Goal: Task Accomplishment & Management: Manage account settings

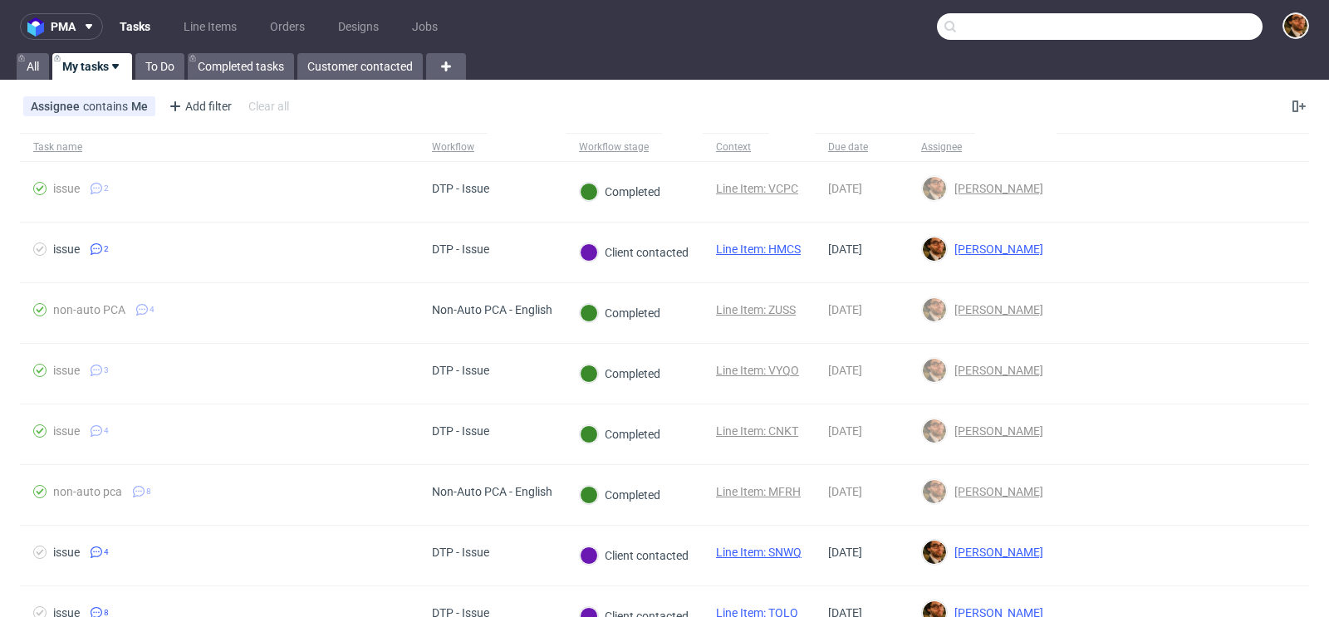
click at [1188, 30] on input "text" at bounding box center [1100, 26] width 326 height 27
paste input "R387745651"
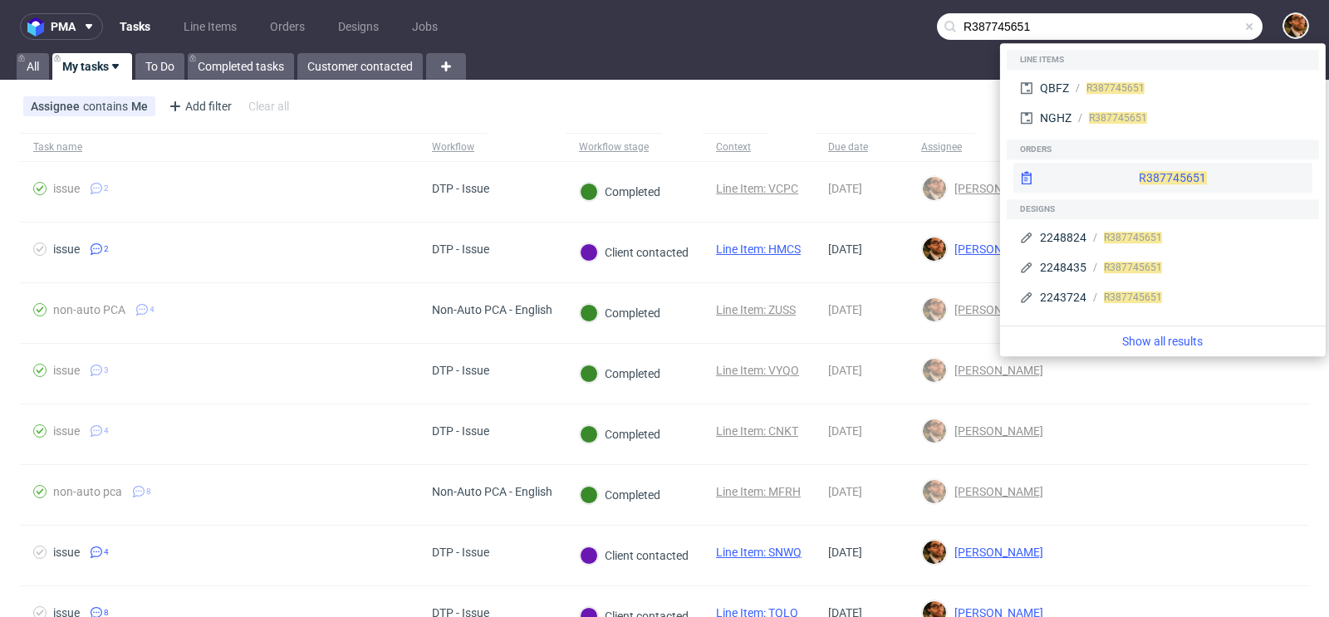
type input "R387745651"
click at [1139, 167] on div "R387745651" at bounding box center [1162, 178] width 299 height 30
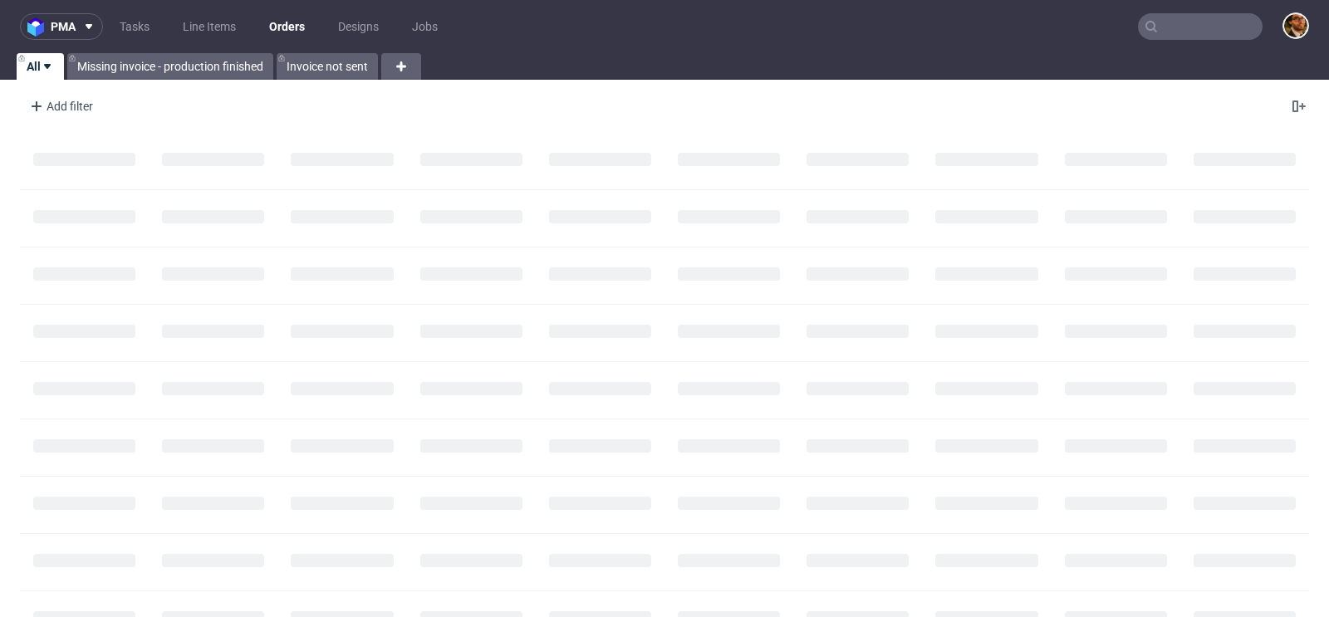
click at [1168, 42] on nav "pma Tasks Line Items Orders Designs Jobs" at bounding box center [664, 26] width 1329 height 53
click at [1156, 30] on input "text" at bounding box center [1200, 26] width 125 height 27
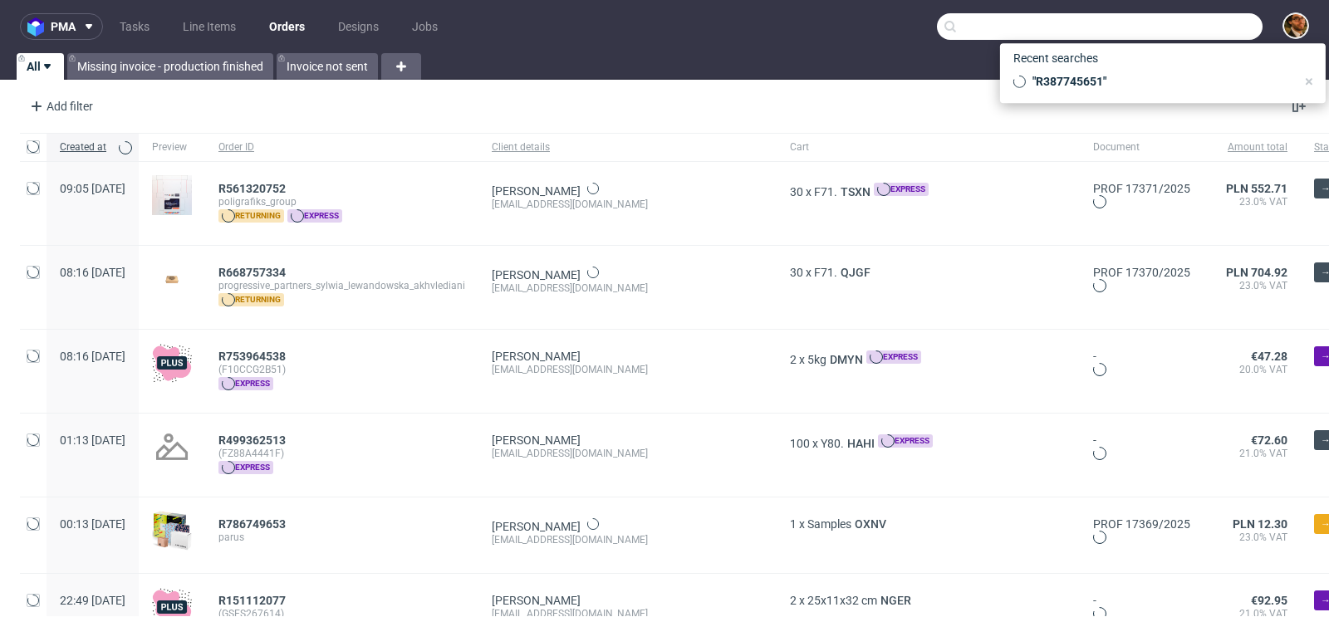
paste input "R062617323"
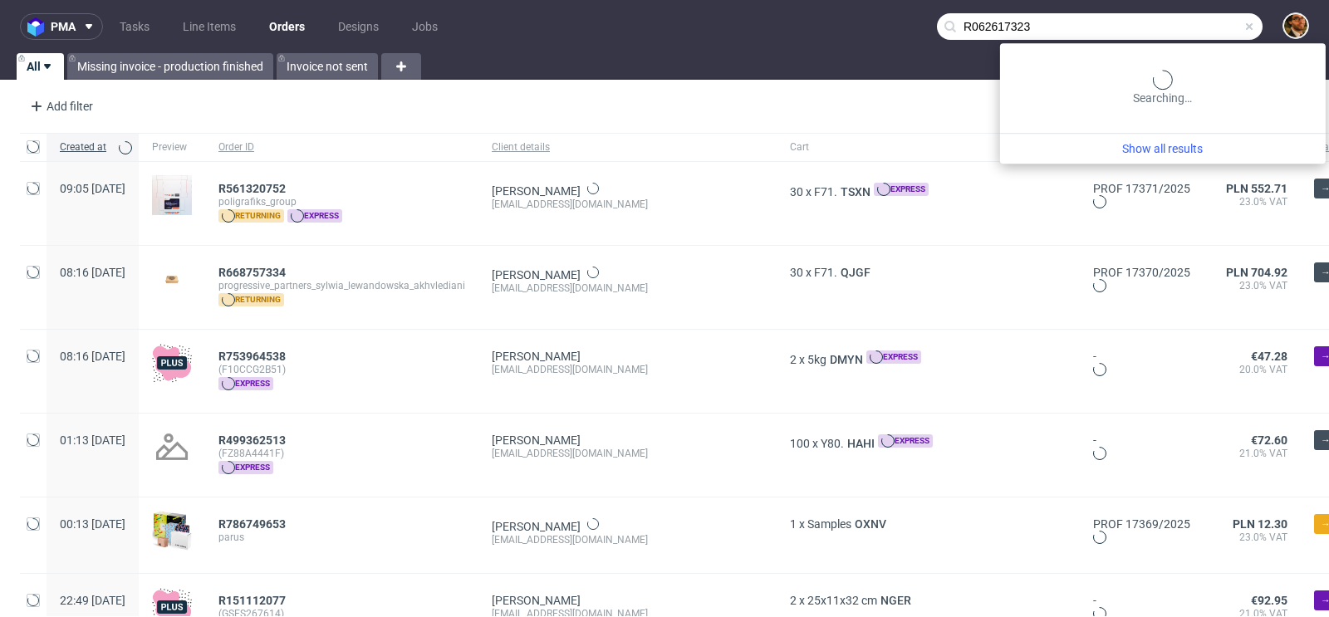
click at [1156, 30] on input "text" at bounding box center [1100, 26] width 326 height 27
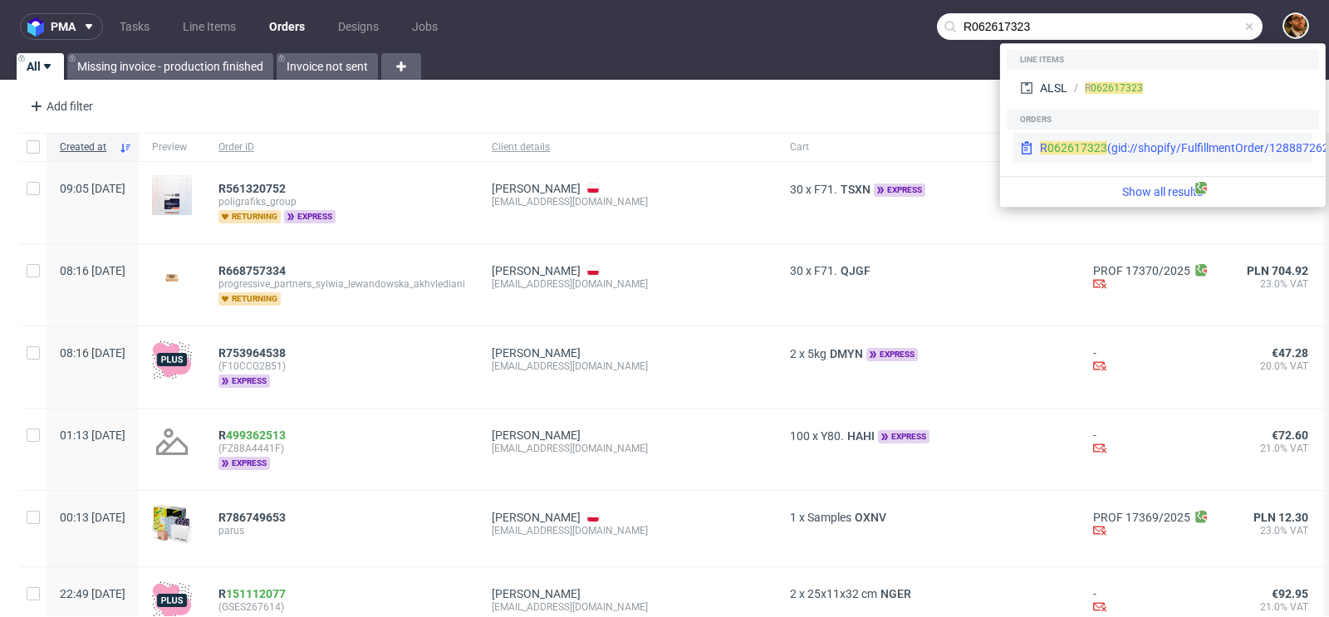
type input "R062617323"
click at [1141, 149] on div "R 062617323 (gid://shopify/FulfillmentOrder/12888726274374)" at bounding box center [1203, 148] width 326 height 17
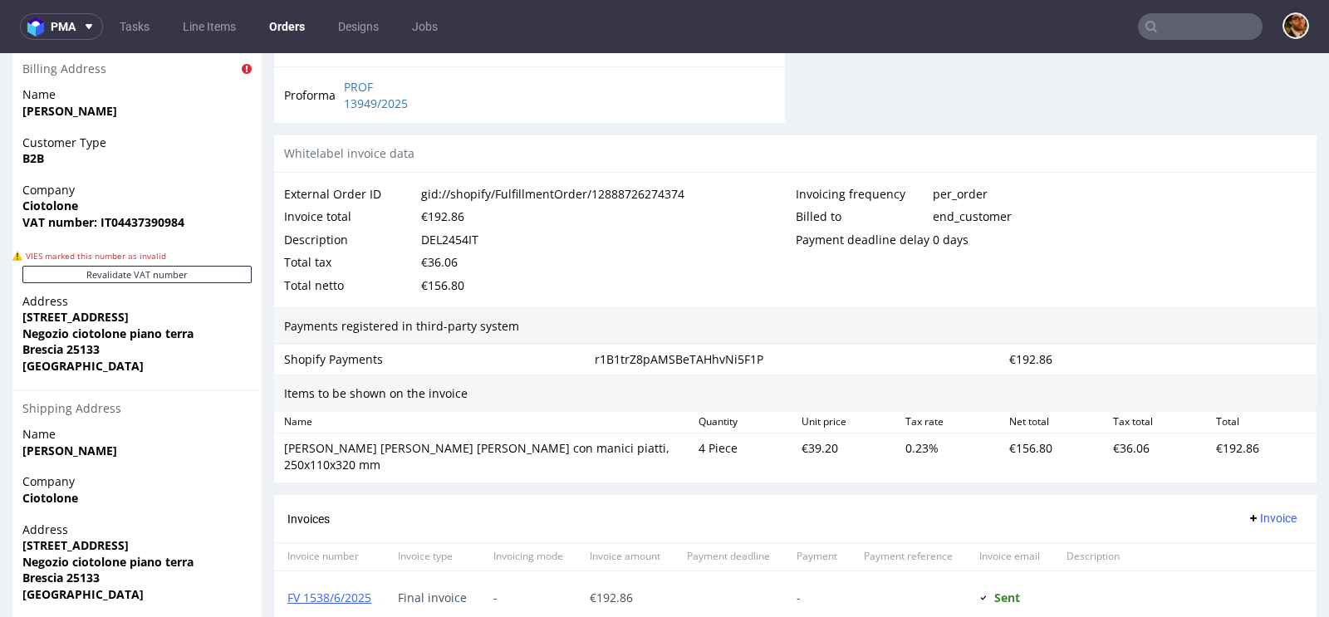
scroll to position [952, 0]
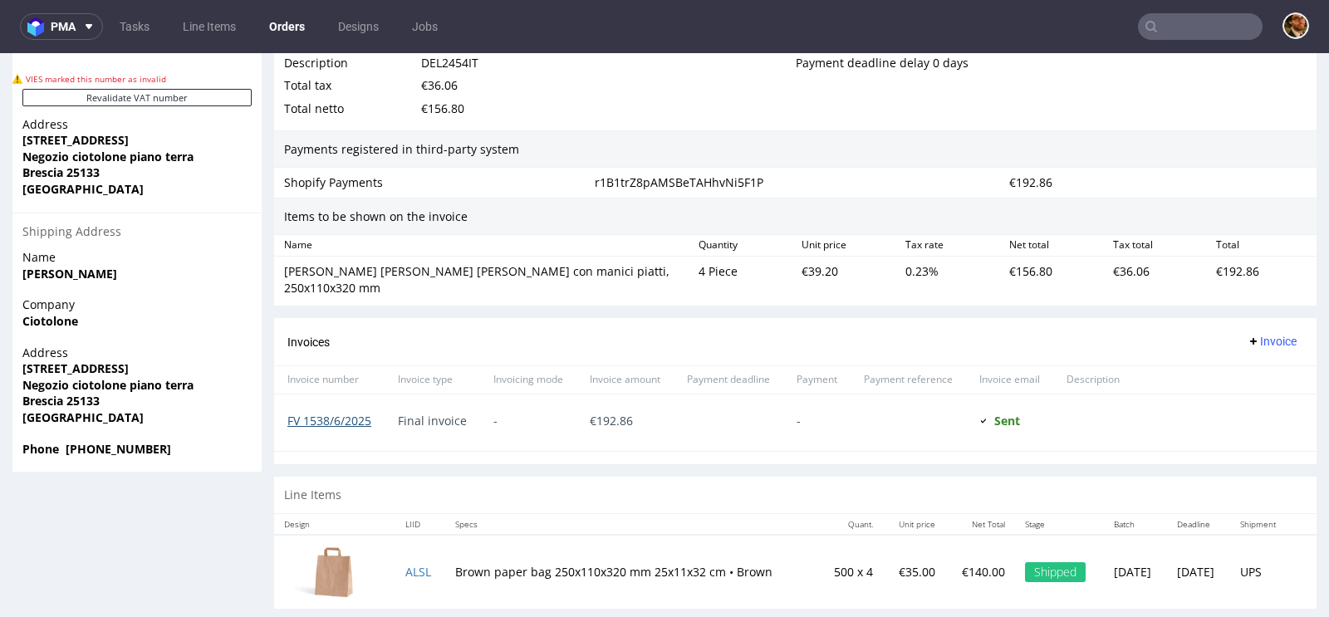
click at [337, 413] on link "FV 1538/6/2025" at bounding box center [329, 421] width 84 height 16
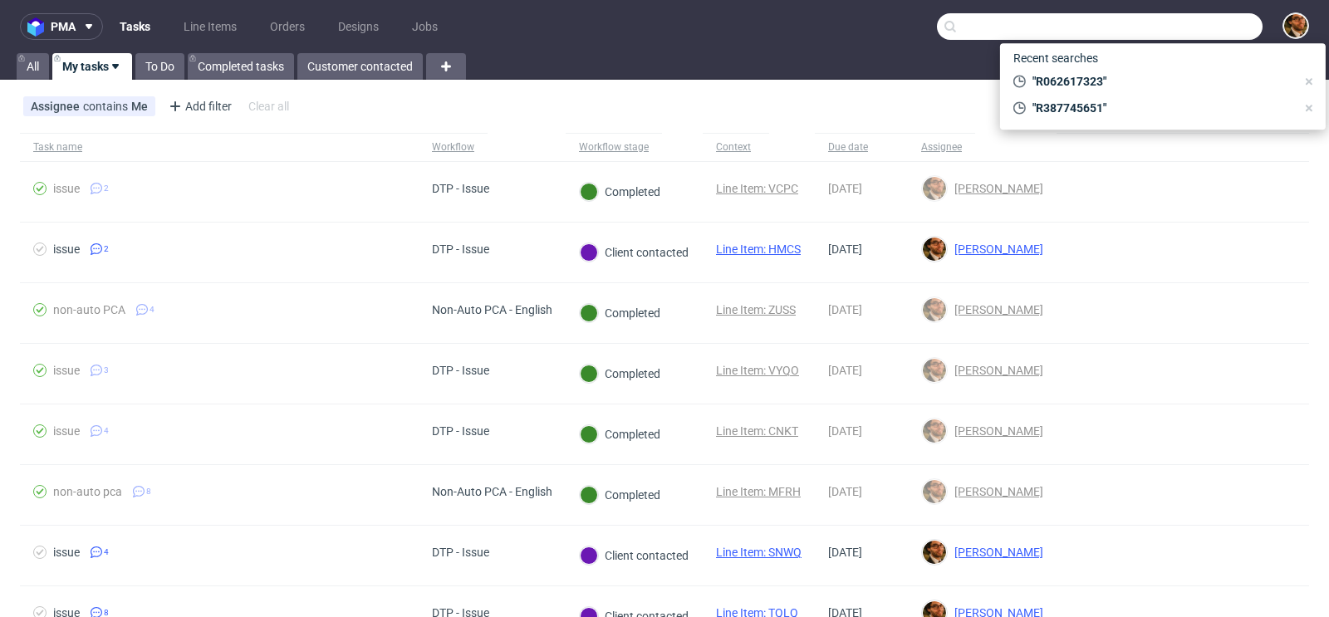
click at [1166, 25] on input "text" at bounding box center [1100, 26] width 326 height 27
paste input "R652960539"
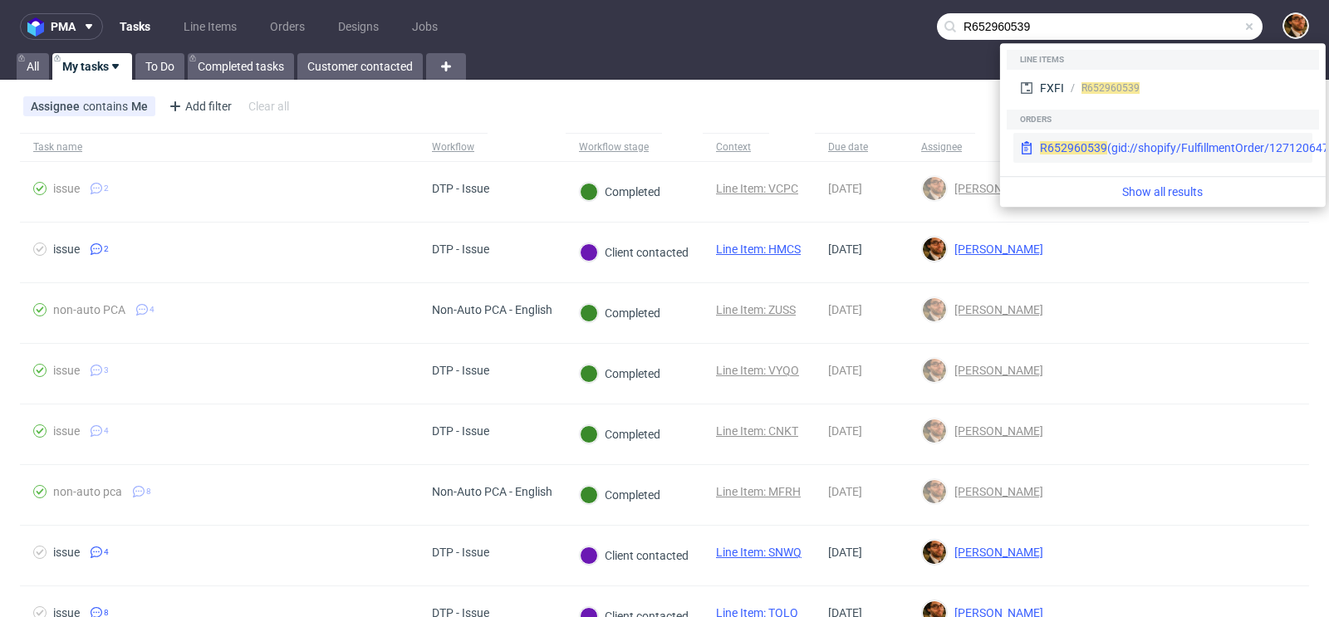
type input "R652960539"
click at [1165, 149] on div "R652960539 (gid://shopify/FulfillmentOrder/12712064713030)" at bounding box center [1203, 148] width 326 height 17
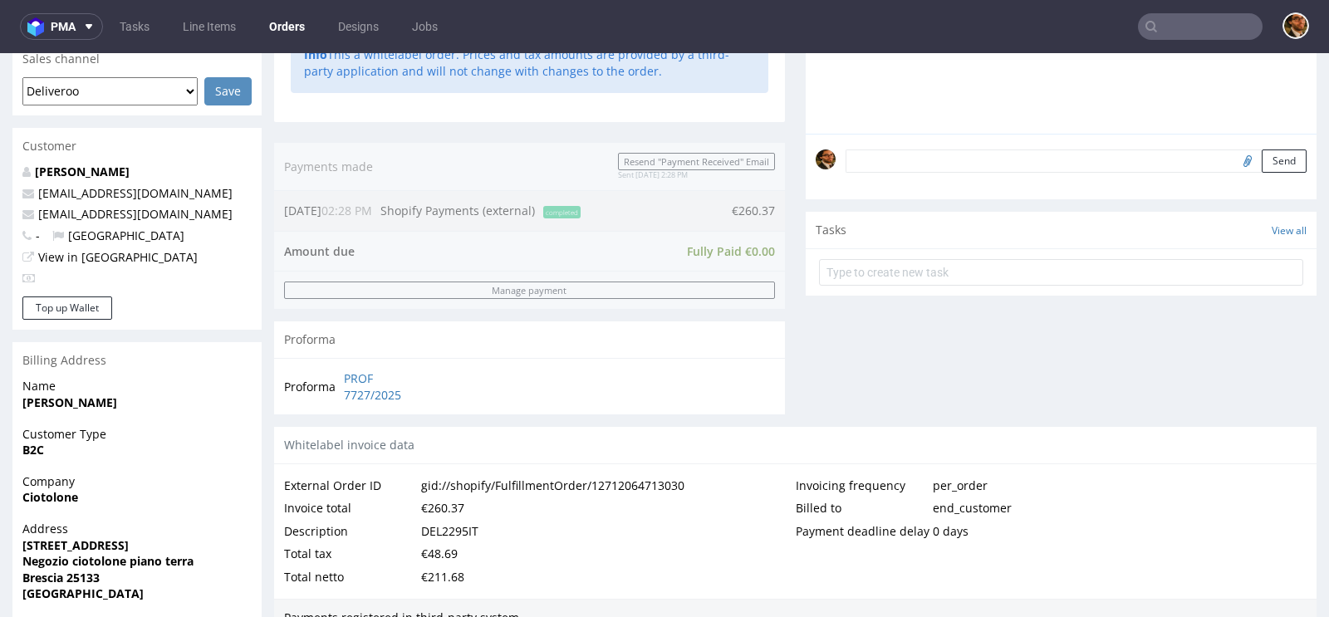
scroll to position [936, 0]
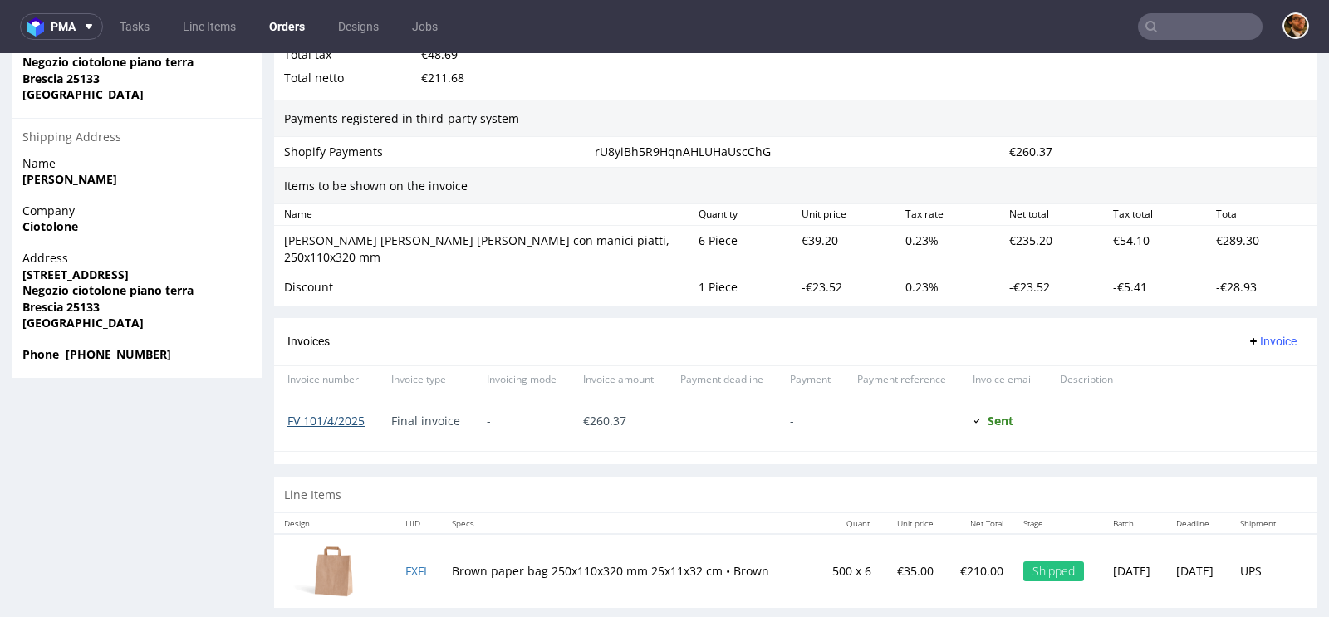
click at [333, 413] on link "FV 101/4/2025" at bounding box center [325, 421] width 77 height 16
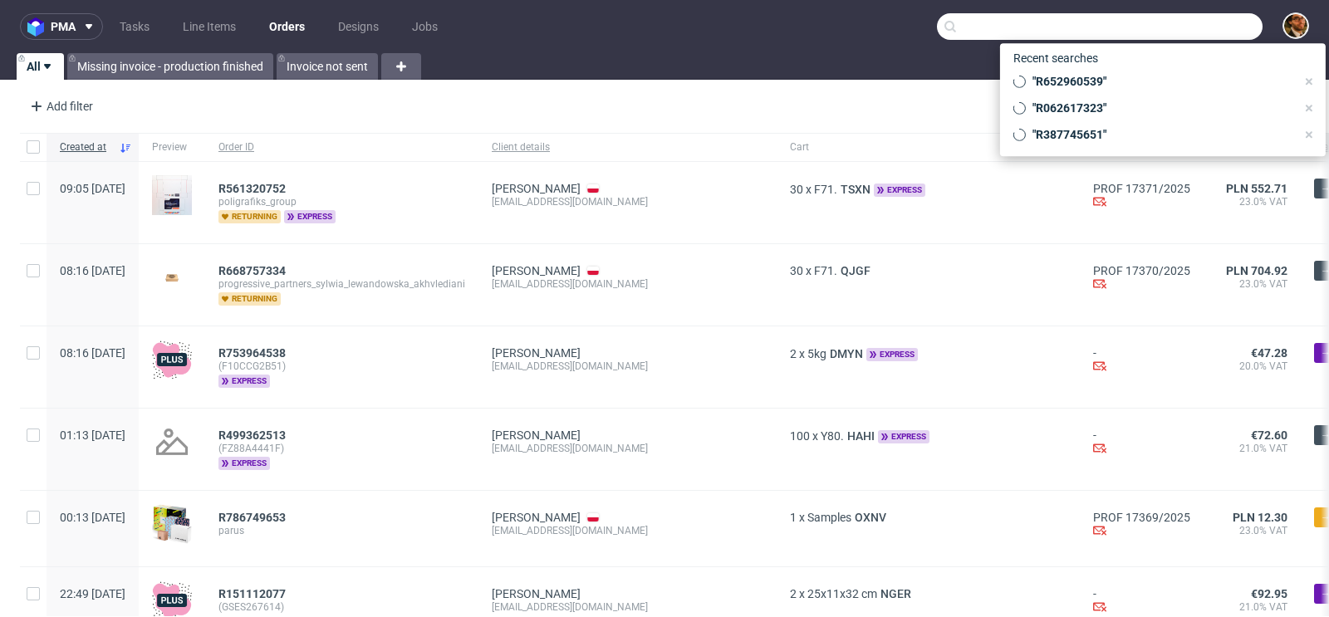
click at [1167, 25] on input "text" at bounding box center [1100, 26] width 326 height 27
paste input "R787620306"
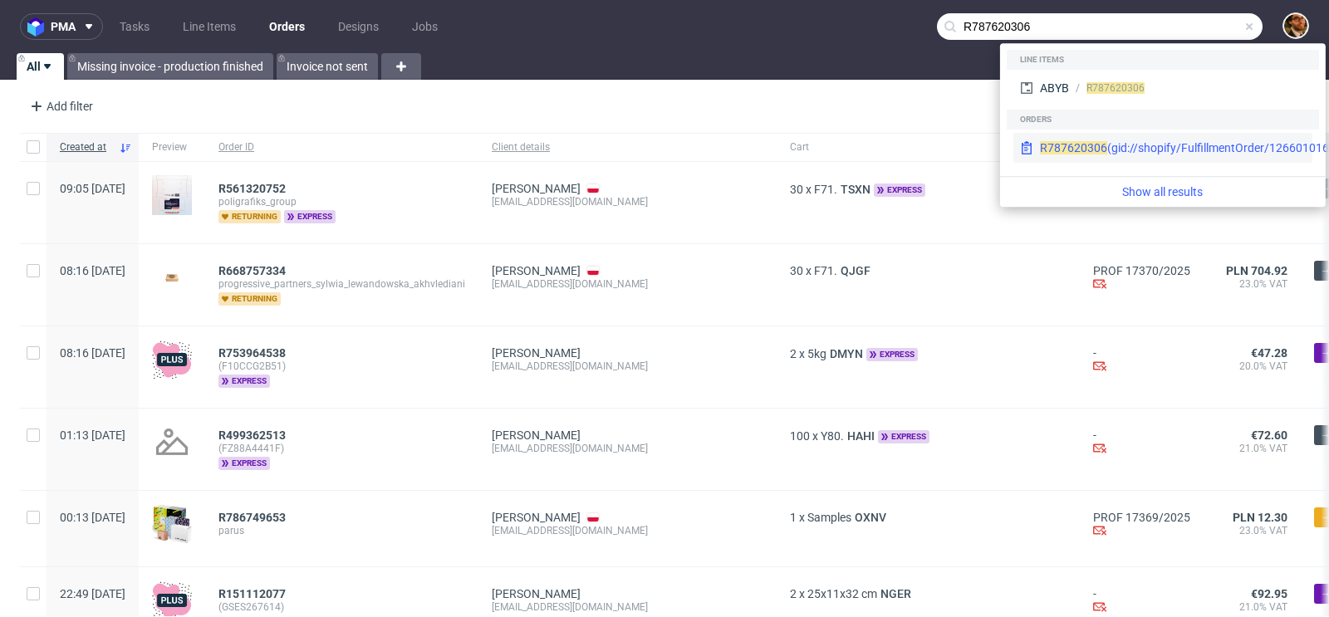
type input "R787620306"
click at [1144, 142] on div "R787620306 (gid://shopify/FulfillmentOrder/12660101644614)" at bounding box center [1203, 148] width 326 height 17
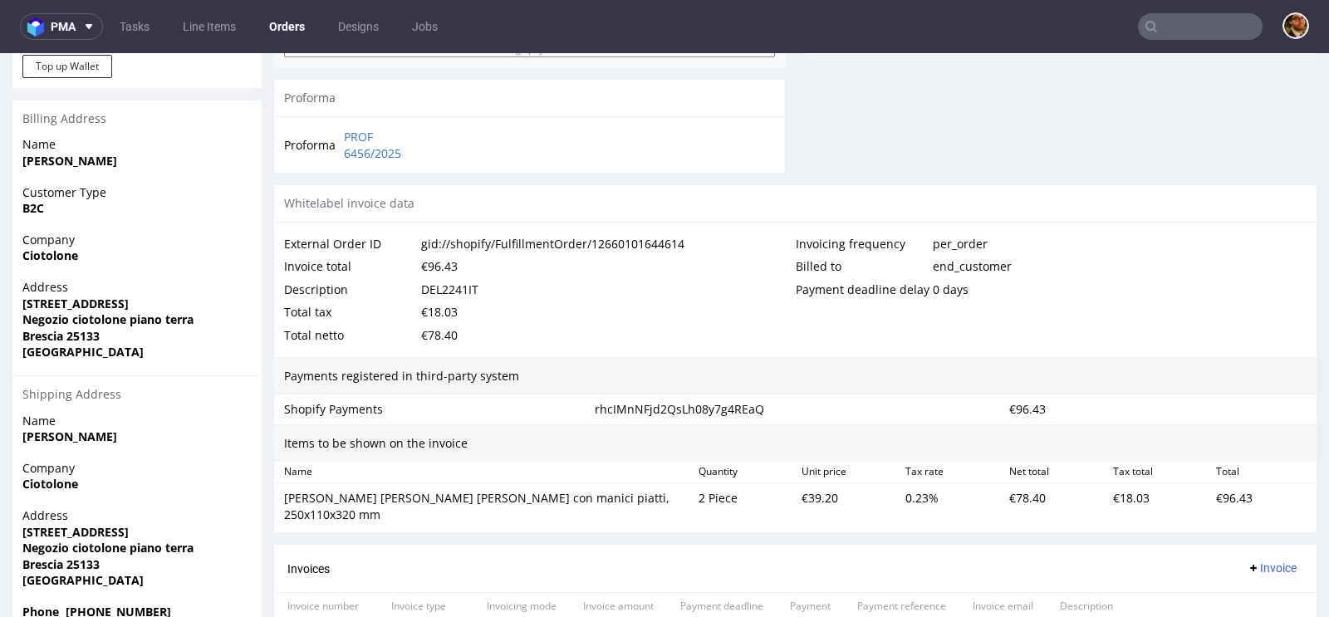
scroll to position [877, 0]
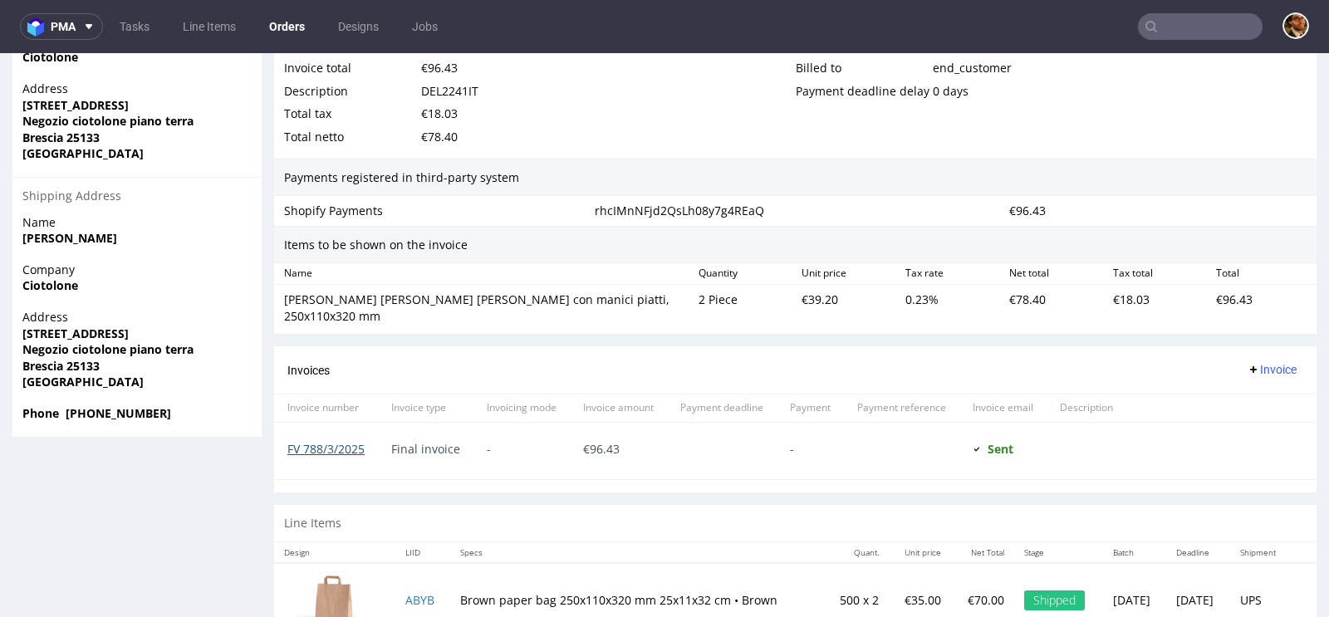
click at [335, 441] on link "FV 788/3/2025" at bounding box center [325, 449] width 77 height 16
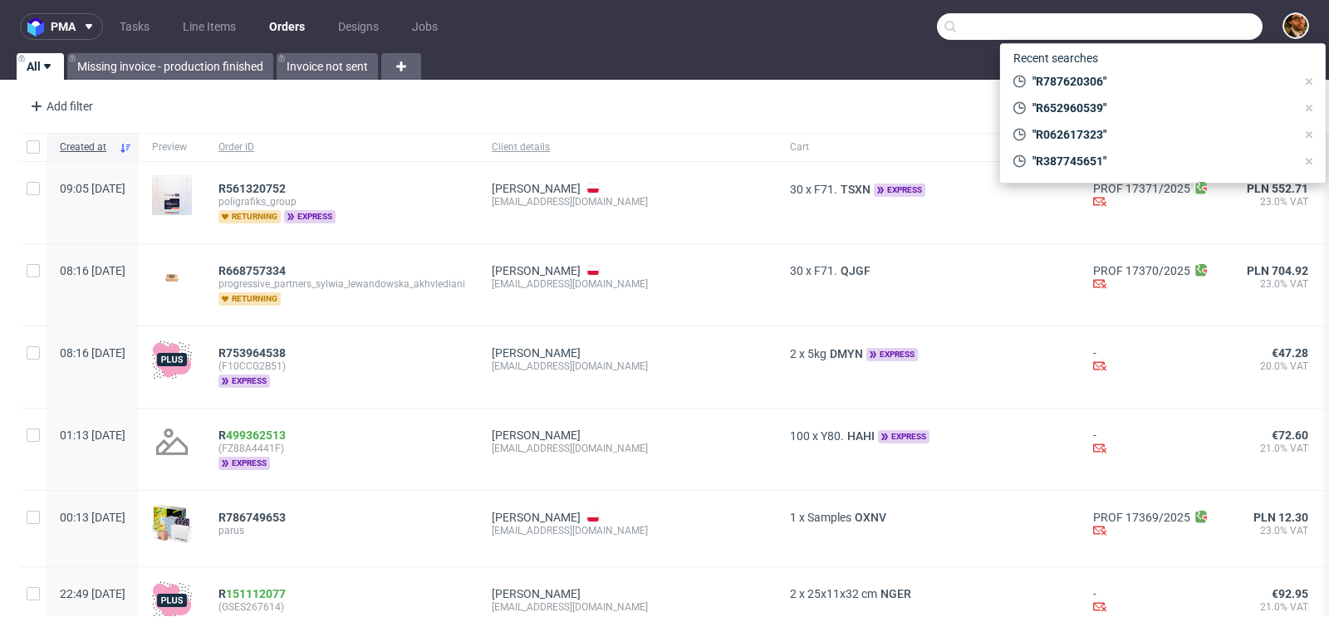
click at [1188, 30] on input "text" at bounding box center [1100, 26] width 326 height 27
paste input "R935426591"
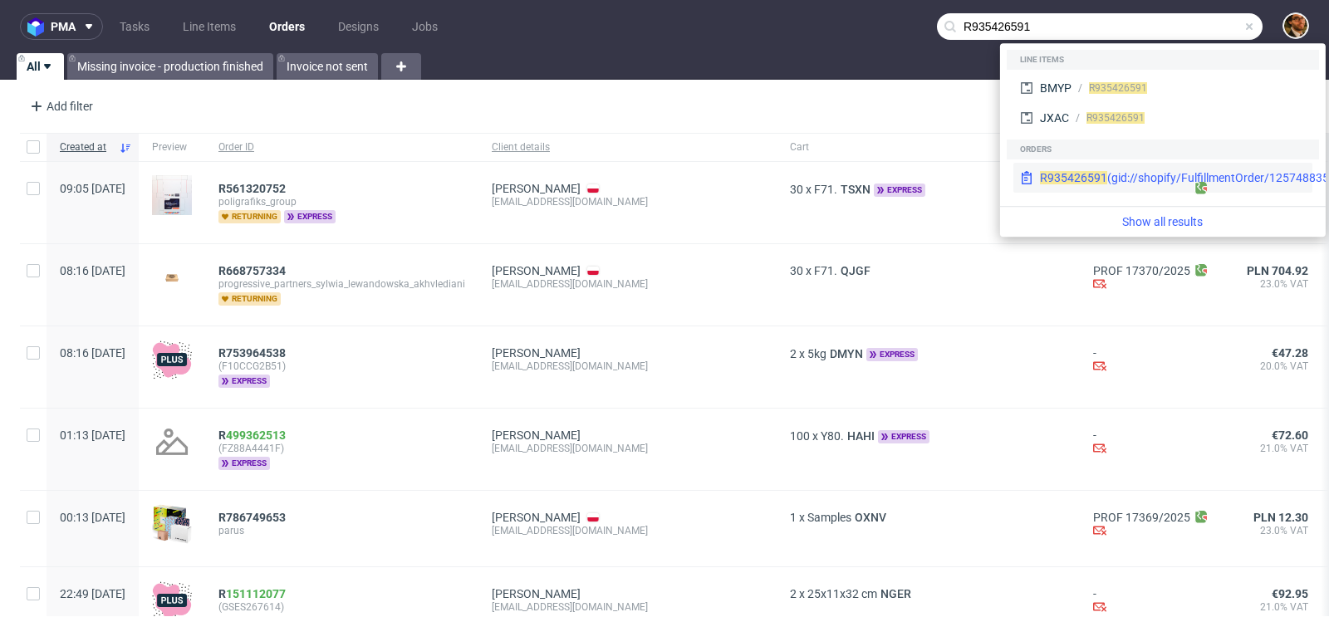
type input "R935426591"
click at [1135, 179] on div "R935426591 (gid://shopify/FulfillmentOrder/12574883512646)" at bounding box center [1203, 177] width 326 height 17
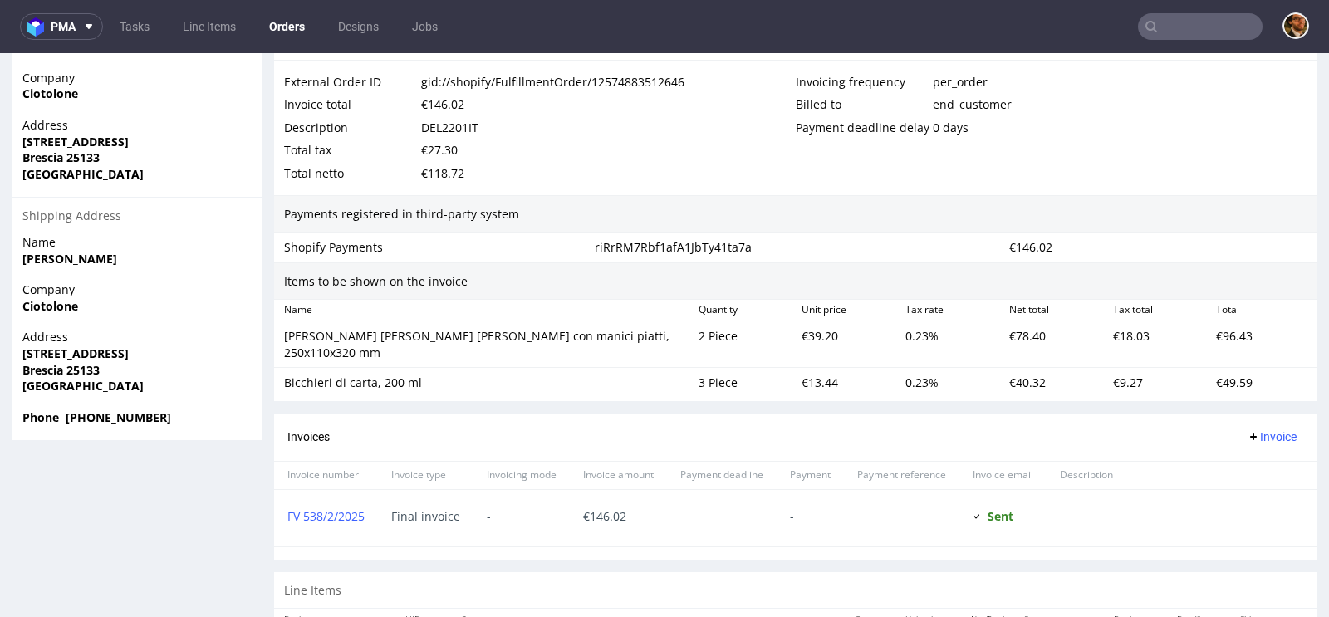
scroll to position [1010, 0]
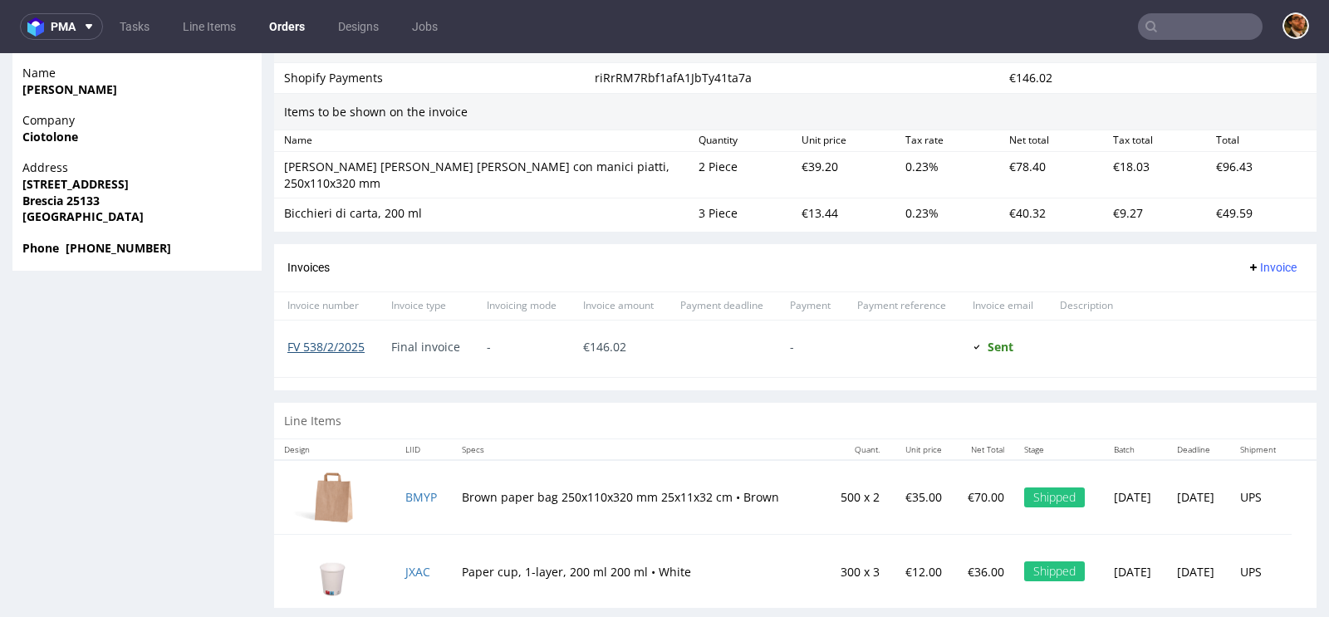
click at [328, 339] on link "FV 538/2/2025" at bounding box center [325, 347] width 77 height 16
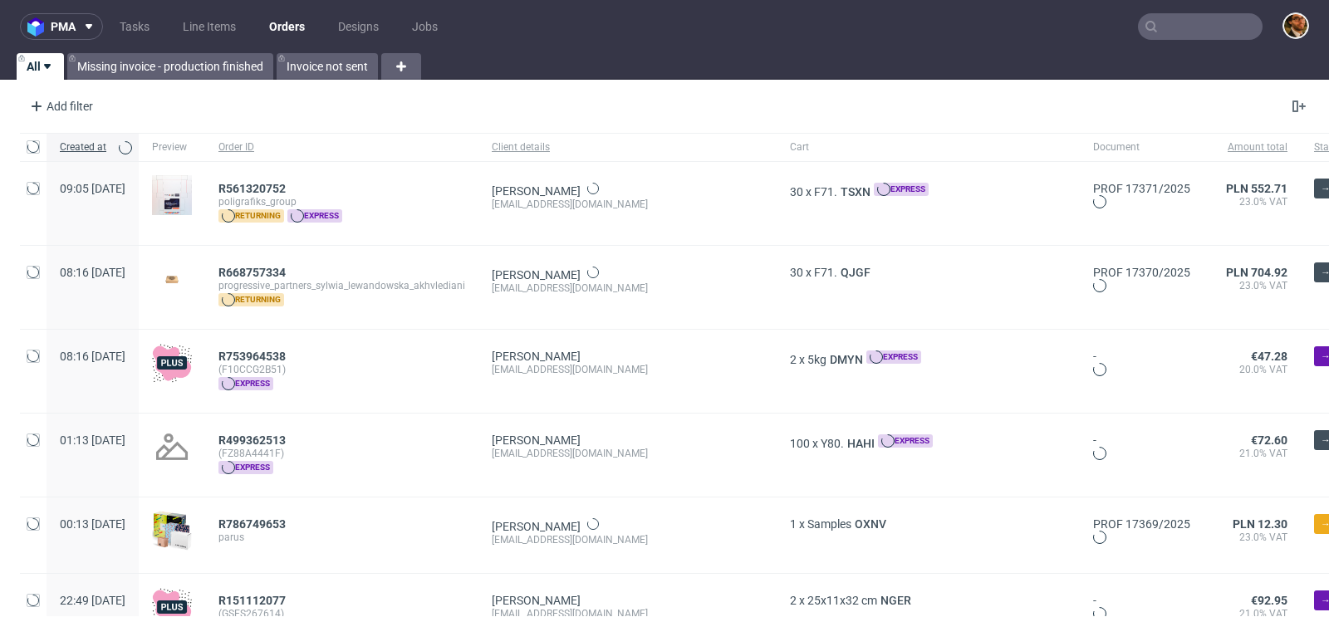
click at [1173, 34] on input "text" at bounding box center [1200, 26] width 125 height 27
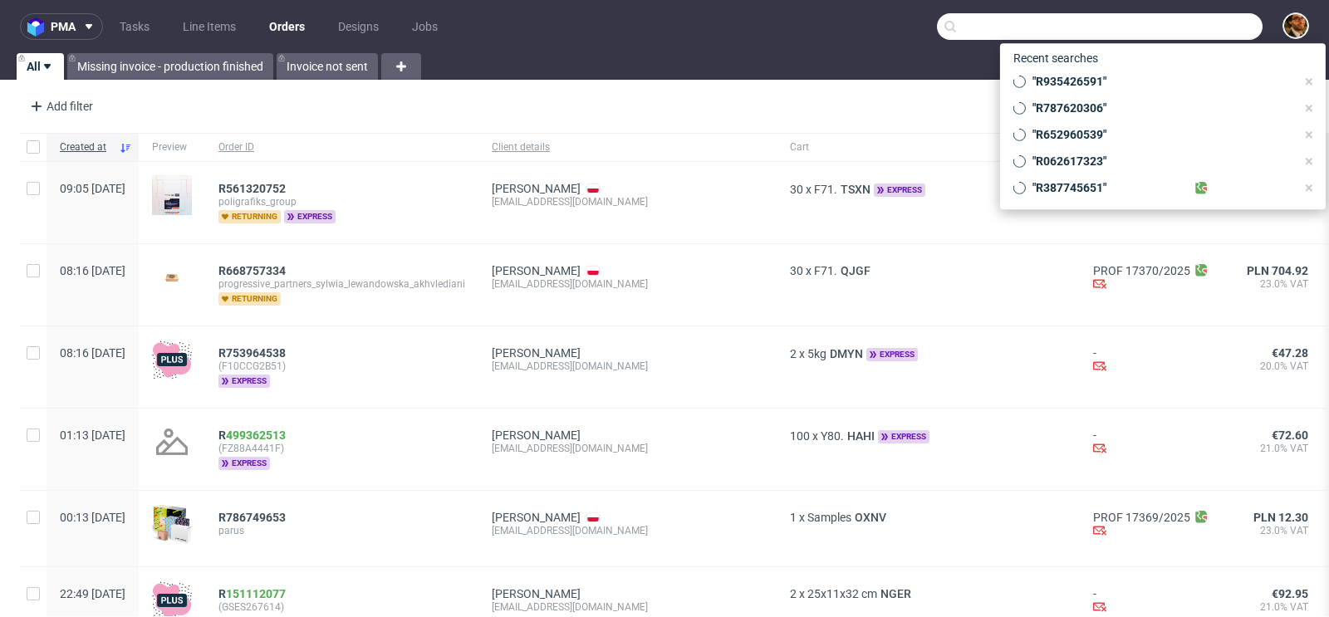
paste input "R226776253"
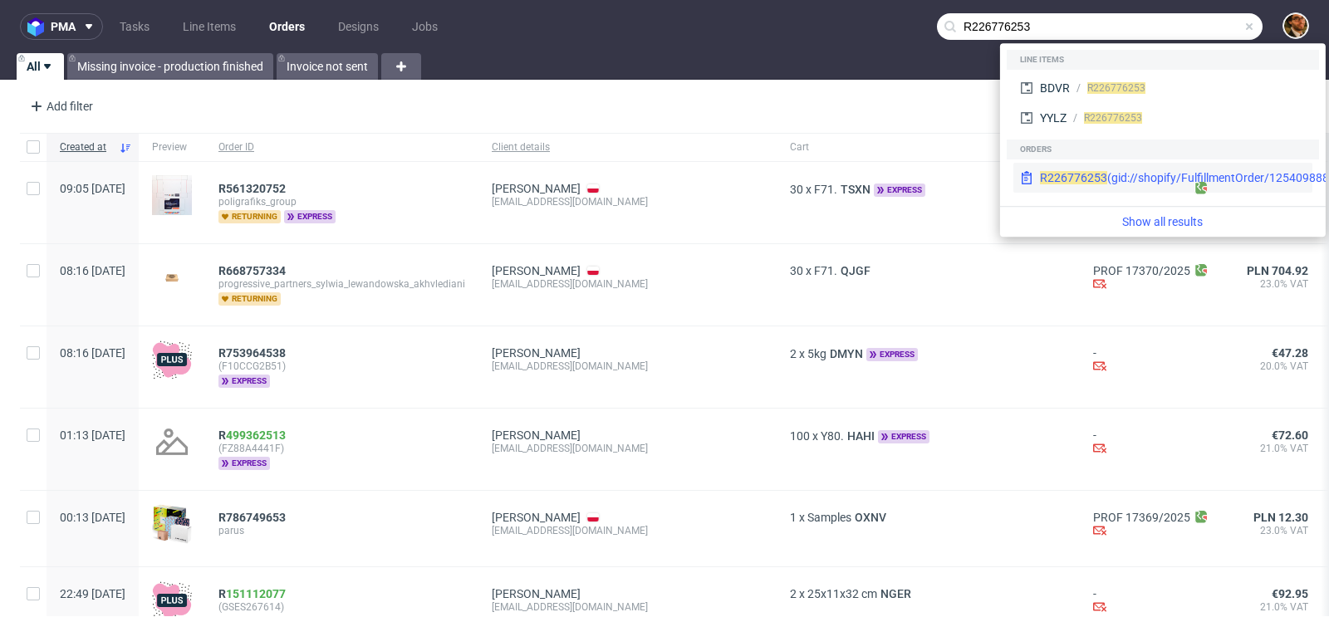
type input "R226776253"
click at [1135, 164] on div "R226776253 (gid://shopify/FulfillmentOrder/12540988817734)" at bounding box center [1162, 178] width 299 height 30
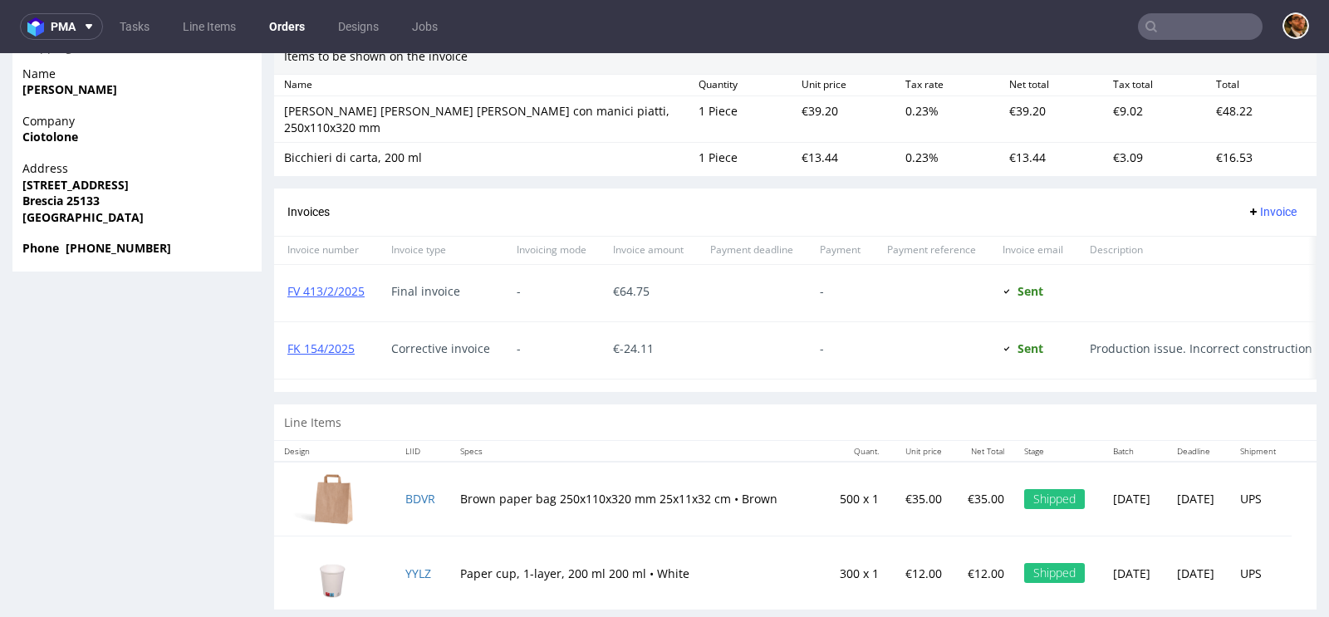
scroll to position [4, 0]
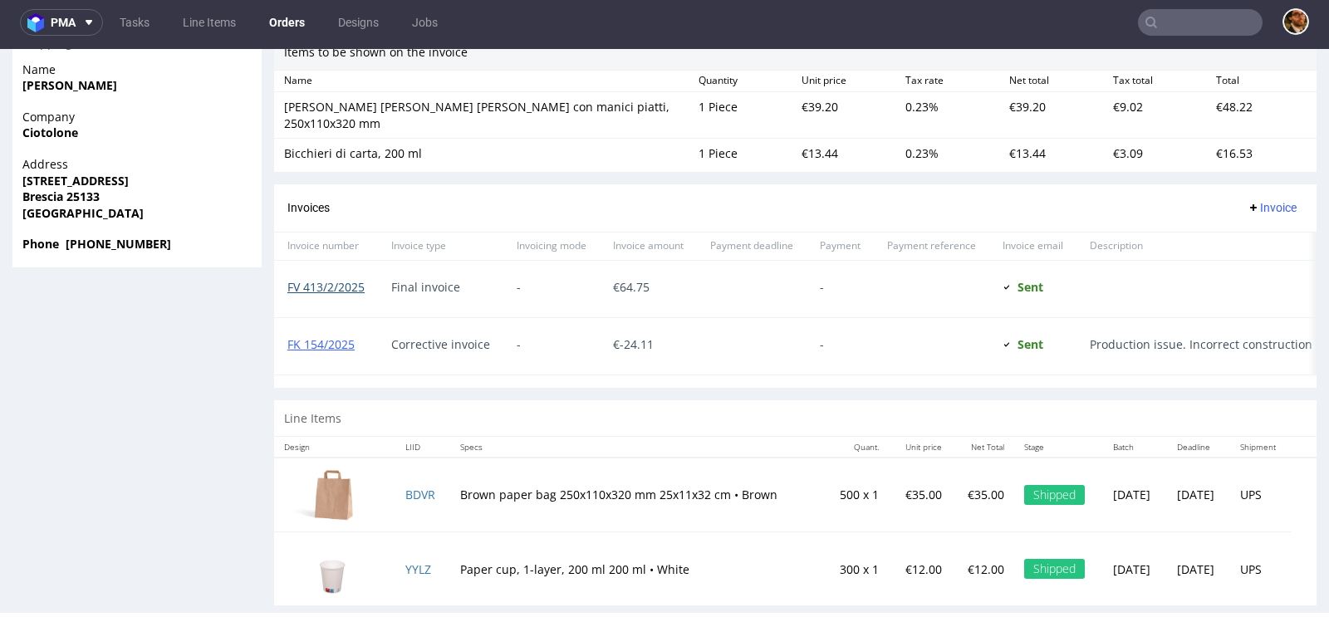
click at [334, 279] on link "FV 413/2/2025" at bounding box center [325, 287] width 77 height 16
click at [331, 318] on div "FK 154/2025" at bounding box center [326, 346] width 104 height 56
click at [321, 336] on link "FK 154/2025" at bounding box center [320, 344] width 67 height 16
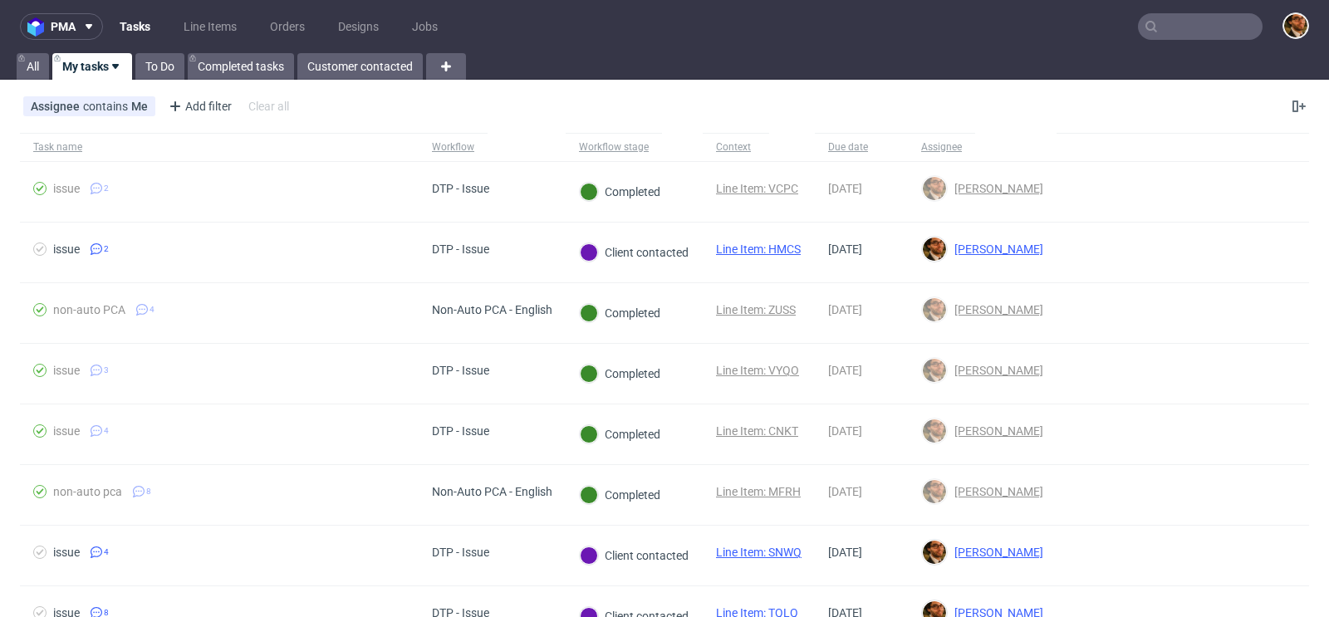
click at [1173, 22] on input "text" at bounding box center [1200, 26] width 125 height 27
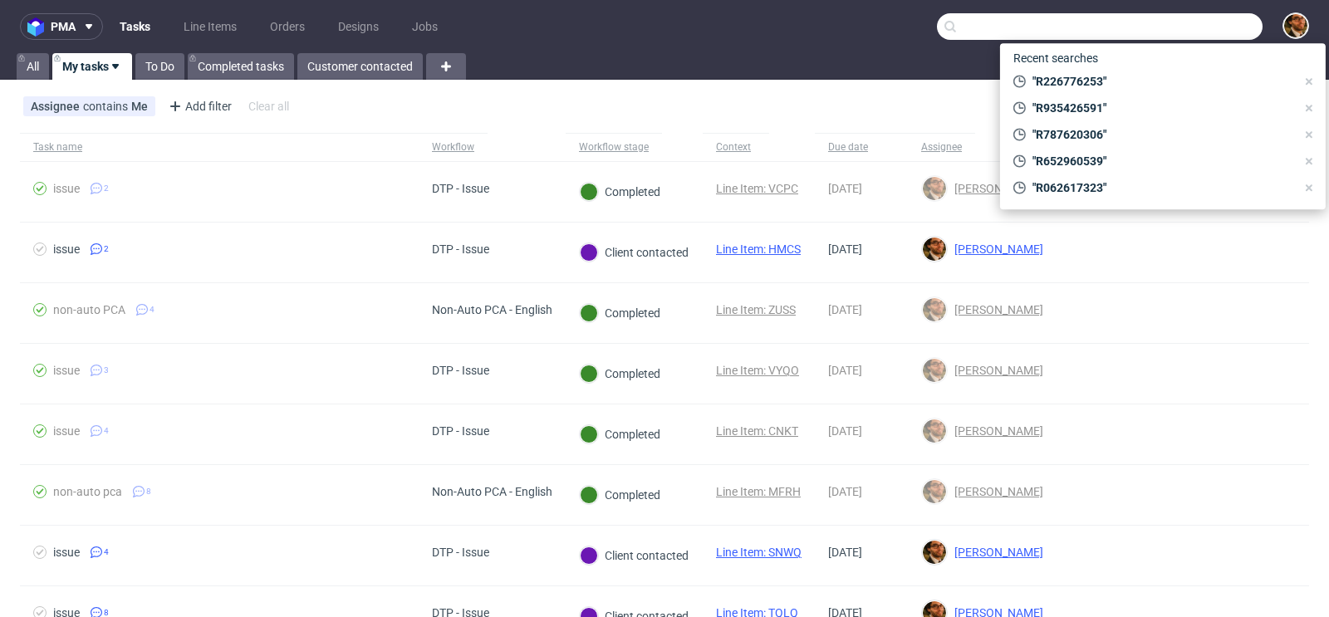
paste input "ossamamektane@proton.me"
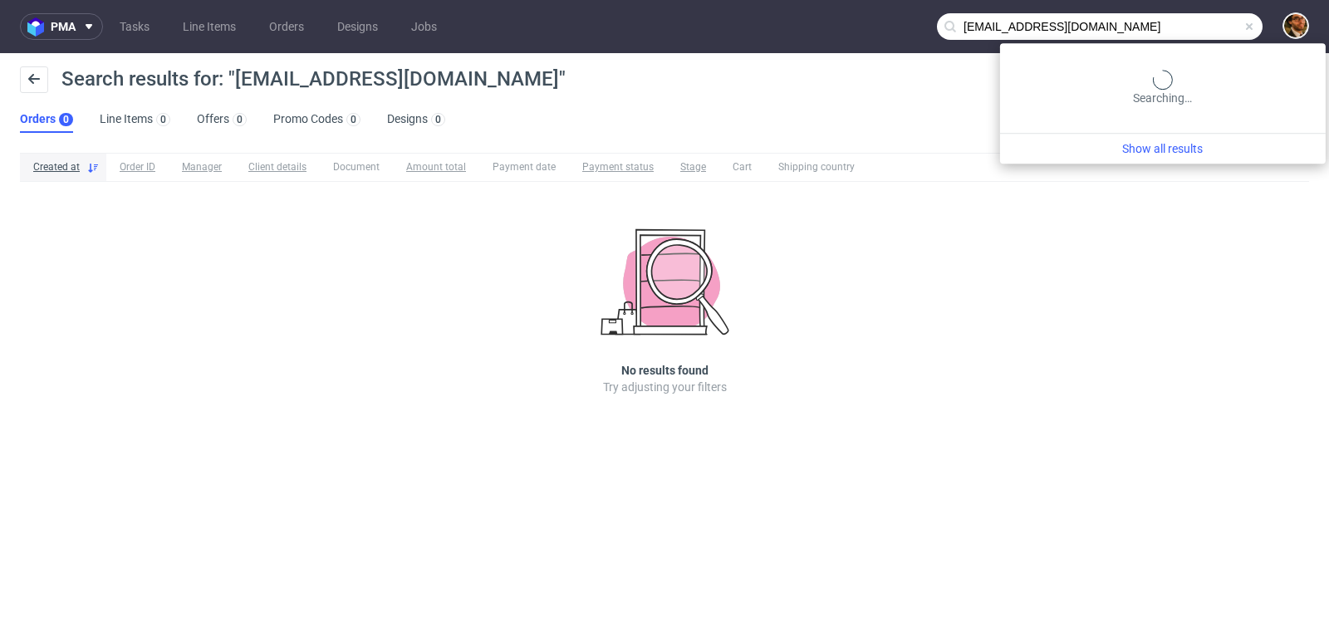
click at [1196, 27] on input "[EMAIL_ADDRESS][DOMAIN_NAME]" at bounding box center [1100, 26] width 326 height 27
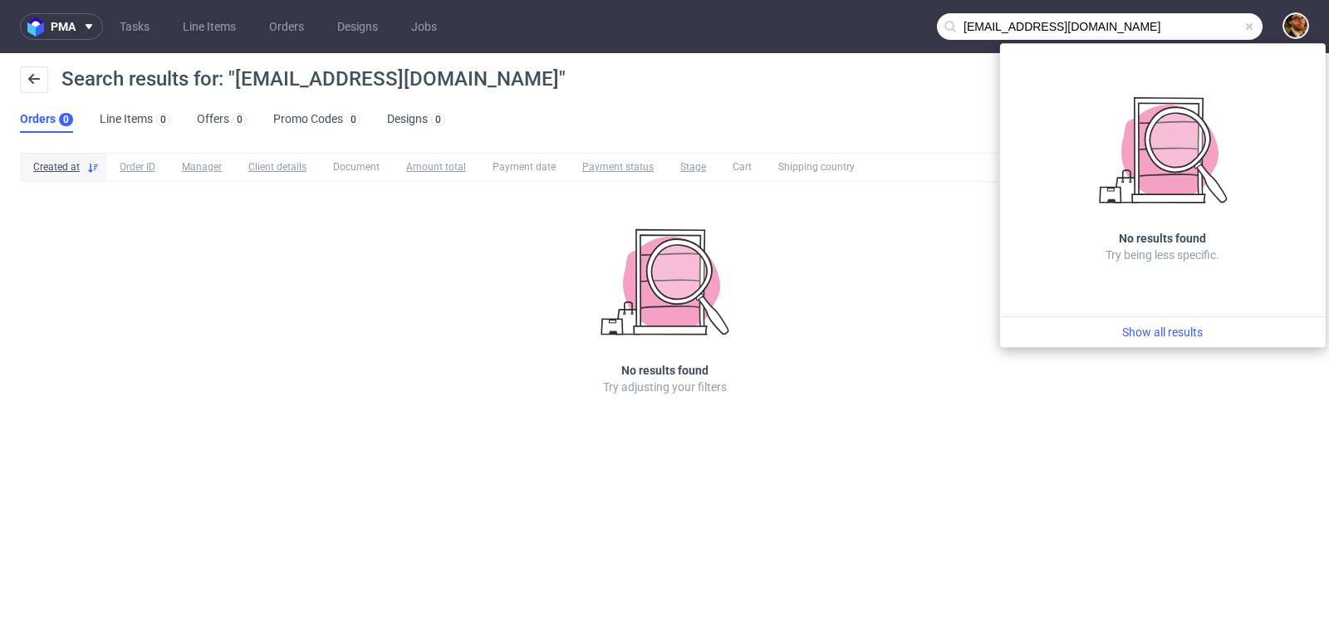
drag, startPoint x: 1169, startPoint y: 20, endPoint x: 918, endPoint y: 19, distance: 250.8
click at [918, 19] on nav "pma Tasks Line Items Orders Designs Jobs ossamamektane@proton.me" at bounding box center [664, 26] width 1329 height 53
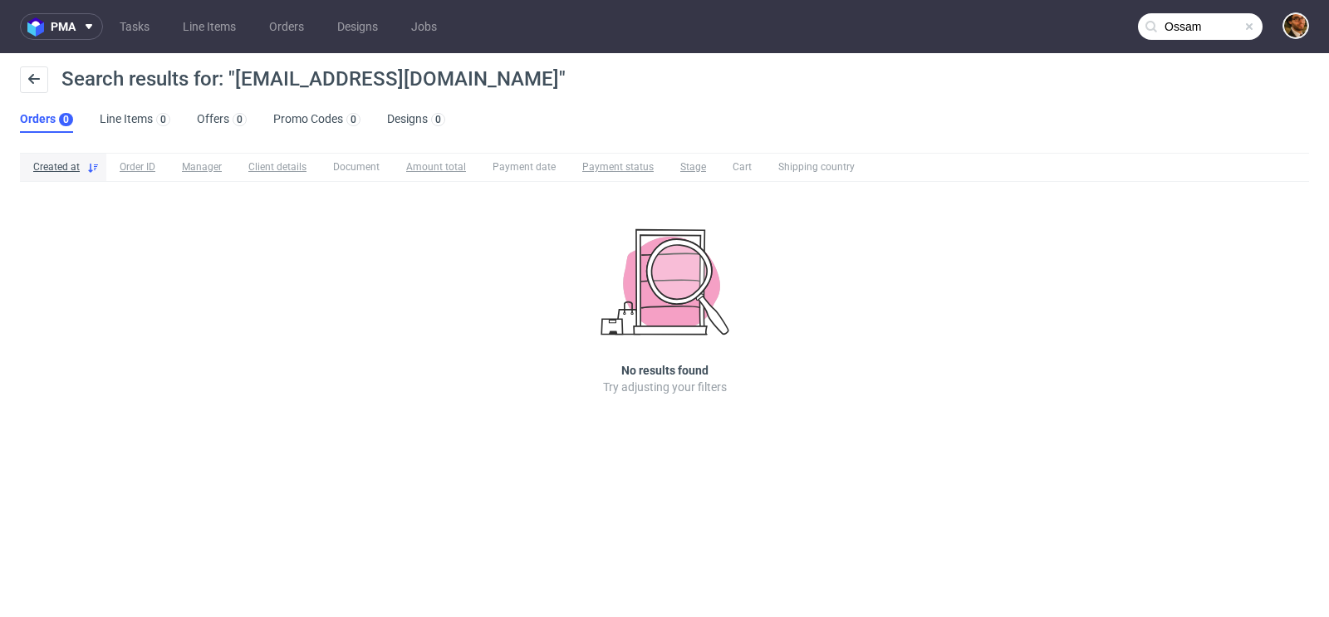
type input "Ossama"
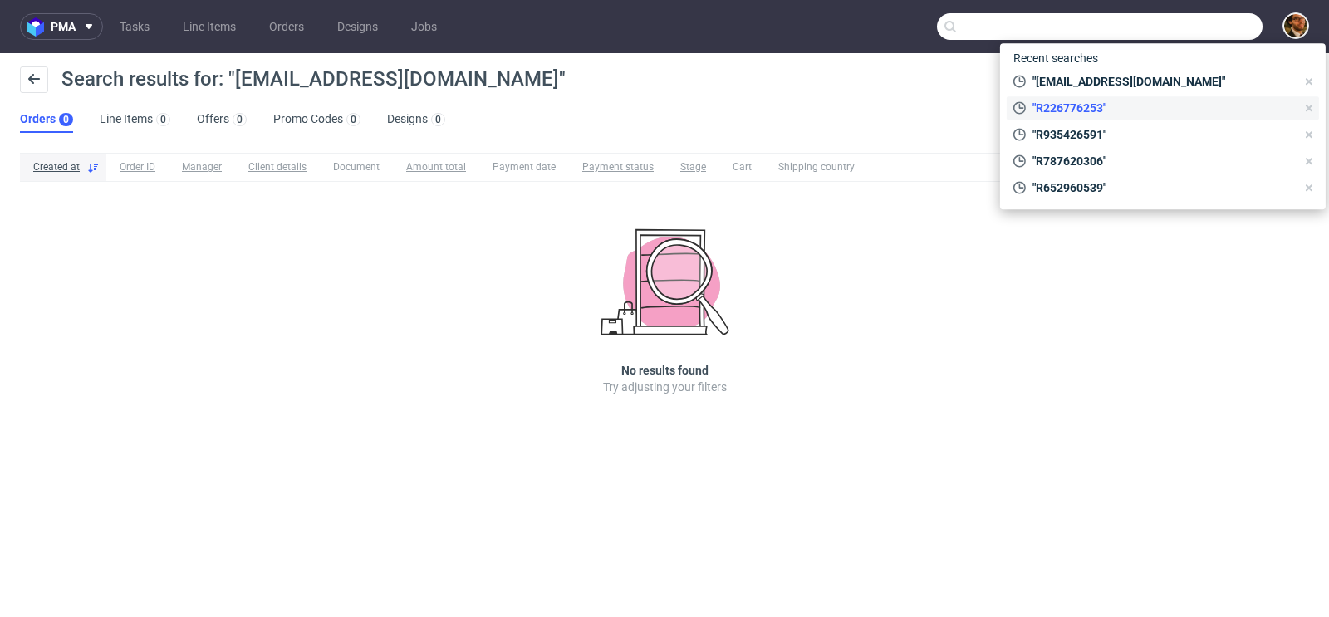
click at [1311, 110] on use at bounding box center [1308, 108] width 7 height 7
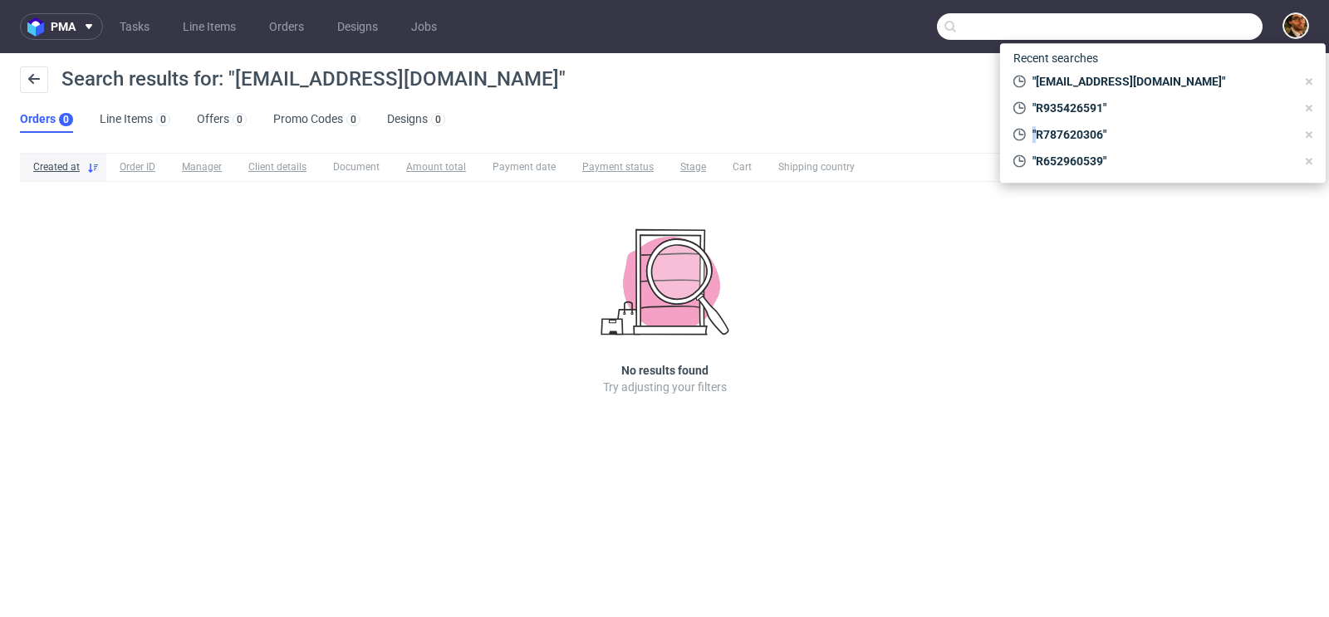
click at [1311, 110] on use at bounding box center [1308, 108] width 7 height 7
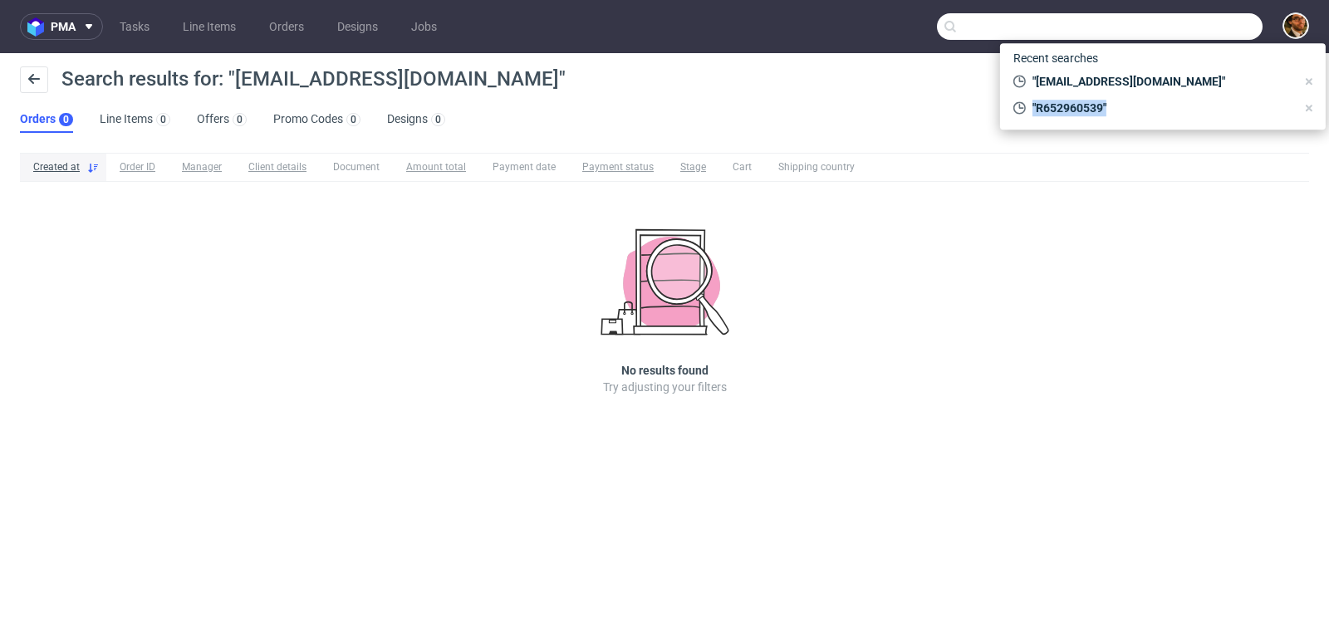
click at [1311, 110] on use at bounding box center [1308, 108] width 7 height 7
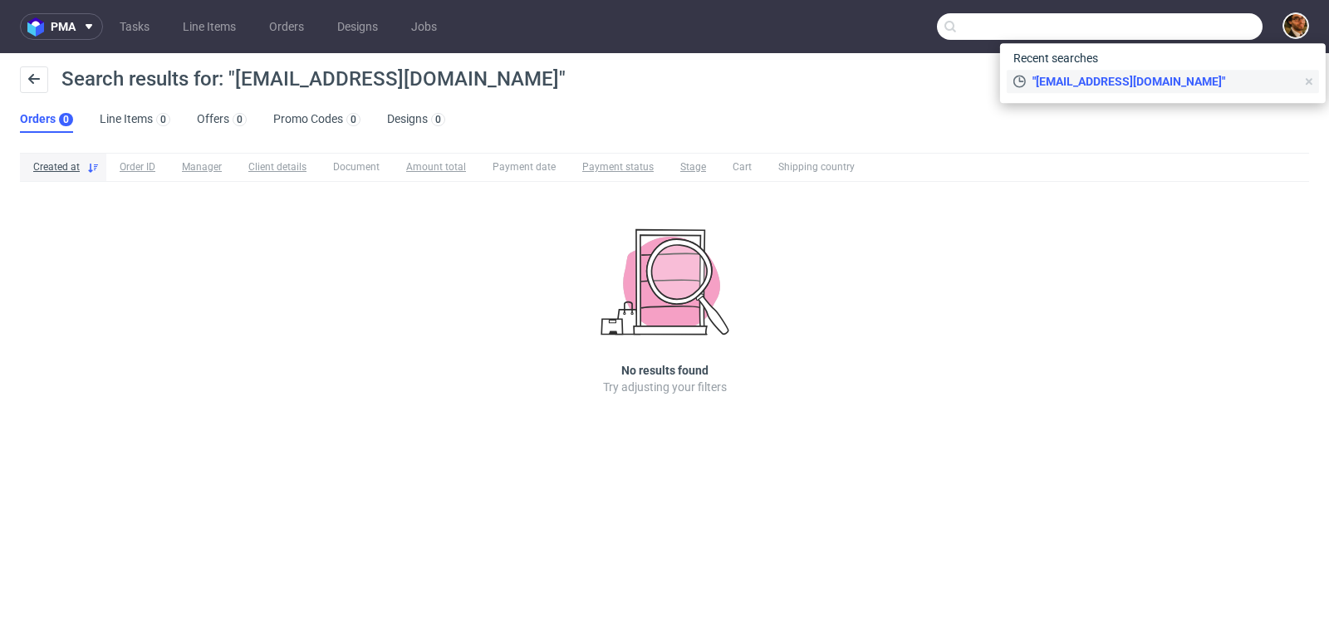
click at [1310, 85] on icon at bounding box center [1308, 81] width 13 height 13
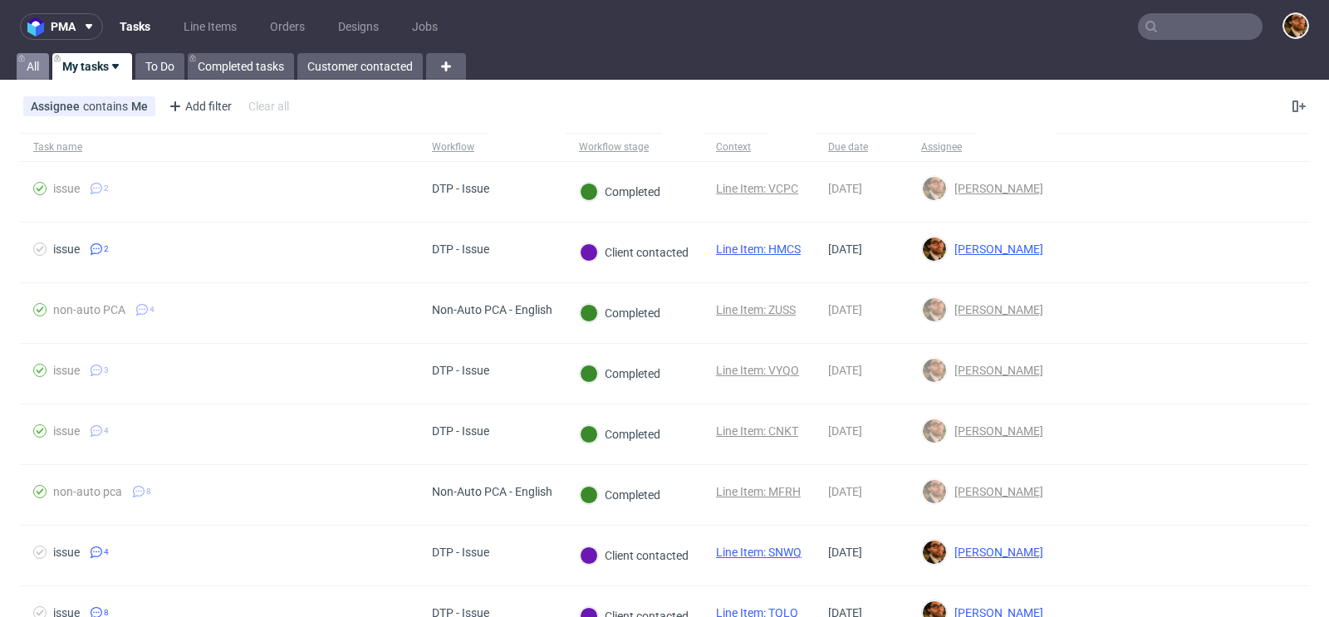
click at [30, 67] on link "All" at bounding box center [33, 66] width 32 height 27
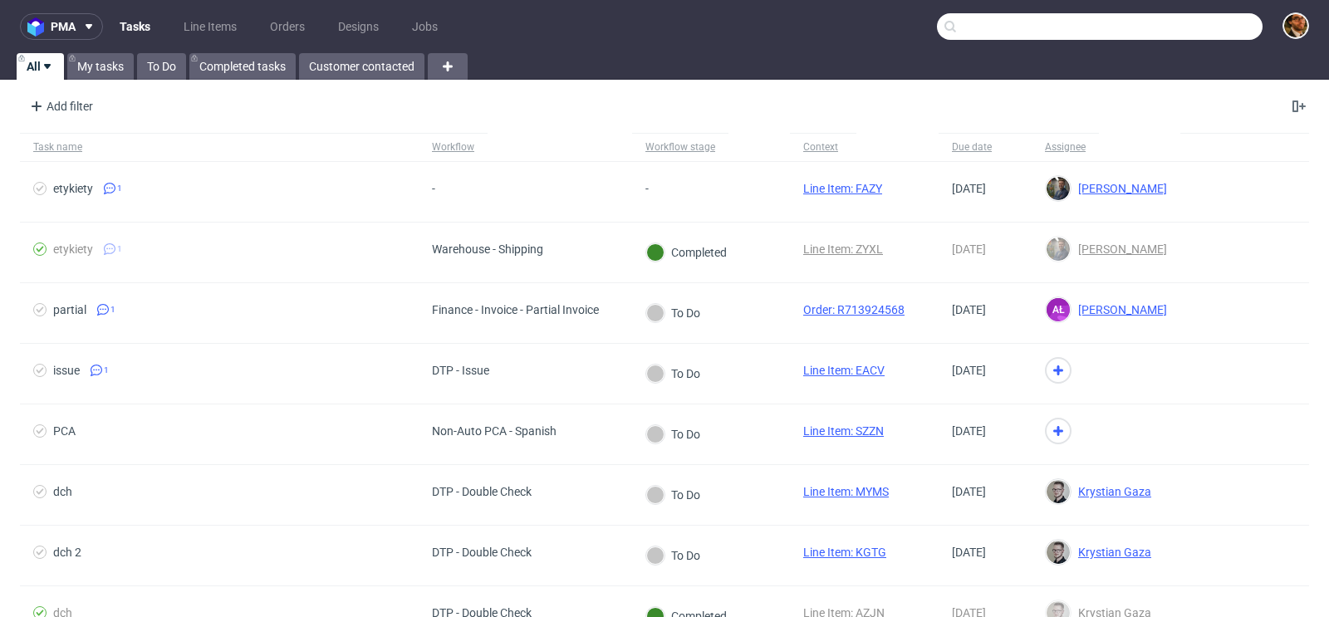
click at [1172, 25] on input "text" at bounding box center [1100, 26] width 326 height 27
paste input "[EMAIL_ADDRESS][DOMAIN_NAME]"
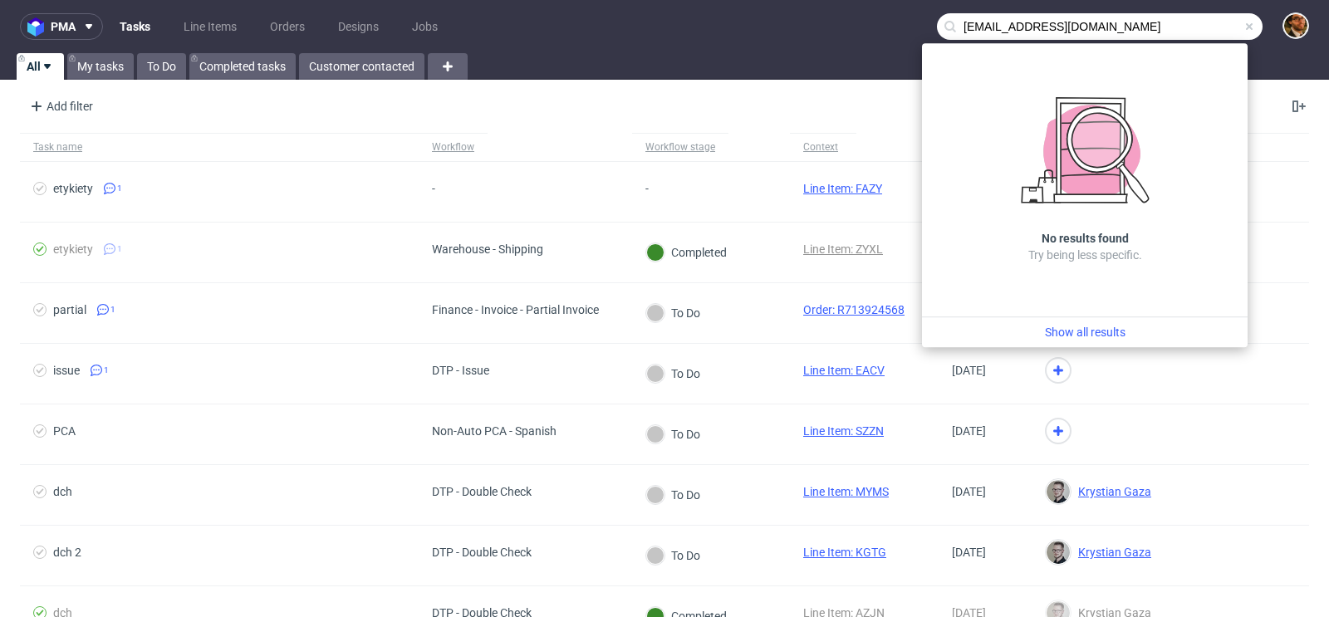
drag, startPoint x: 1172, startPoint y: 28, endPoint x: 963, endPoint y: 32, distance: 209.3
click at [963, 32] on input "[EMAIL_ADDRESS][DOMAIN_NAME]" at bounding box center [1100, 26] width 326 height 27
type input "o"
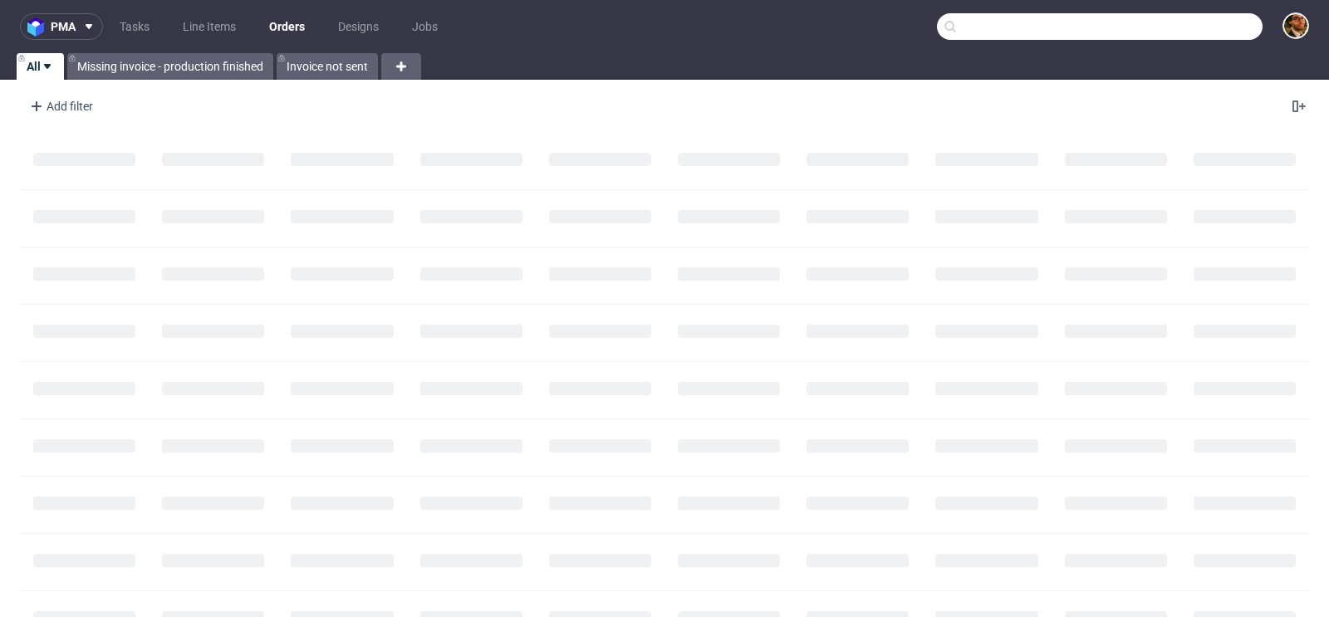
click at [1156, 19] on input "text" at bounding box center [1100, 26] width 326 height 27
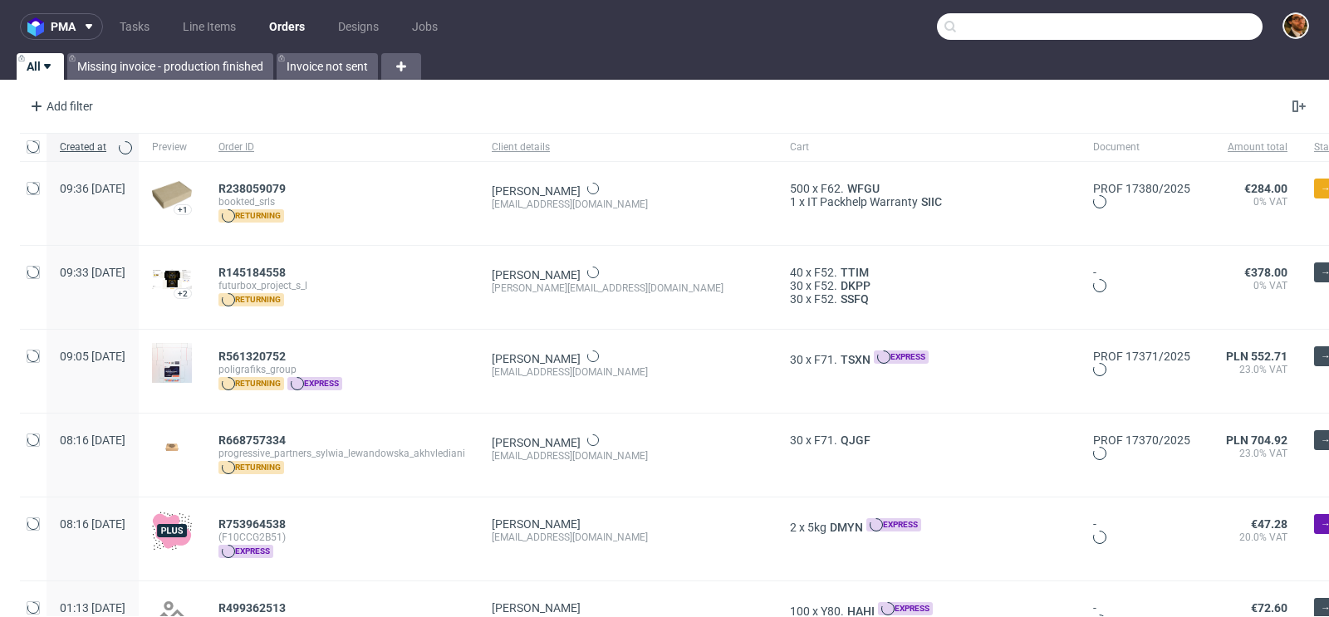
paste input "ossamamektane@proton.me"
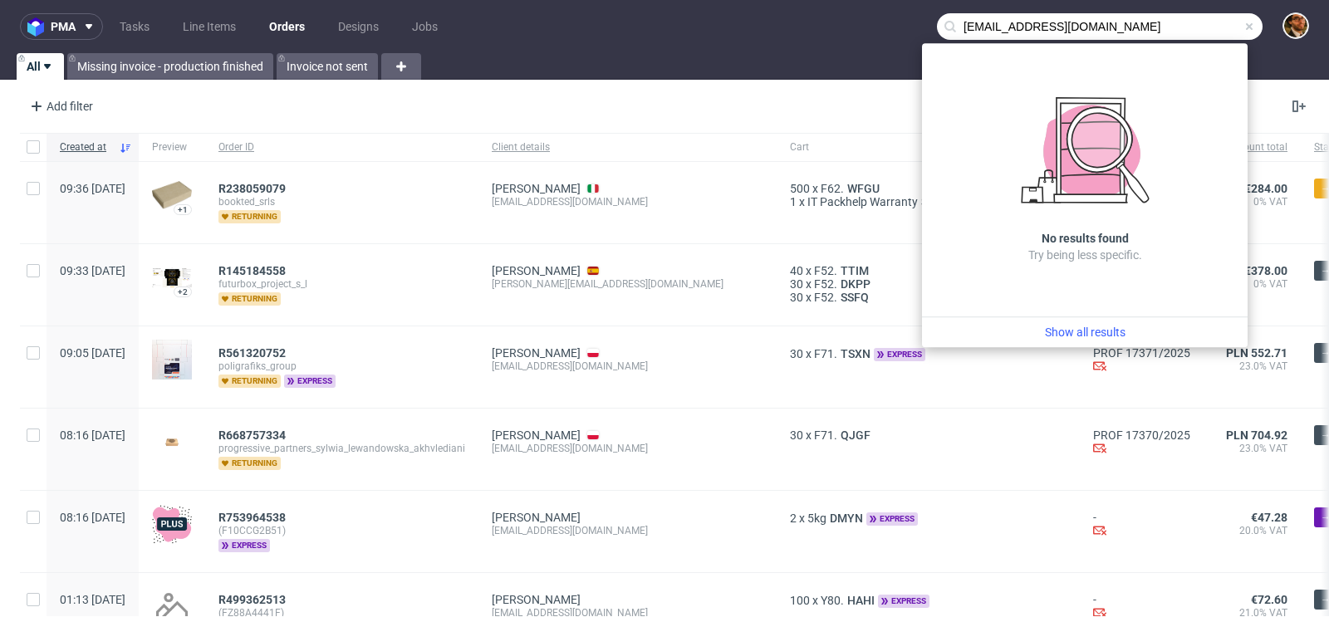
type input "ossamamektane@proton.me"
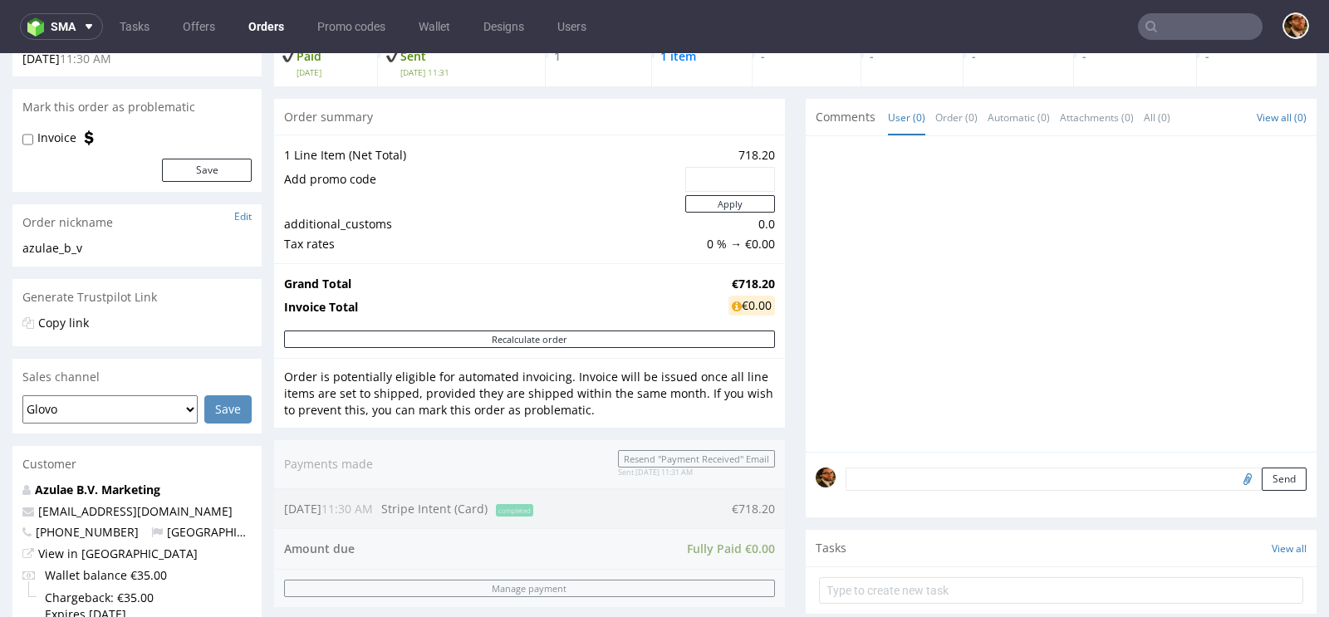
scroll to position [120, 0]
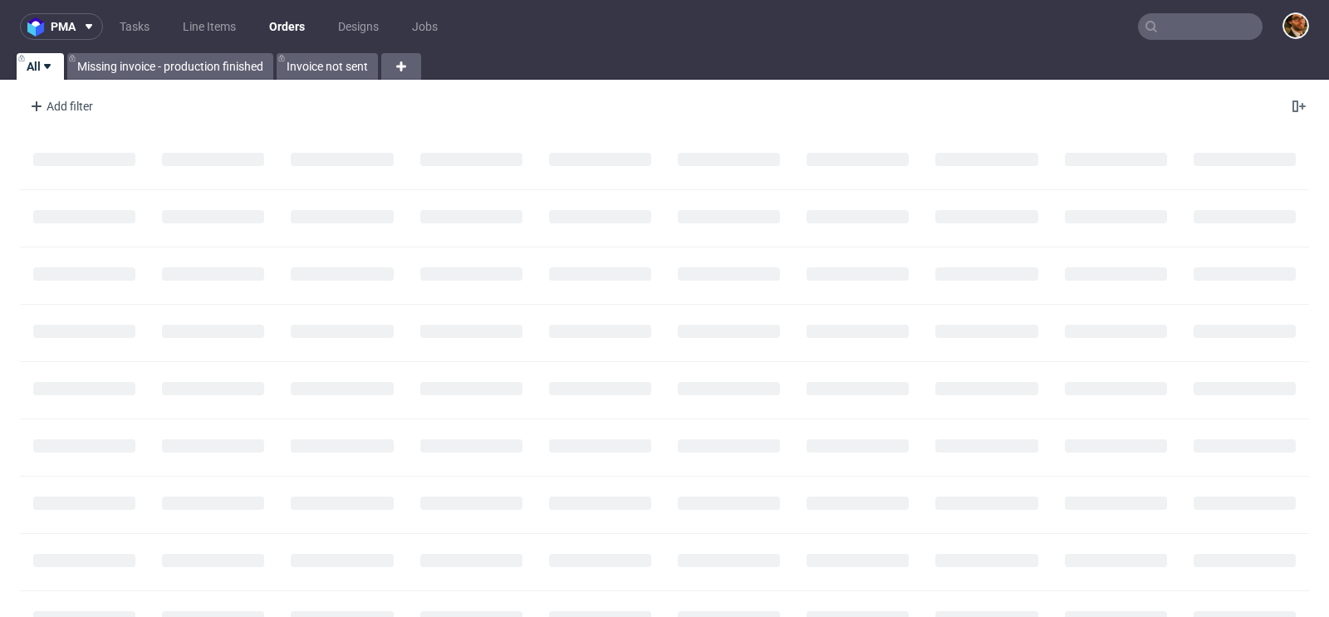
click at [1180, 32] on input "text" at bounding box center [1200, 26] width 125 height 27
paste input "tom@arcuate.ai"
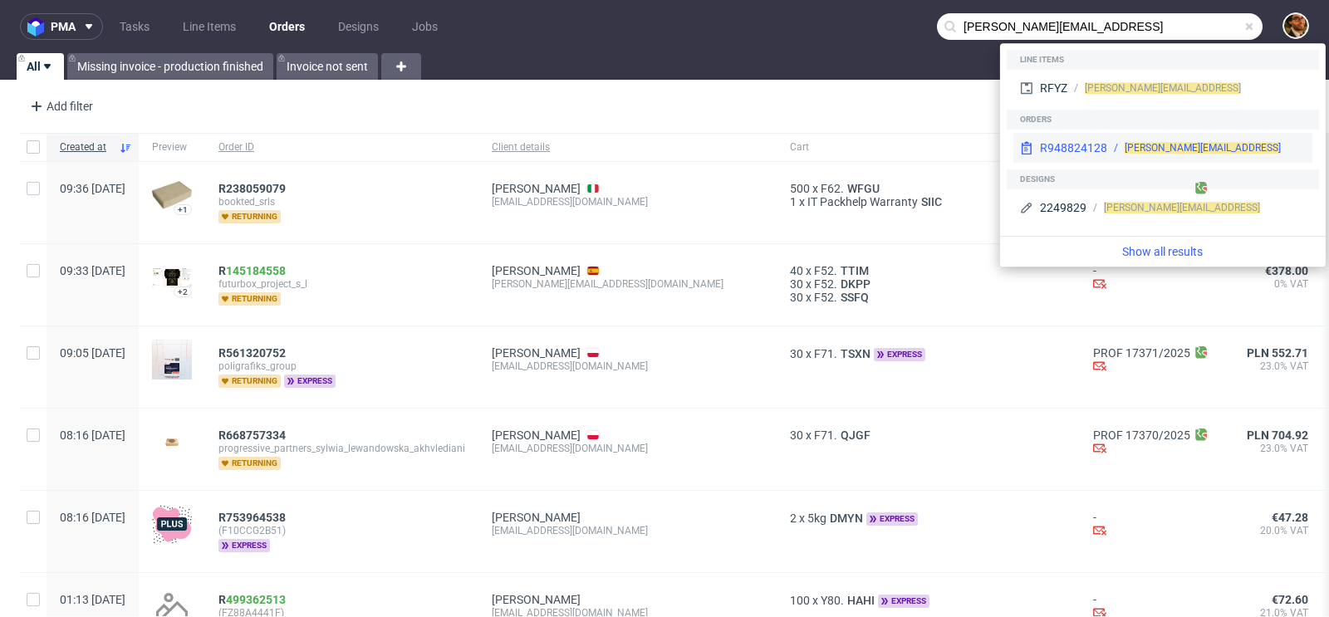
type input "tom@arcuate.ai"
click at [1102, 143] on div "R948824128" at bounding box center [1073, 148] width 67 height 17
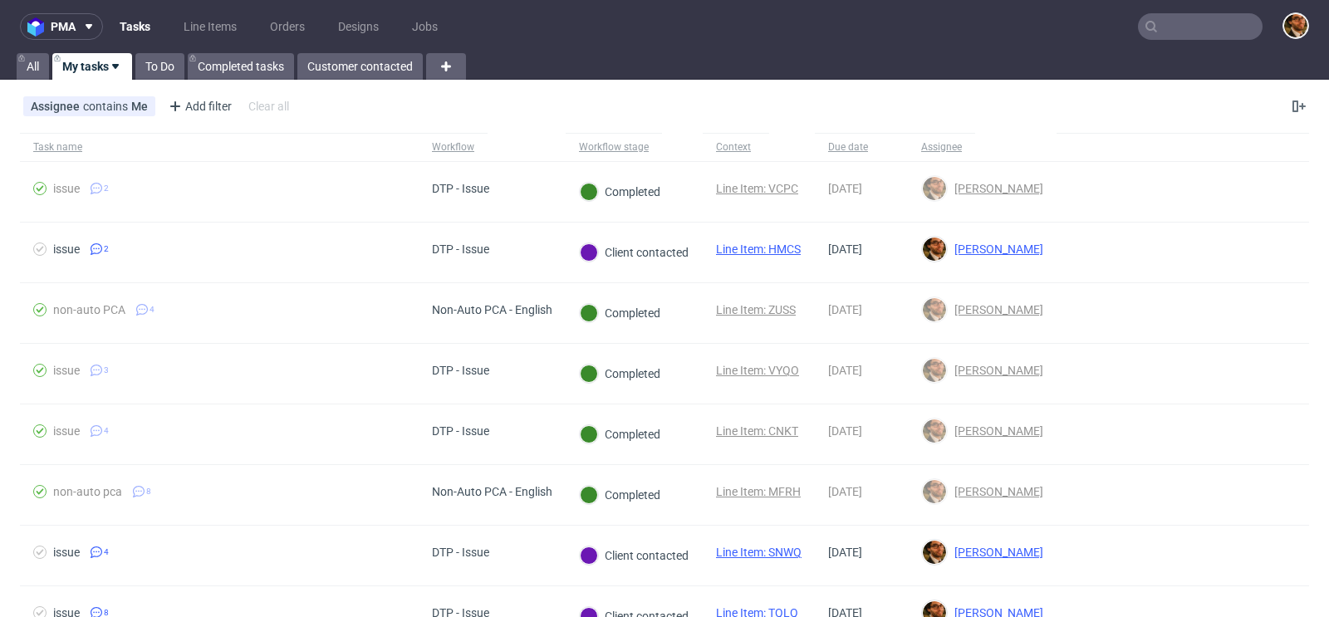
click at [1162, 19] on input "text" at bounding box center [1200, 26] width 125 height 27
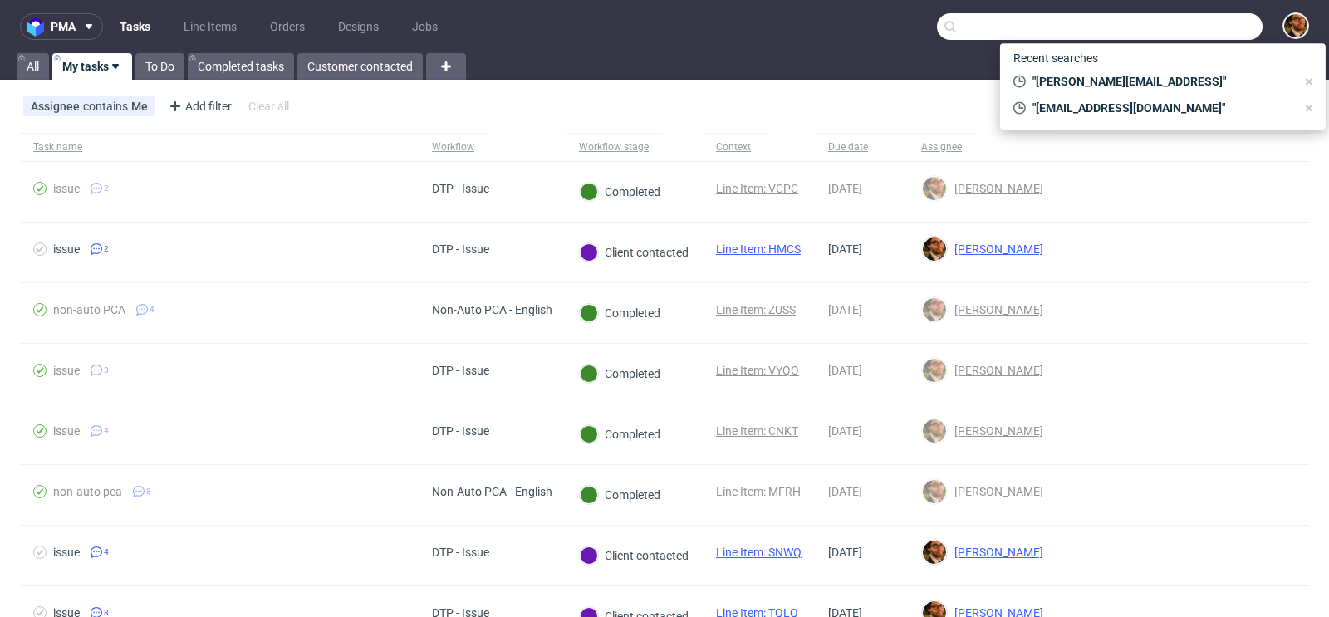
paste input "R078465383 Open 5 dni"
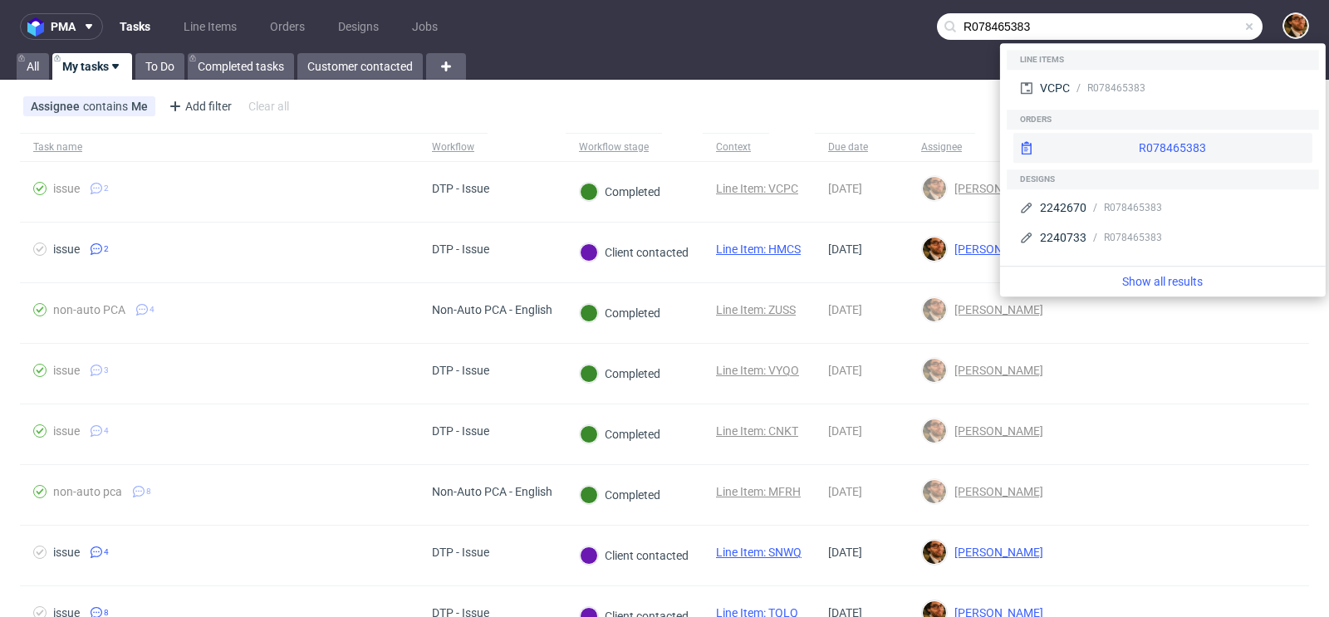
type input "R078465383"
click at [1124, 152] on div "R078465383" at bounding box center [1162, 148] width 299 height 30
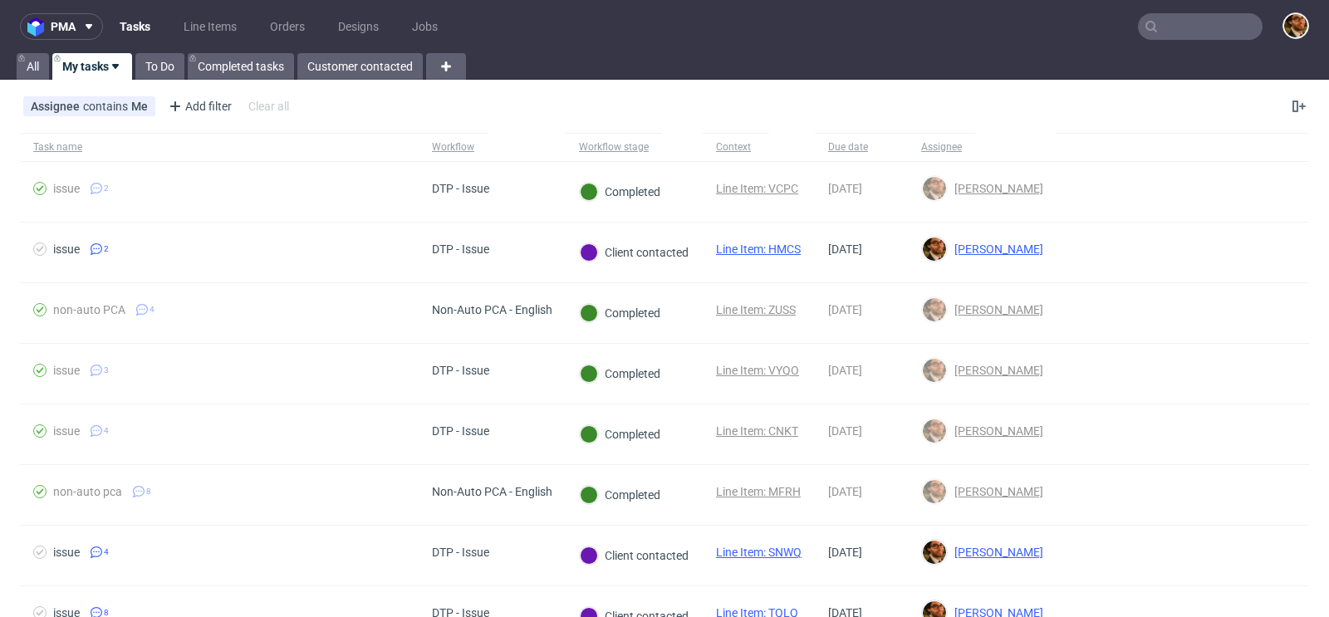
click at [1148, 31] on input "text" at bounding box center [1200, 26] width 125 height 27
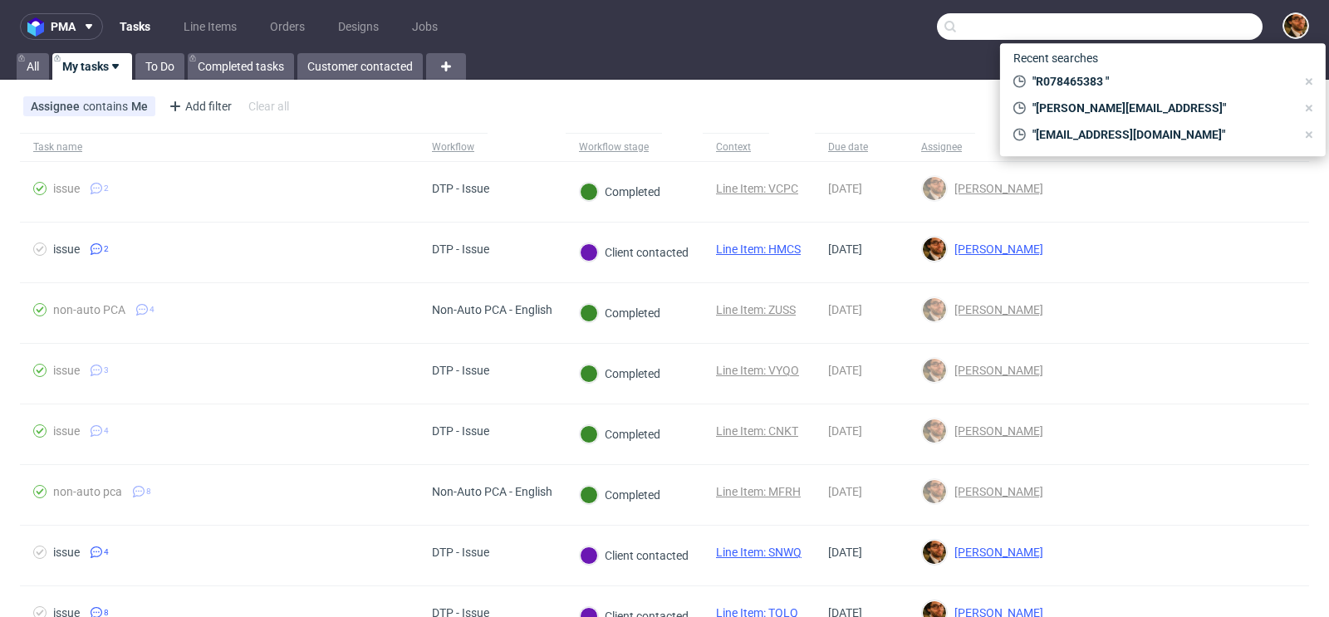
paste input "R031847101"
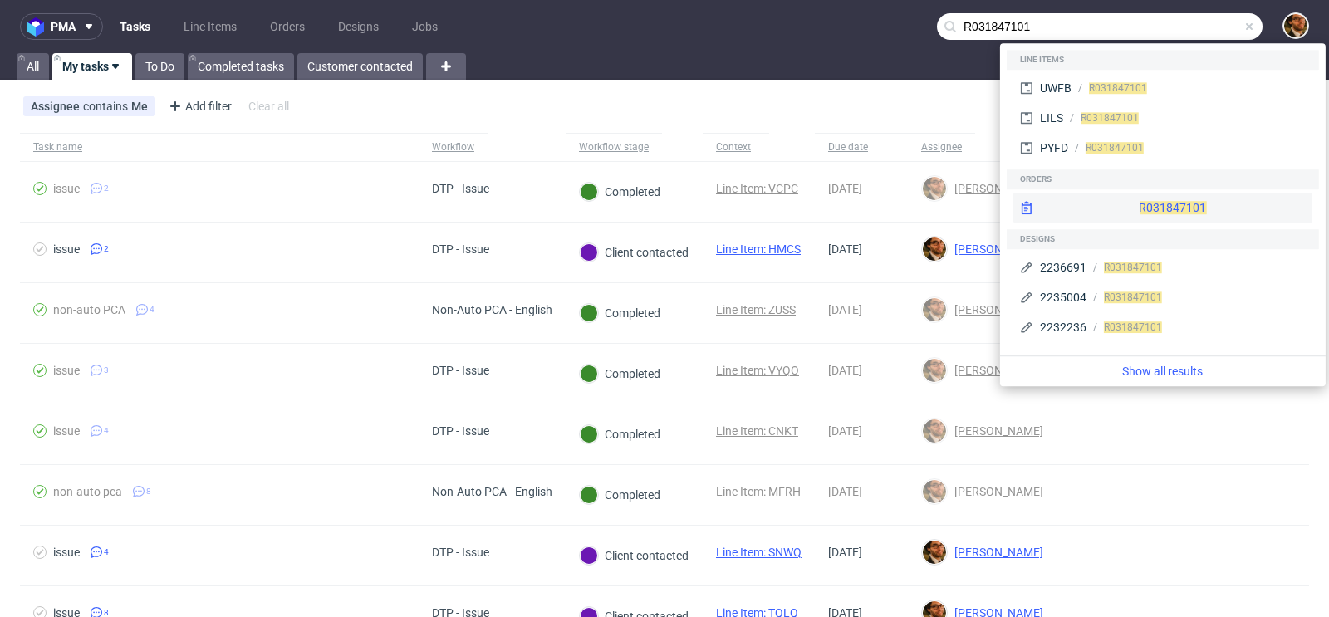
type input "R031847101"
click at [1140, 202] on div "R 031847101" at bounding box center [1162, 208] width 299 height 30
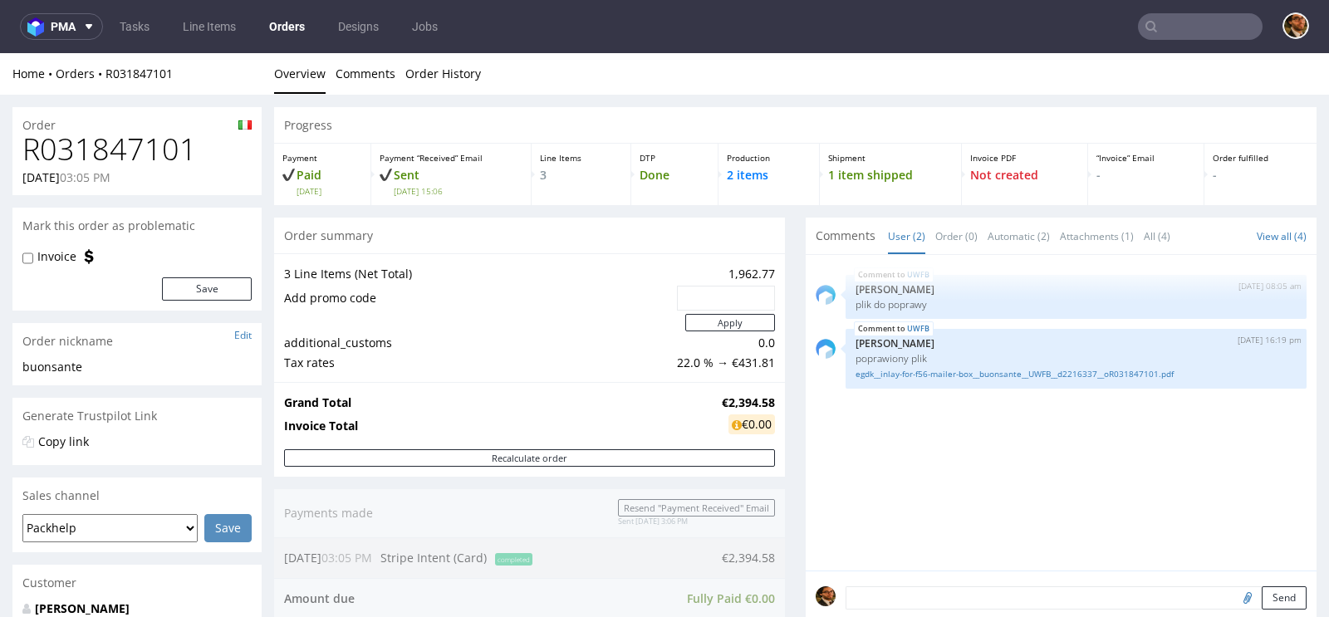
click at [1186, 25] on input "text" at bounding box center [1200, 26] width 125 height 27
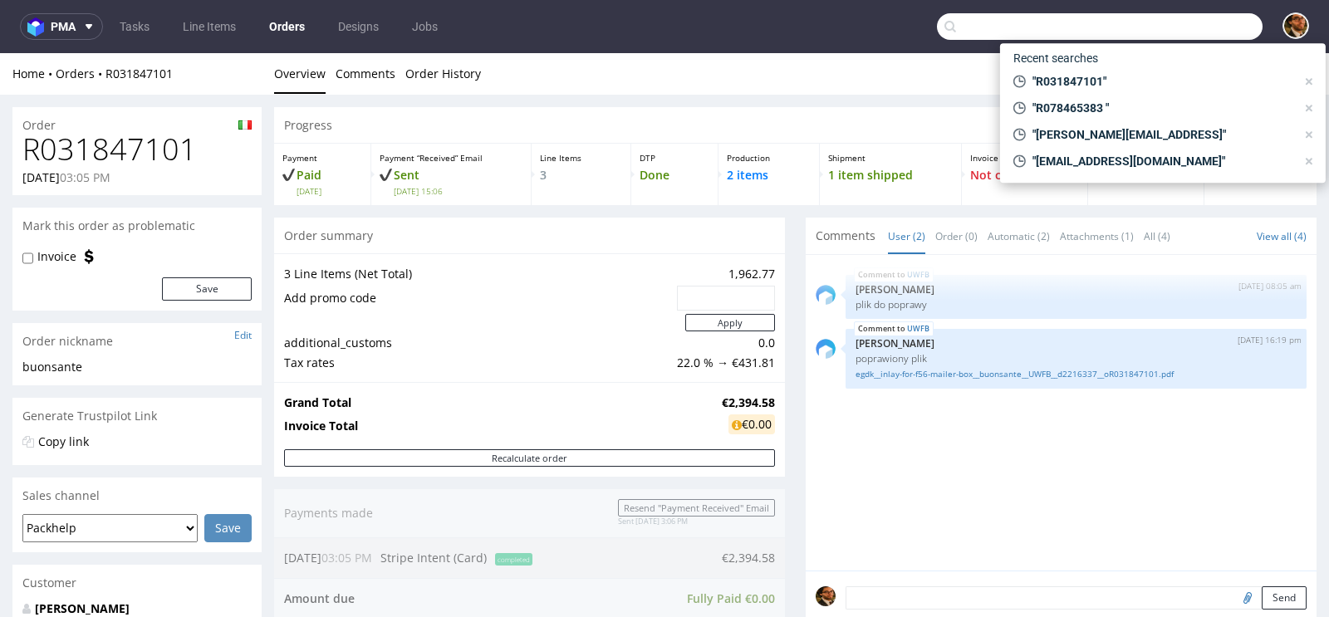
paste input "R793754869"
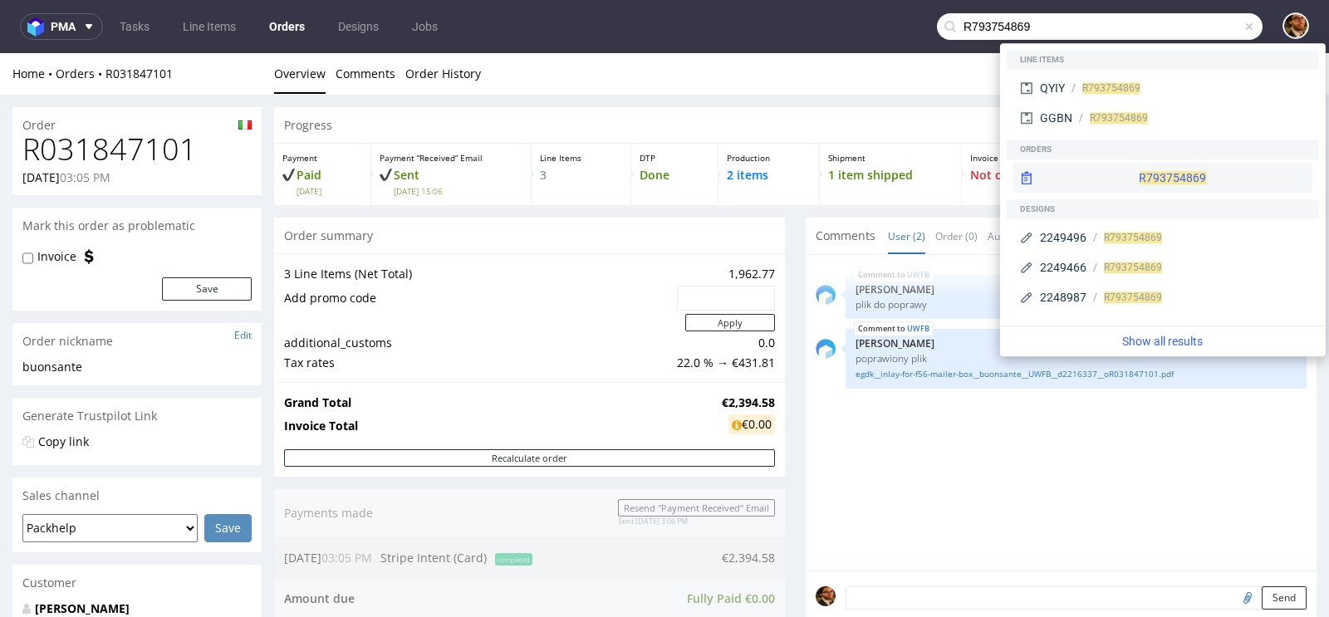
type input "R793754869"
click at [1144, 179] on div "R793754869" at bounding box center [1162, 178] width 299 height 30
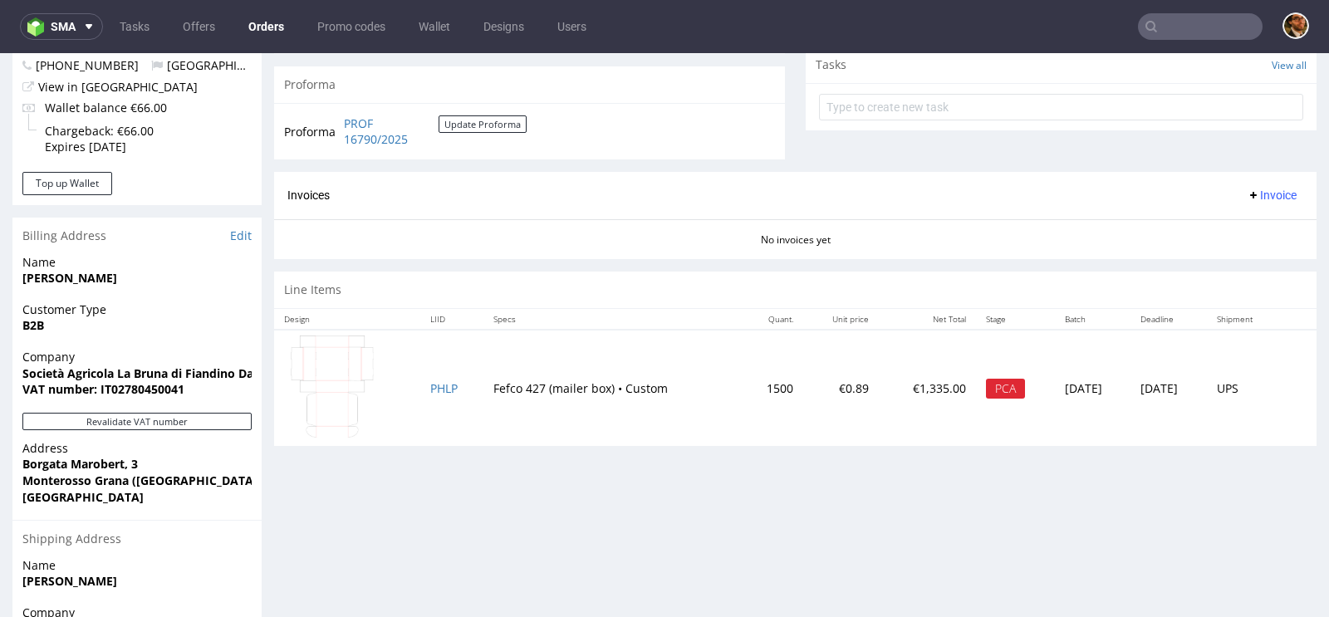
scroll to position [767, 0]
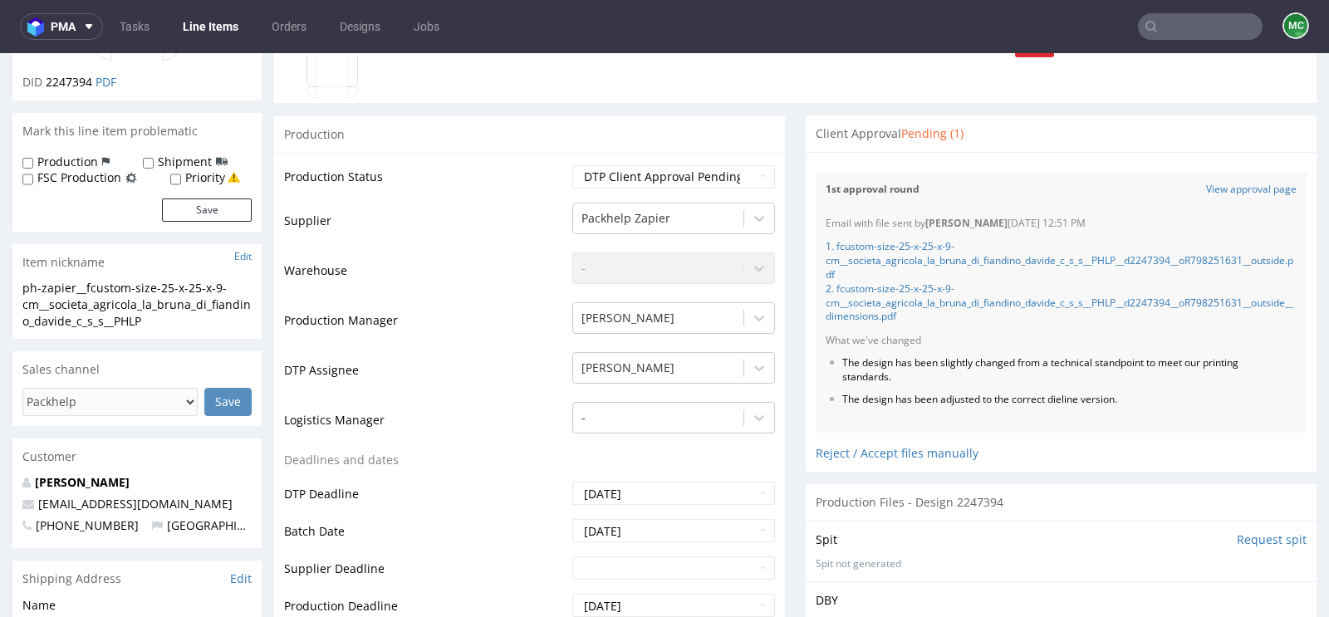
scroll to position [287, 0]
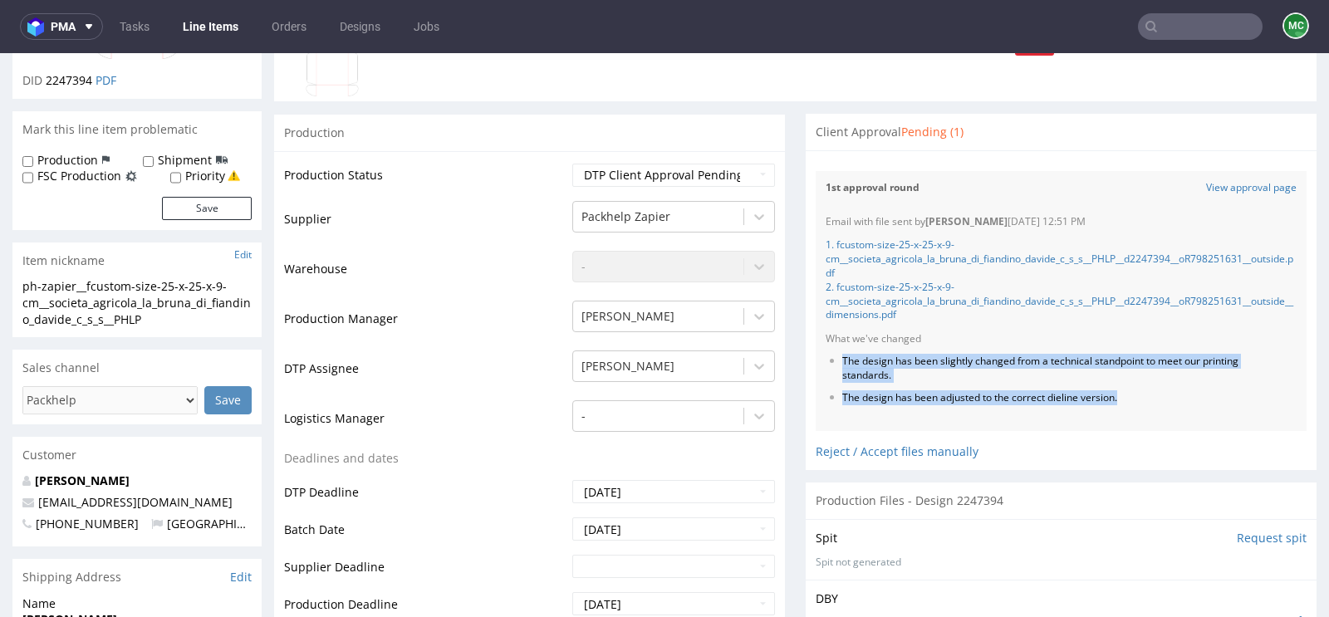
drag, startPoint x: 1116, startPoint y: 394, endPoint x: 837, endPoint y: 356, distance: 281.5
click at [837, 356] on ul "The design has been slightly changed from a technical standpoint to meet our pr…" at bounding box center [1060, 380] width 471 height 50
copy ul "The design has been slightly changed from a technical standpoint to meet our pr…"
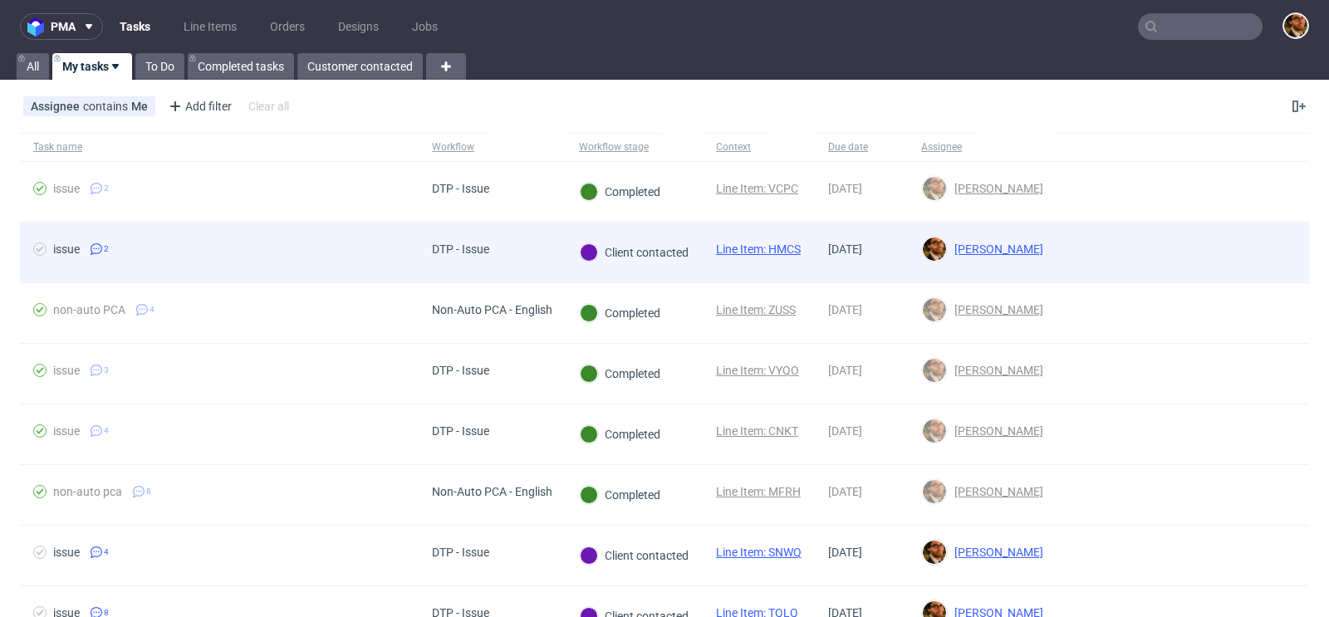
click at [1264, 248] on div at bounding box center [1182, 253] width 252 height 60
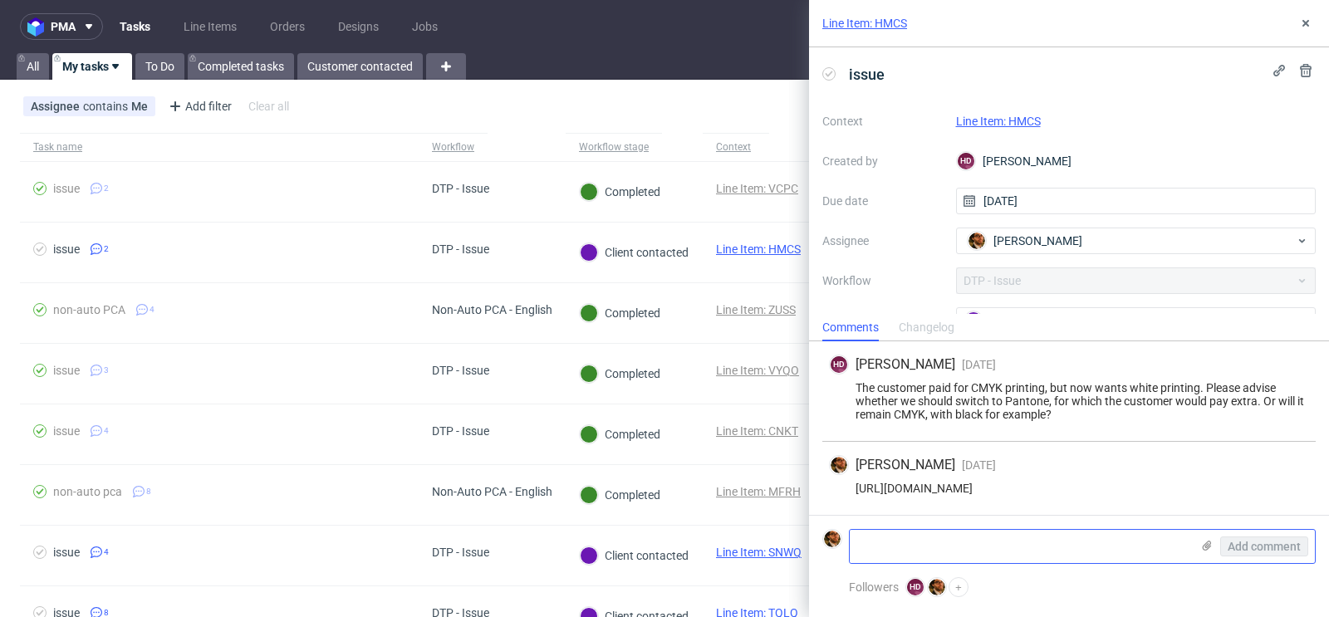
click at [944, 530] on textarea at bounding box center [1020, 546] width 340 height 33
type textarea "C"
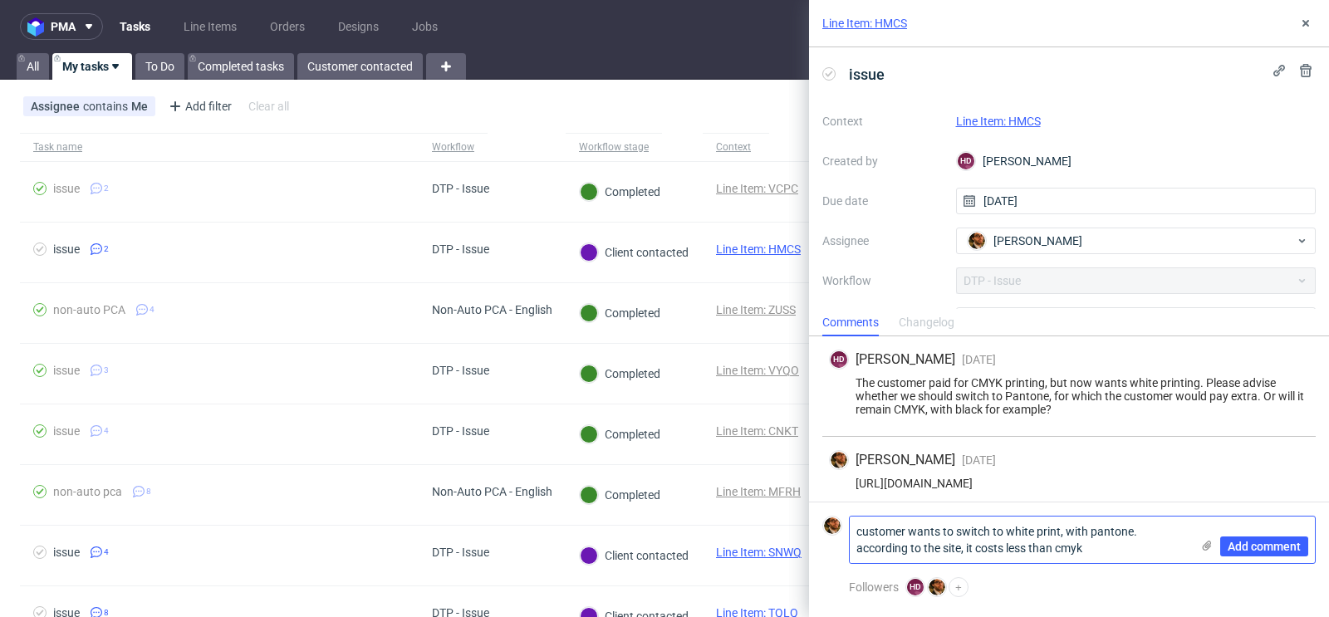
click at [967, 549] on textarea "customer wants to switch to white print, with pantone. according to the site, i…" at bounding box center [1020, 540] width 340 height 47
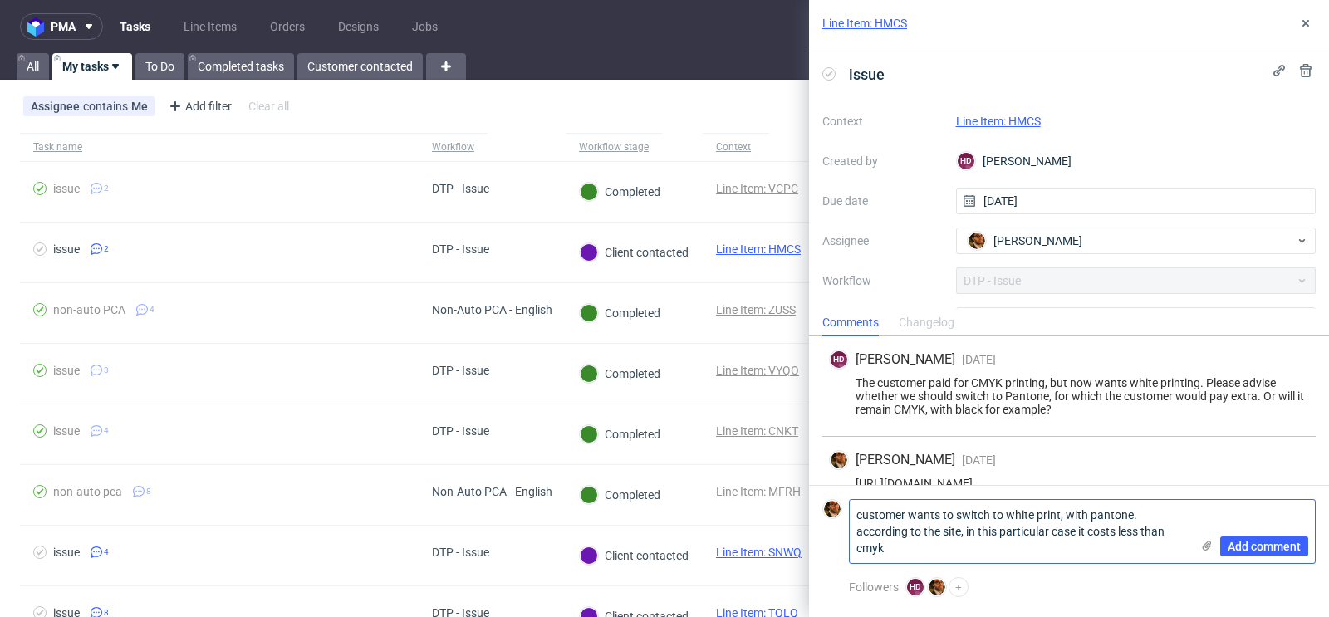
click at [940, 547] on textarea "customer wants to switch to white print, with pantone. according to the site, i…" at bounding box center [1020, 531] width 340 height 63
type textarea "customer wants to switch to white print, with pantone. according to the site, i…"
click at [1262, 541] on span "Add comment" at bounding box center [1263, 547] width 73 height 12
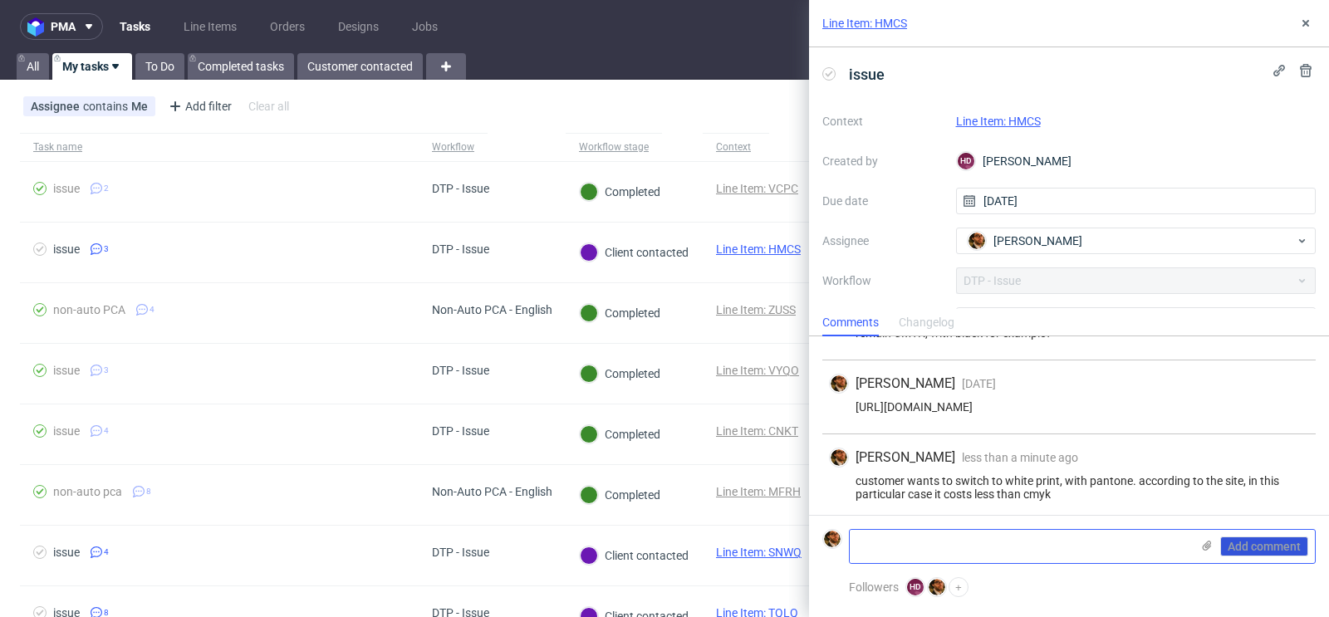
scroll to position [79, 0]
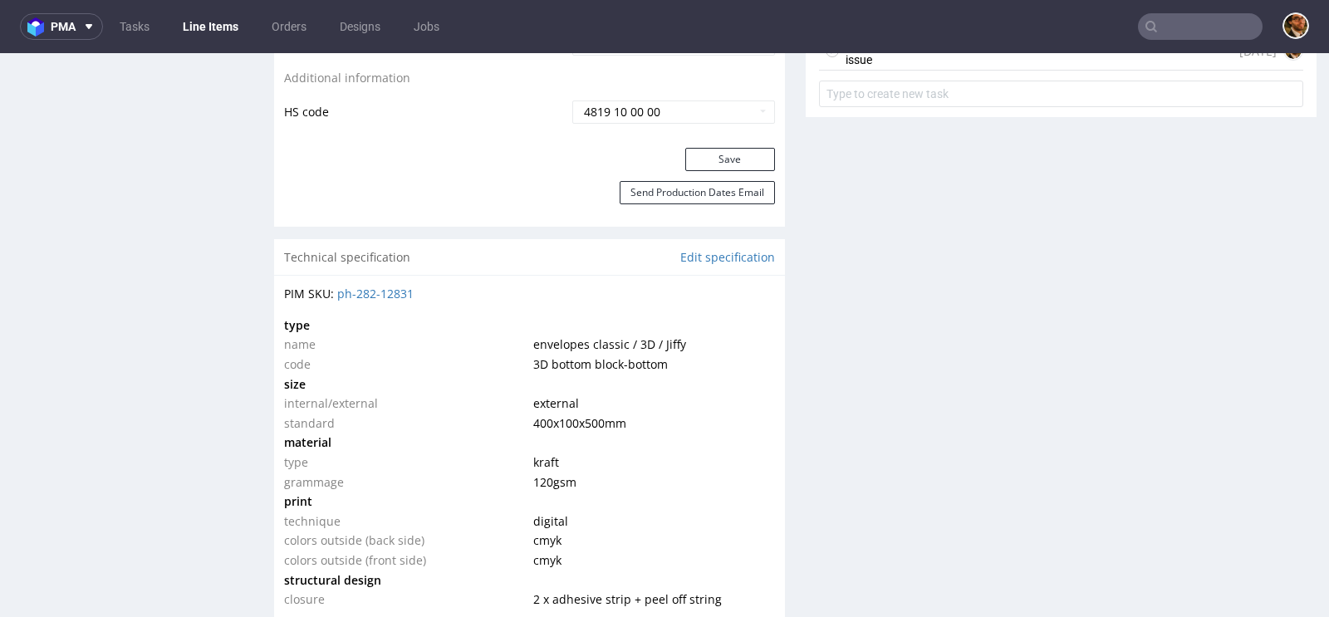
scroll to position [1221, 0]
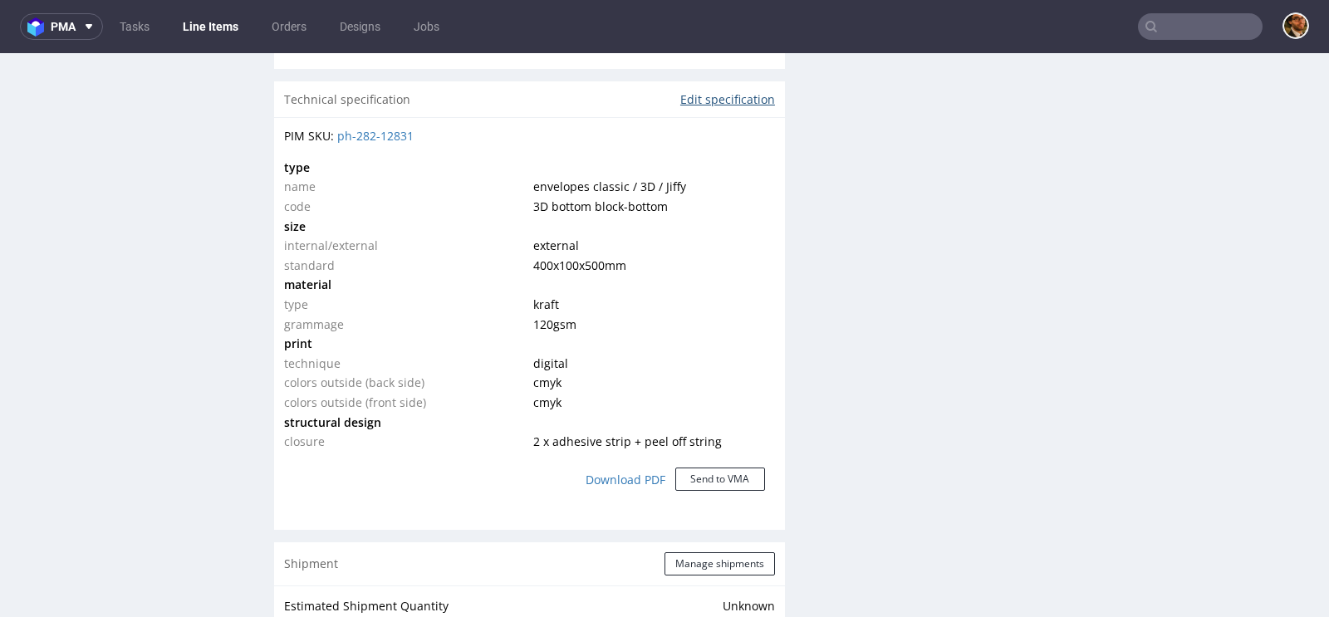
click at [697, 99] on link "Edit specification" at bounding box center [727, 99] width 95 height 17
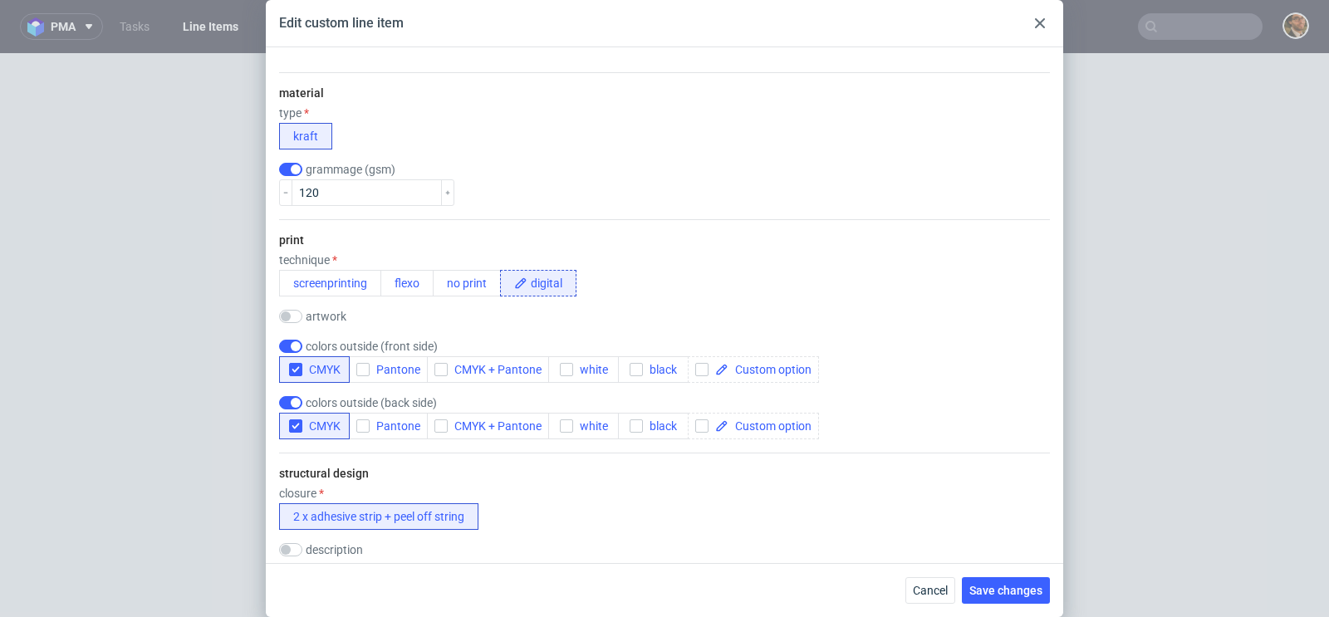
scroll to position [405, 0]
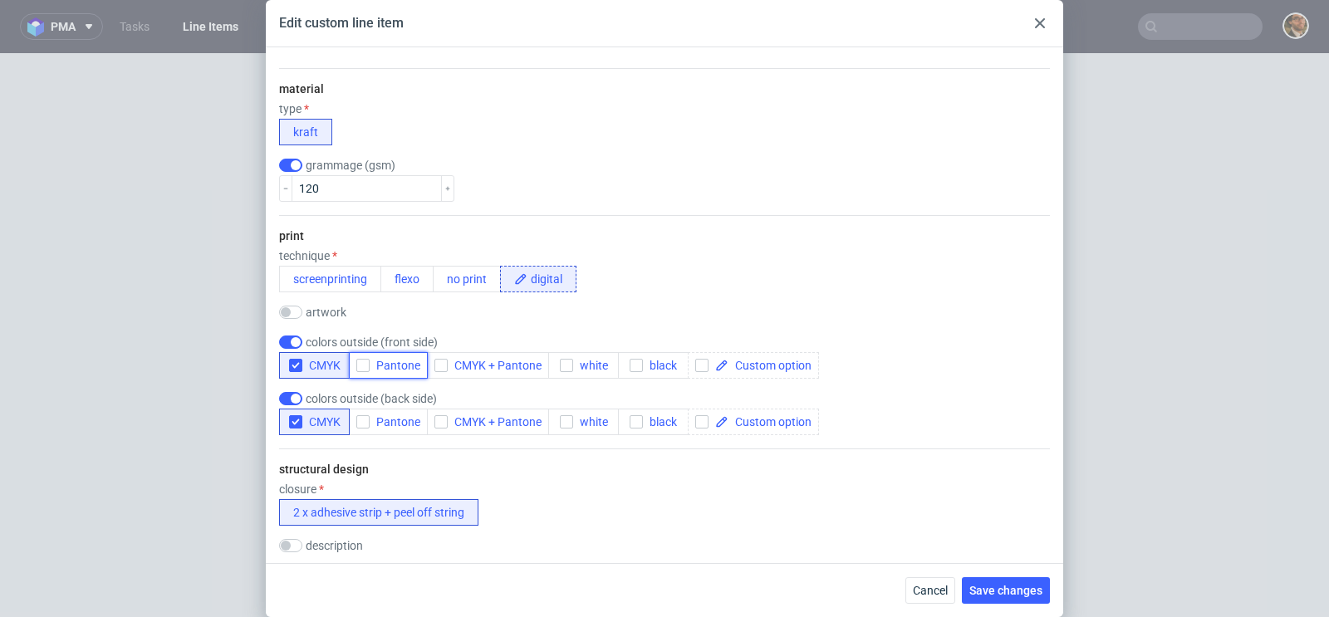
click at [366, 370] on div "button" at bounding box center [362, 365] width 13 height 13
click at [364, 416] on icon "button" at bounding box center [363, 422] width 12 height 12
click at [298, 424] on icon "button" at bounding box center [296, 422] width 12 height 12
click at [295, 366] on icon "button" at bounding box center [296, 366] width 12 height 12
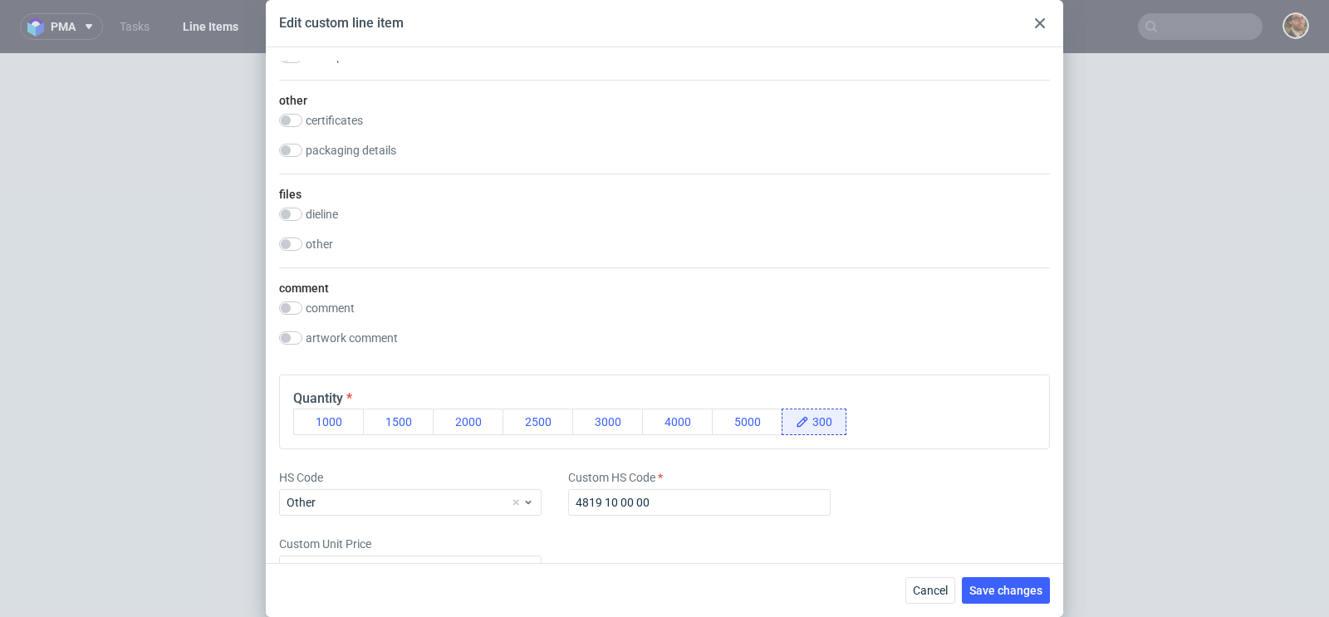
scroll to position [928, 0]
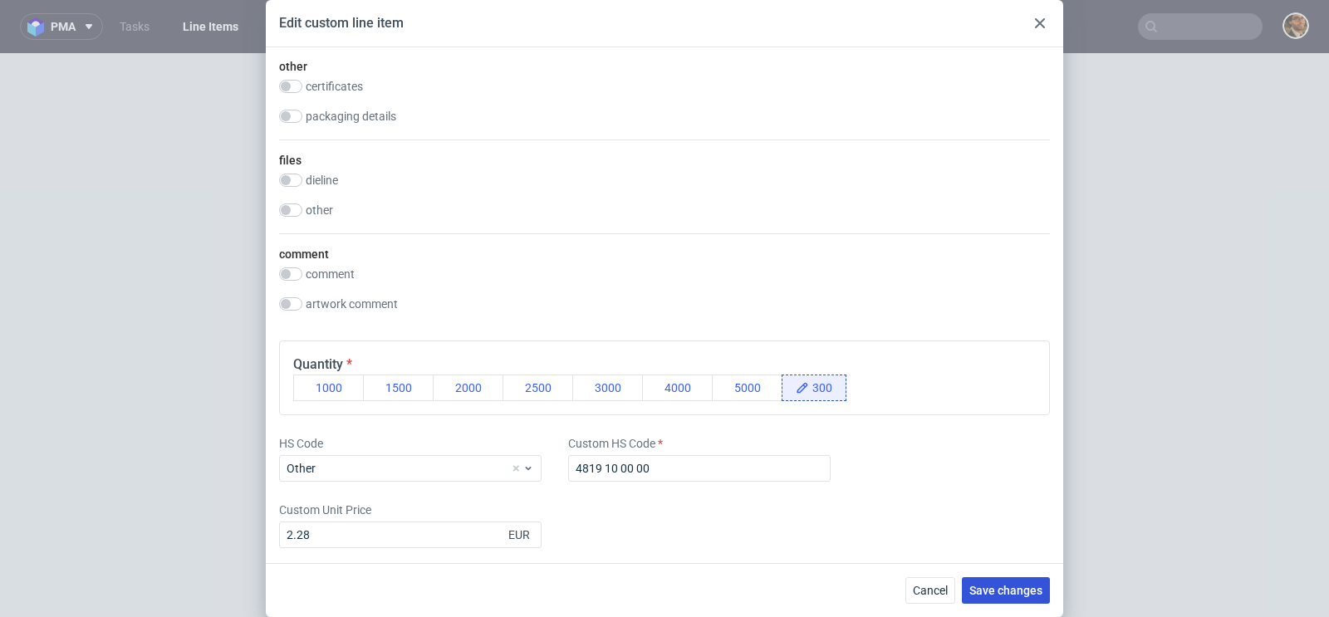
click at [980, 585] on span "Save changes" at bounding box center [1005, 591] width 73 height 12
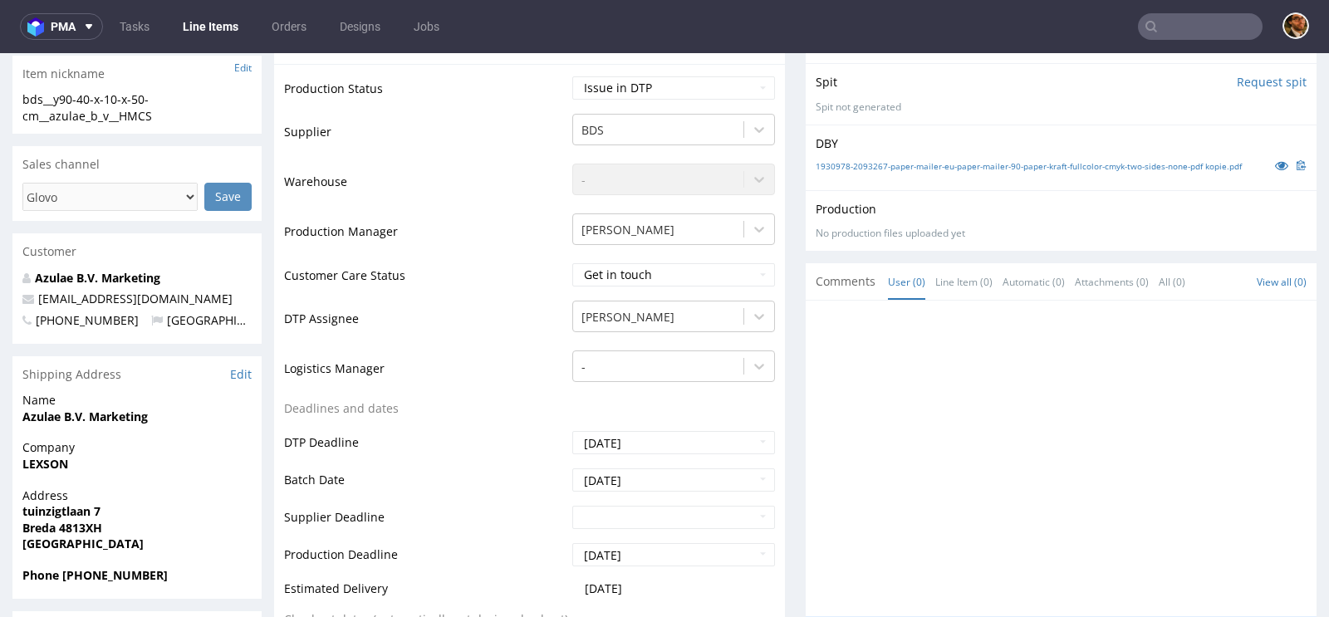
scroll to position [0, 0]
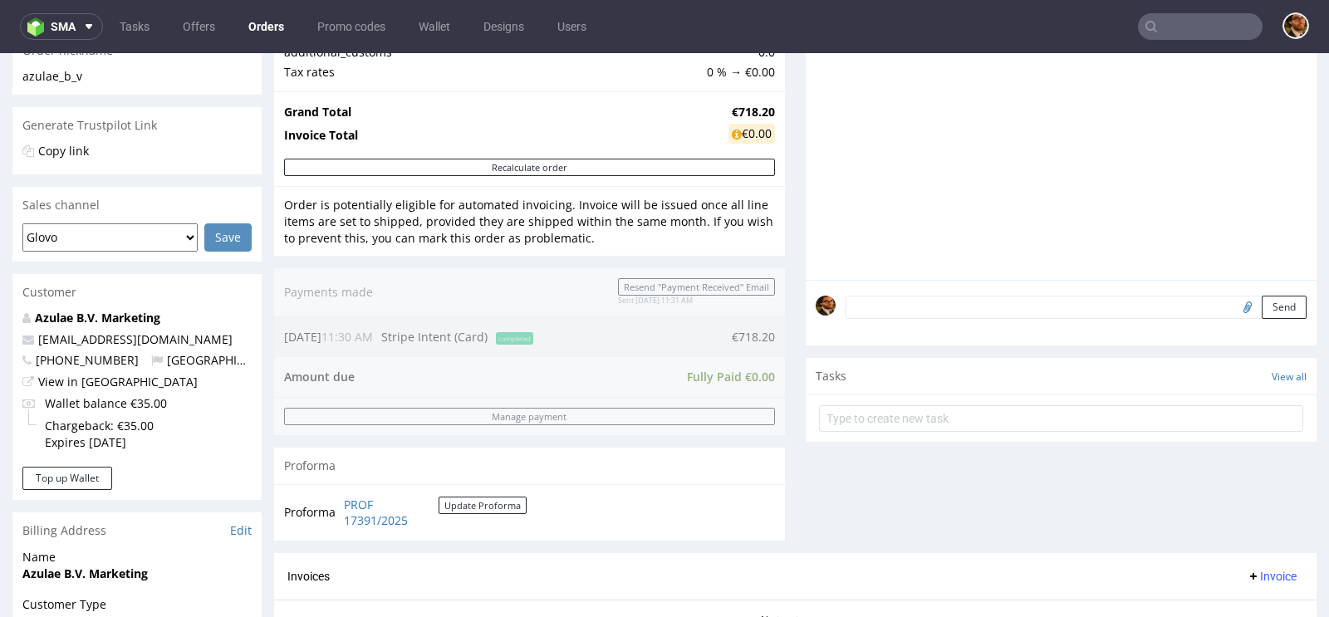
scroll to position [752, 0]
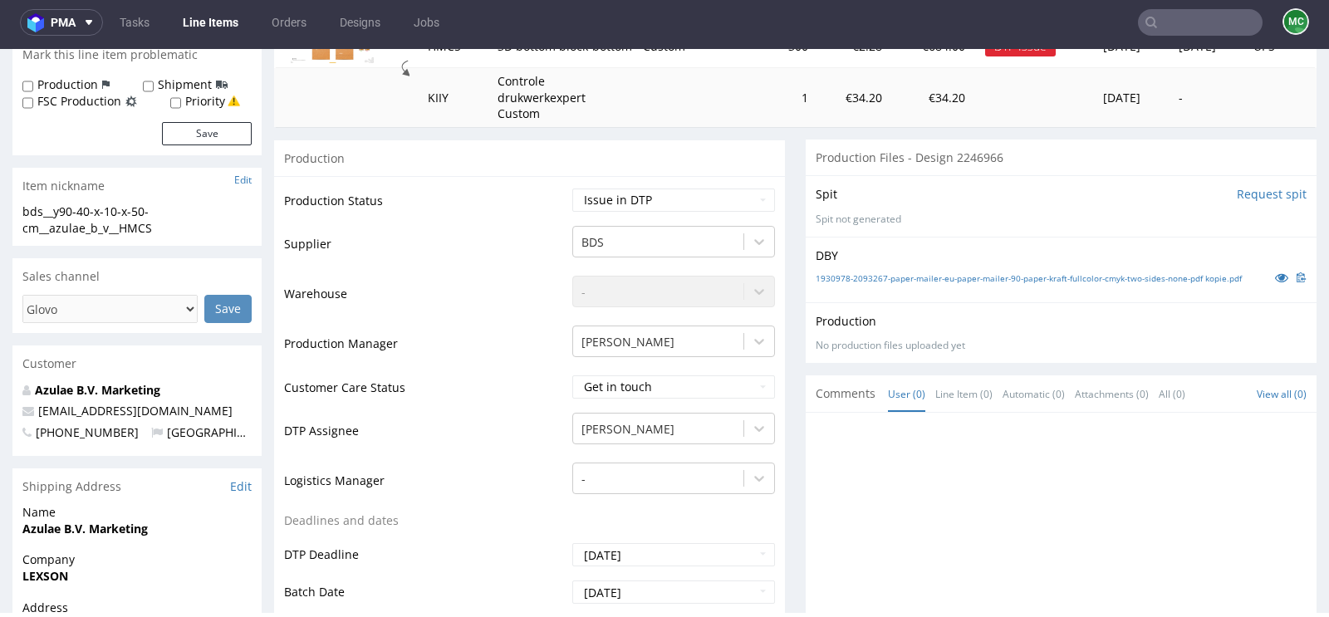
scroll to position [314, 0]
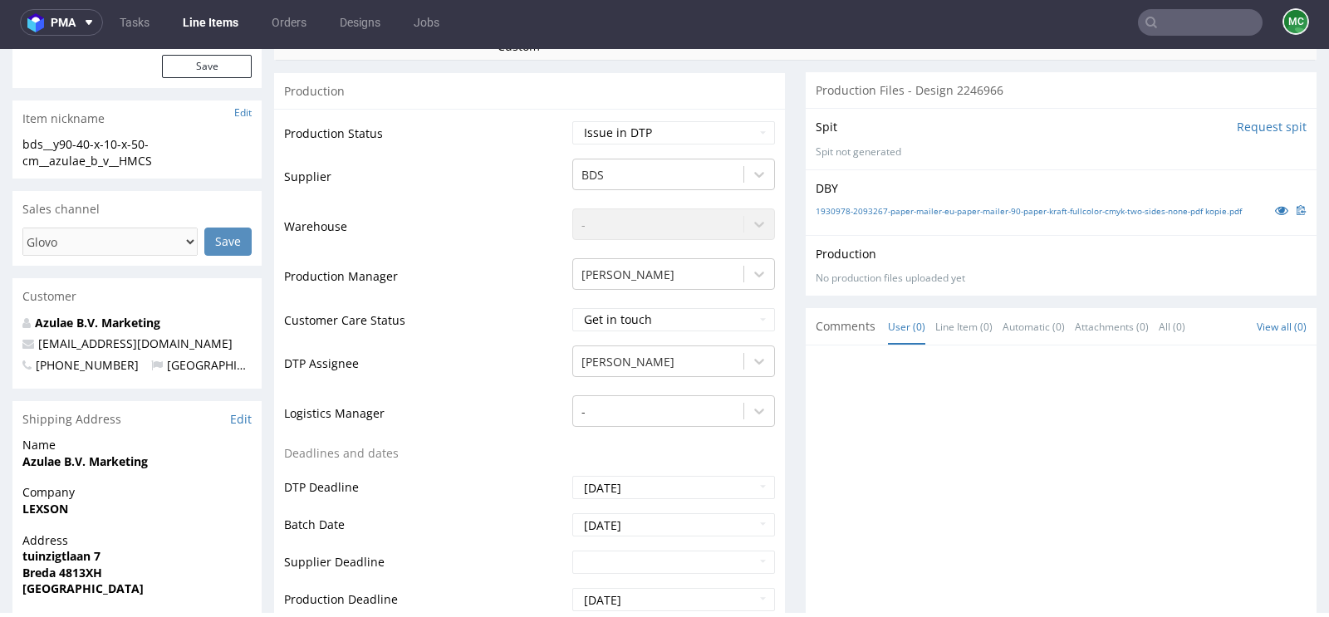
click at [825, 335] on span "Comments" at bounding box center [846, 326] width 60 height 17
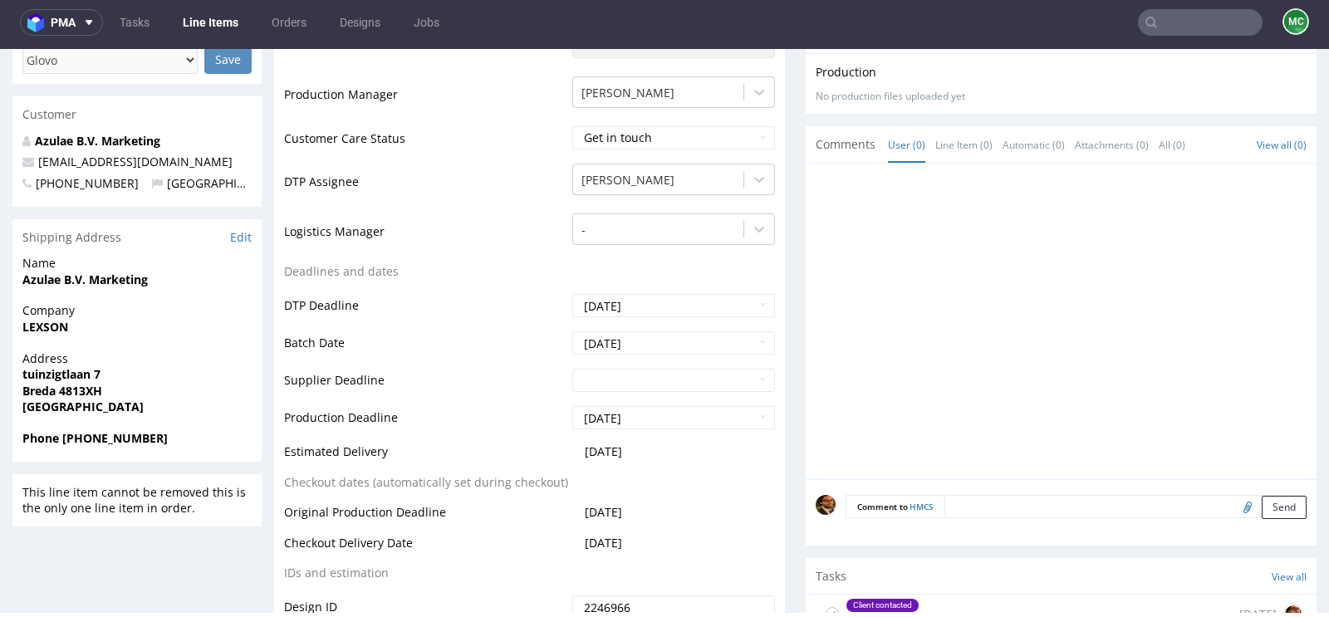
scroll to position [855, 0]
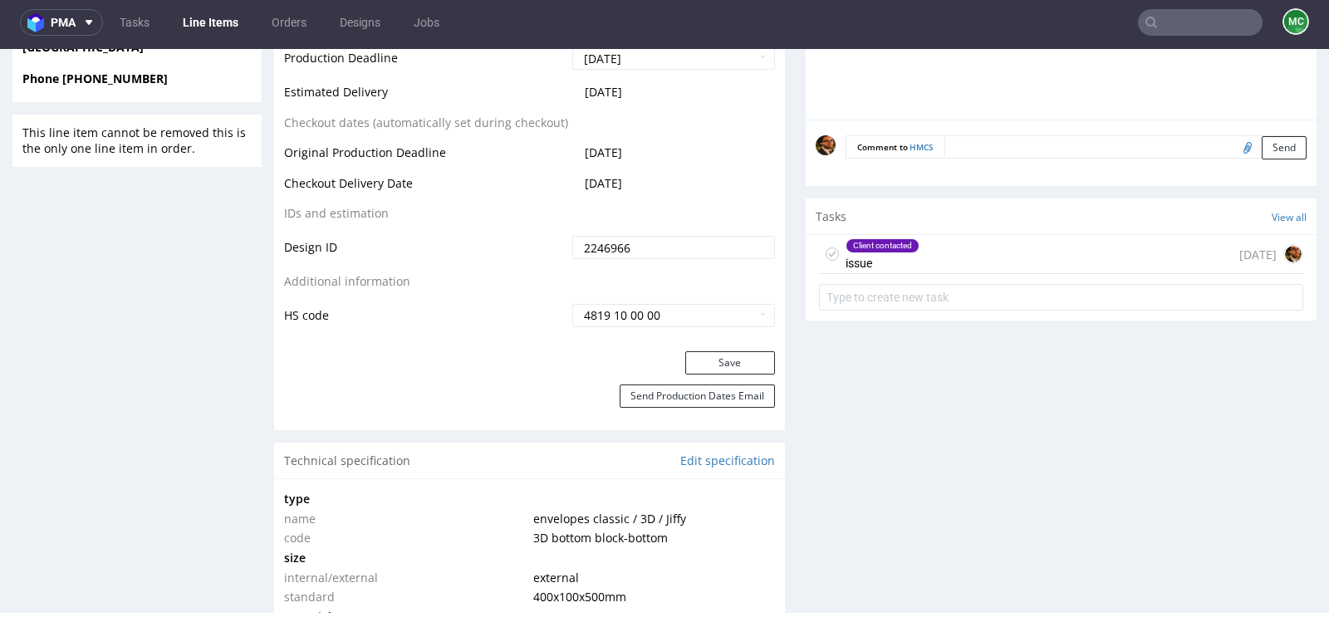
click at [901, 252] on div "Client contacted" at bounding box center [882, 245] width 72 height 13
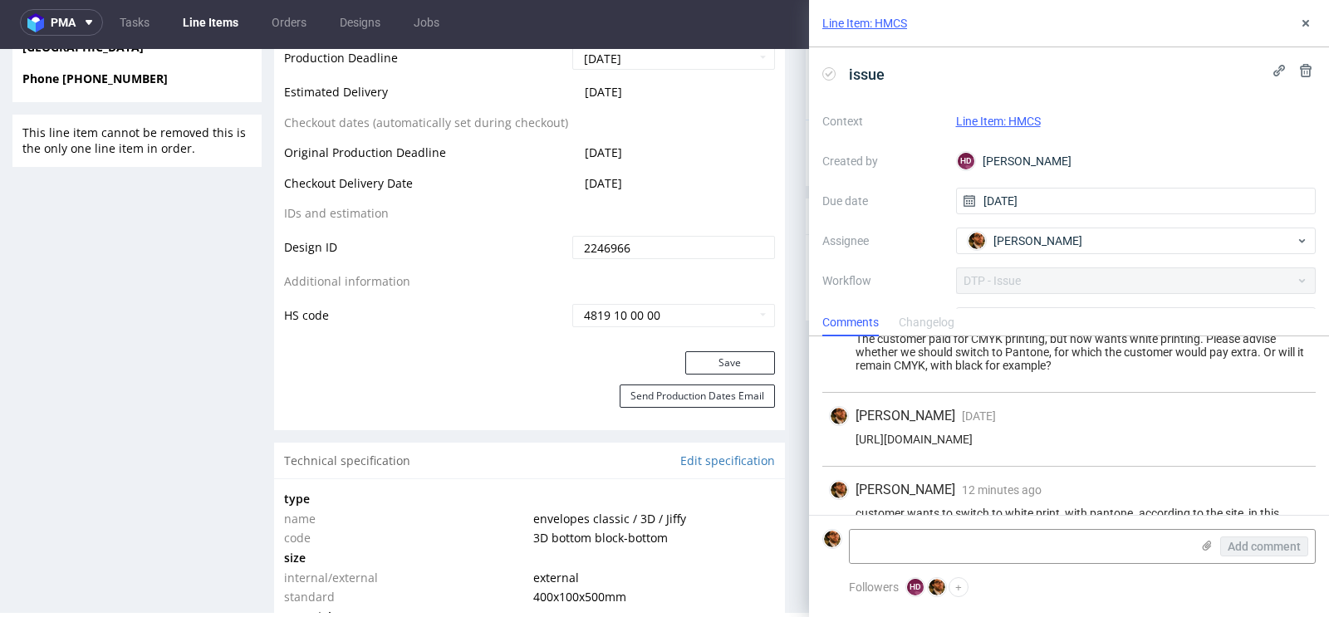
scroll to position [79, 0]
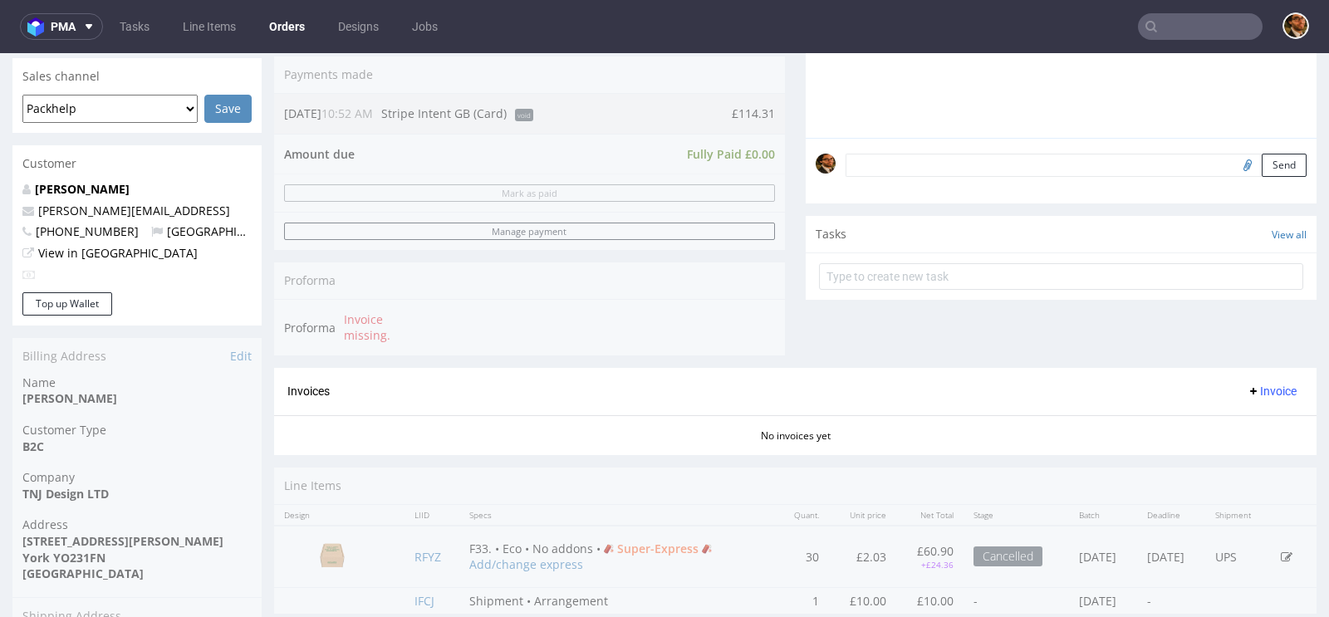
scroll to position [267, 0]
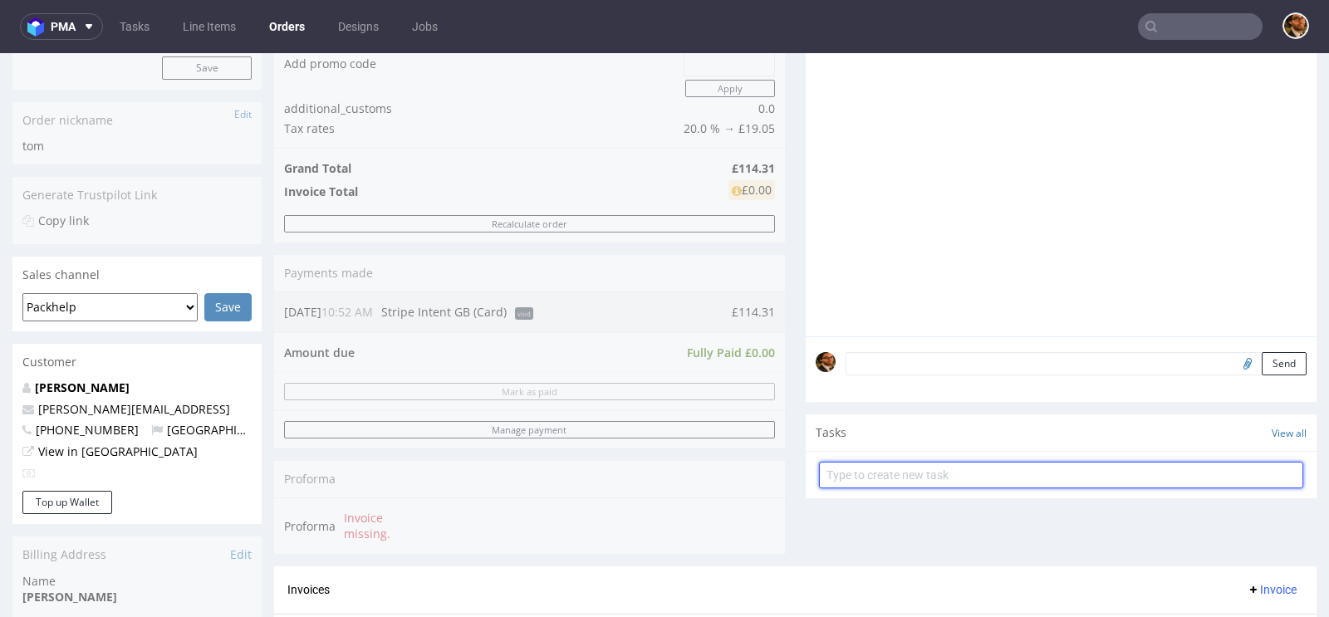
click at [869, 462] on input "text" at bounding box center [1061, 475] width 484 height 27
type input "Refund"
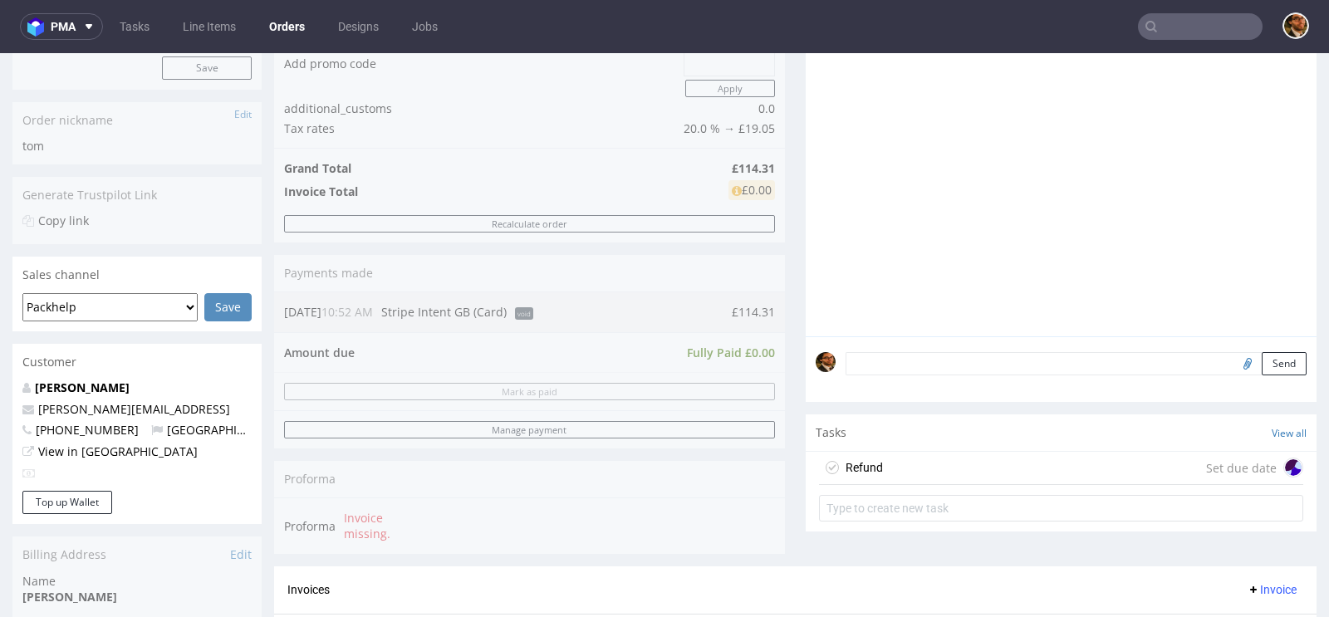
click at [1180, 464] on div "Refund Set due date" at bounding box center [1061, 468] width 484 height 33
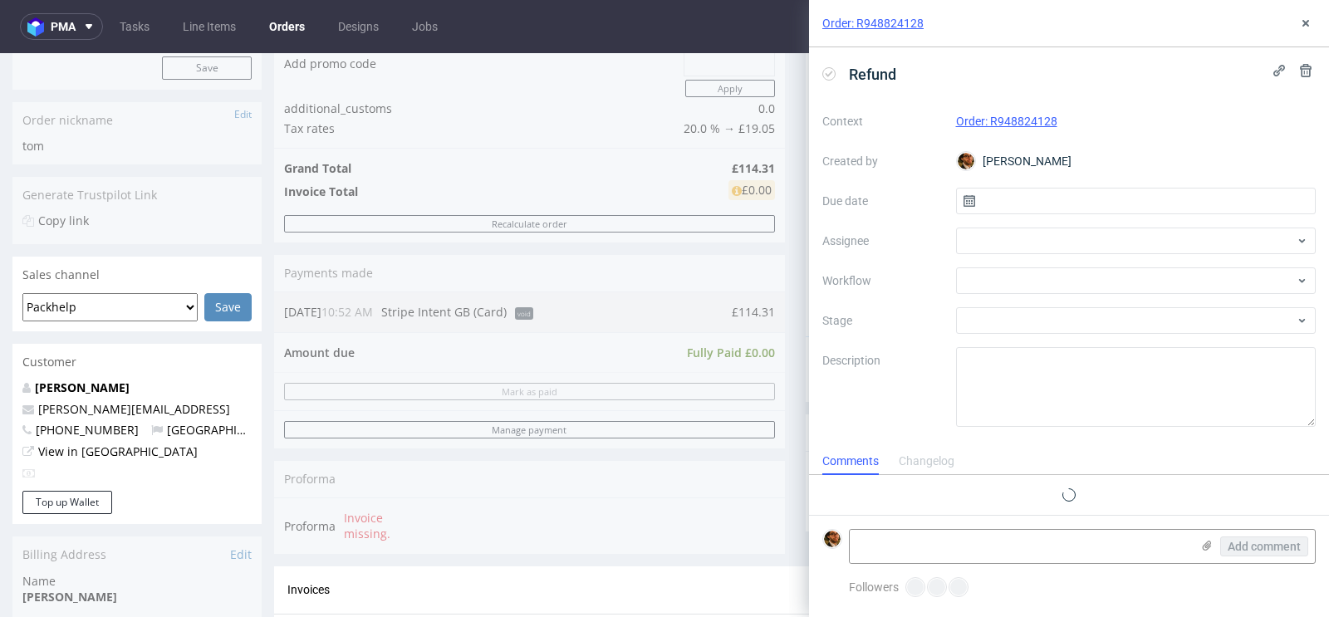
scroll to position [13, 0]
click at [1024, 203] on input "text" at bounding box center [1136, 201] width 360 height 27
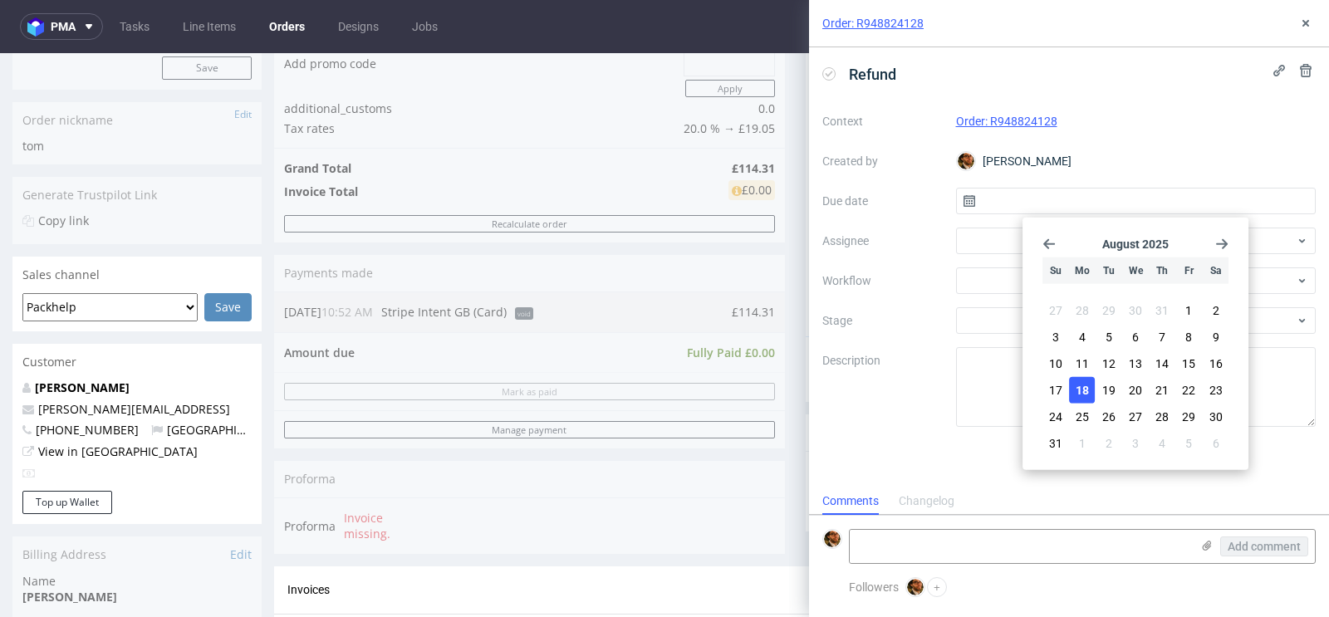
click at [1087, 394] on span "18" at bounding box center [1081, 390] width 13 height 17
type input "18/08/2025"
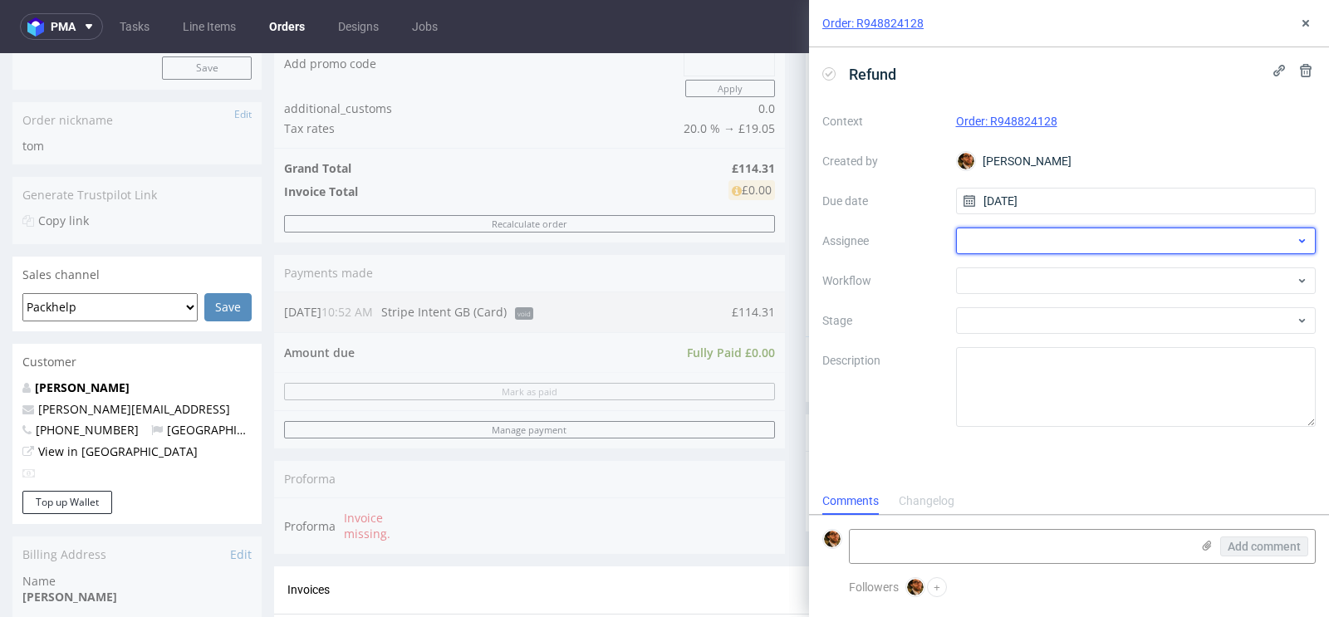
click at [982, 239] on div at bounding box center [1136, 241] width 360 height 27
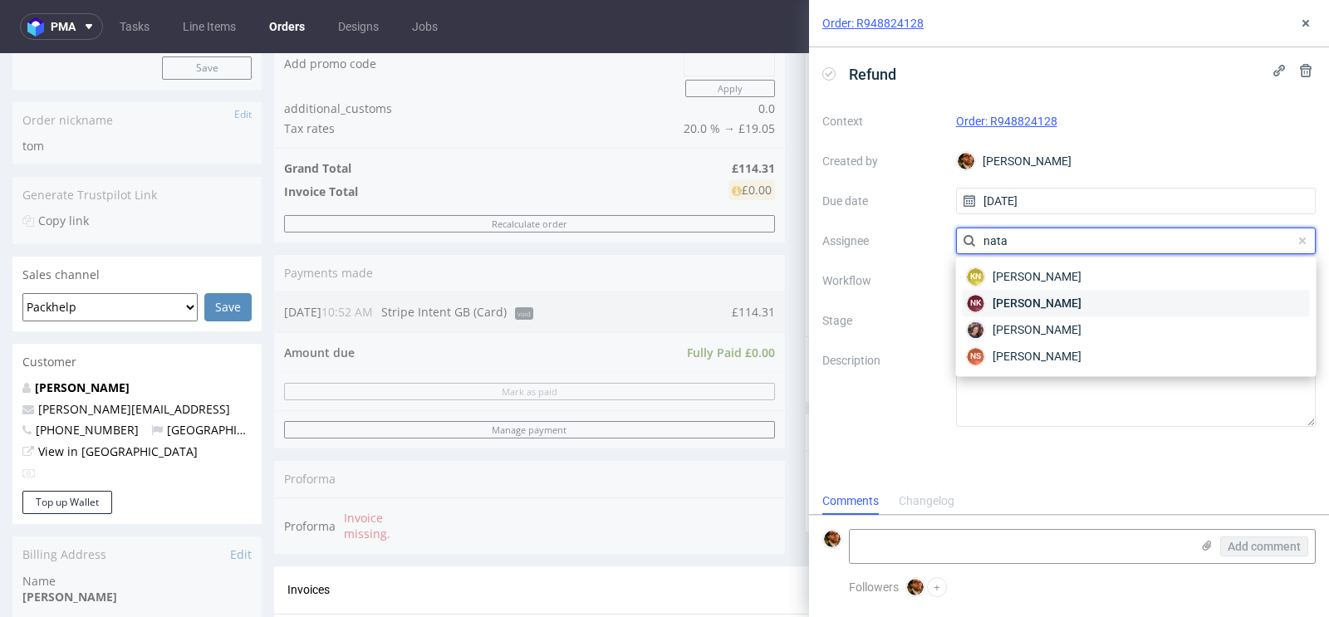
type input "nata"
click at [1045, 300] on span "Natalia Kaczorowska" at bounding box center [1036, 303] width 89 height 17
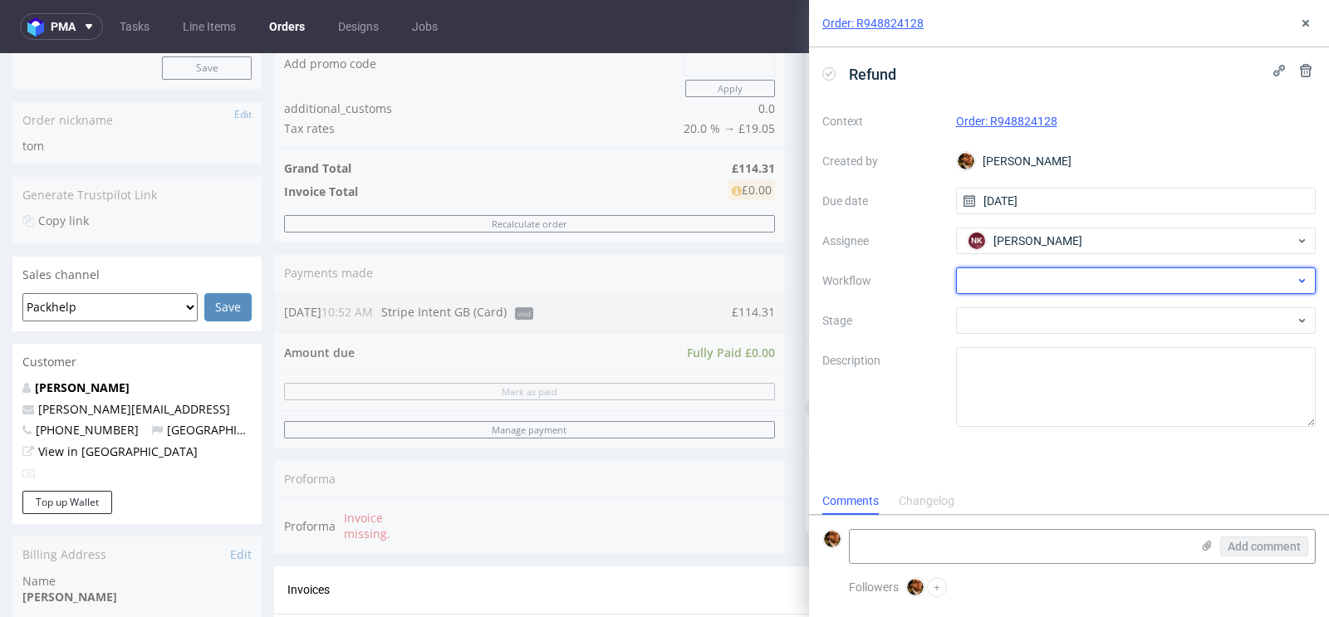
click at [999, 283] on div at bounding box center [1136, 280] width 360 height 27
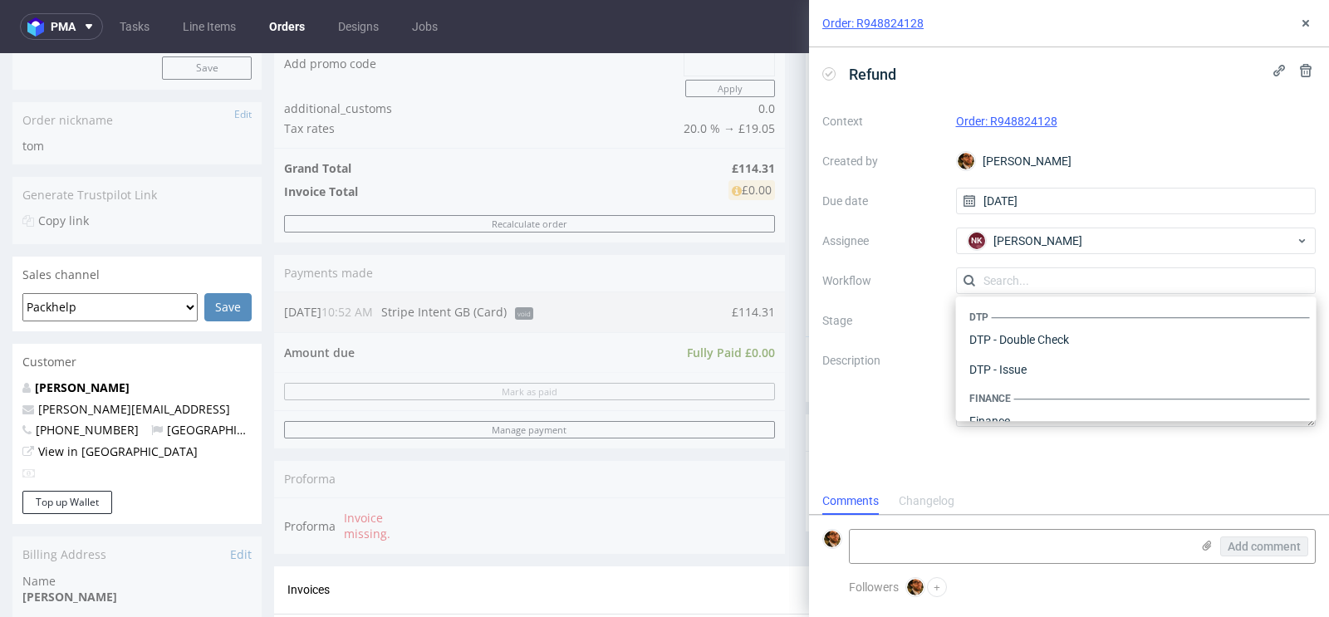
scroll to position [1021, 0]
click at [907, 319] on label "Stage" at bounding box center [882, 321] width 120 height 20
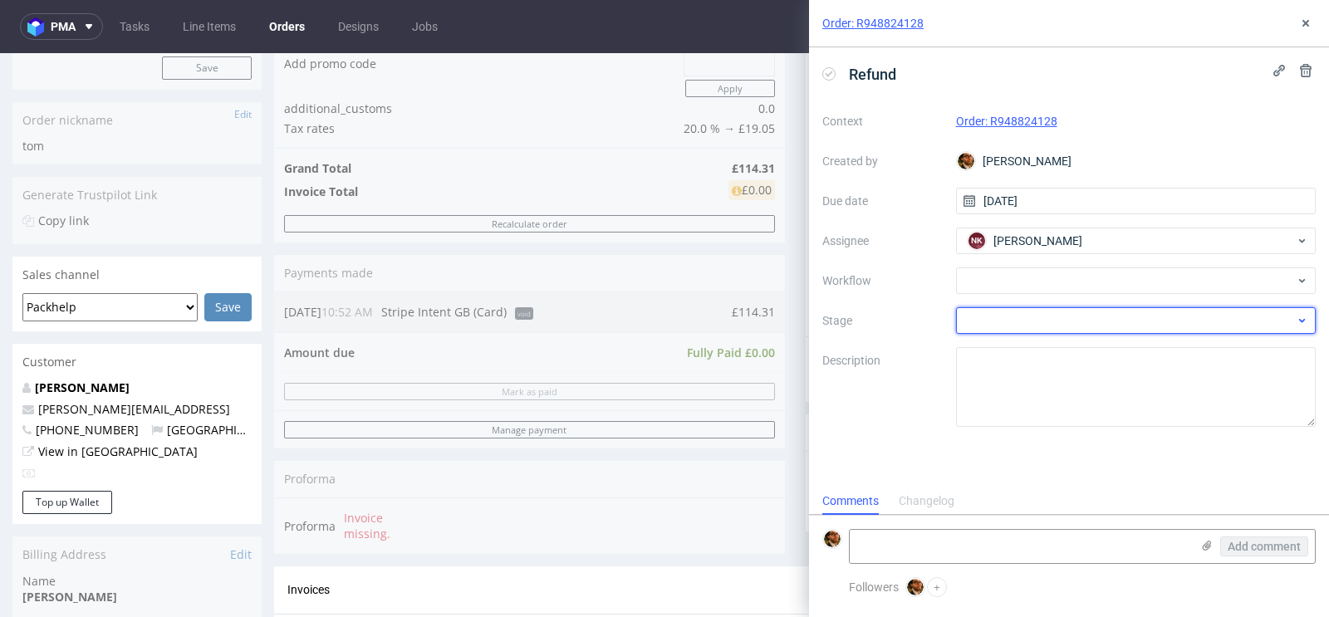
click at [1040, 311] on div at bounding box center [1136, 320] width 360 height 27
click at [1099, 321] on input "text" at bounding box center [1136, 320] width 360 height 27
click at [1312, 330] on div at bounding box center [1136, 320] width 360 height 27
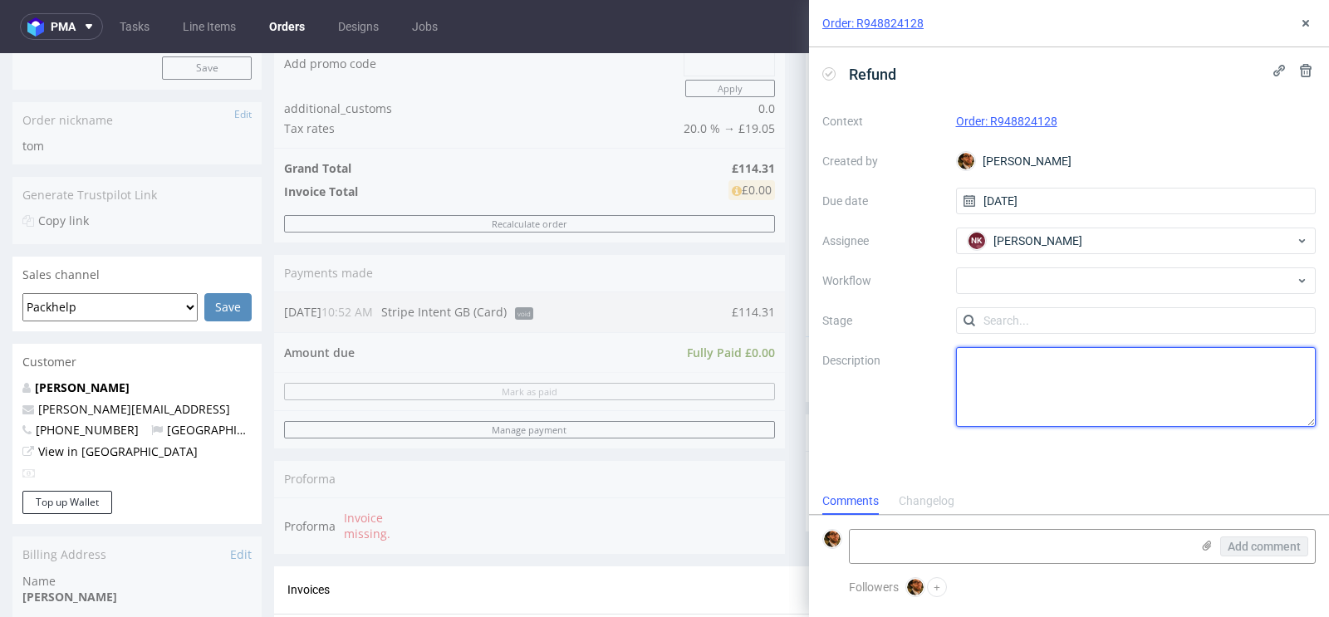
click at [1005, 368] on textarea at bounding box center [1136, 387] width 360 height 80
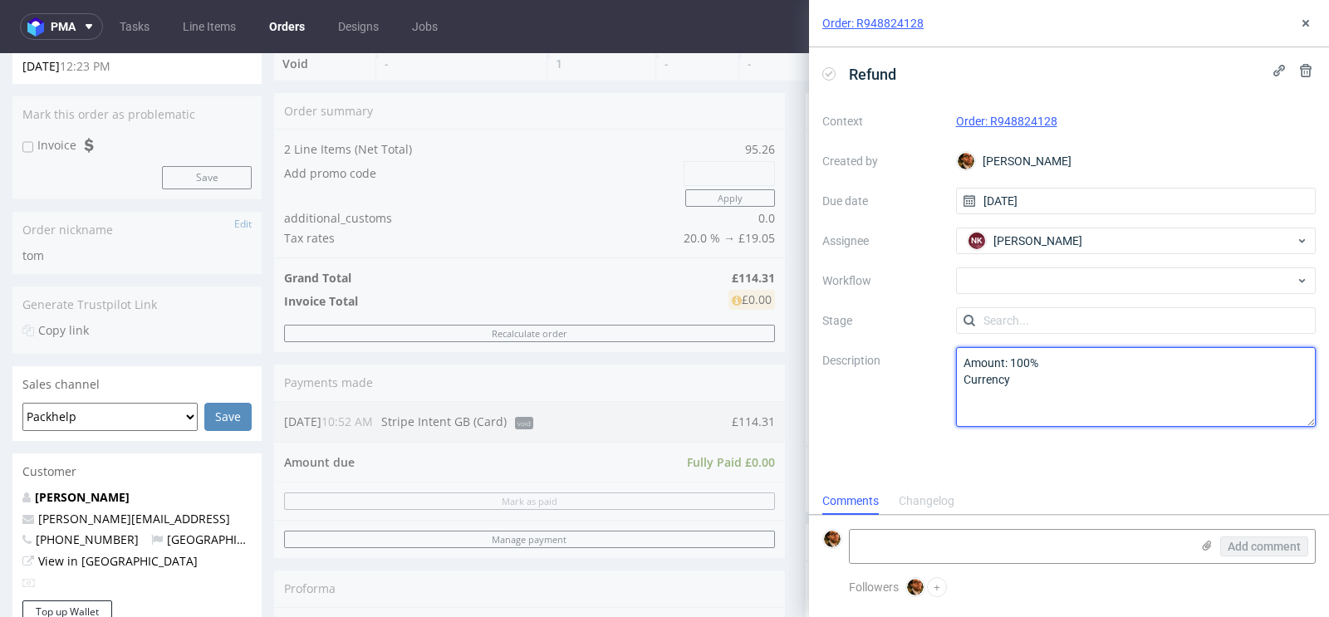
scroll to position [149, 0]
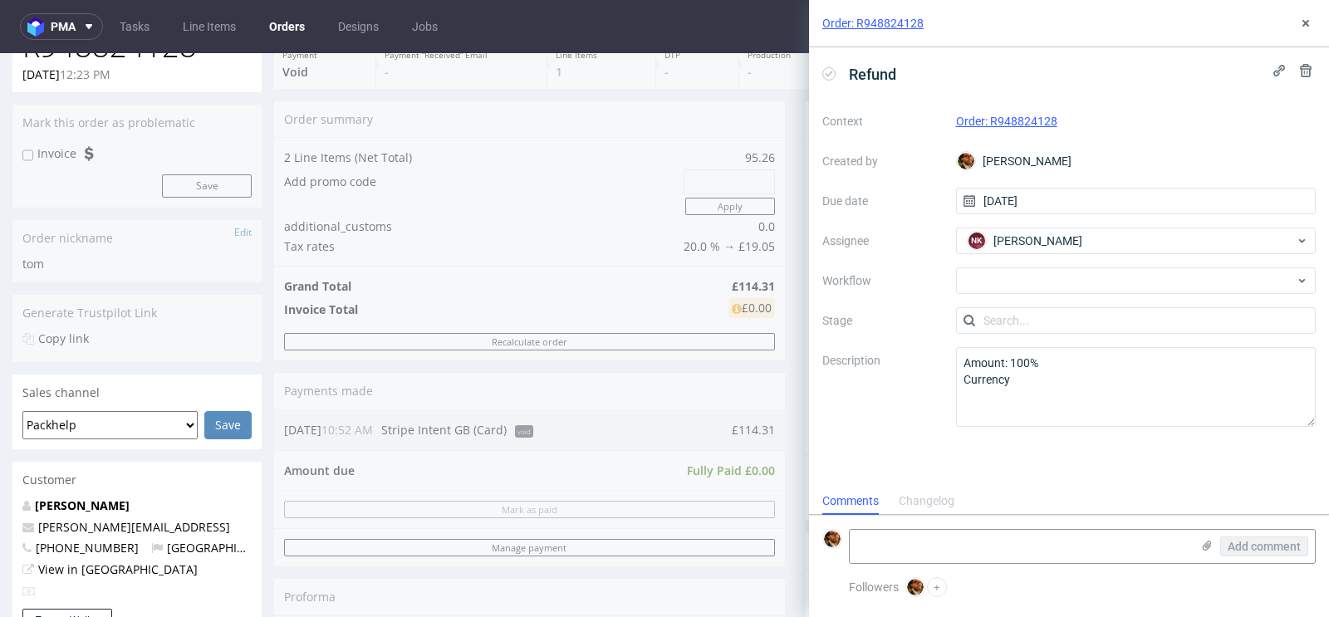
drag, startPoint x: 728, startPoint y: 282, endPoint x: 712, endPoint y: 282, distance: 16.6
click at [712, 282] on div "Order summary 2 Line Items (Net Total) 95.26 Add promo code Apply additional_cu…" at bounding box center [529, 392] width 511 height 583
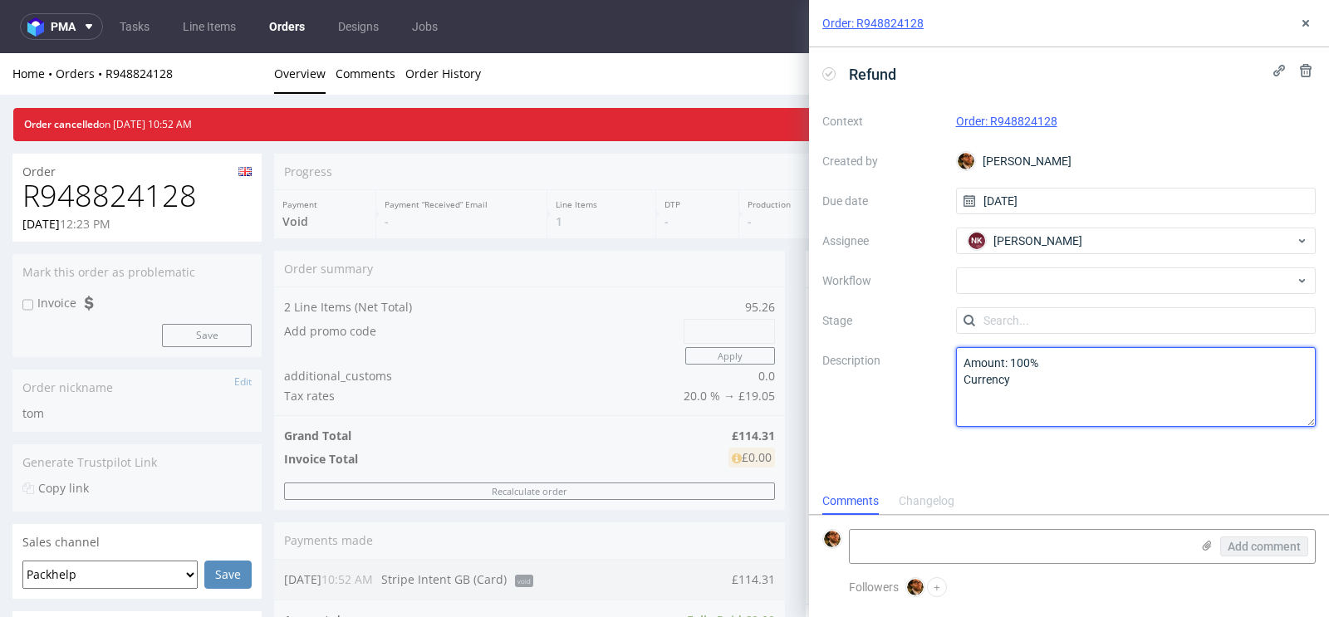
click at [1026, 382] on textarea "Amount: 100% Currency" at bounding box center [1136, 387] width 360 height 80
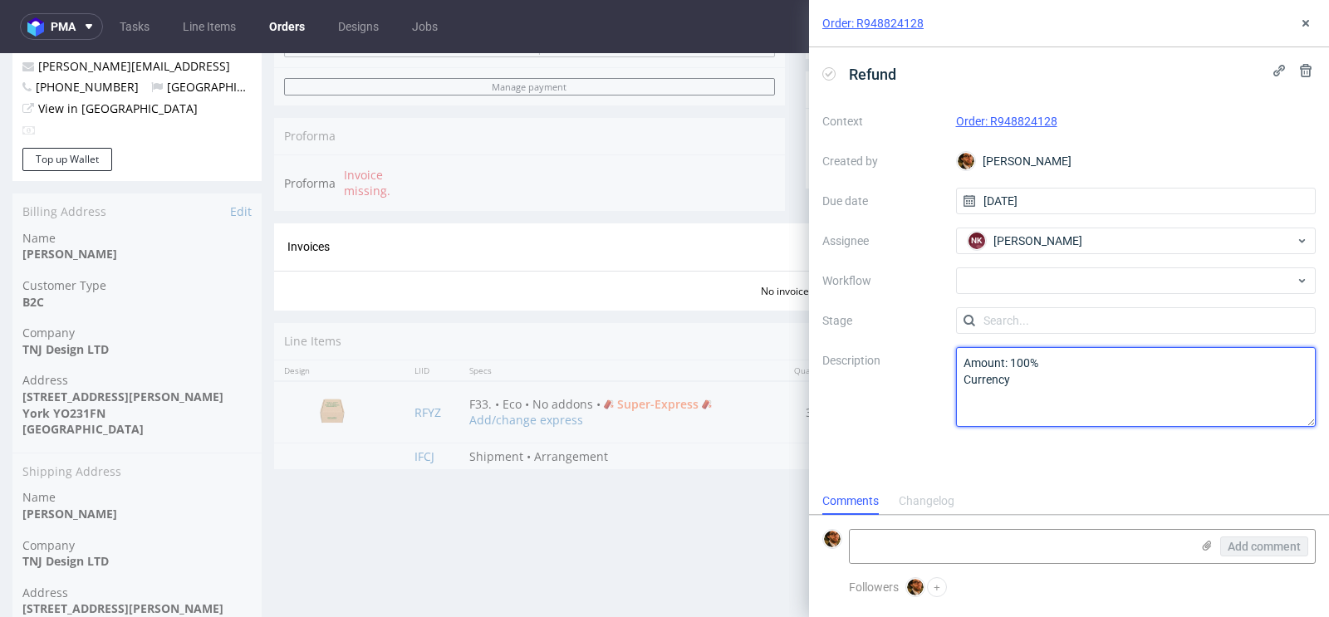
scroll to position [595, 0]
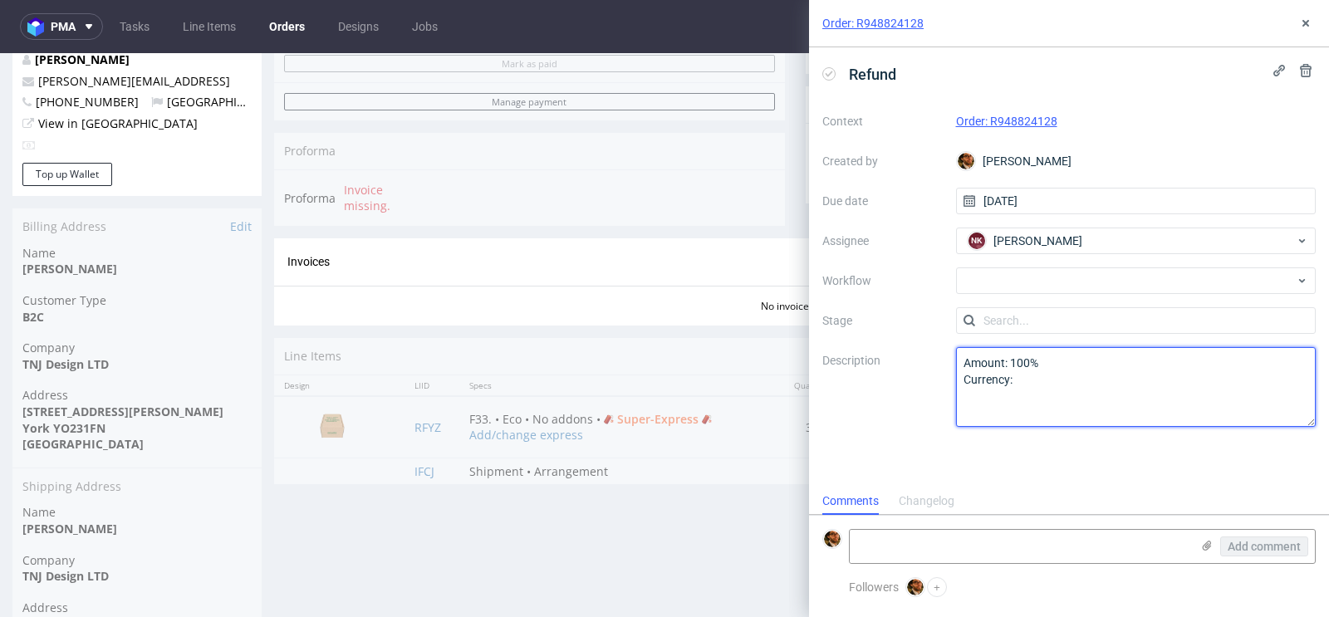
paste textarea "£"
type textarea "Amount: 100% Currency: £ Reason of refund: Order cancellation"
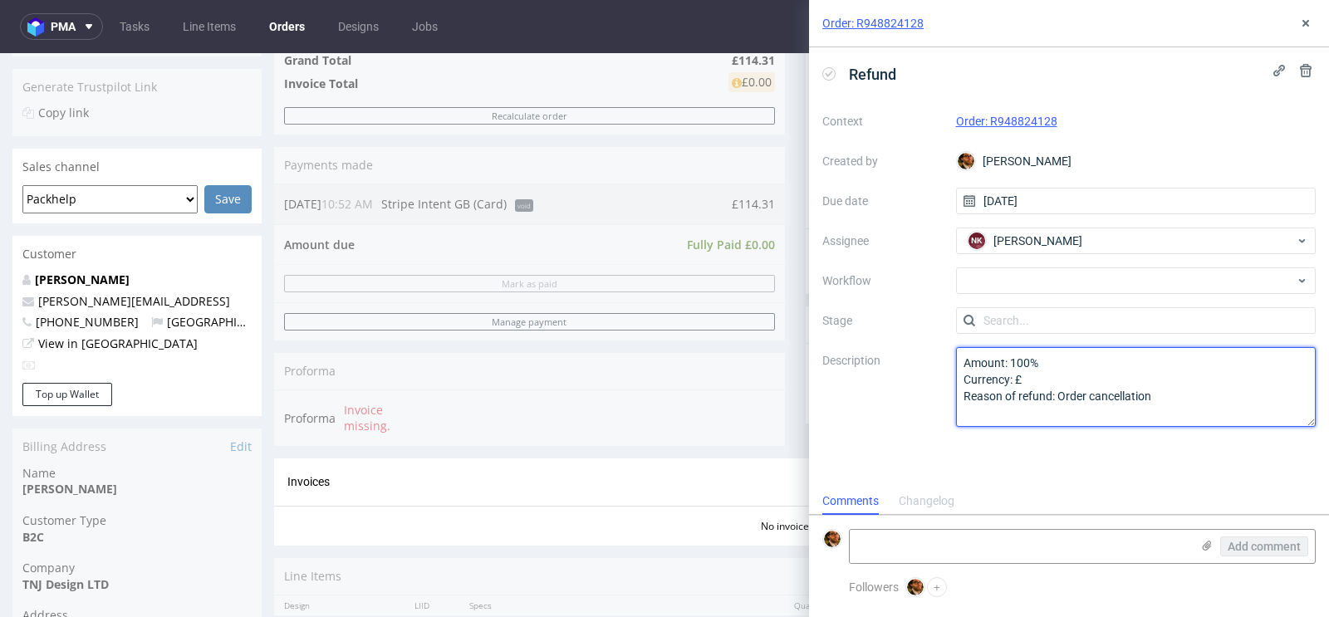
scroll to position [369, 0]
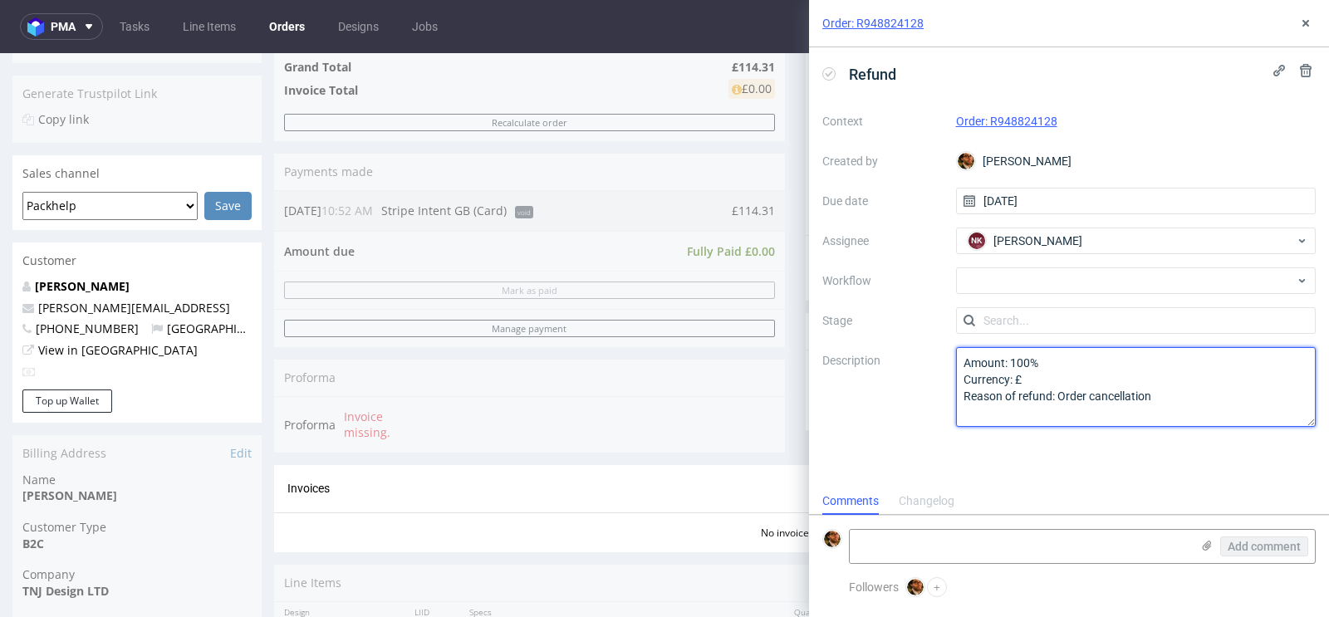
click at [0, 0] on lt-div at bounding box center [0, 0] width 0 height 0
select select "en-us"
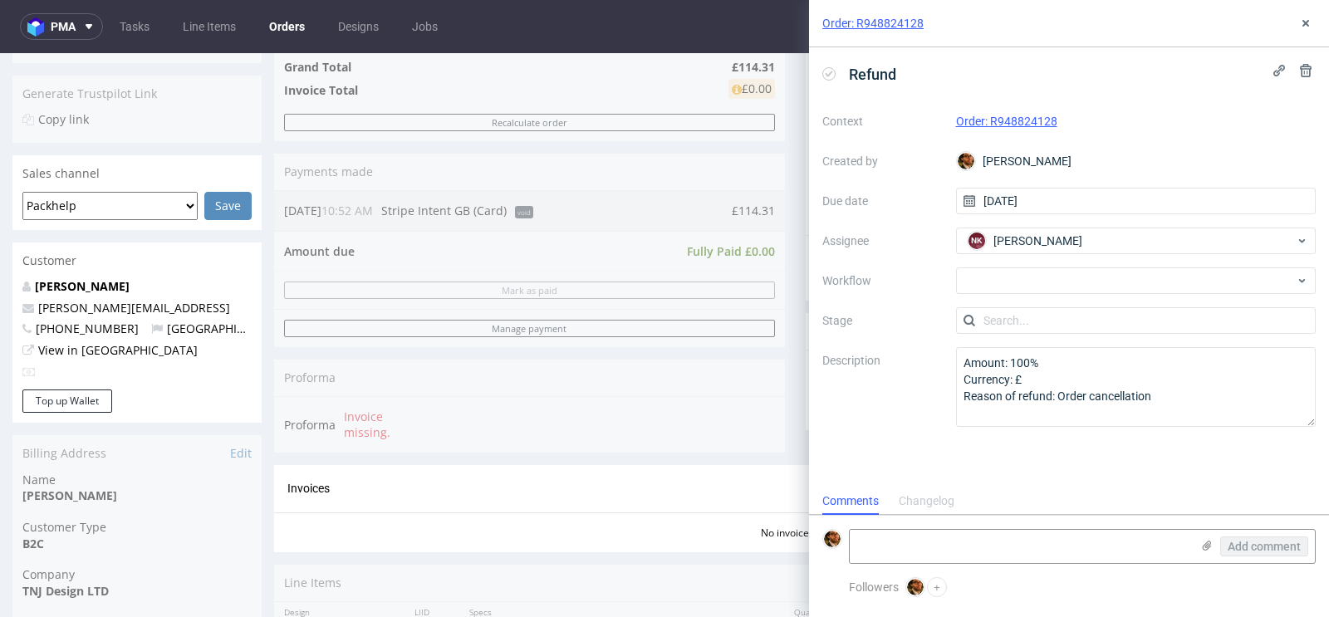
click at [1227, 453] on div "Refund Context Order: R948824128 Created by Matteo Corsico Due date 18/08/2025 …" at bounding box center [1069, 267] width 520 height 440
click at [1183, 460] on div "Refund Context Order: R948824128 Created by Matteo Corsico Due date 18/08/2025 …" at bounding box center [1069, 267] width 520 height 440
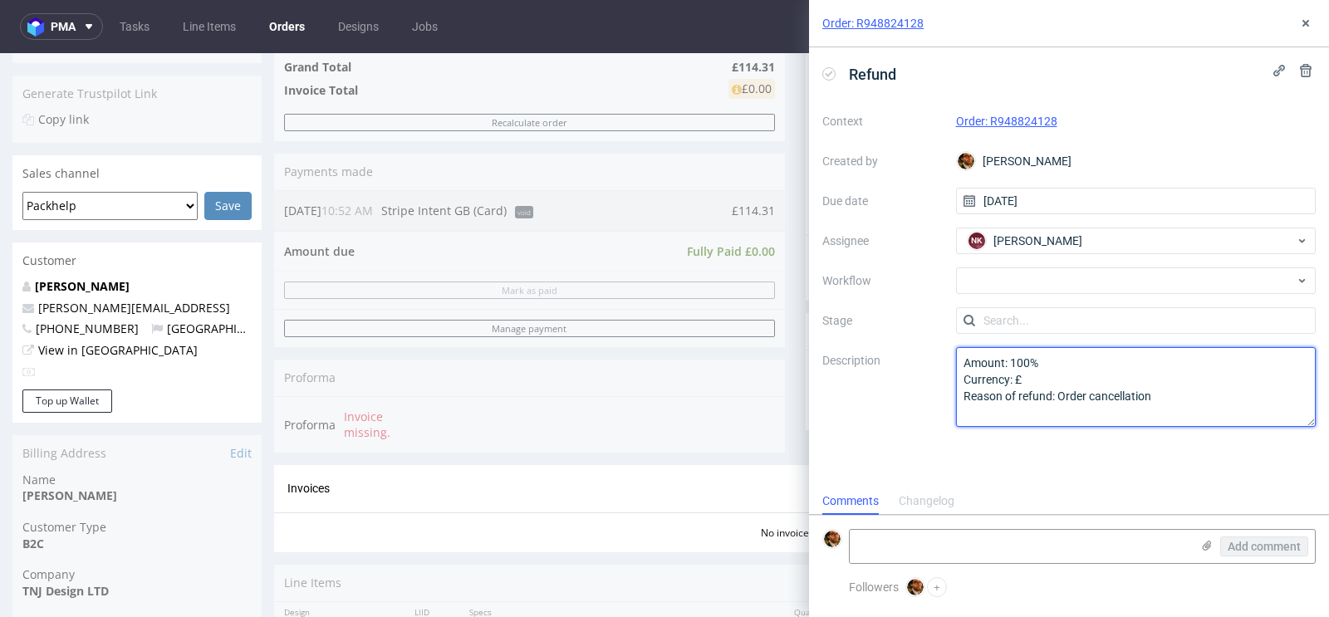
click at [1139, 421] on textarea "Amount: 100% Currency: £ Reason of refund: Order cancellation" at bounding box center [1136, 387] width 360 height 80
type textarea "Amount: 100% Currency: £ Reason of refund: Order cancellation"
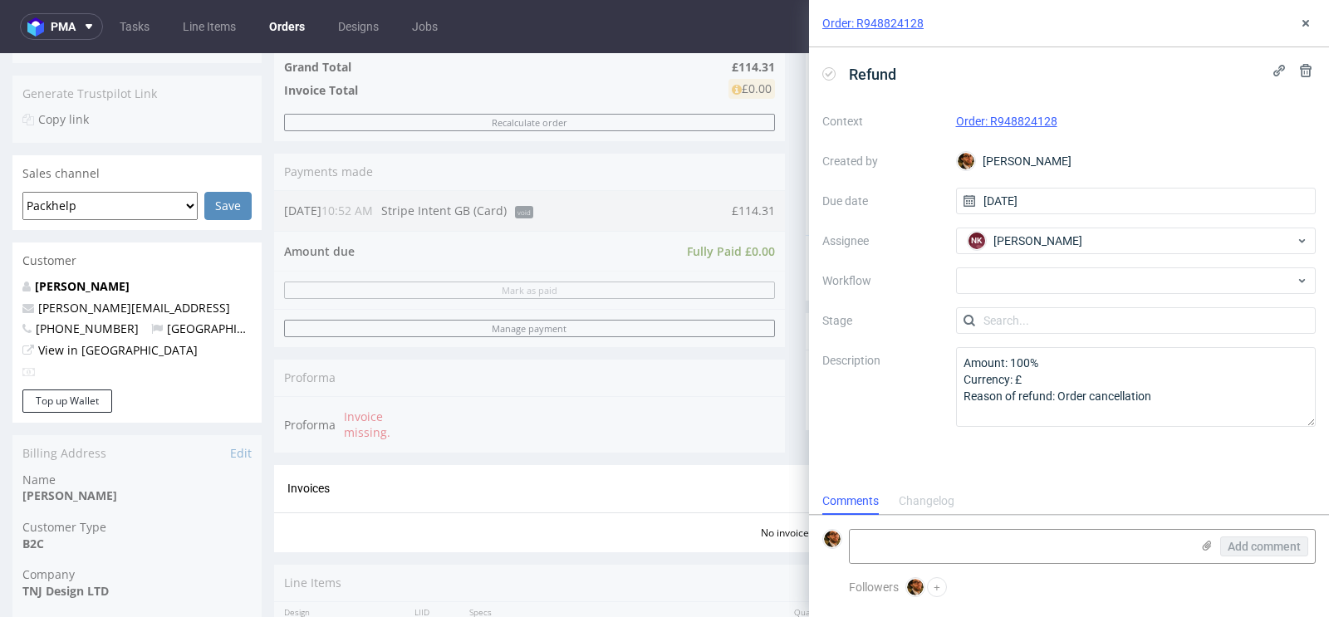
click at [893, 363] on label "Description" at bounding box center [882, 386] width 120 height 73
click at [1305, 20] on icon at bounding box center [1305, 23] width 13 height 13
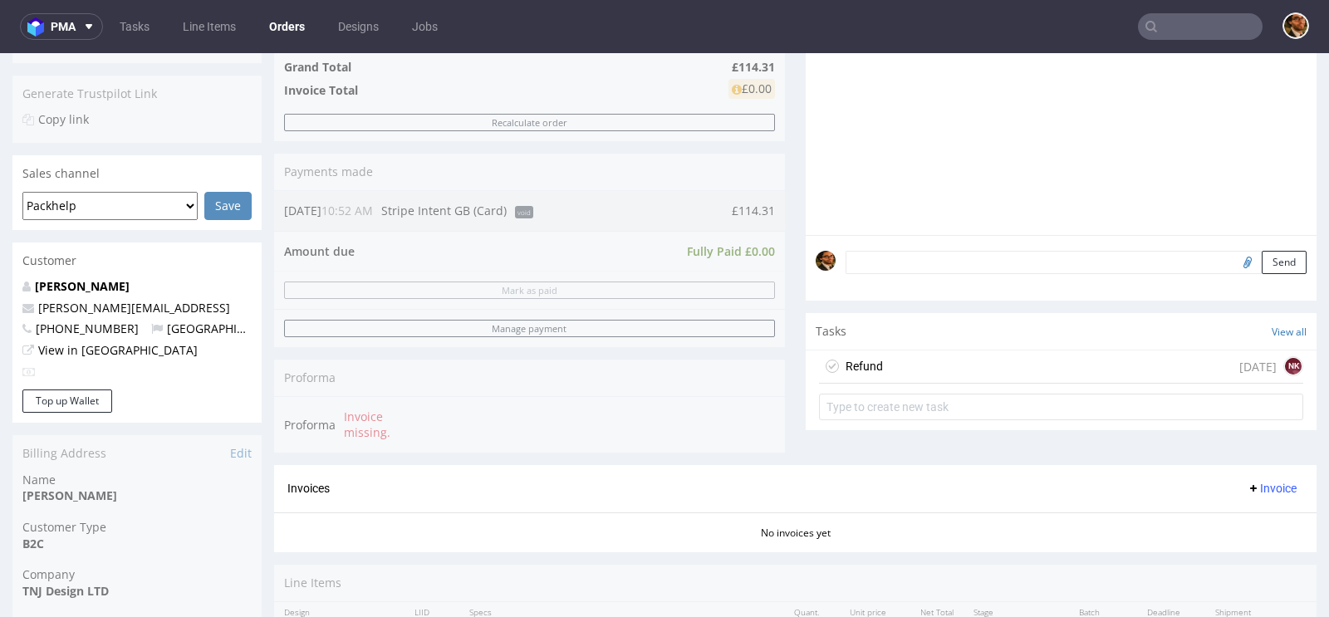
scroll to position [361, 0]
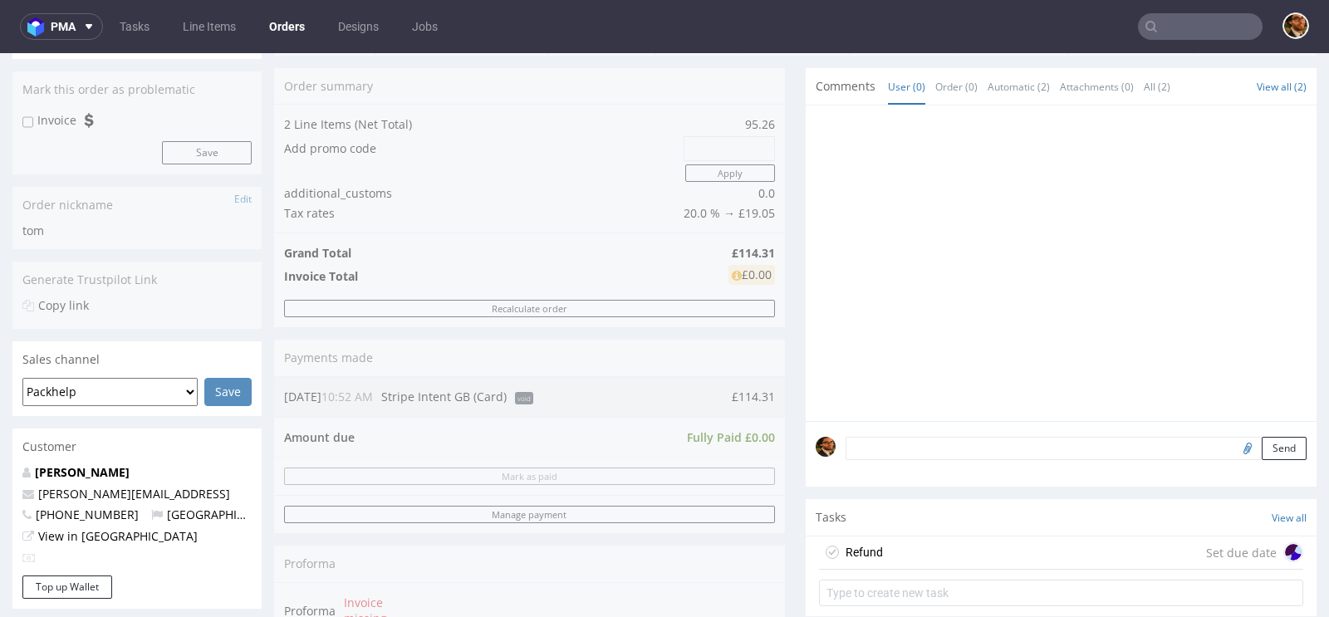
scroll to position [524, 0]
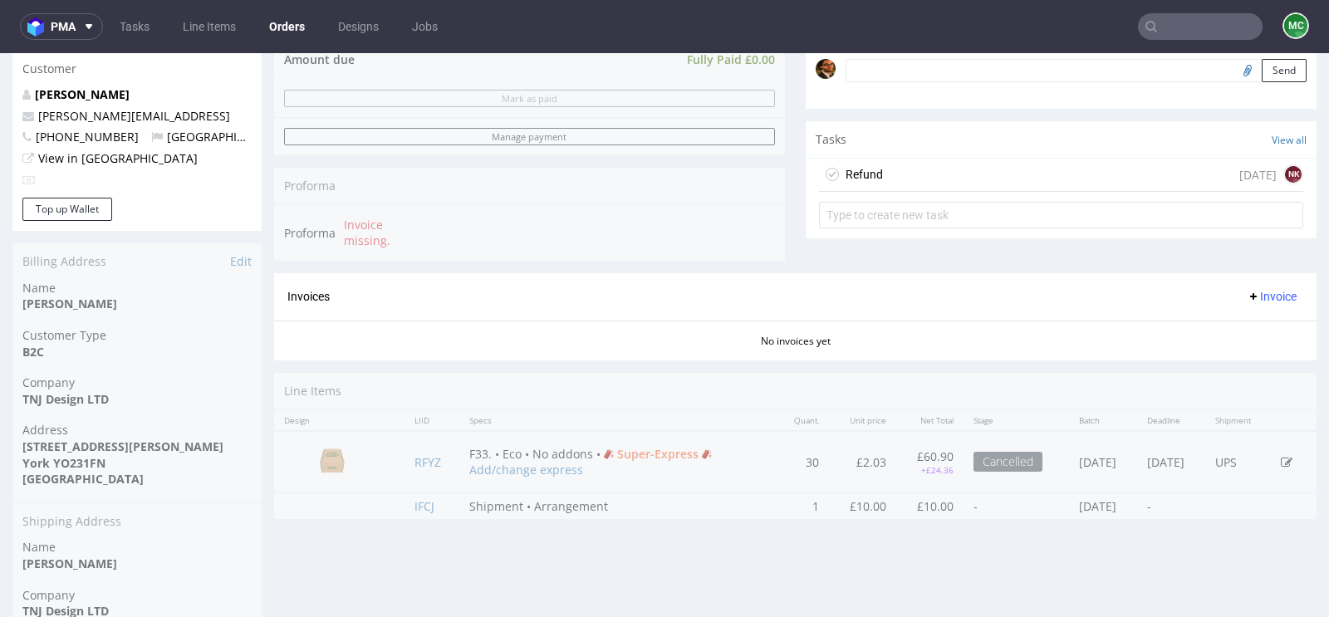
scroll to position [502, 0]
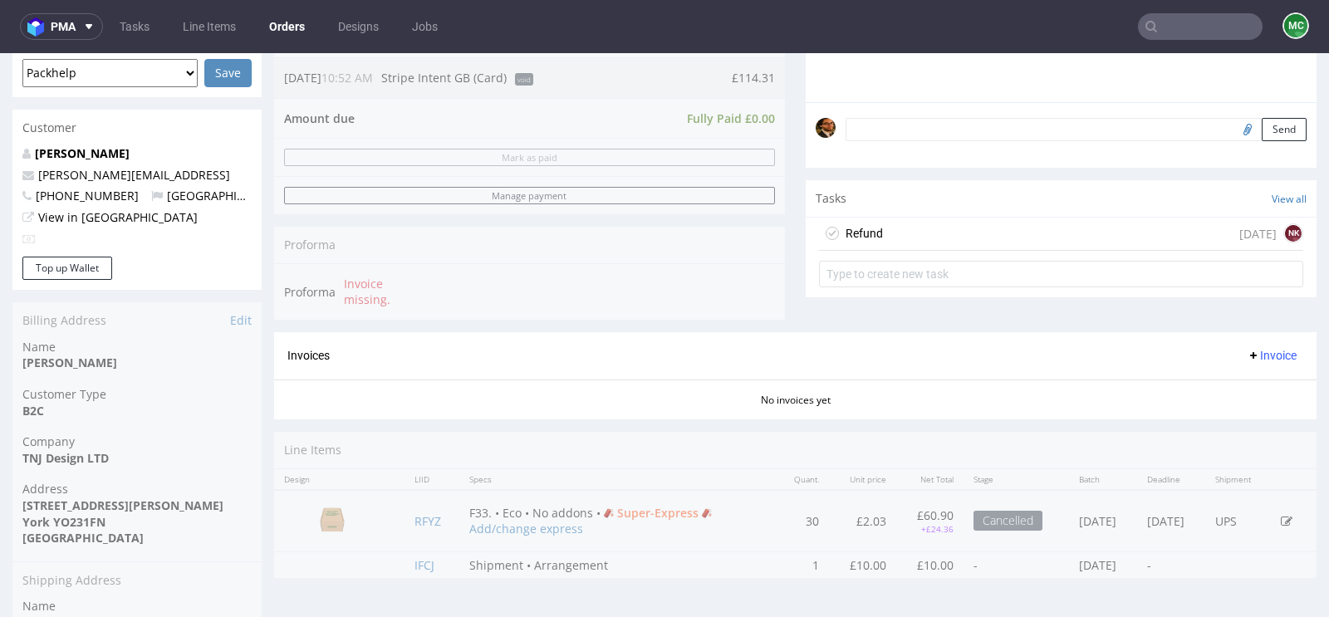
click at [934, 229] on div "Refund [DATE] NK" at bounding box center [1061, 234] width 484 height 33
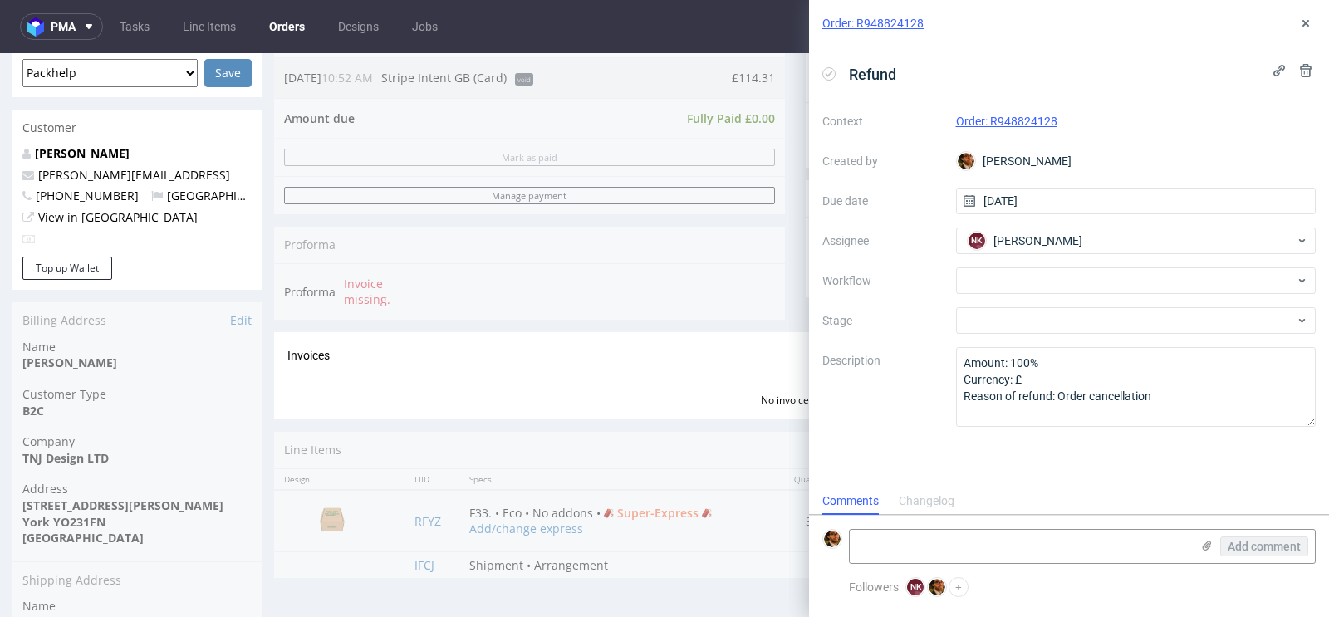
scroll to position [13, 0]
click at [1276, 316] on div at bounding box center [1136, 320] width 360 height 27
click at [1305, 321] on input "text" at bounding box center [1136, 320] width 360 height 27
click at [1259, 311] on div at bounding box center [1136, 320] width 360 height 27
click at [966, 318] on icon at bounding box center [969, 320] width 13 height 13
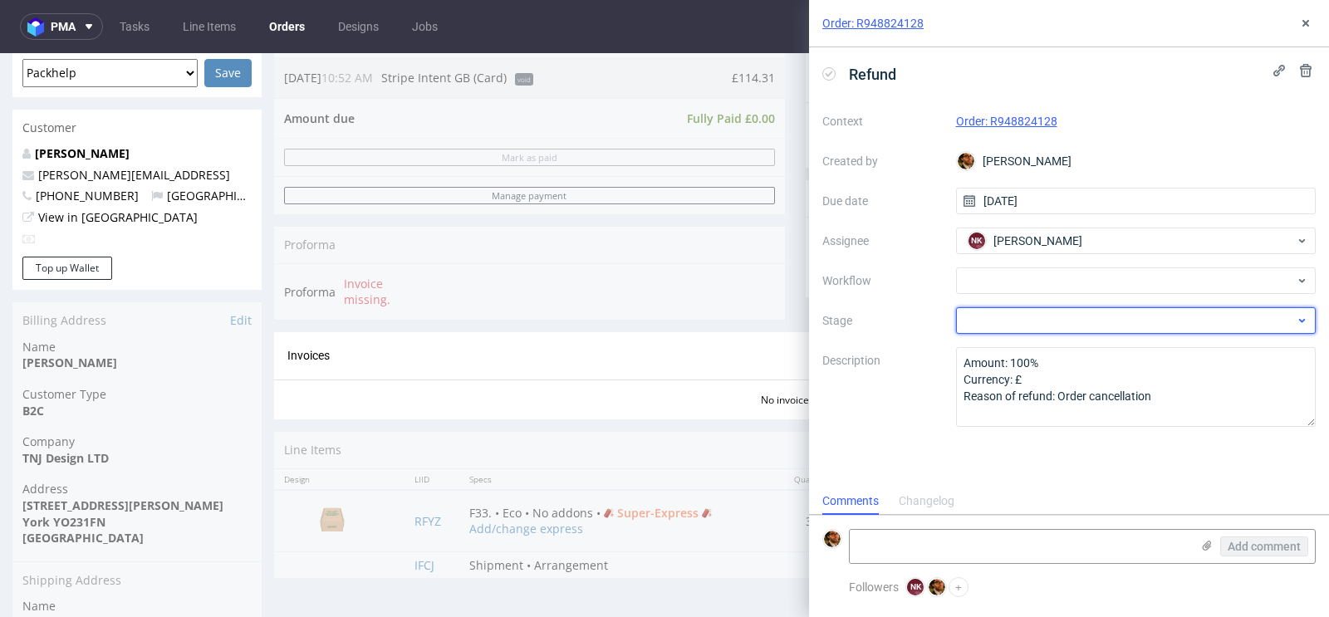
click at [1301, 325] on icon at bounding box center [1302, 320] width 12 height 13
click at [1305, 23] on use at bounding box center [1305, 23] width 7 height 7
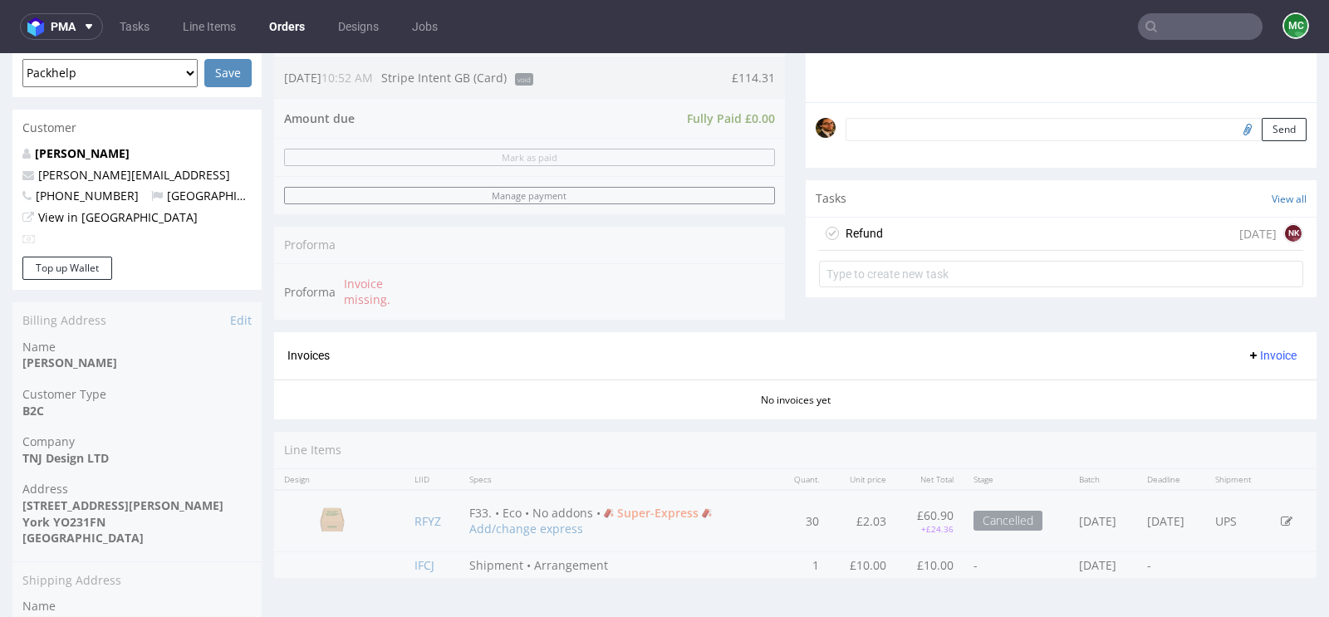
click at [856, 232] on div "Refund" at bounding box center [863, 233] width 37 height 20
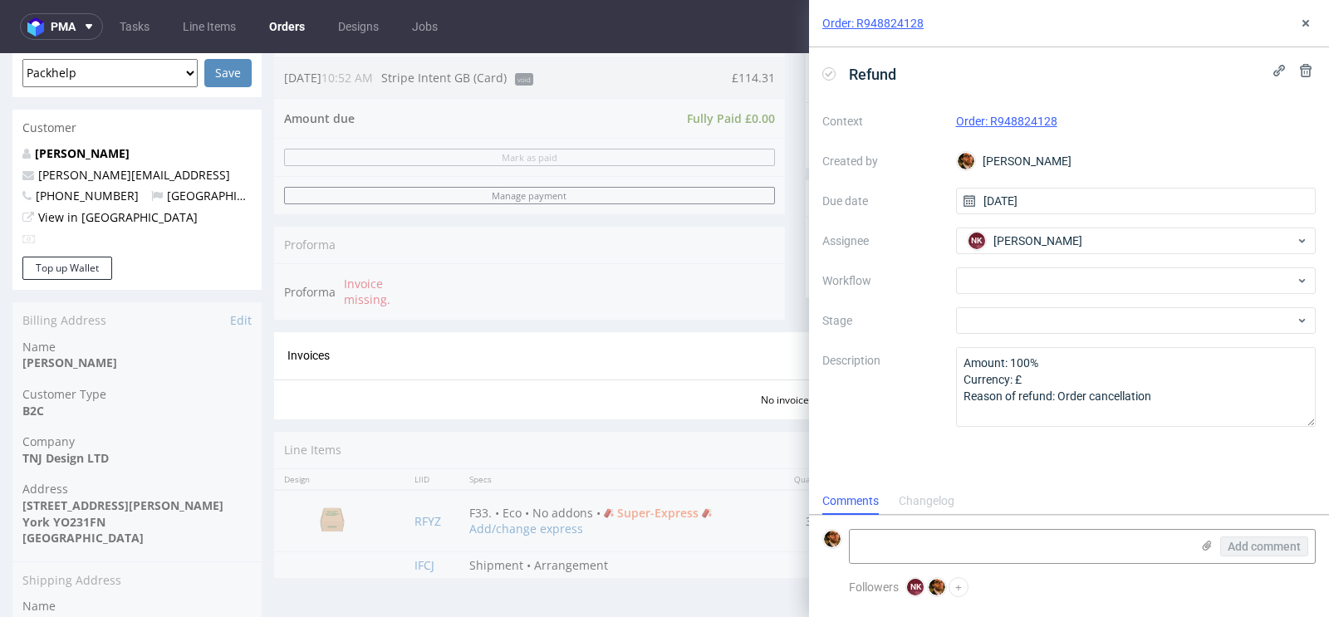
scroll to position [13, 0]
click at [1093, 282] on div at bounding box center [1136, 280] width 360 height 27
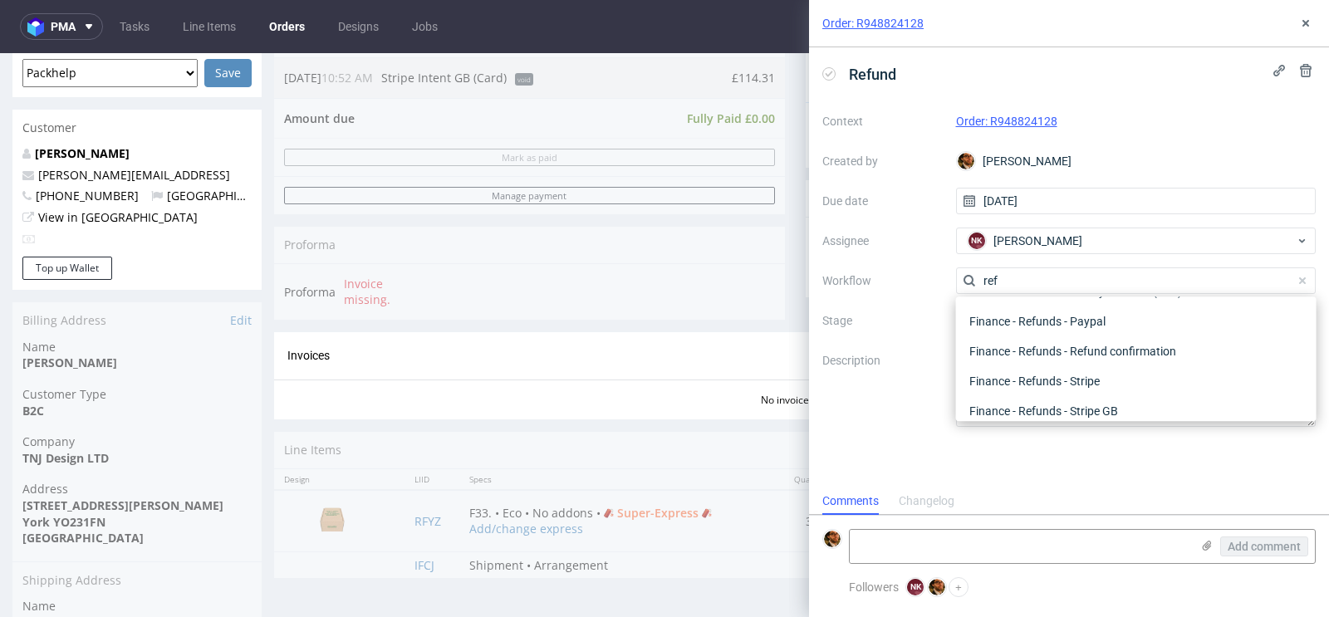
scroll to position [89, 0]
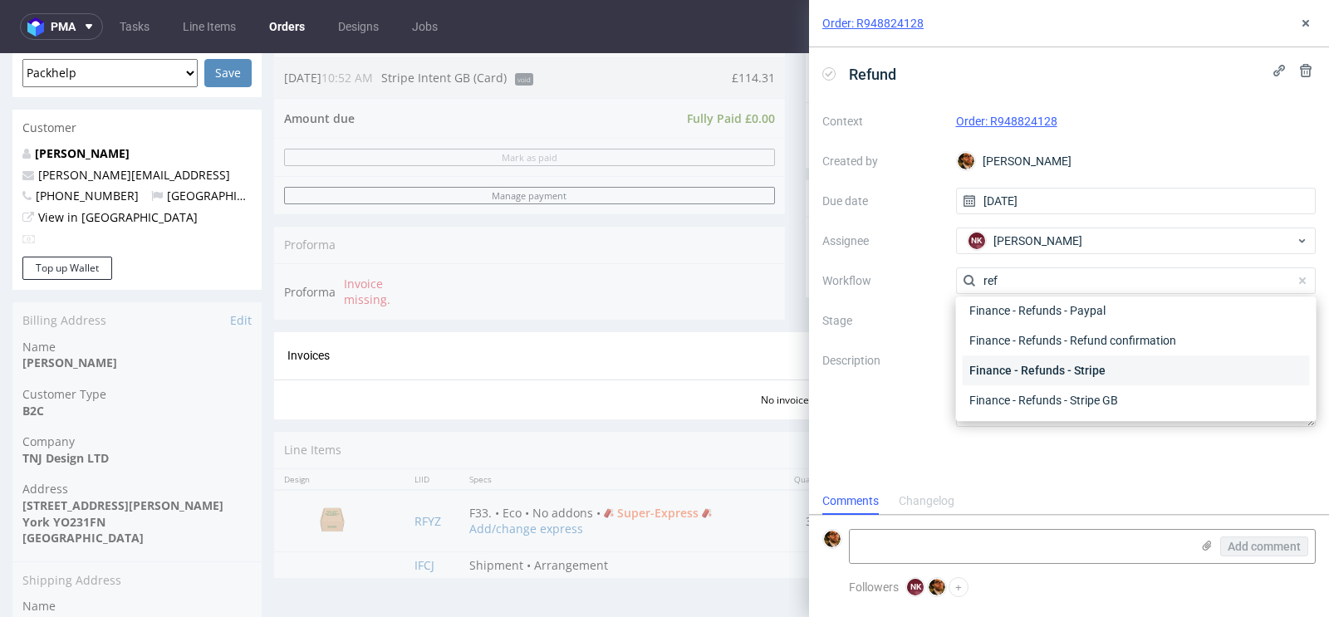
type input "ref"
click at [1066, 366] on div "Finance - Refunds - Stripe" at bounding box center [1136, 370] width 347 height 30
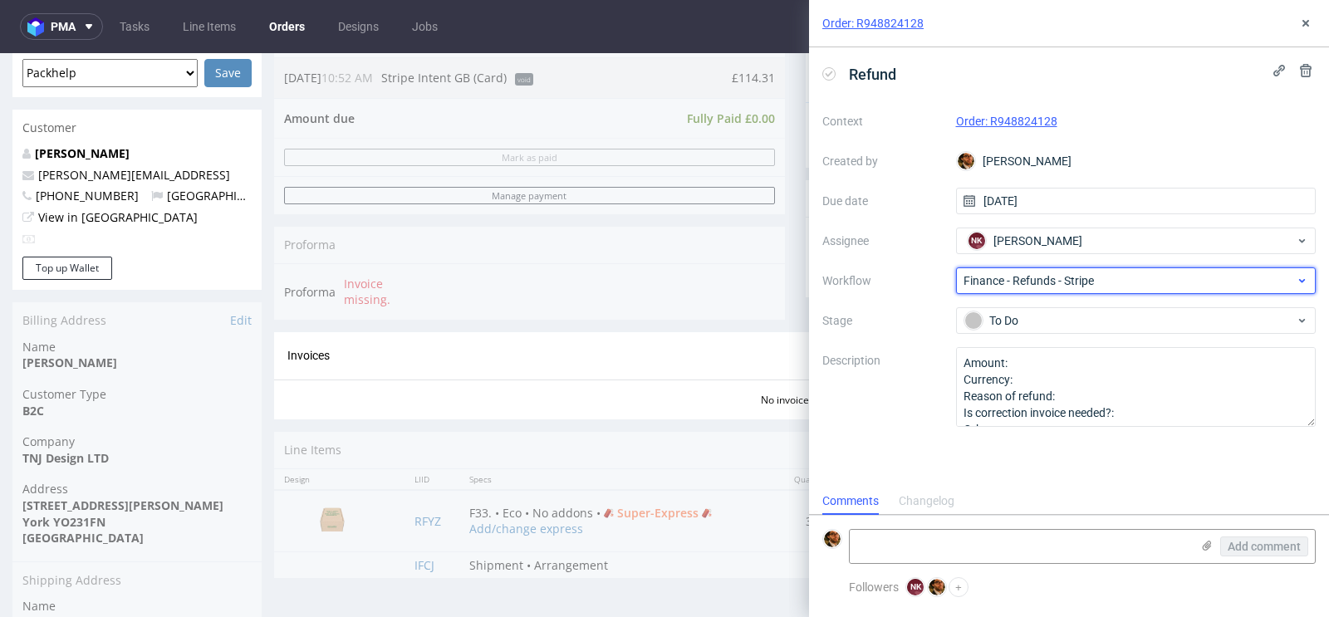
click at [1107, 282] on span "Finance - Refunds - Stripe" at bounding box center [1129, 280] width 332 height 17
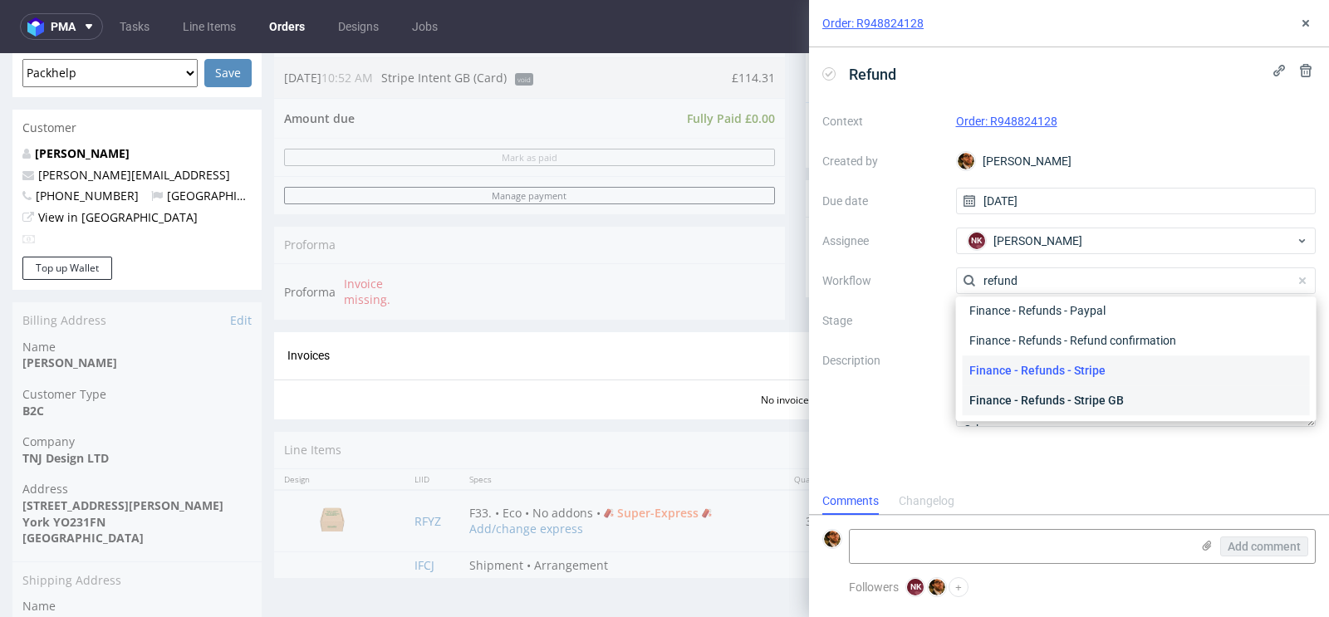
type input "refund"
click at [1062, 396] on div "Finance - Refunds - Stripe GB" at bounding box center [1136, 400] width 347 height 30
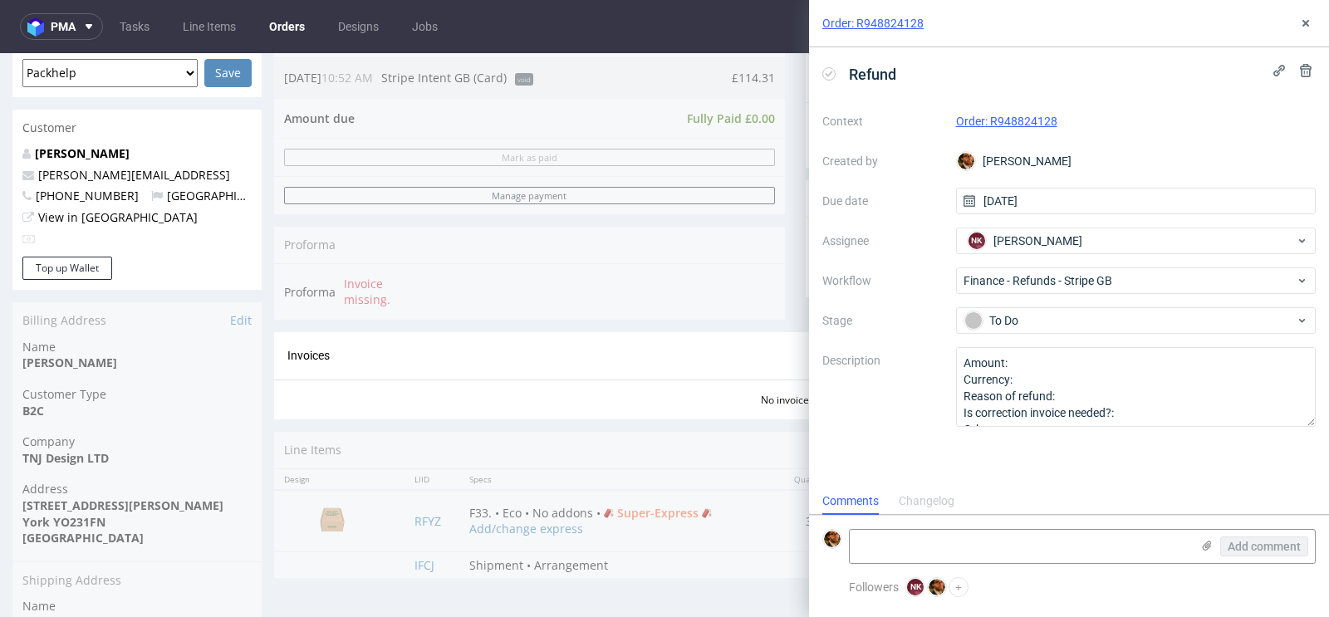
click at [1106, 480] on div "Refund Context Order: R948824128 Created by Matteo Corsico Due date 18/08/2025 …" at bounding box center [1069, 267] width 520 height 440
click at [1305, 28] on icon at bounding box center [1305, 23] width 13 height 13
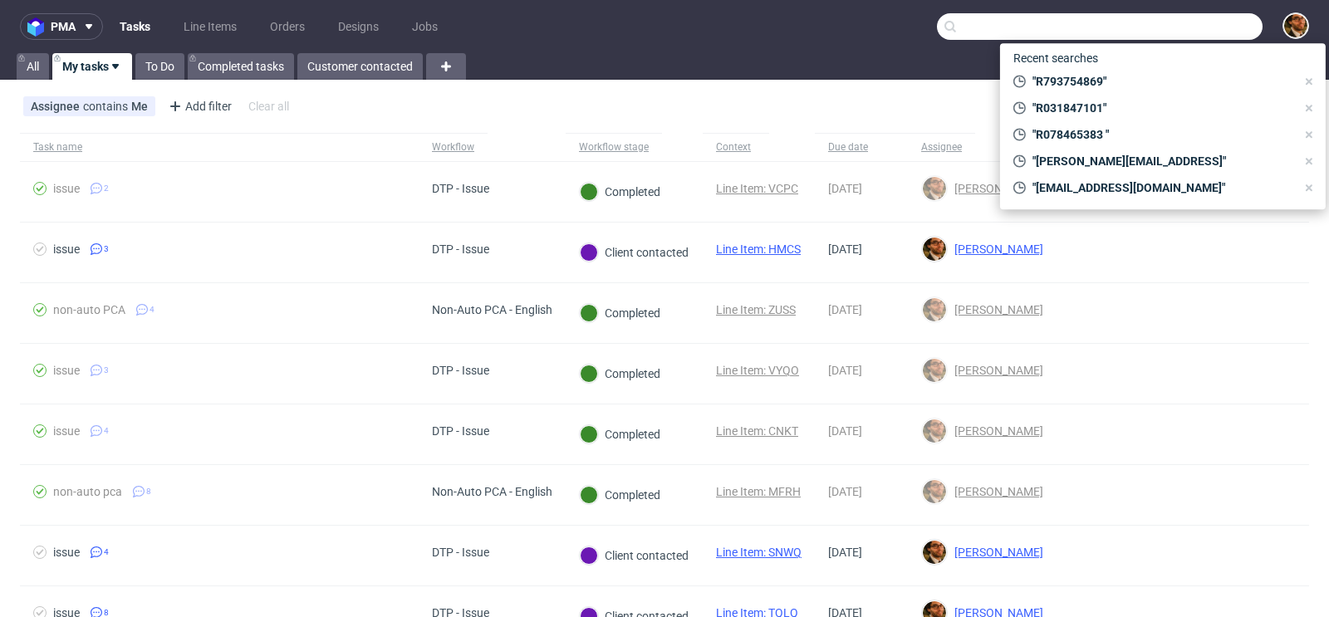
click at [1156, 39] on input "text" at bounding box center [1100, 26] width 326 height 27
paste input "R798251631"
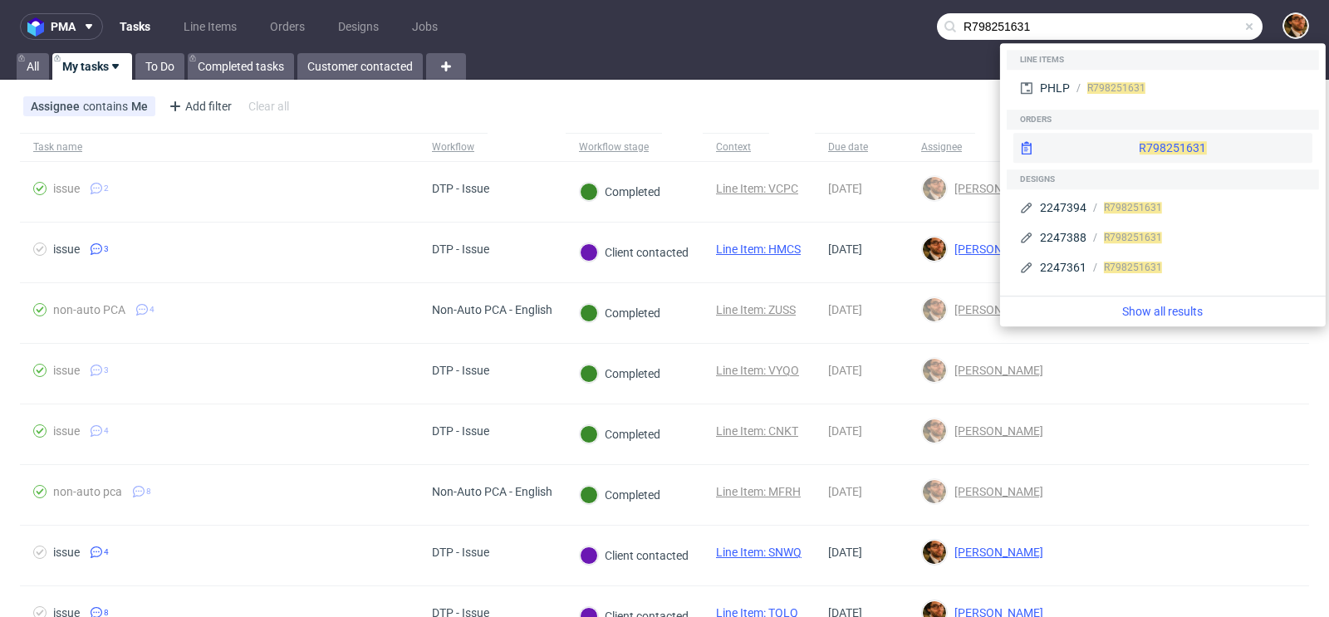
type input "R798251631"
click at [1178, 146] on div "R798251631" at bounding box center [1162, 148] width 299 height 30
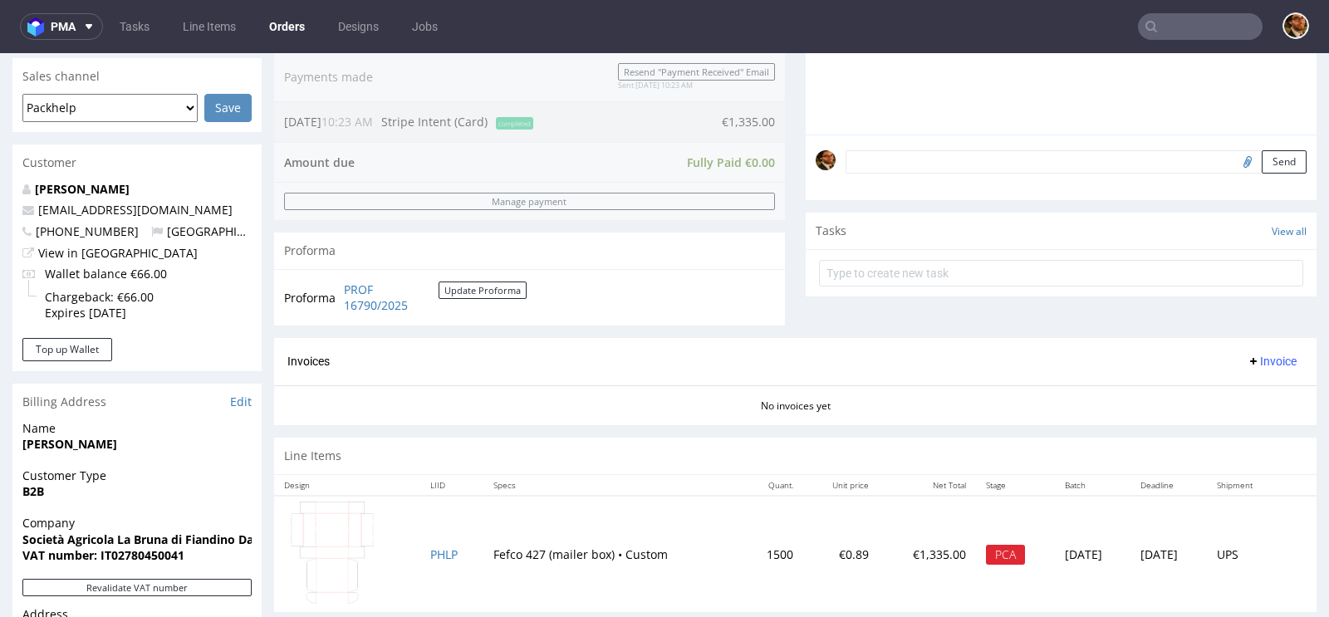
scroll to position [767, 0]
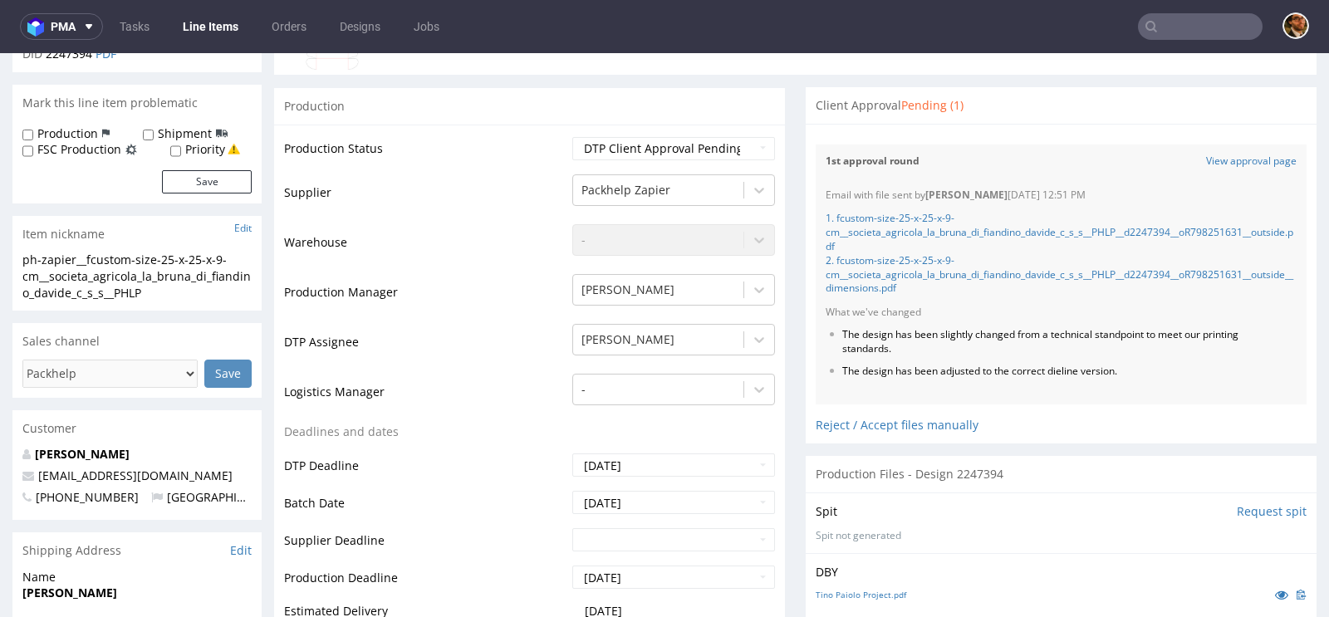
scroll to position [311, 0]
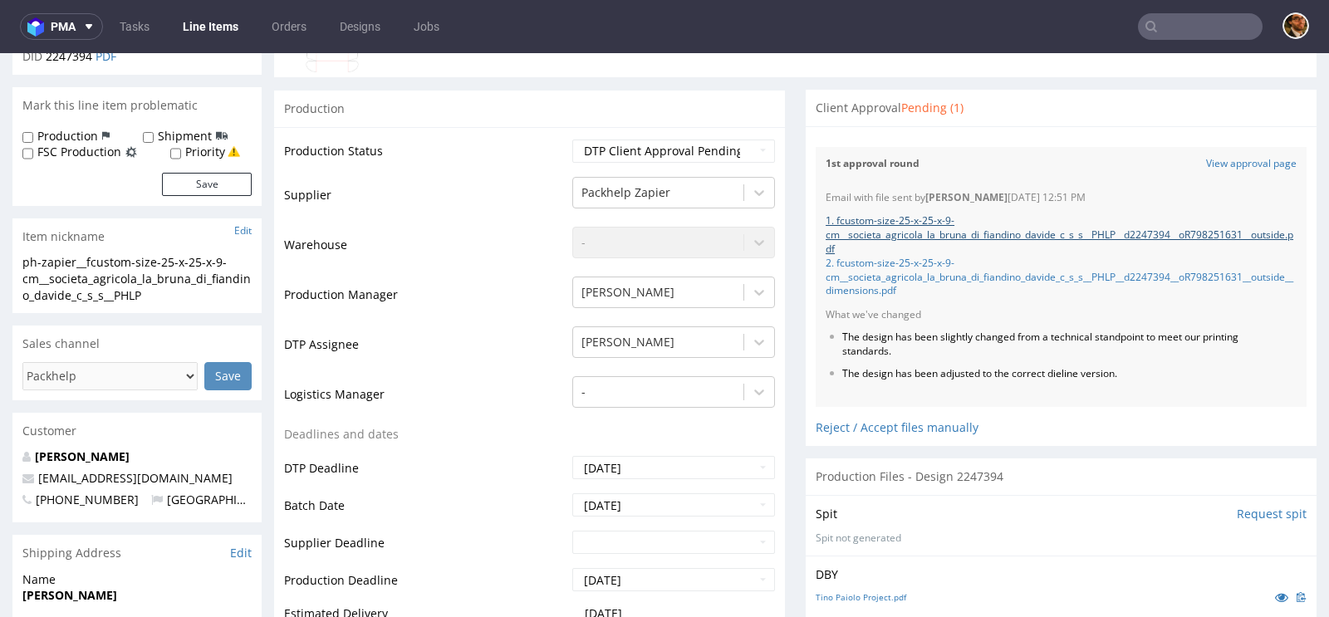
click at [862, 232] on link "1. fcustom-size-25-x-25-x-9-cm__societa_agricola_la_bruna_di_fiandino_davide_c_…" at bounding box center [1059, 234] width 468 height 42
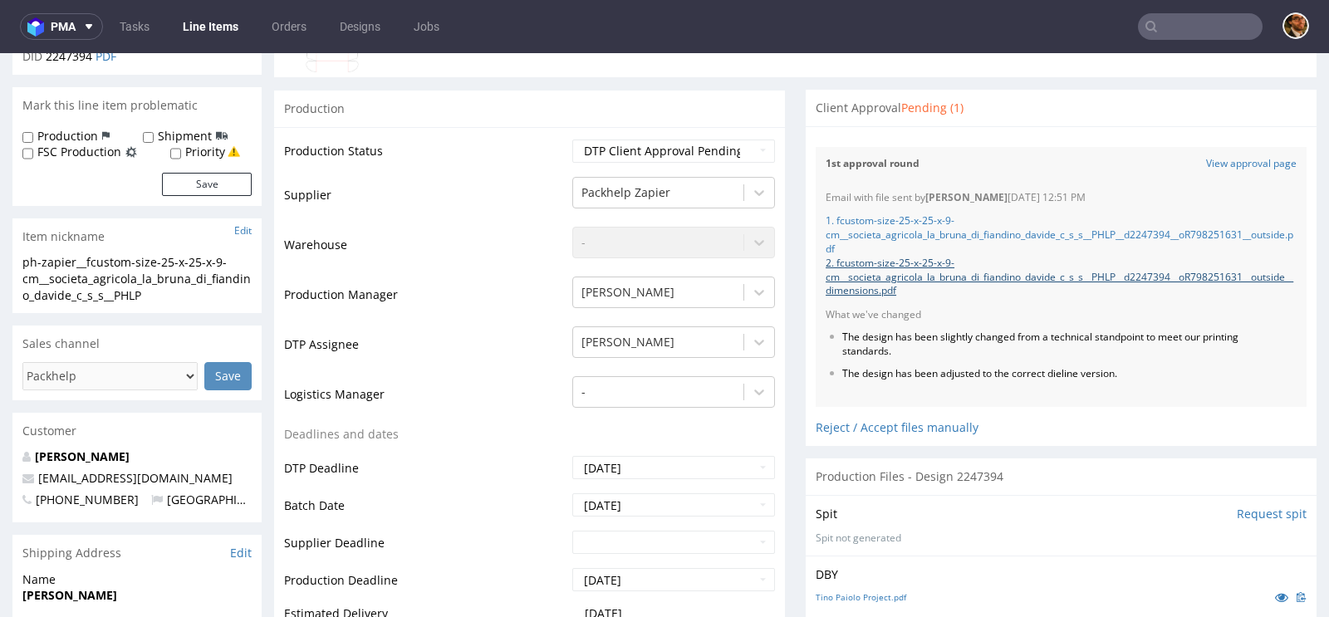
click at [896, 274] on link "2. fcustom-size-25-x-25-x-9-cm__societa_agricola_la_bruna_di_fiandino_davide_c_…" at bounding box center [1059, 277] width 468 height 42
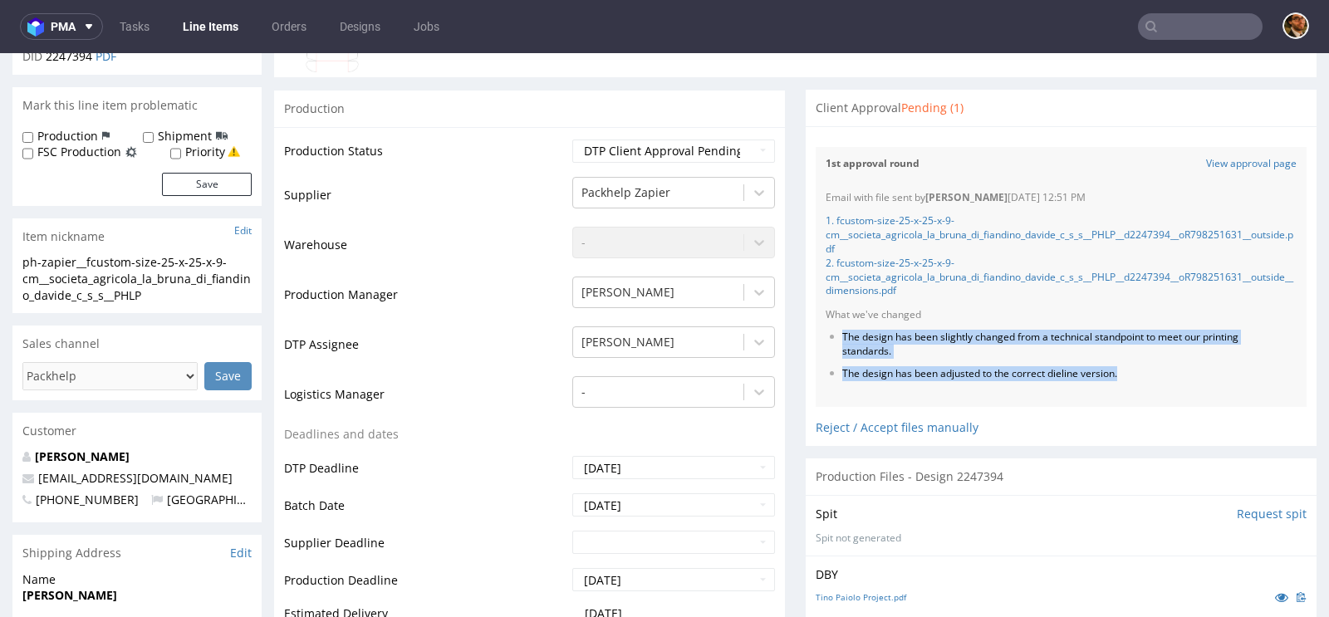
drag, startPoint x: 1114, startPoint y: 375, endPoint x: 833, endPoint y: 334, distance: 284.5
click at [833, 334] on ul "The design has been slightly changed from a technical standpoint to meet our pr…" at bounding box center [1060, 356] width 471 height 50
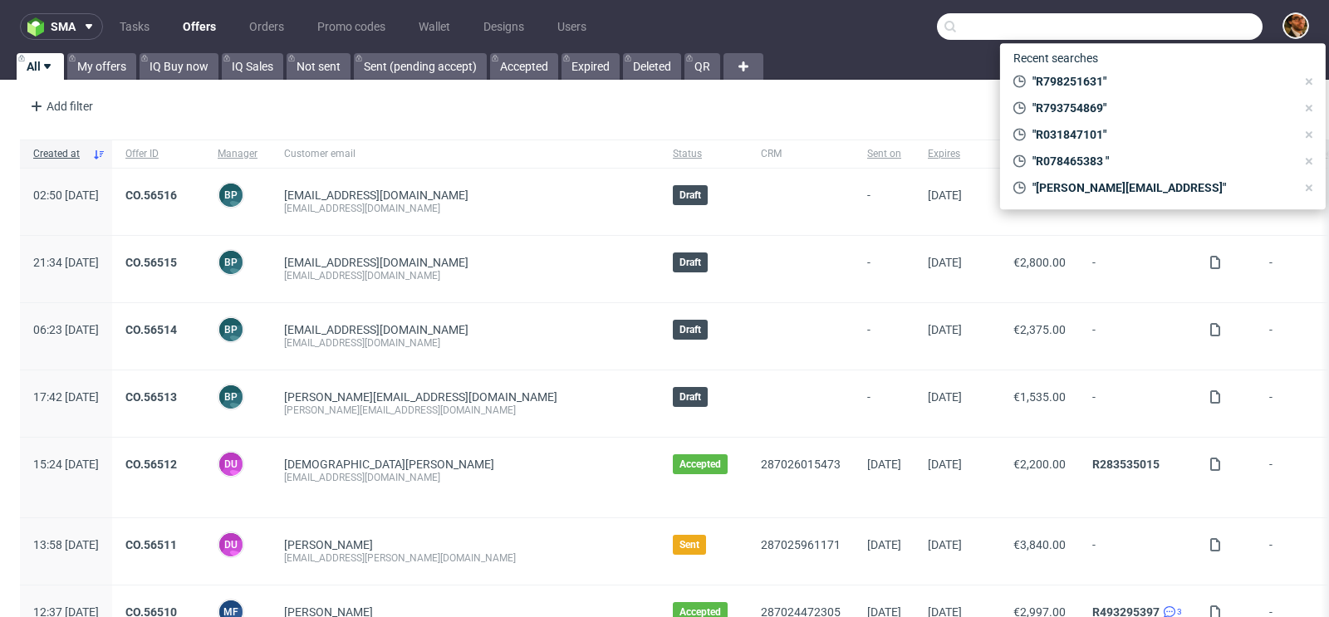
click at [1161, 17] on input "text" at bounding box center [1100, 26] width 326 height 27
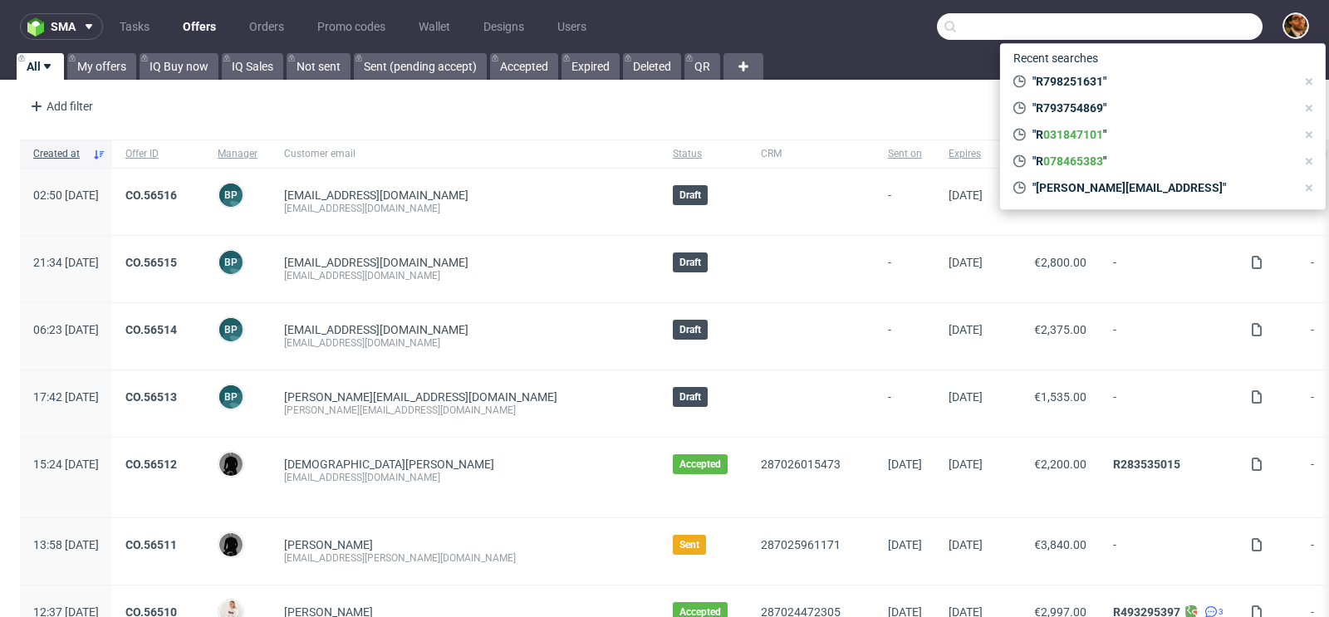
paste input "R885020945"
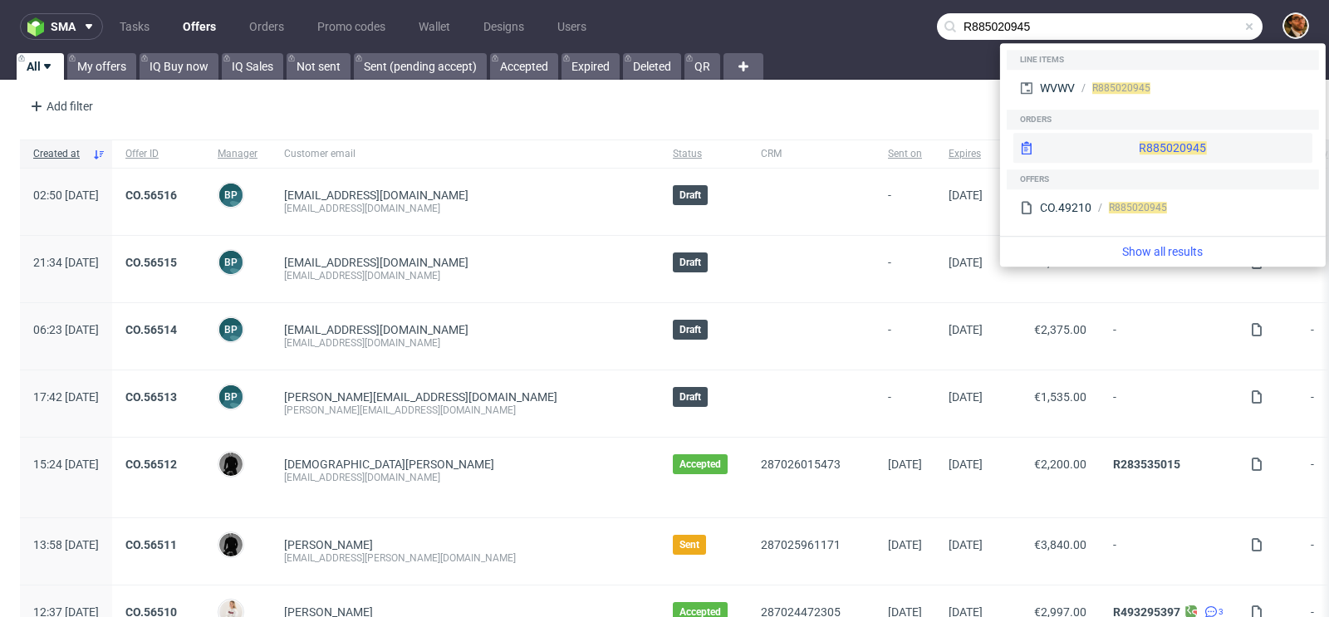
type input "R885020945"
click at [1139, 143] on div "R885020945" at bounding box center [1162, 148] width 299 height 30
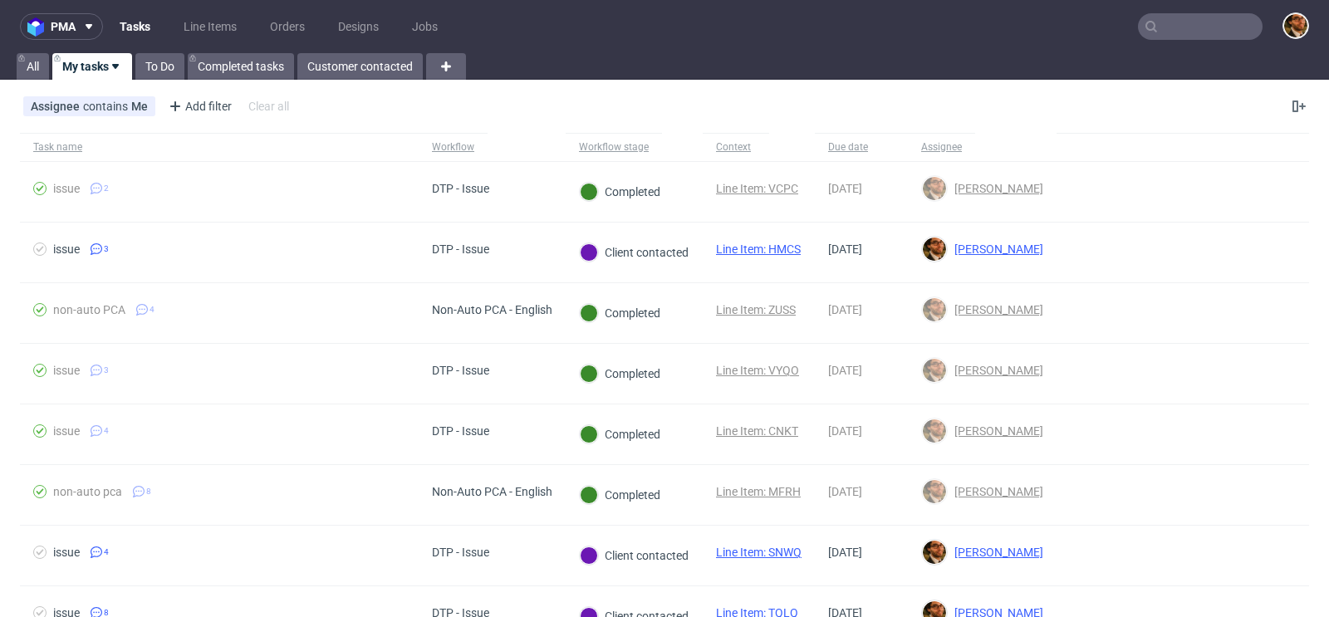
click at [1171, 15] on input "text" at bounding box center [1200, 26] width 125 height 27
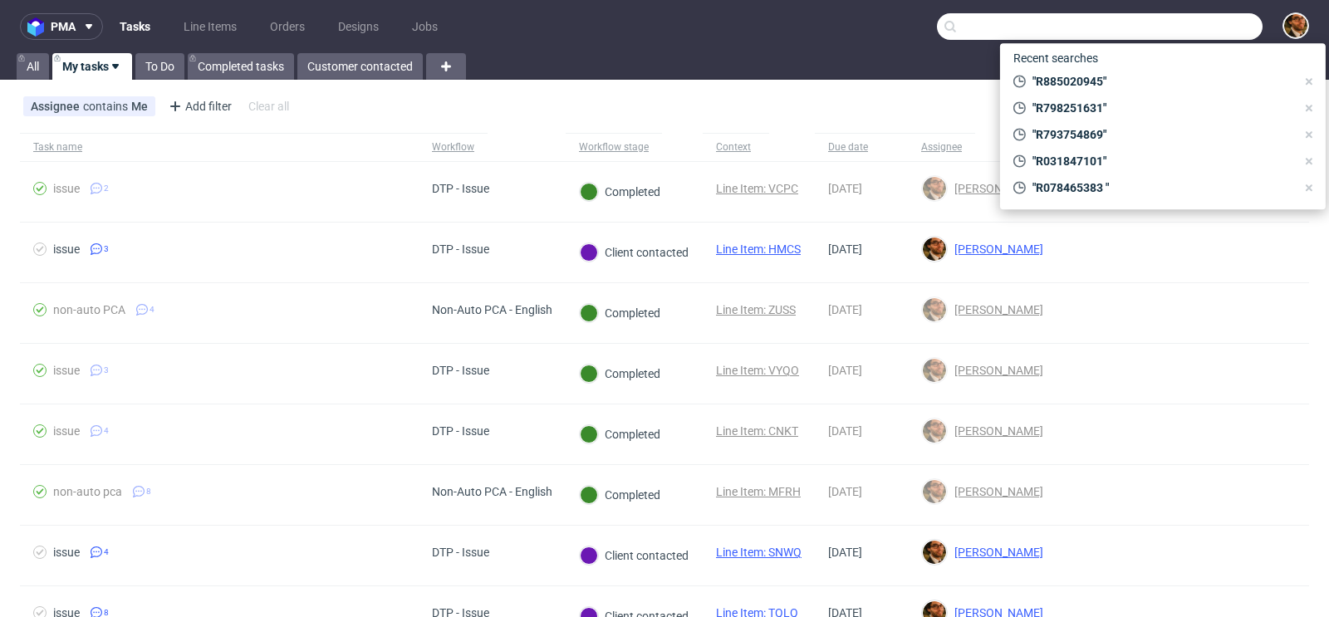
paste input "R606642808"
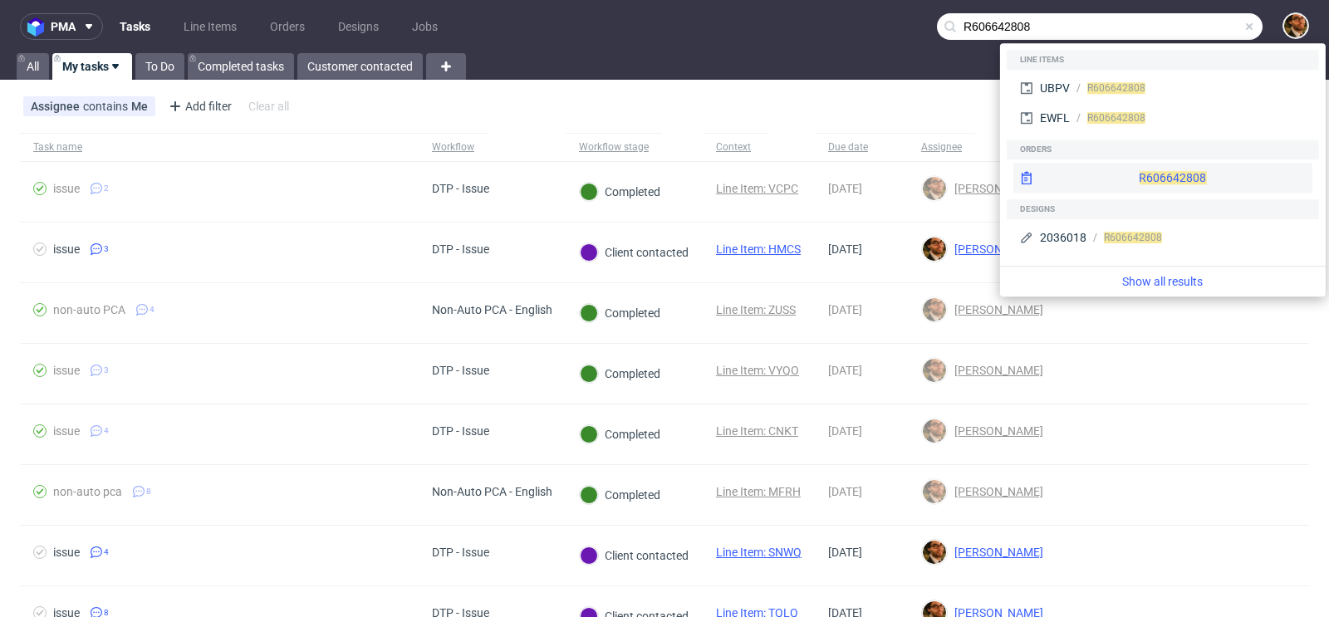
type input "R606642808"
click at [1154, 169] on div "R606642808" at bounding box center [1162, 178] width 299 height 30
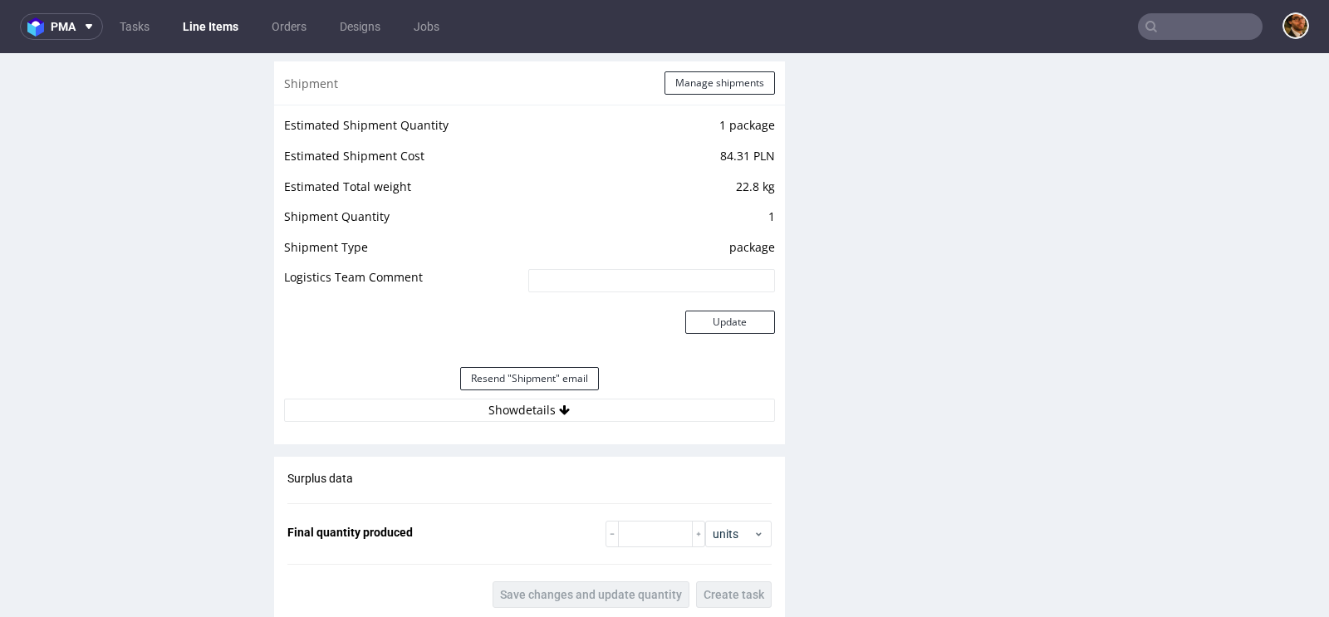
scroll to position [1643, 0]
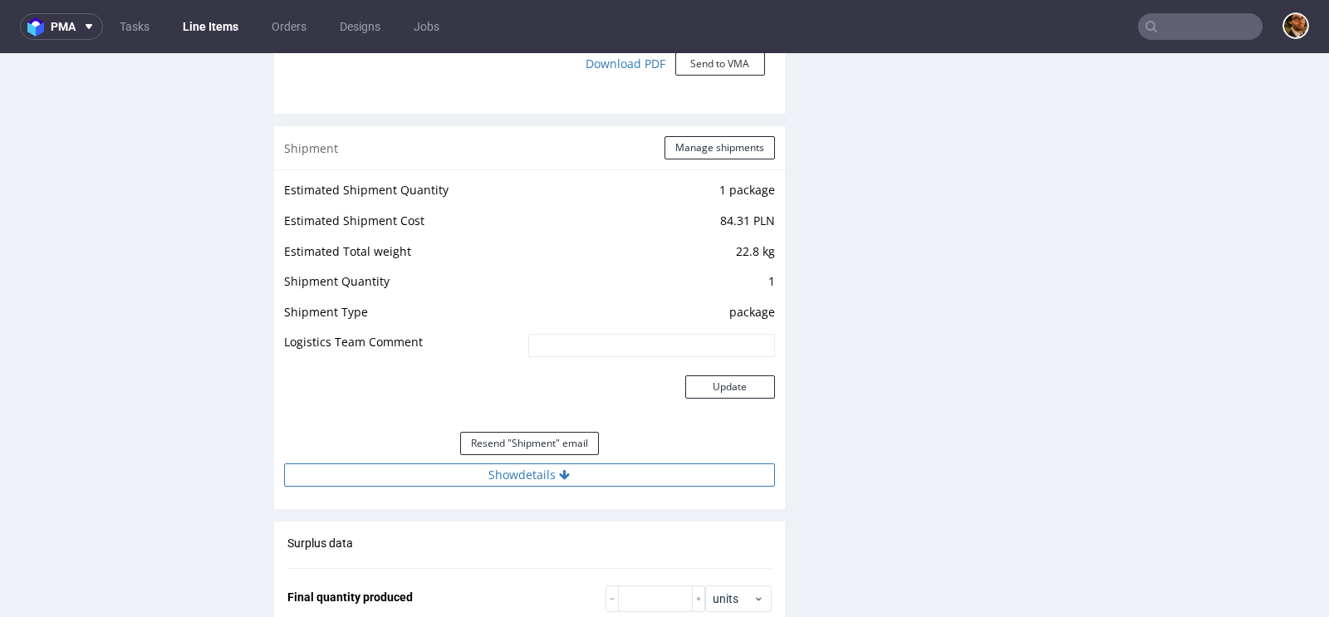
click at [544, 468] on button "Show details" at bounding box center [529, 474] width 491 height 23
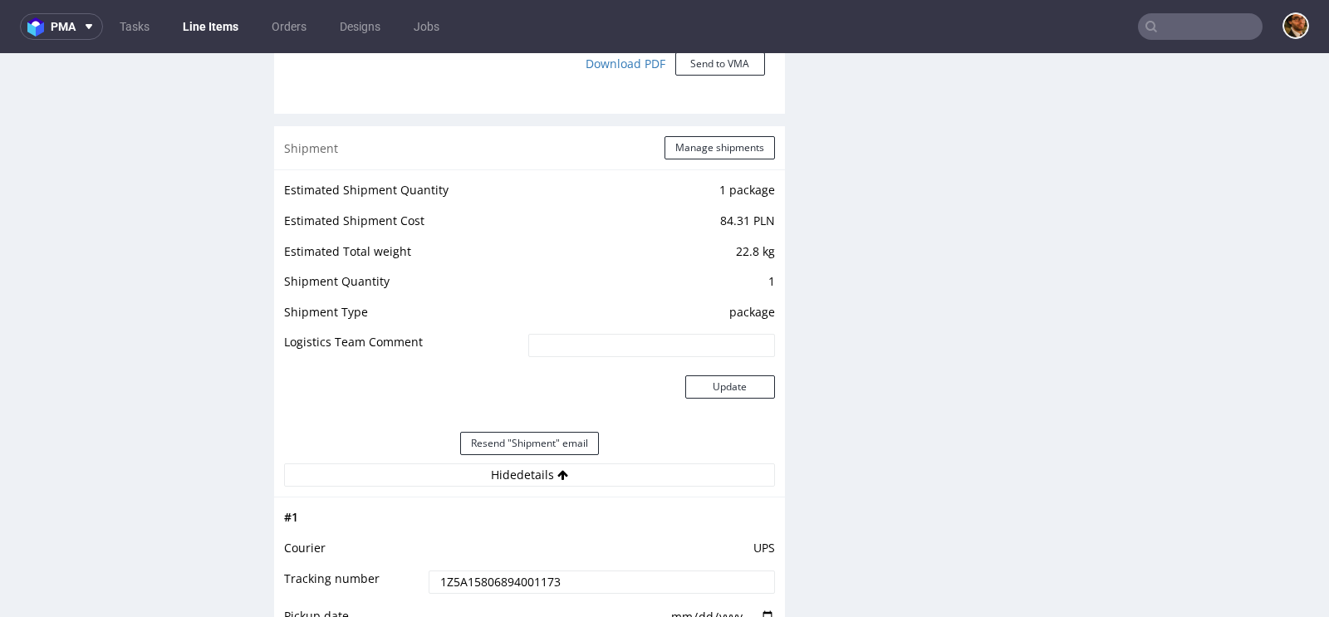
scroll to position [1790, 0]
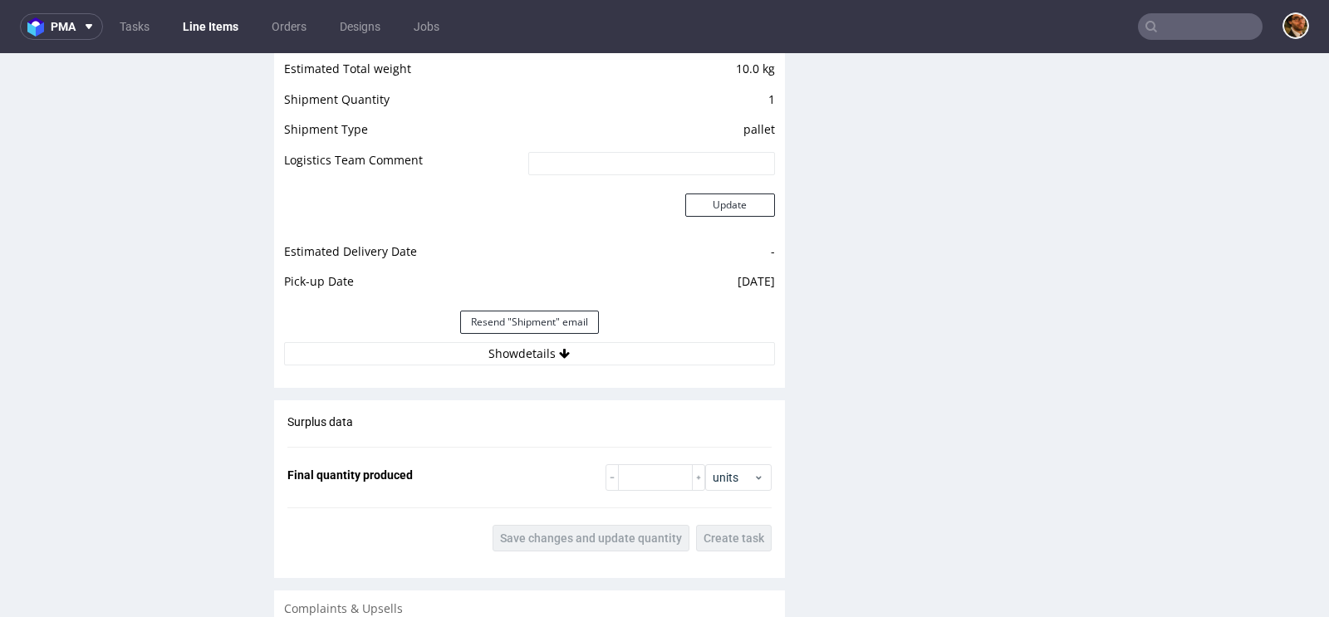
scroll to position [1746, 0]
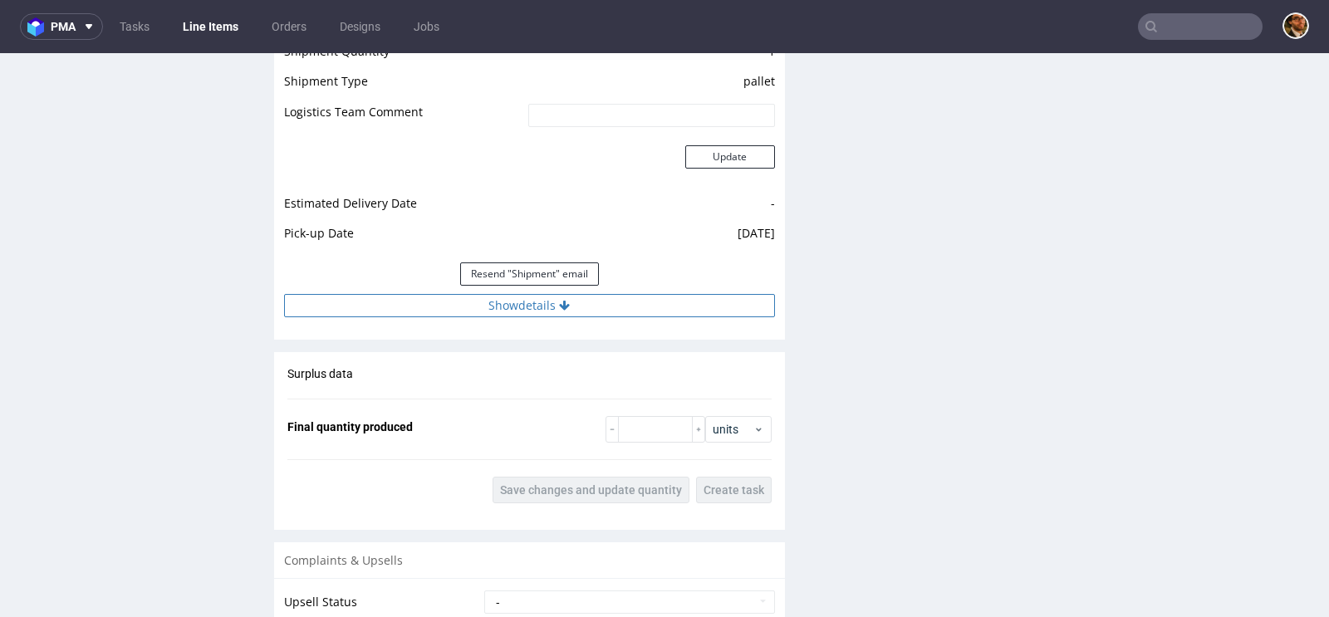
click at [555, 302] on button "Show details" at bounding box center [529, 305] width 491 height 23
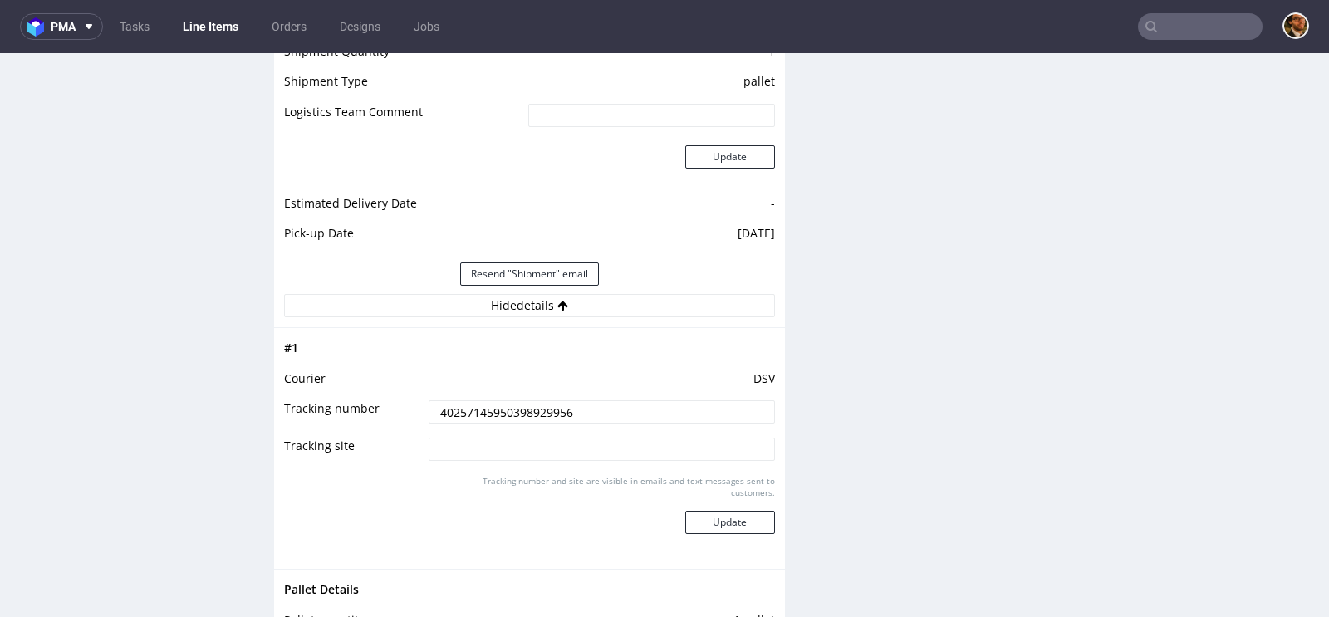
drag, startPoint x: 583, startPoint y: 408, endPoint x: 400, endPoint y: 408, distance: 182.7
click at [400, 408] on tr "Tracking number 40257145950398929956" at bounding box center [529, 417] width 491 height 37
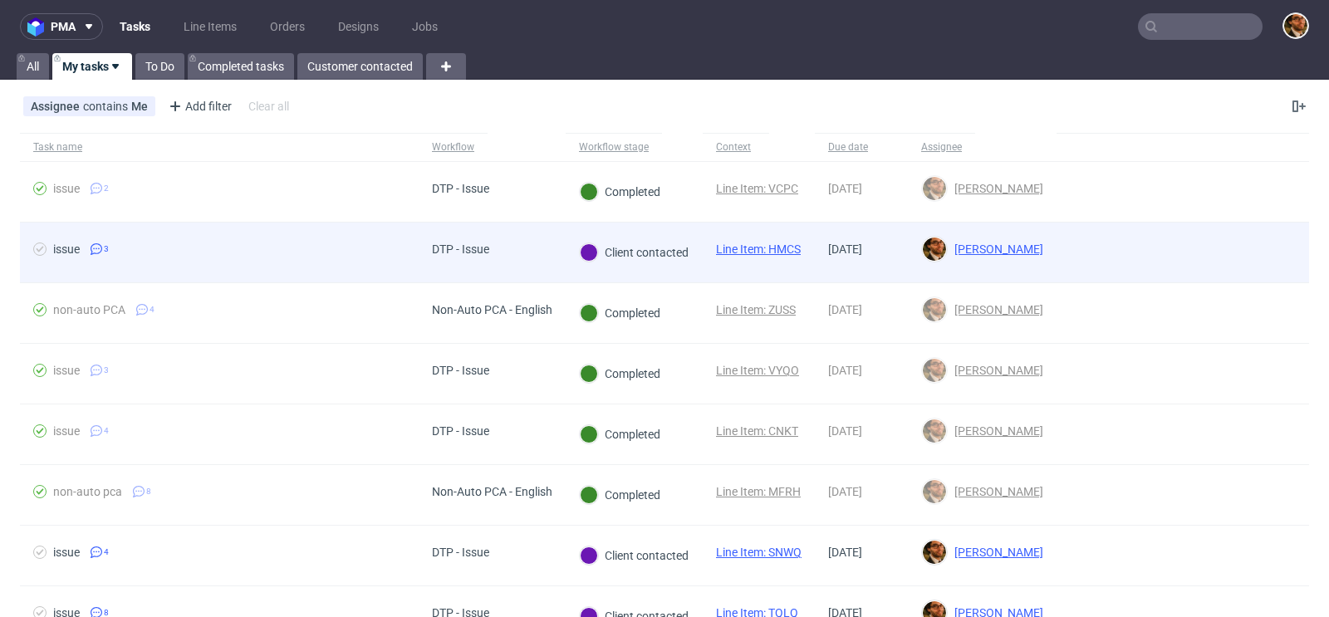
click at [1270, 247] on div at bounding box center [1182, 253] width 252 height 60
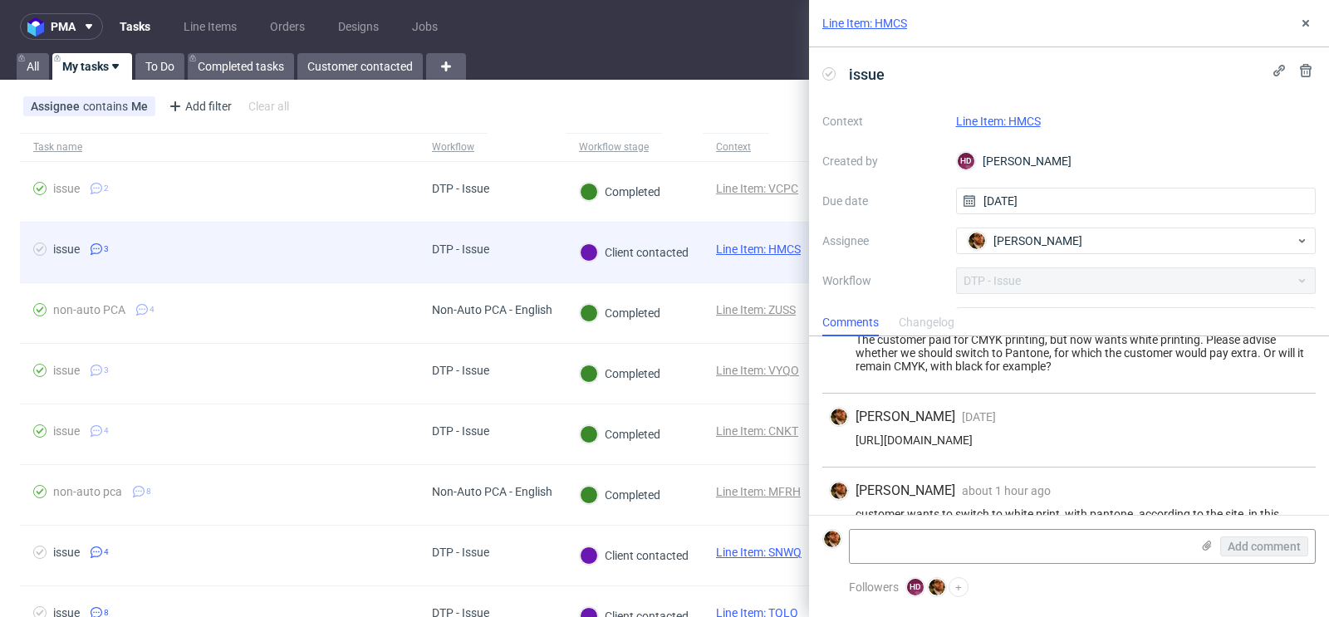
scroll to position [79, 0]
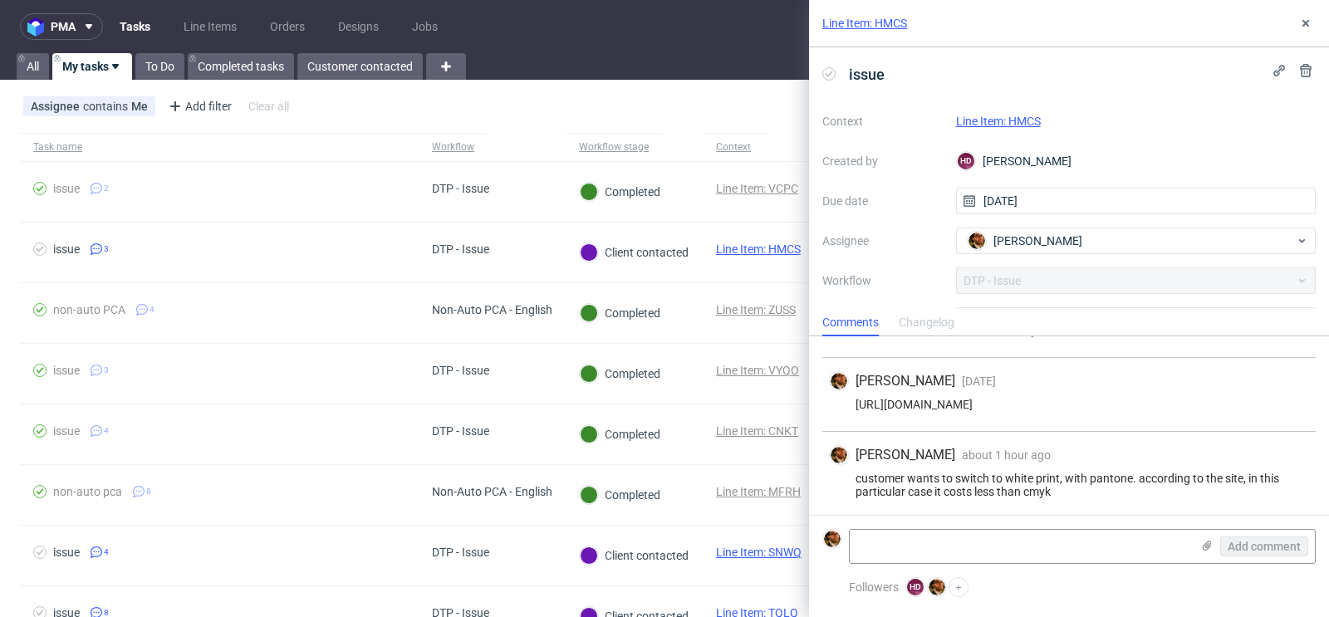
click at [1011, 124] on link "Line Item: HMCS" at bounding box center [998, 121] width 85 height 13
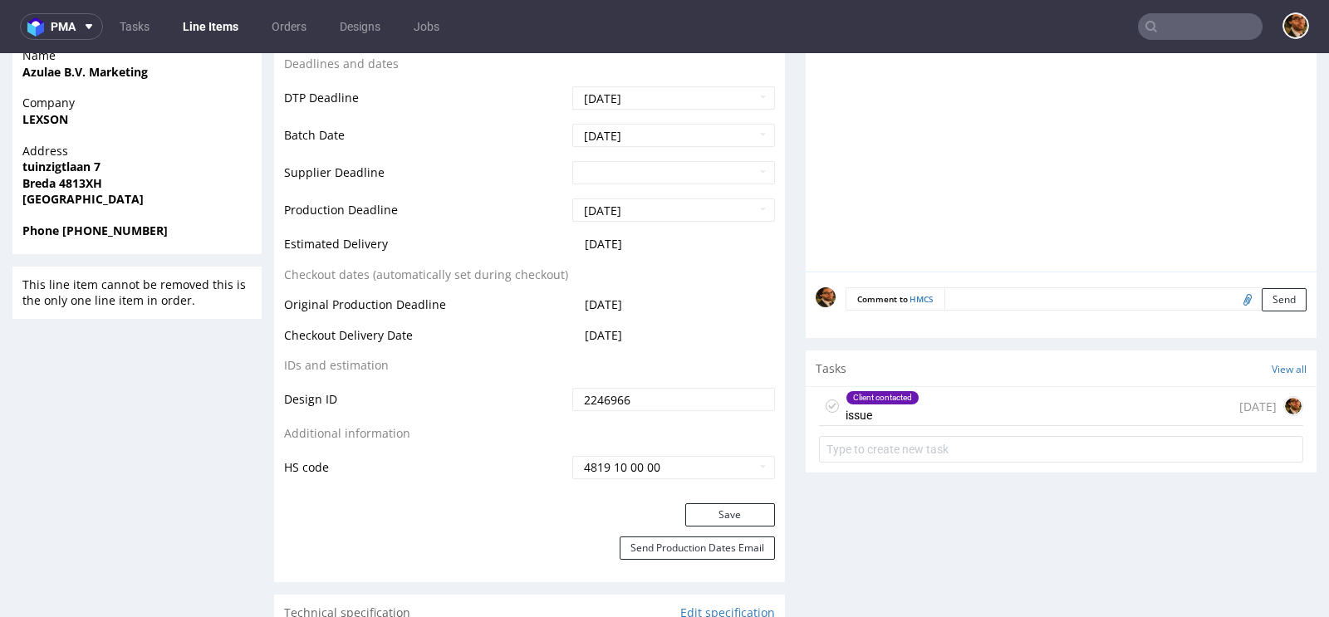
scroll to position [809, 0]
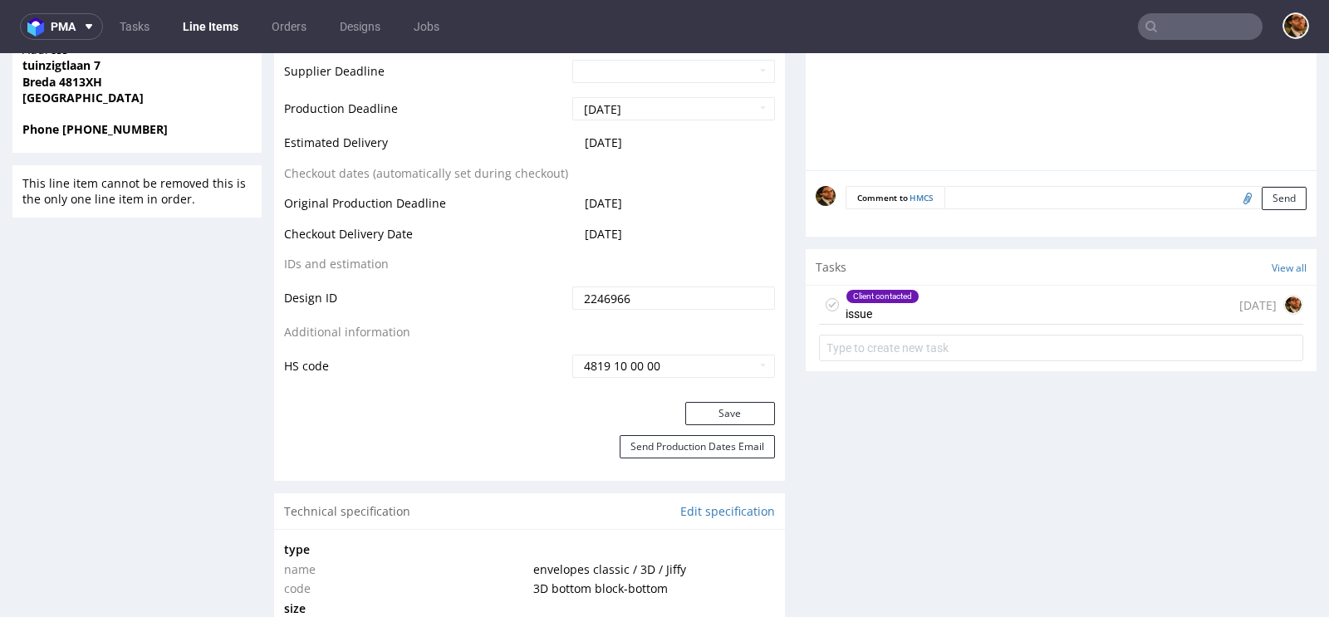
click at [938, 317] on div "Client contacted issue 7 days ago" at bounding box center [1061, 305] width 484 height 39
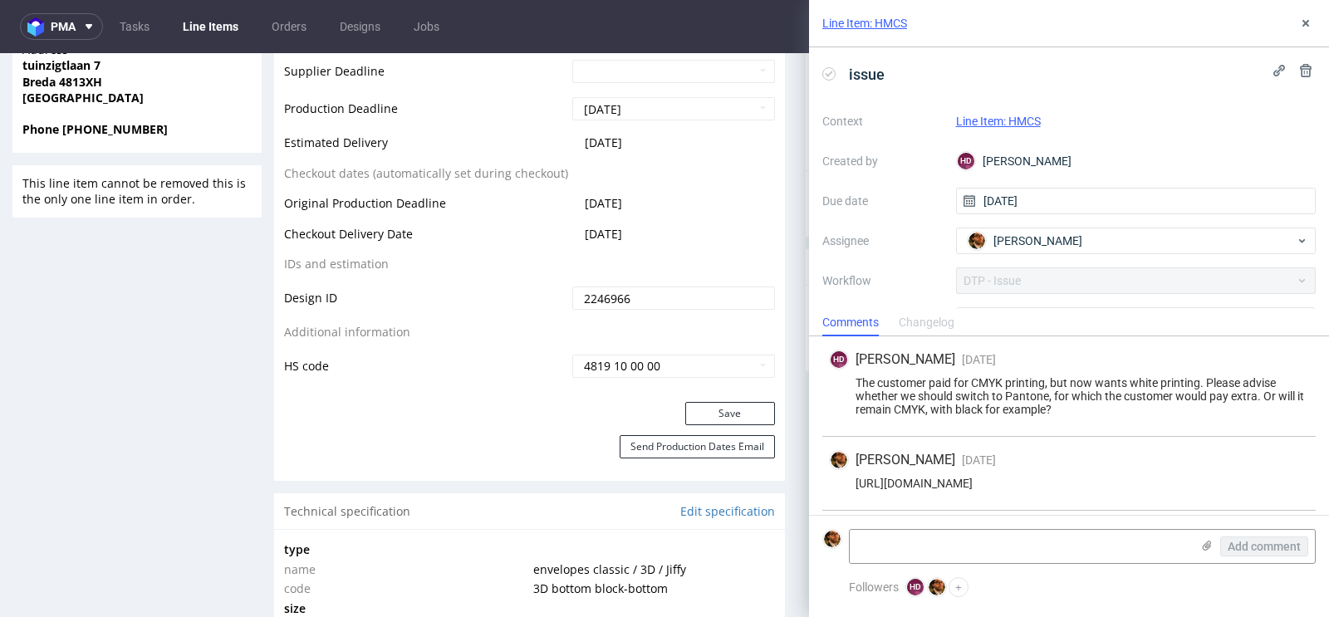
scroll to position [79, 0]
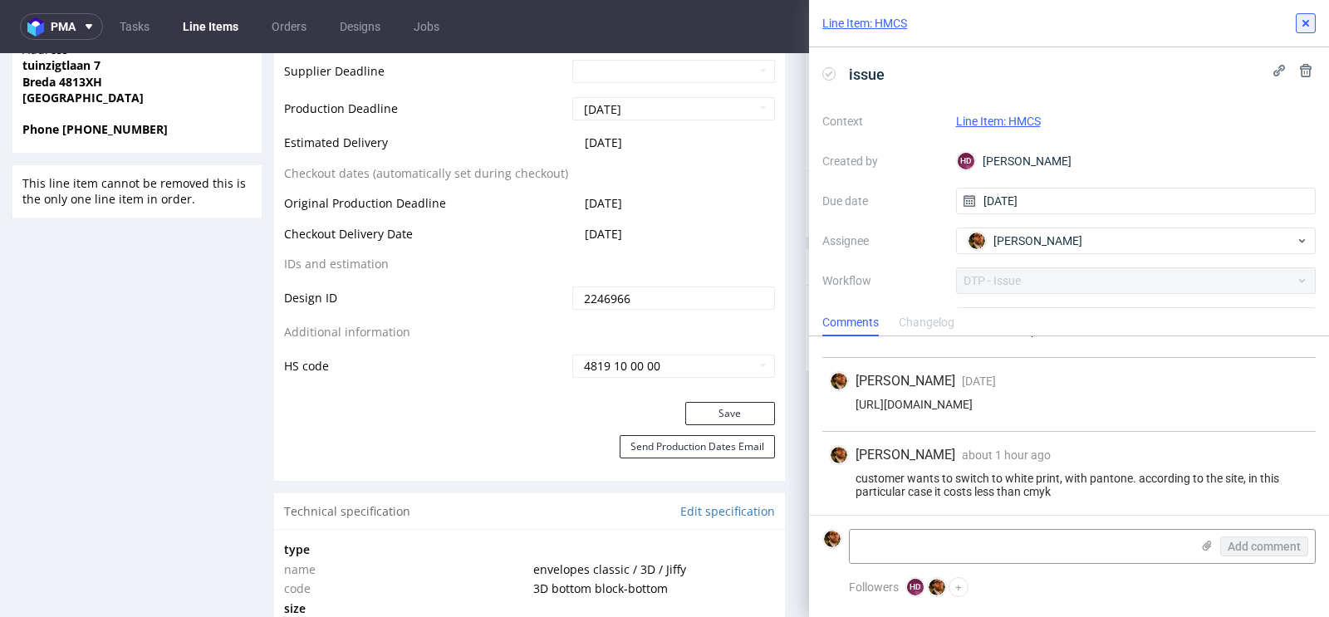
click at [1315, 24] on button at bounding box center [1306, 23] width 20 height 20
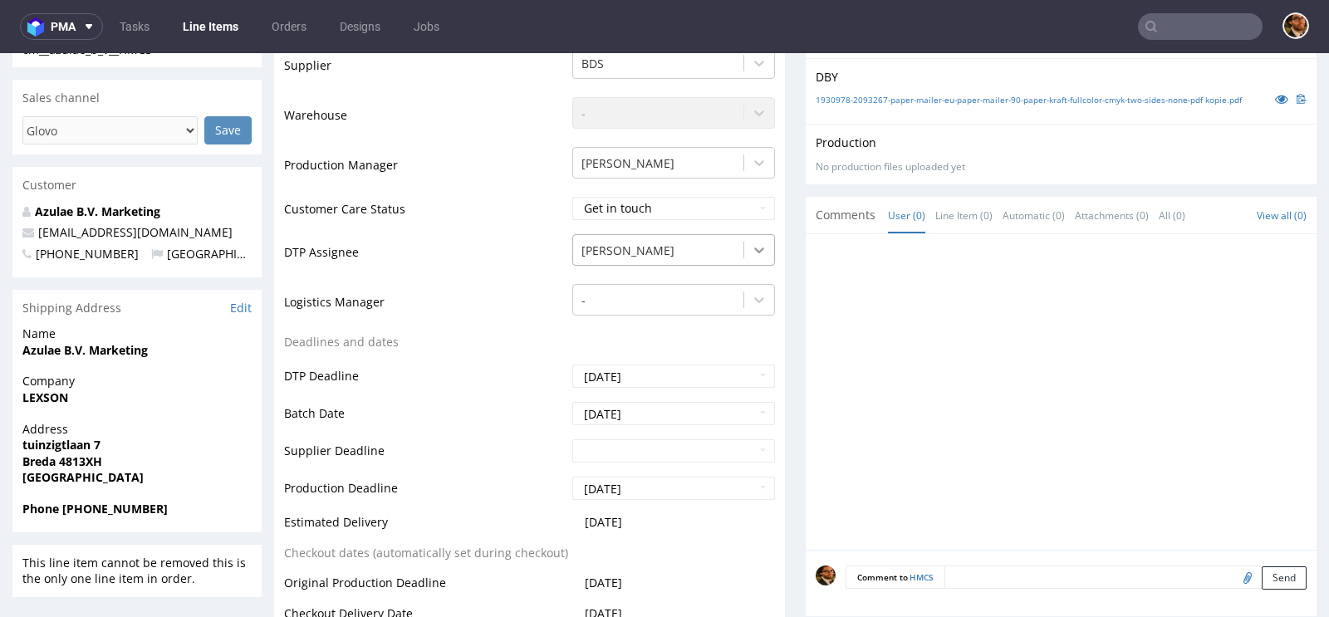
scroll to position [203, 0]
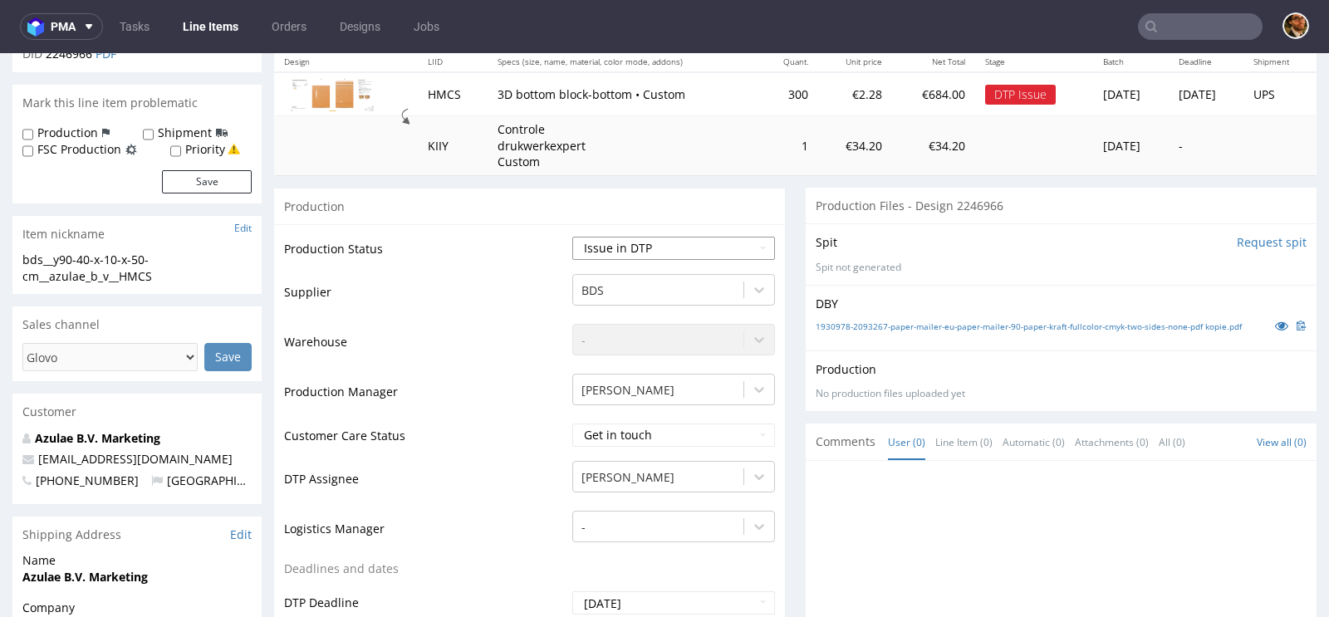
click at [751, 244] on select "Waiting for Artwork Waiting for Diecut Waiting for Mockup Waiting for DTP Waiti…" at bounding box center [673, 248] width 203 height 23
select select "back_for_dtp"
click at [572, 237] on select "Waiting for Artwork Waiting for Diecut Waiting for Mockup Waiting for DTP Waiti…" at bounding box center [673, 248] width 203 height 23
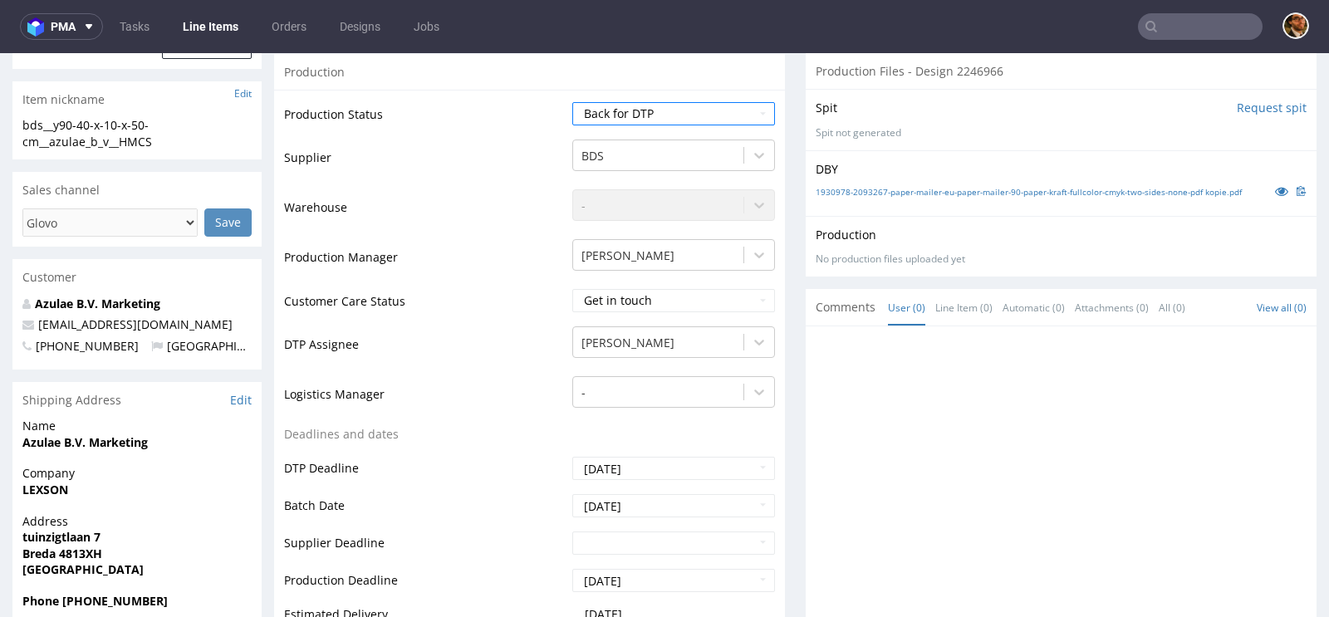
scroll to position [486, 0]
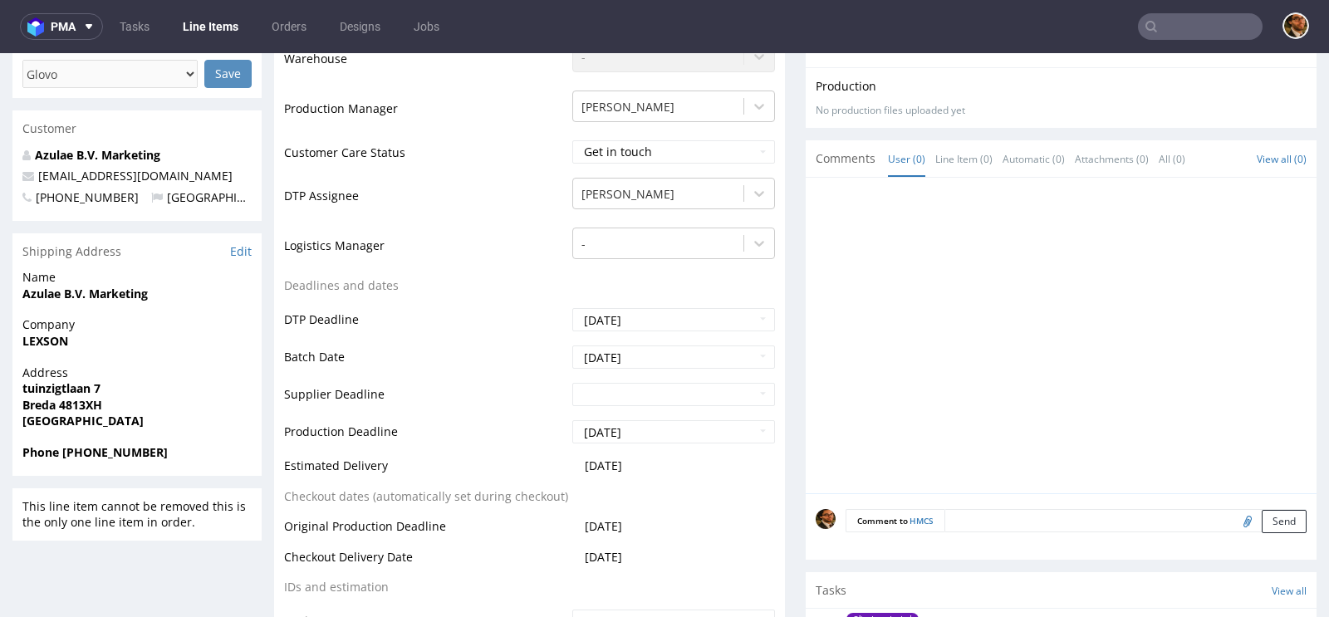
click at [963, 532] on textarea at bounding box center [1125, 520] width 362 height 23
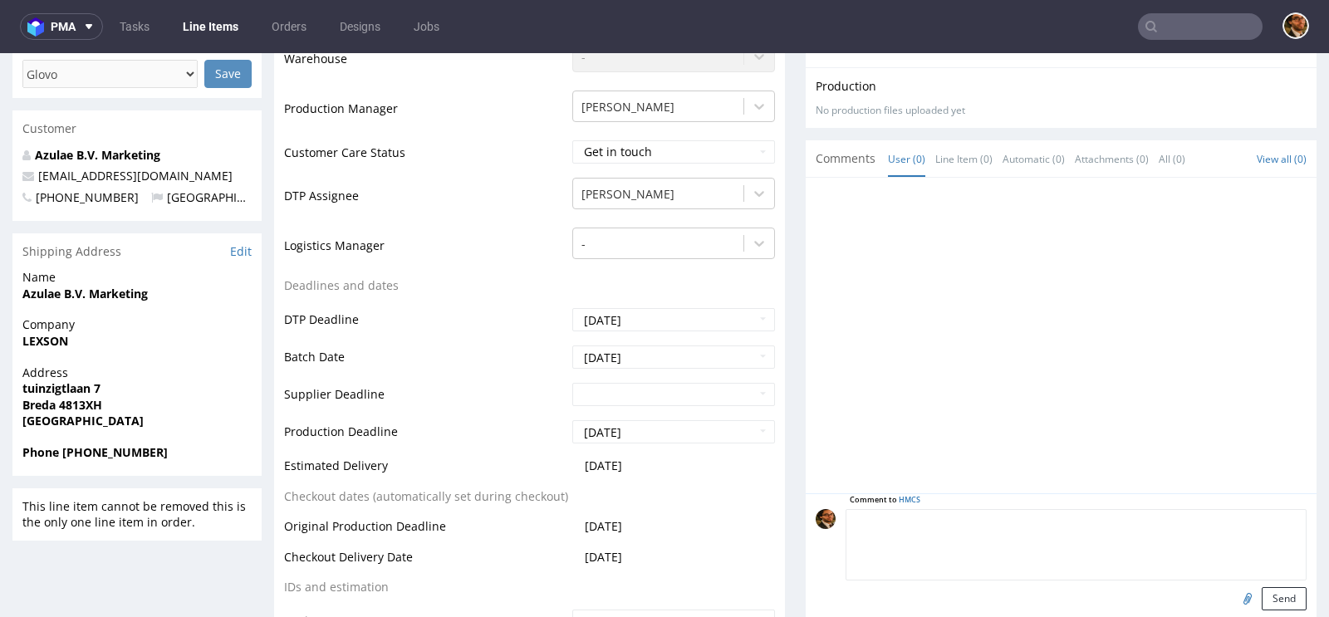
paste textarea "https://app-eu1.hubspot.com/contacts/25600958/record/0-5/206939215044/"
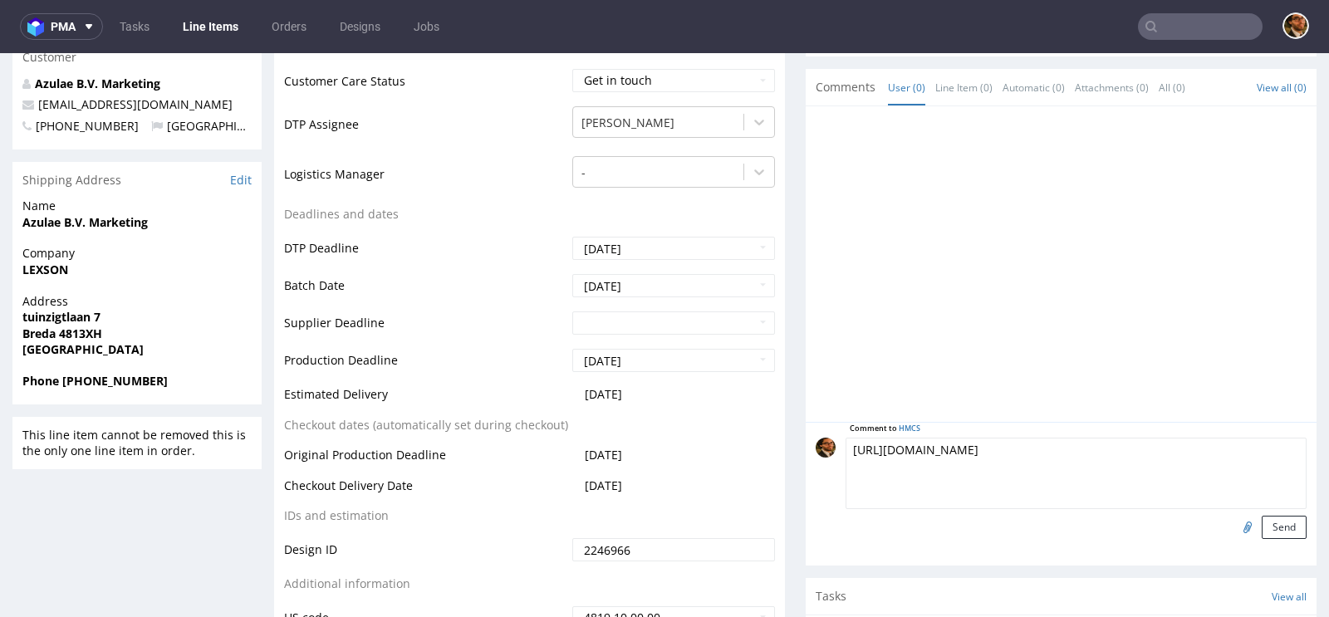
scroll to position [551, 0]
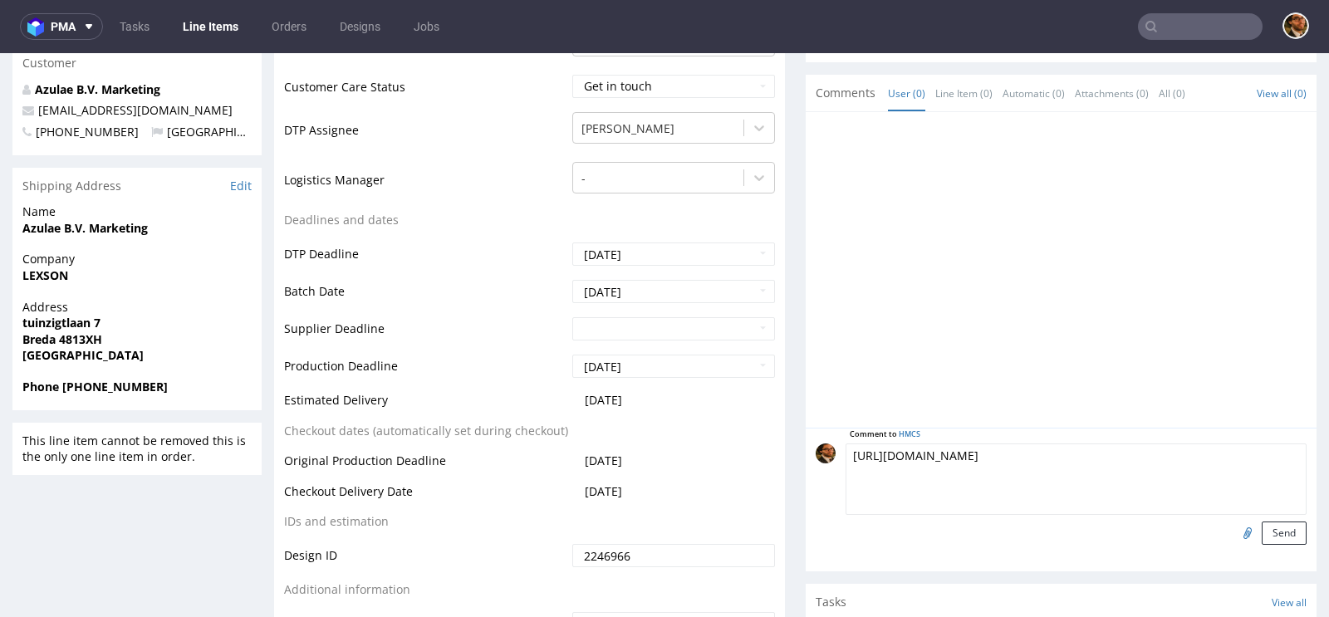
type textarea "https://app-eu1.hubspot.com/contacts/25600958/record/0-5/206939215044/"
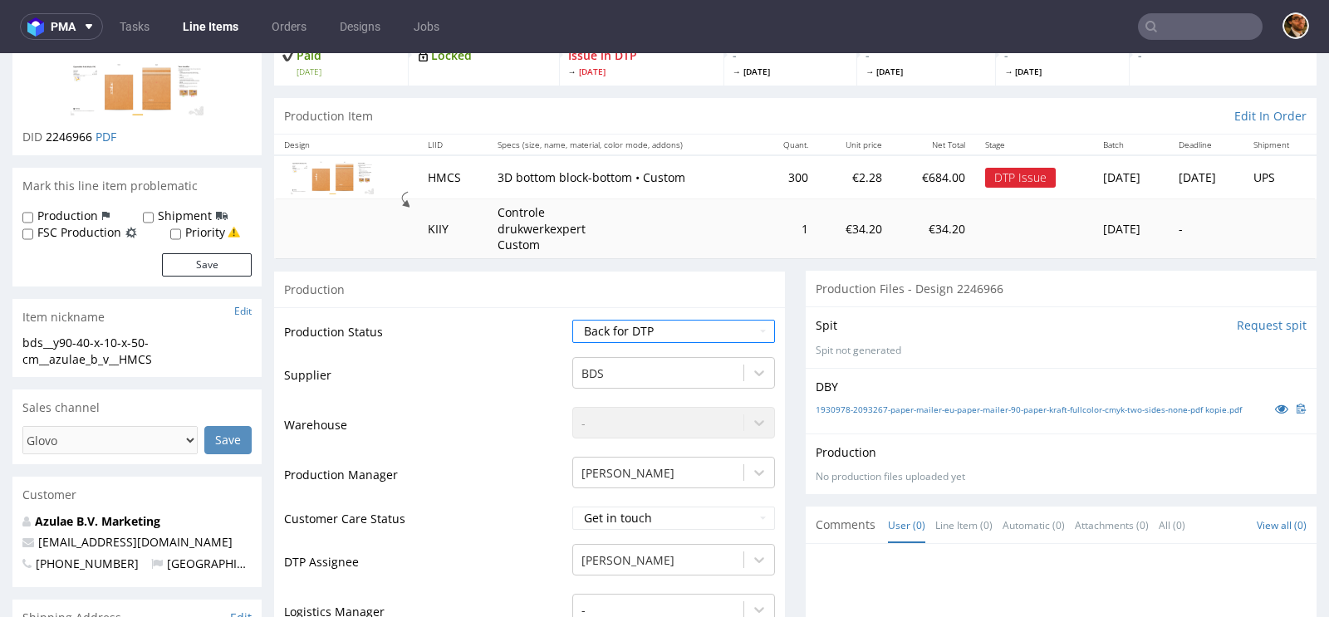
scroll to position [0, 0]
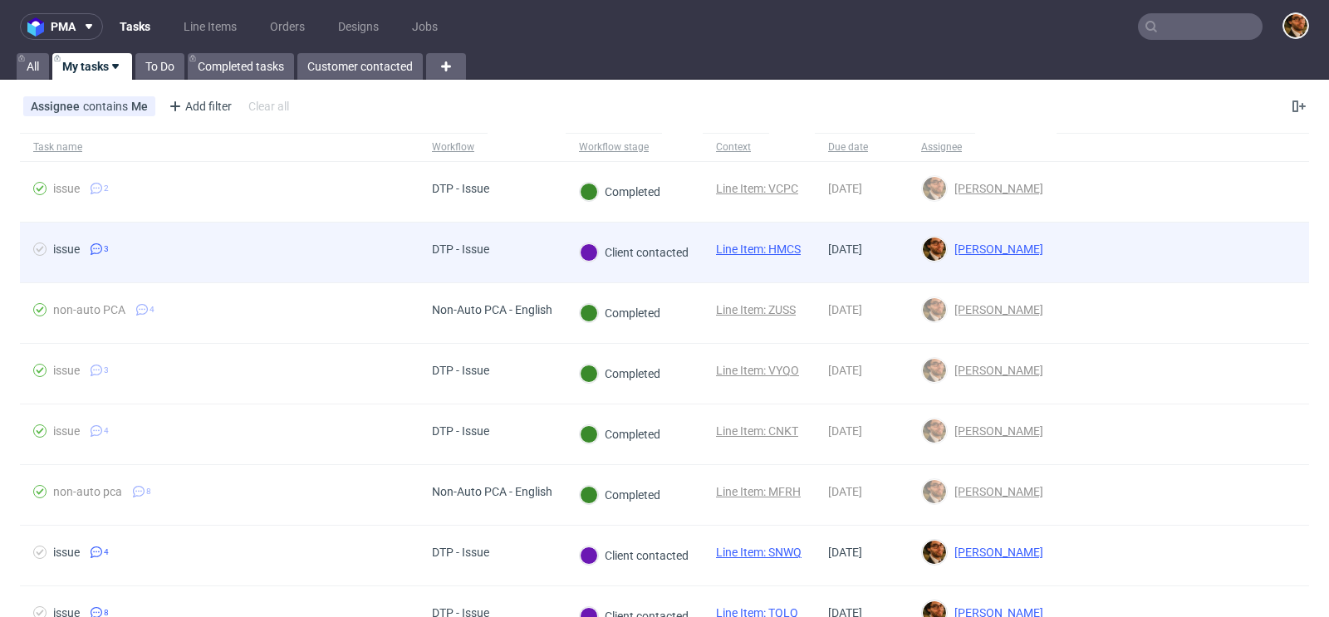
click at [1199, 260] on div at bounding box center [1182, 253] width 252 height 60
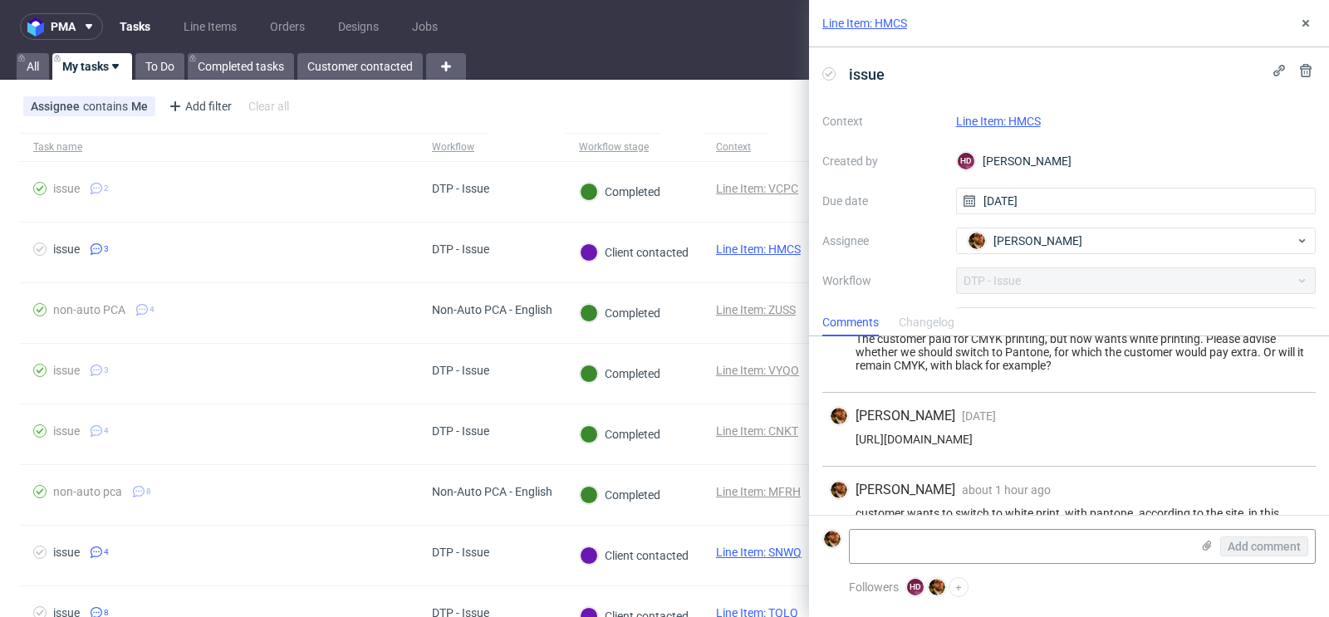
scroll to position [79, 0]
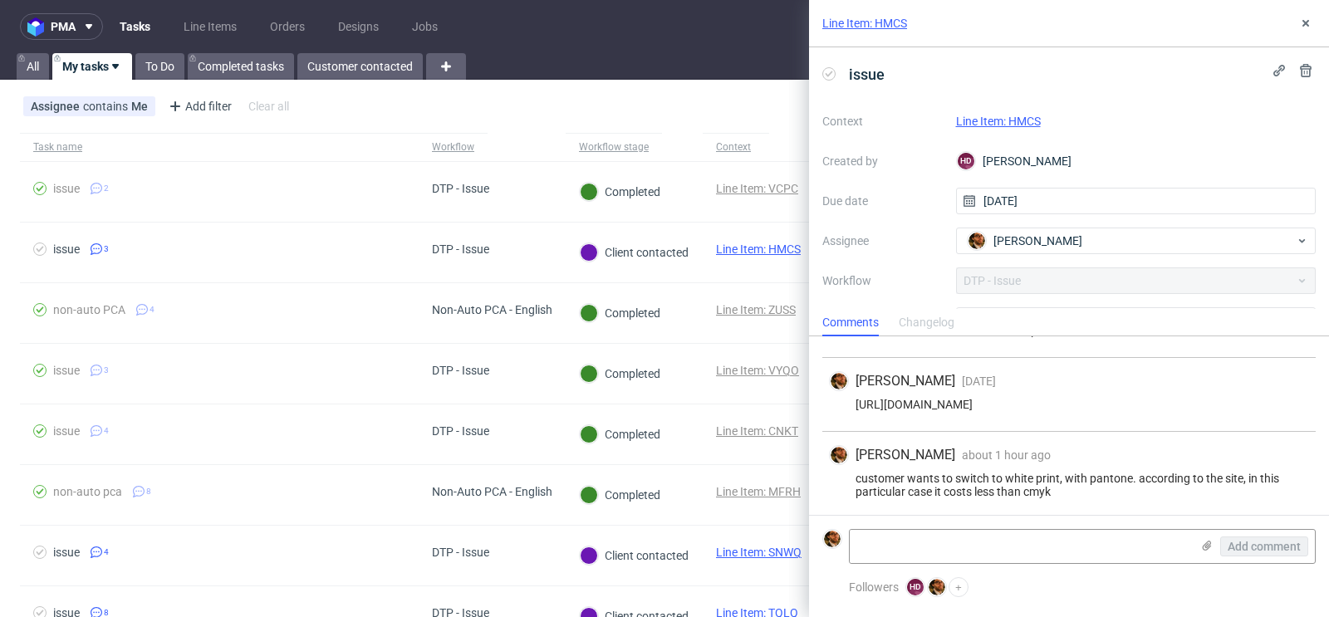
click at [987, 528] on form "Add comment" at bounding box center [1069, 546] width 520 height 62
click at [963, 534] on textarea at bounding box center [1020, 546] width 340 height 33
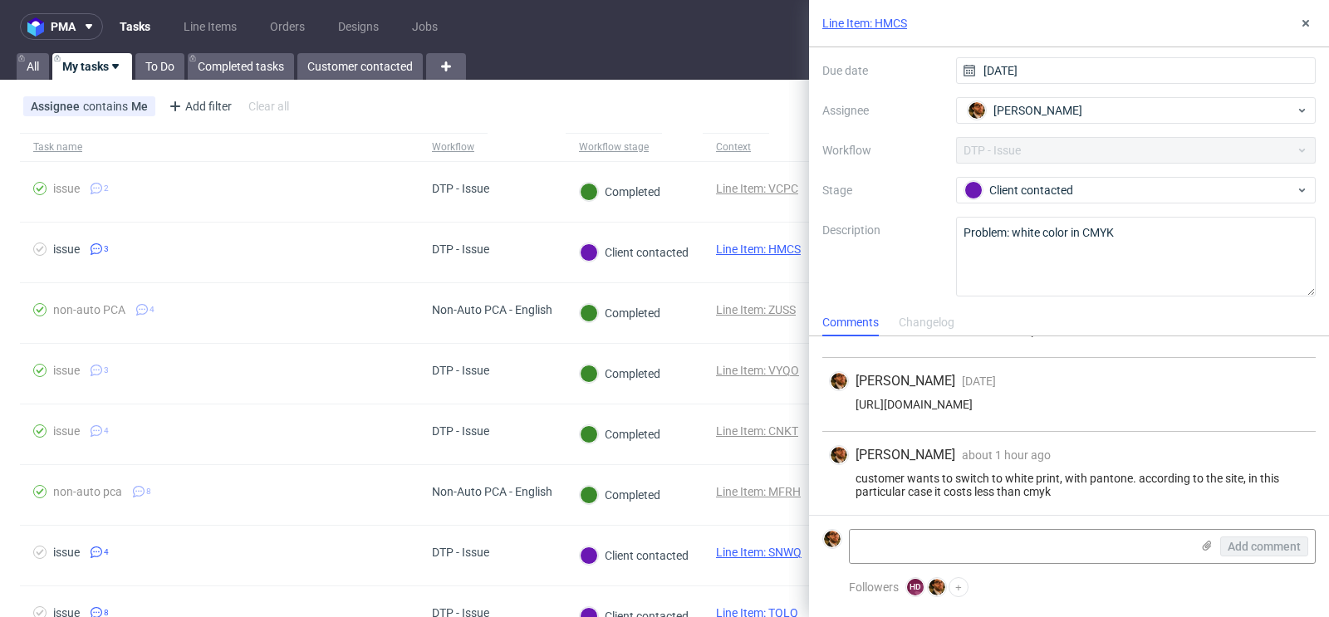
click at [743, 125] on div "Assignee contains Me Add filter Hide filters Clear all" at bounding box center [664, 106] width 1329 height 40
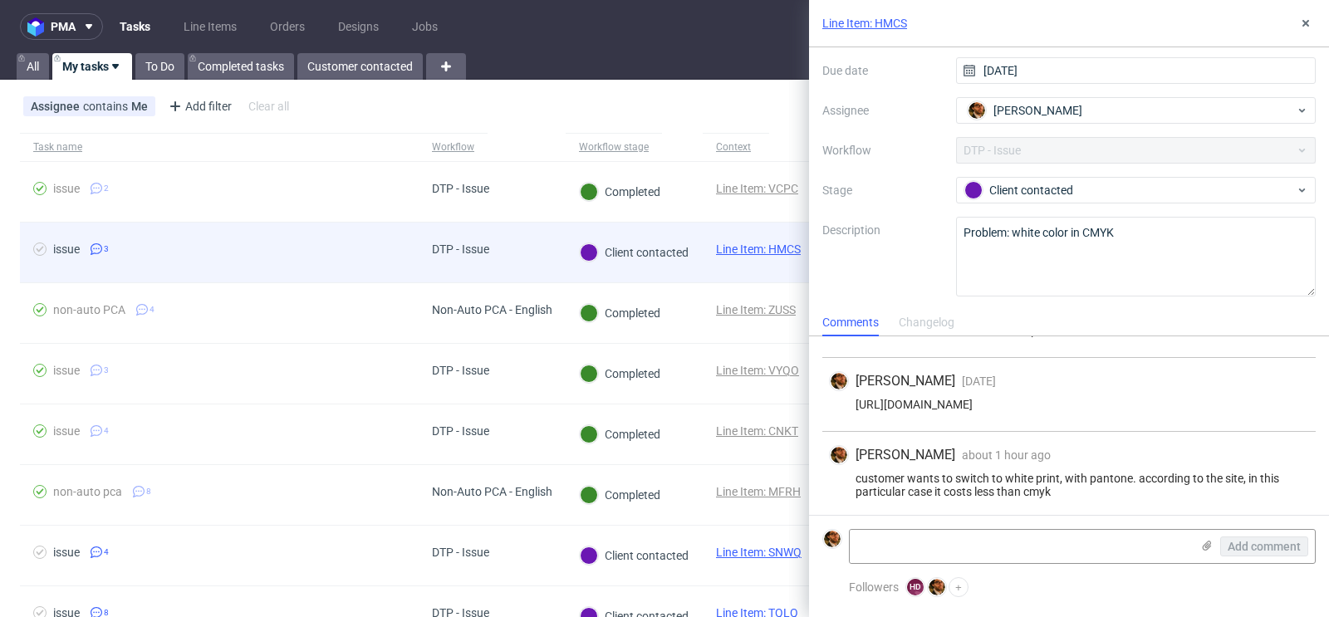
click at [757, 256] on span "Line Item: HMCS" at bounding box center [758, 252] width 85 height 20
click at [742, 247] on link "Line Item: HMCS" at bounding box center [758, 248] width 85 height 13
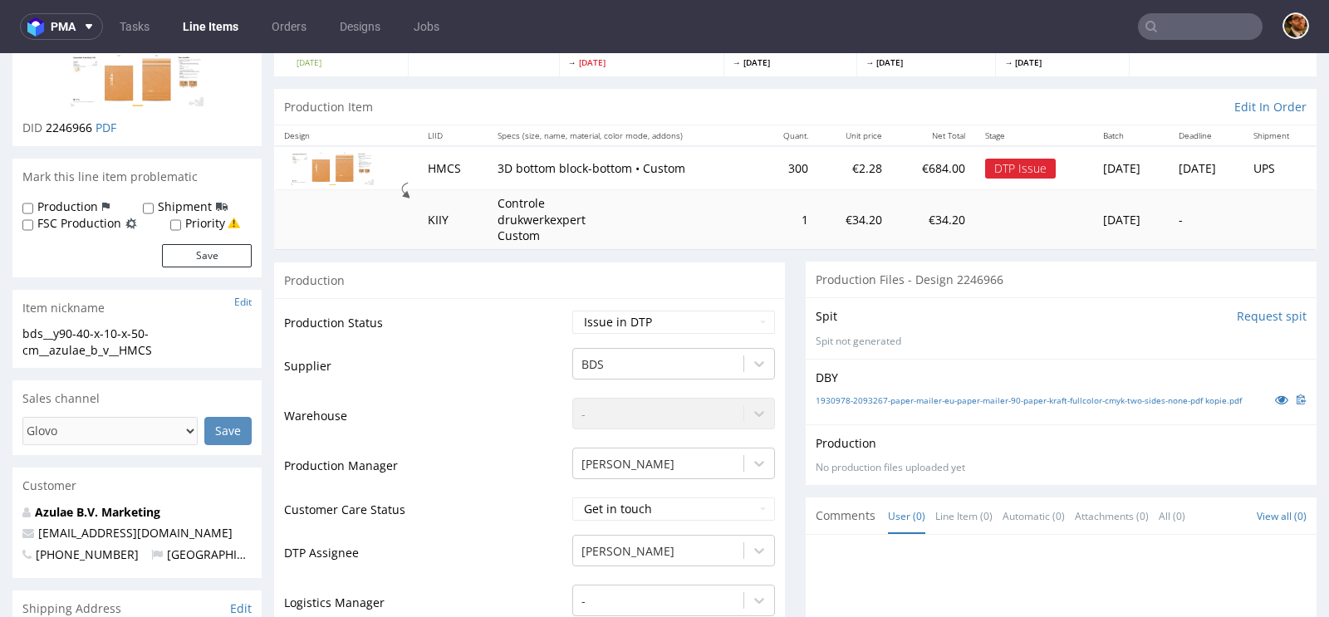
scroll to position [347, 0]
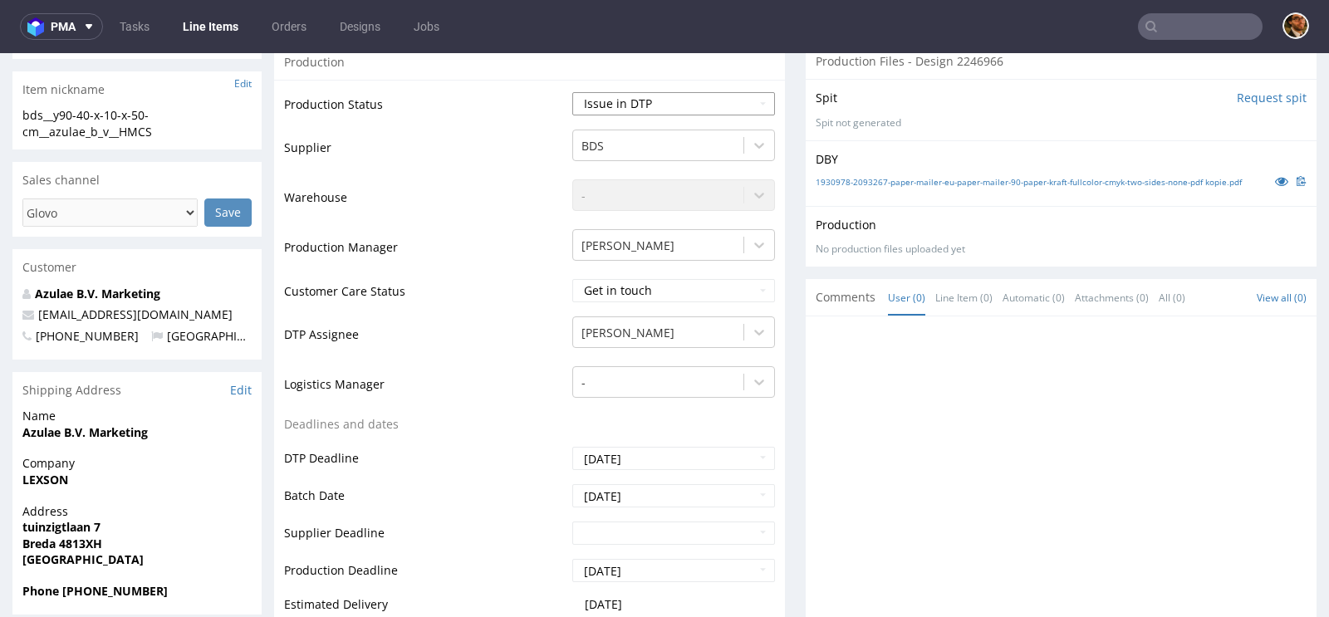
click at [753, 101] on select "Waiting for Artwork Waiting for Diecut Waiting for Mockup Waiting for DTP Waiti…" at bounding box center [673, 103] width 203 height 23
select select "back_for_dtp"
click at [572, 92] on select "Waiting for Artwork Waiting for Diecut Waiting for Mockup Waiting for DTP Waiti…" at bounding box center [673, 103] width 203 height 23
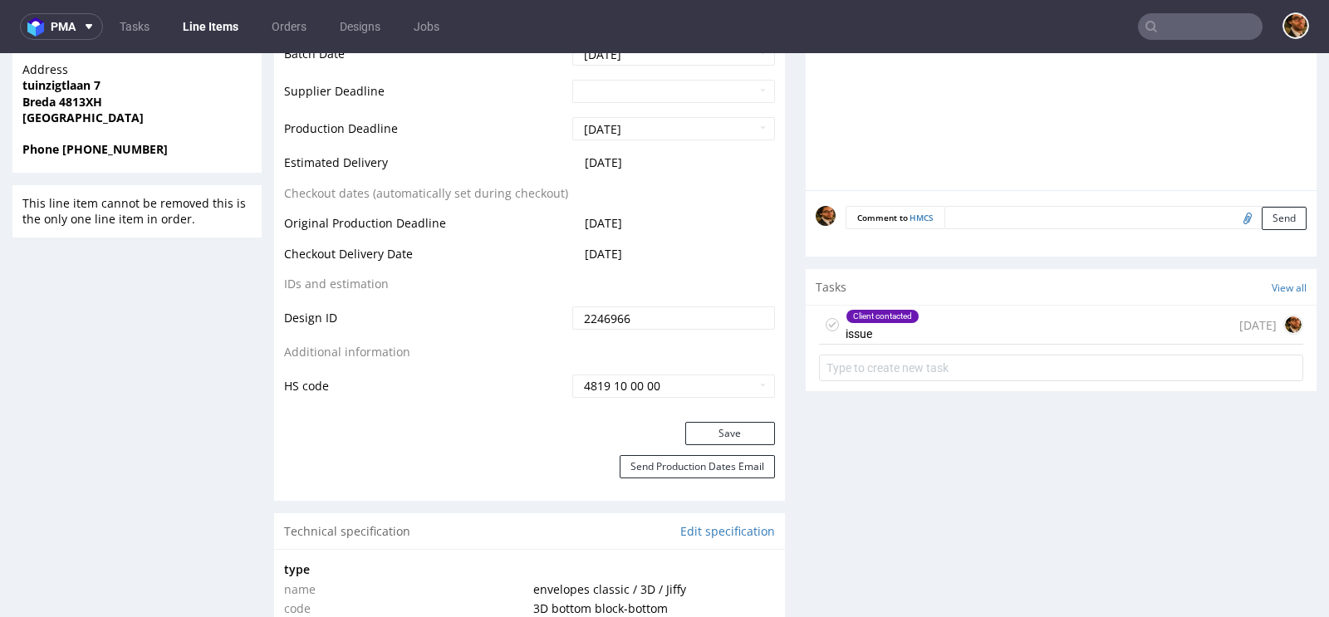
scroll to position [779, 0]
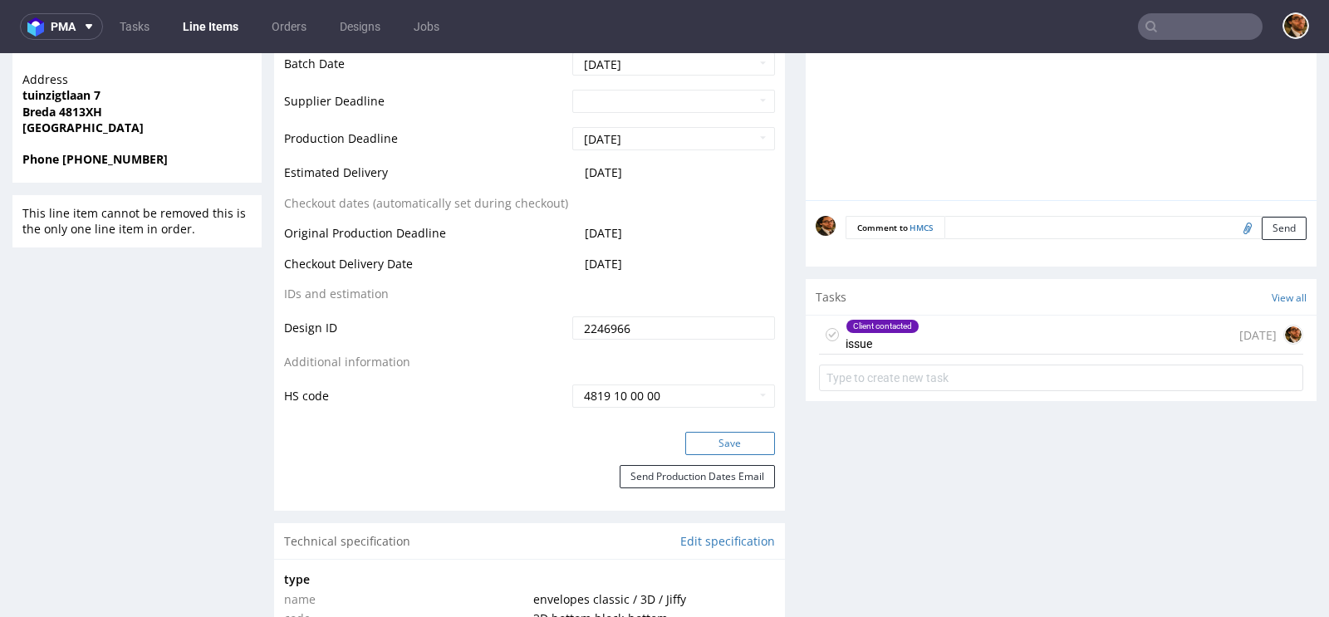
click at [718, 434] on button "Save" at bounding box center [730, 443] width 90 height 23
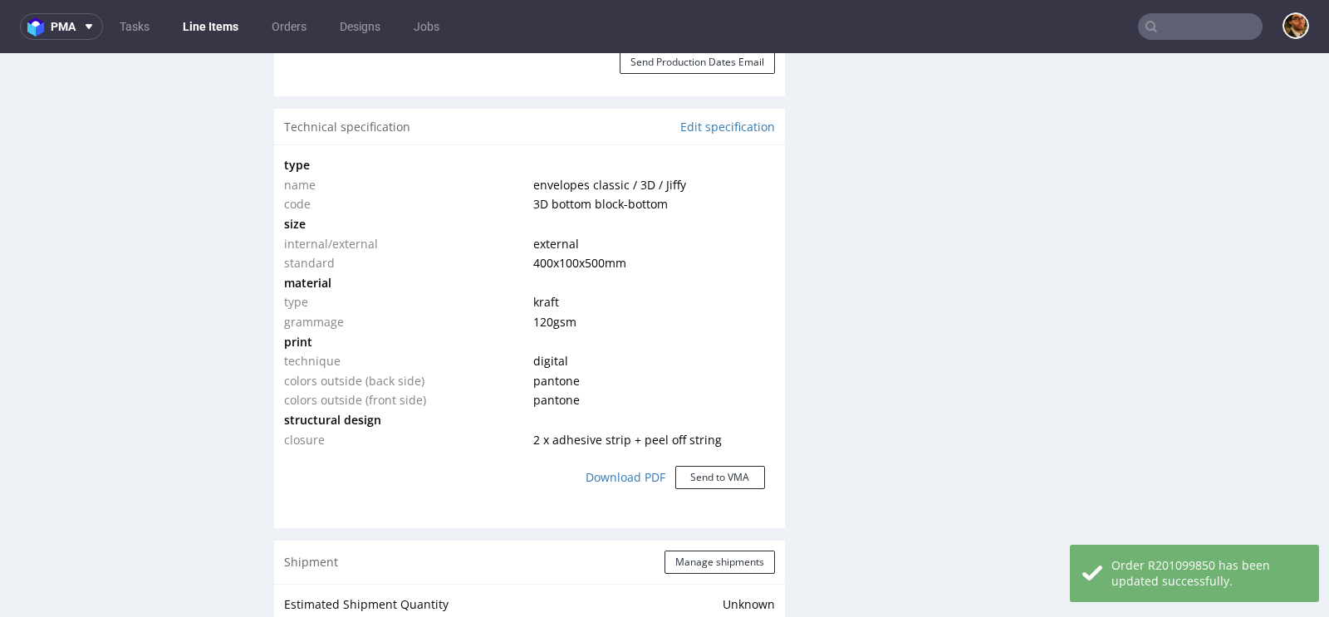
scroll to position [1390, 0]
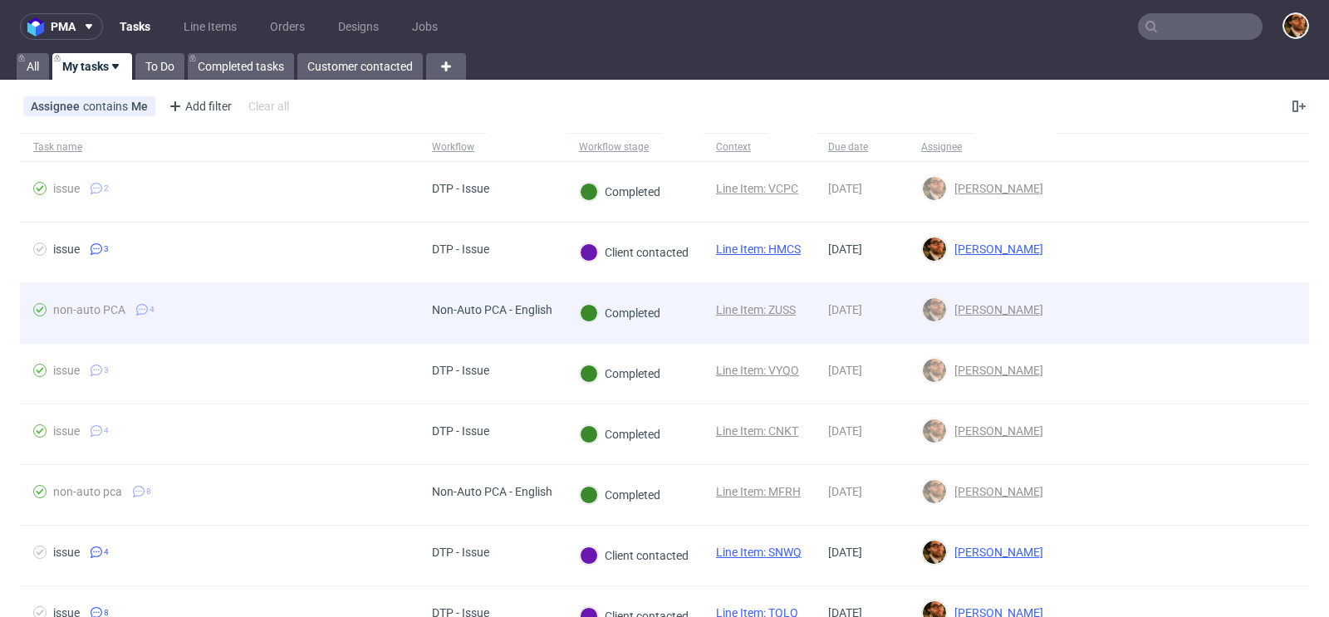
scroll to position [79, 0]
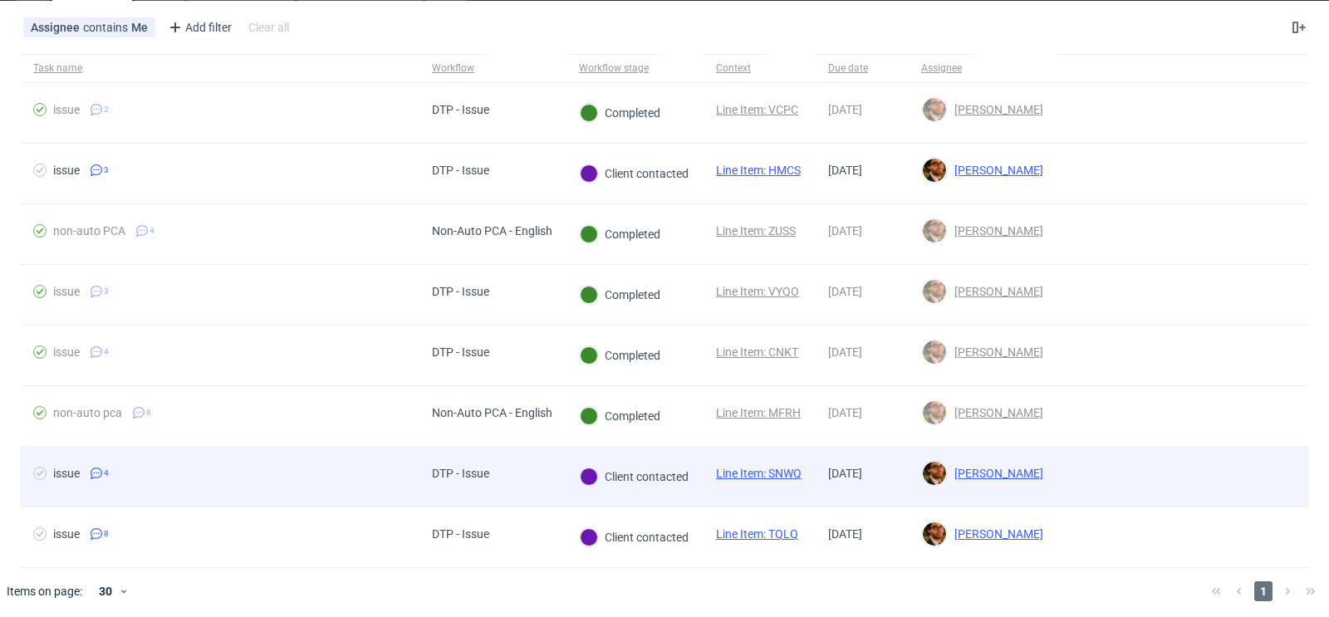
click at [1252, 478] on div at bounding box center [1182, 477] width 252 height 60
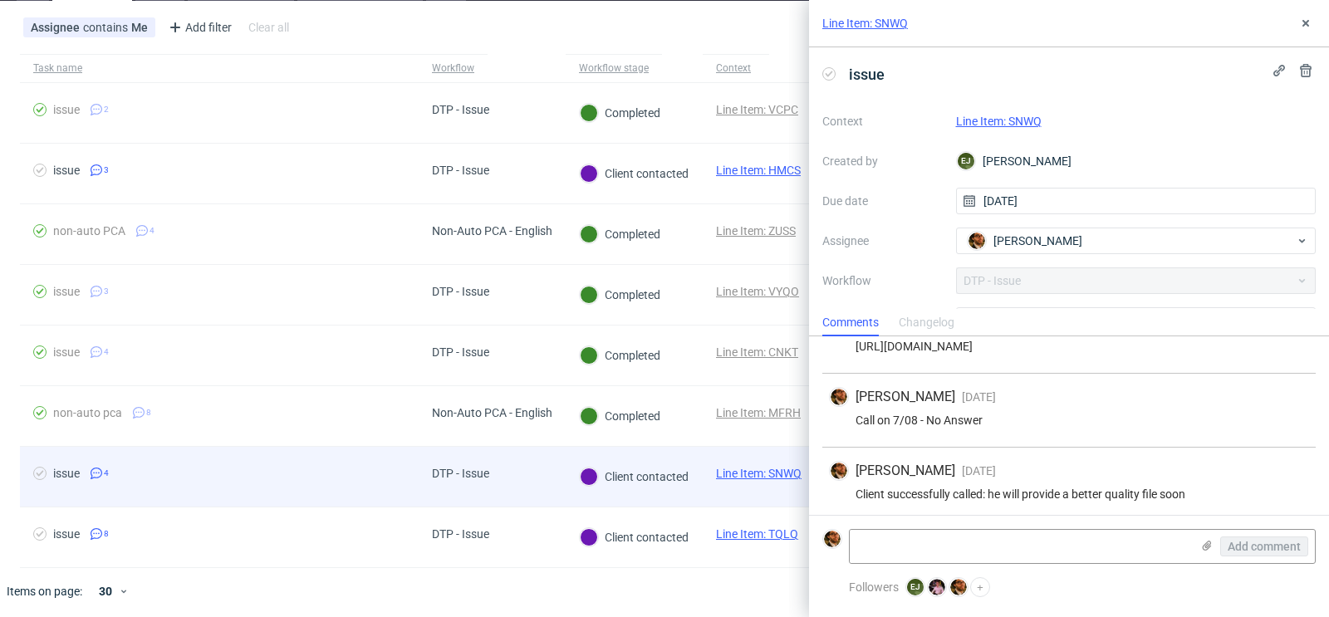
scroll to position [113, 0]
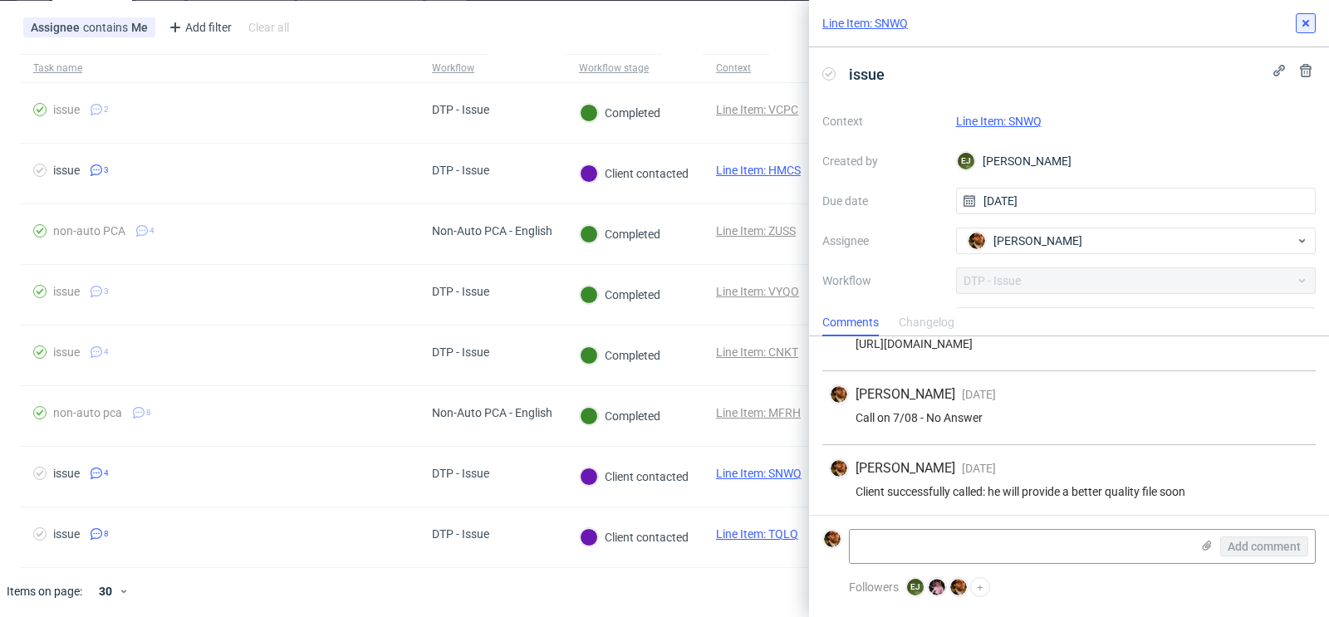
click at [1305, 24] on use at bounding box center [1305, 23] width 7 height 7
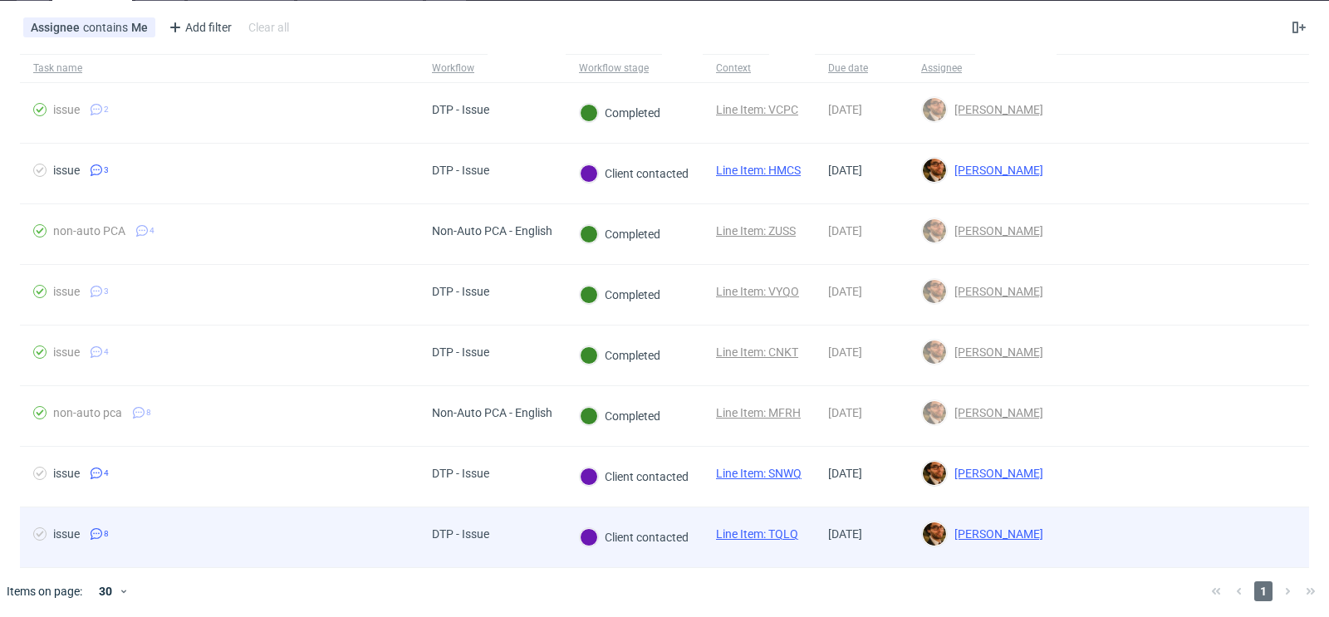
click at [1238, 521] on div at bounding box center [1182, 537] width 252 height 60
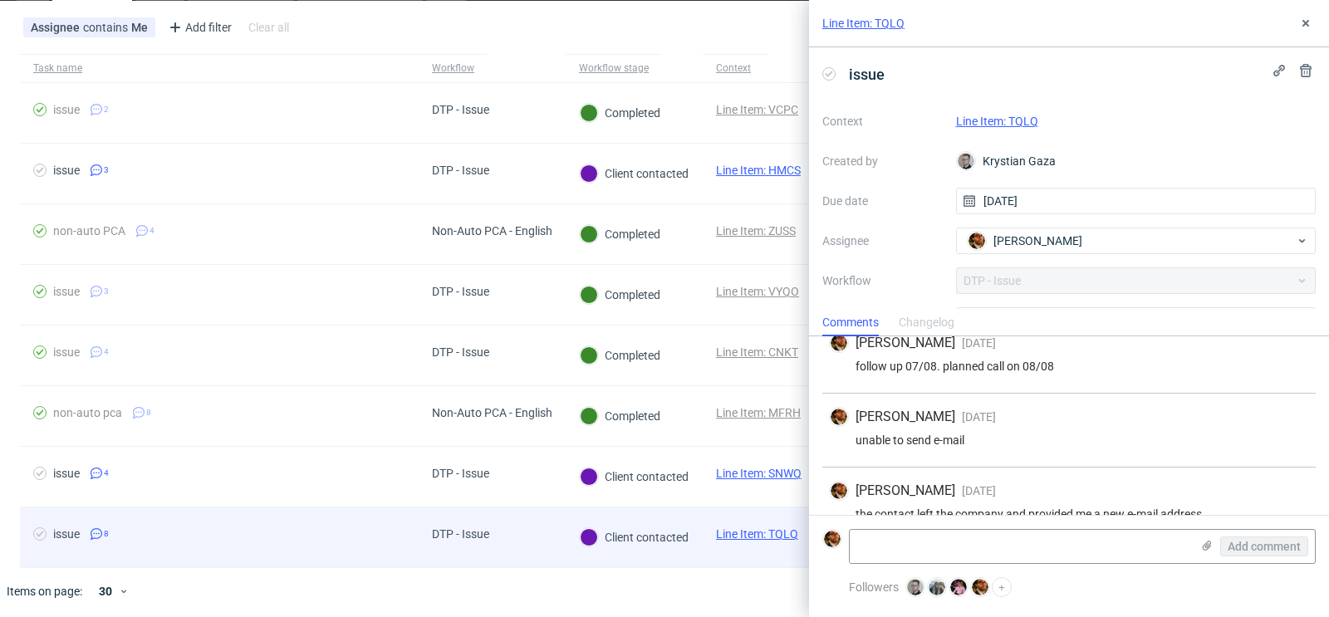
scroll to position [407, 0]
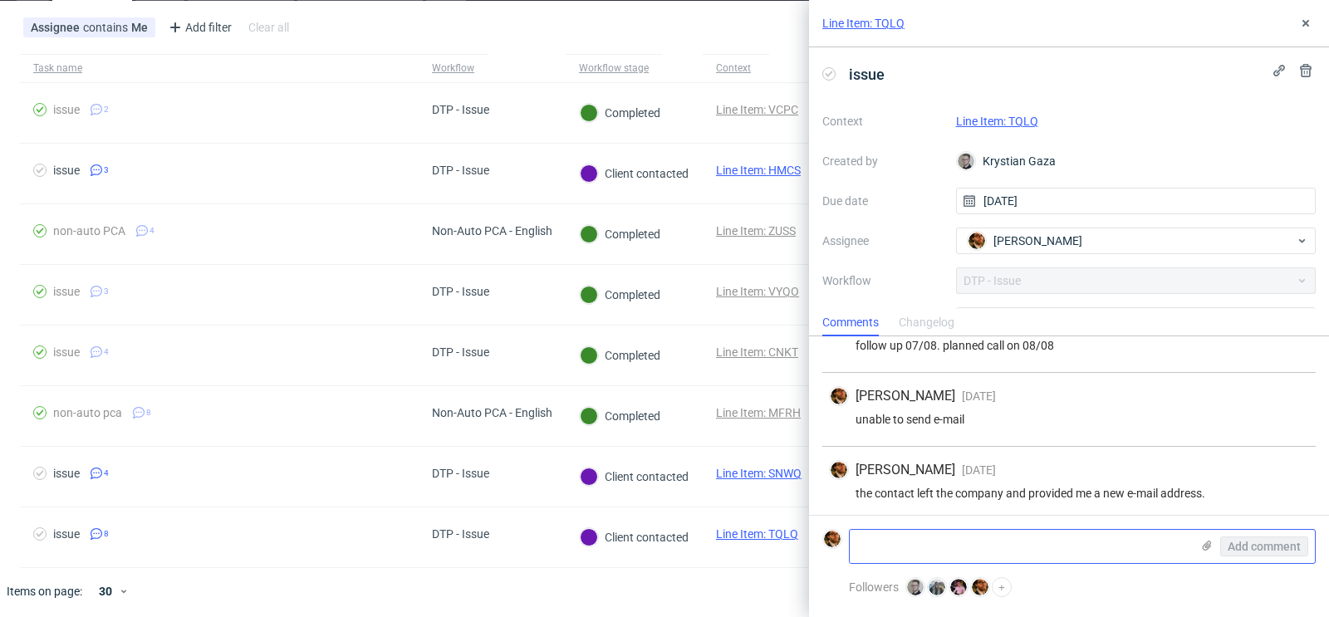
click at [973, 544] on textarea at bounding box center [1020, 546] width 340 height 33
click at [1306, 27] on icon at bounding box center [1305, 23] width 13 height 13
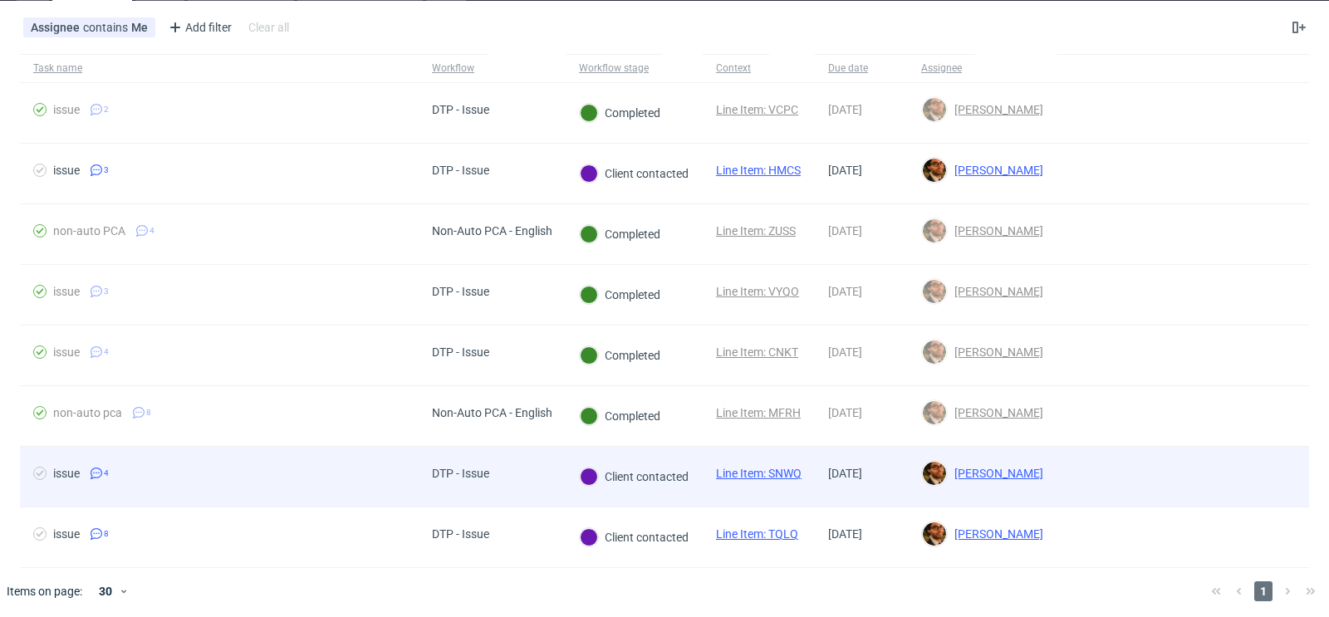
click at [1214, 480] on div at bounding box center [1182, 477] width 252 height 60
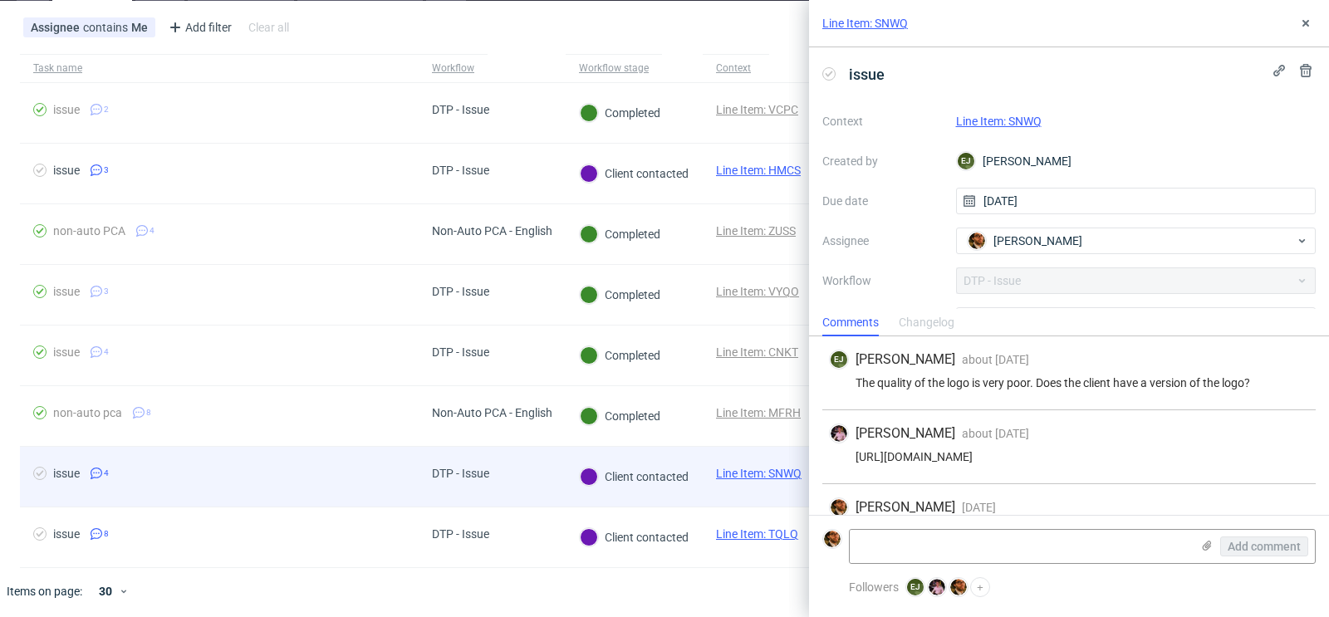
scroll to position [113, 0]
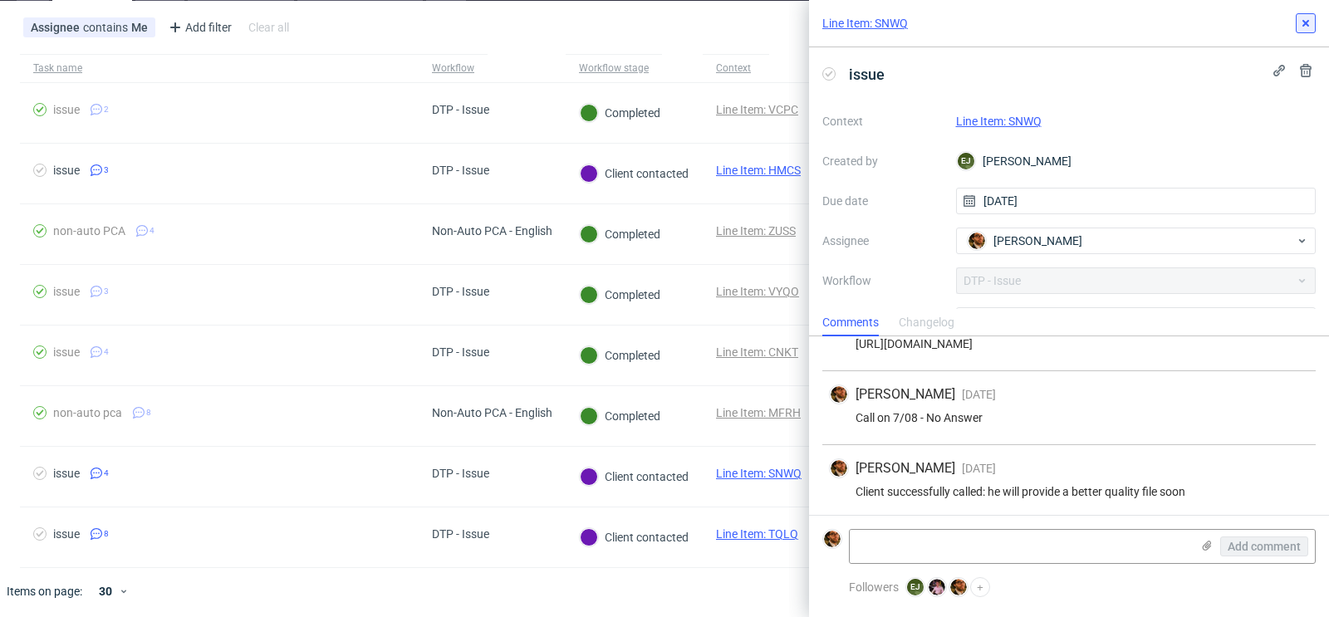
click at [1304, 27] on icon at bounding box center [1305, 23] width 13 height 13
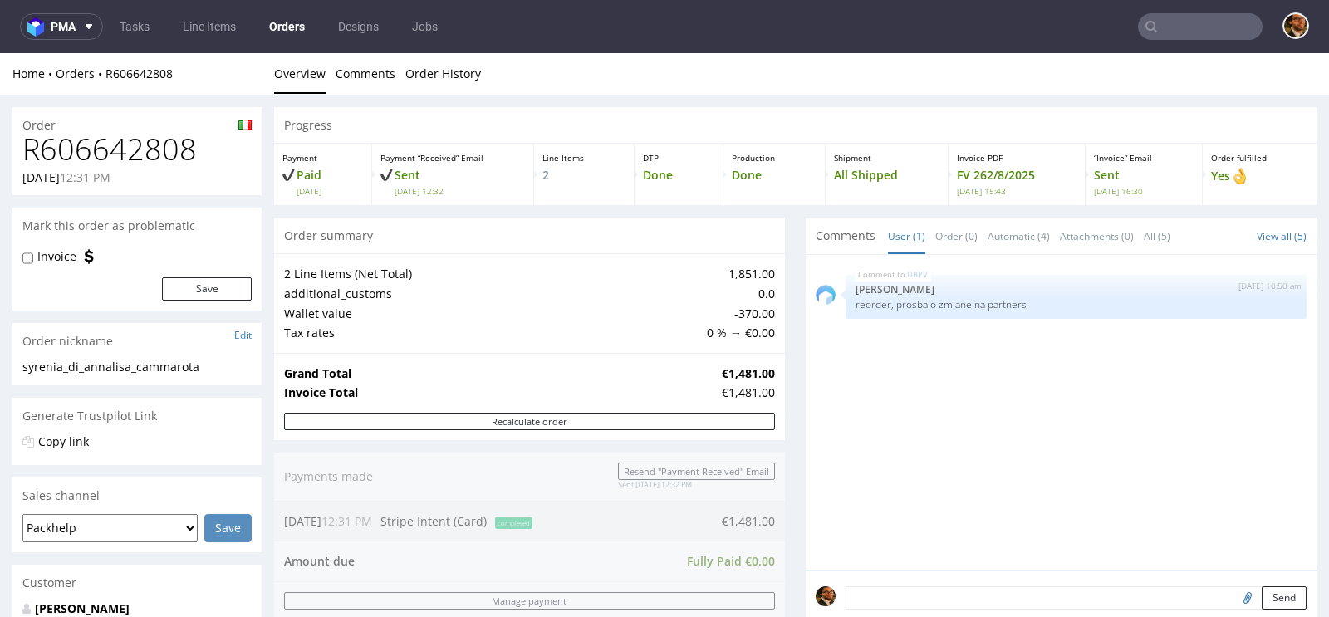
scroll to position [767, 0]
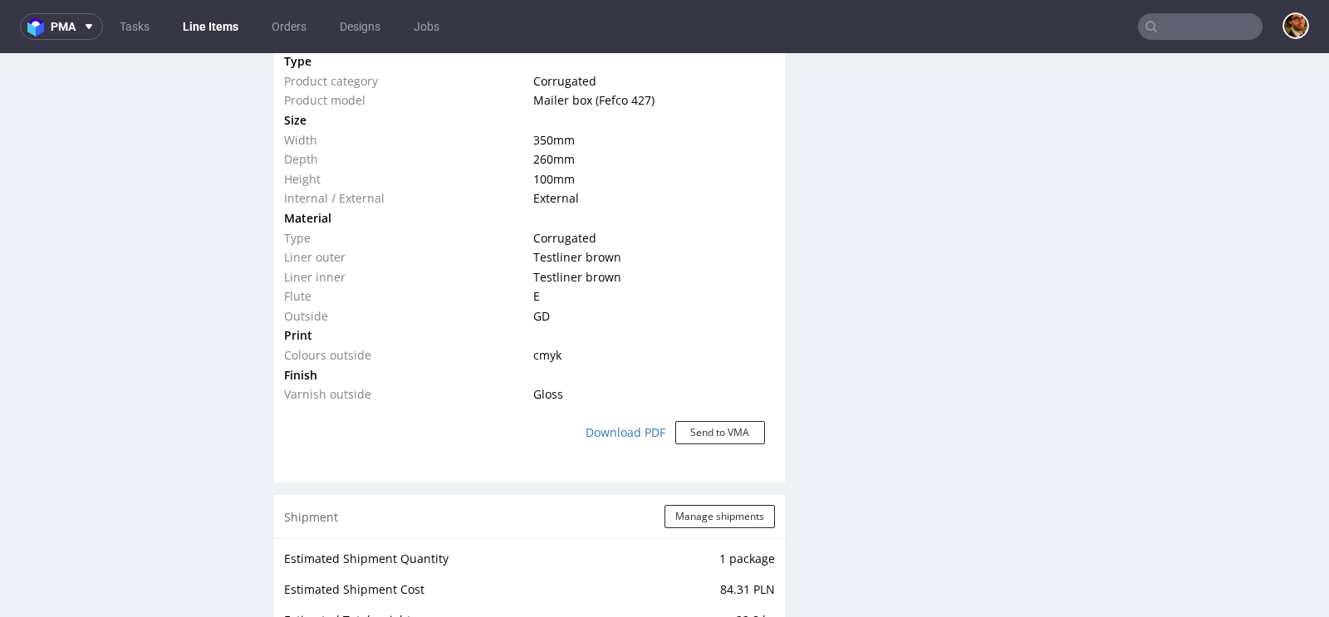
scroll to position [2122, 0]
